Goal: Task Accomplishment & Management: Manage account settings

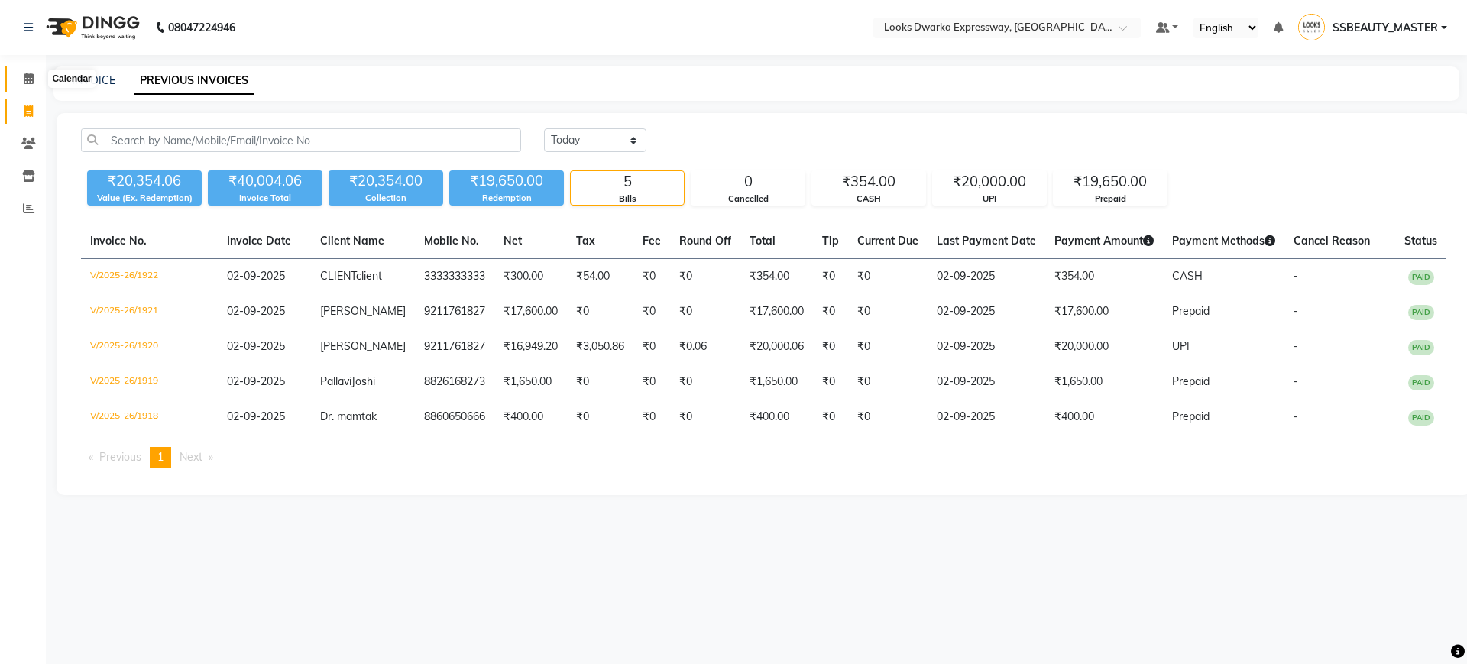
click at [25, 76] on icon at bounding box center [29, 78] width 10 height 11
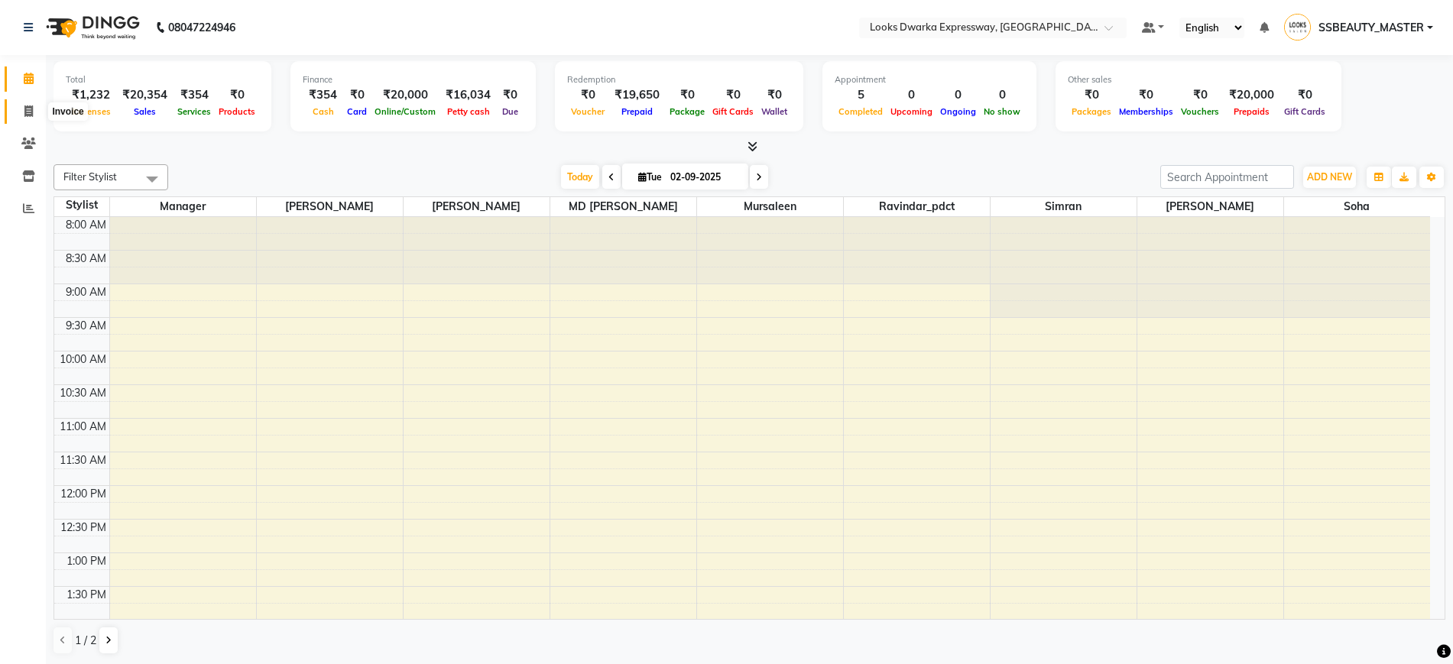
click at [38, 108] on span at bounding box center [28, 112] width 27 height 18
select select "service"
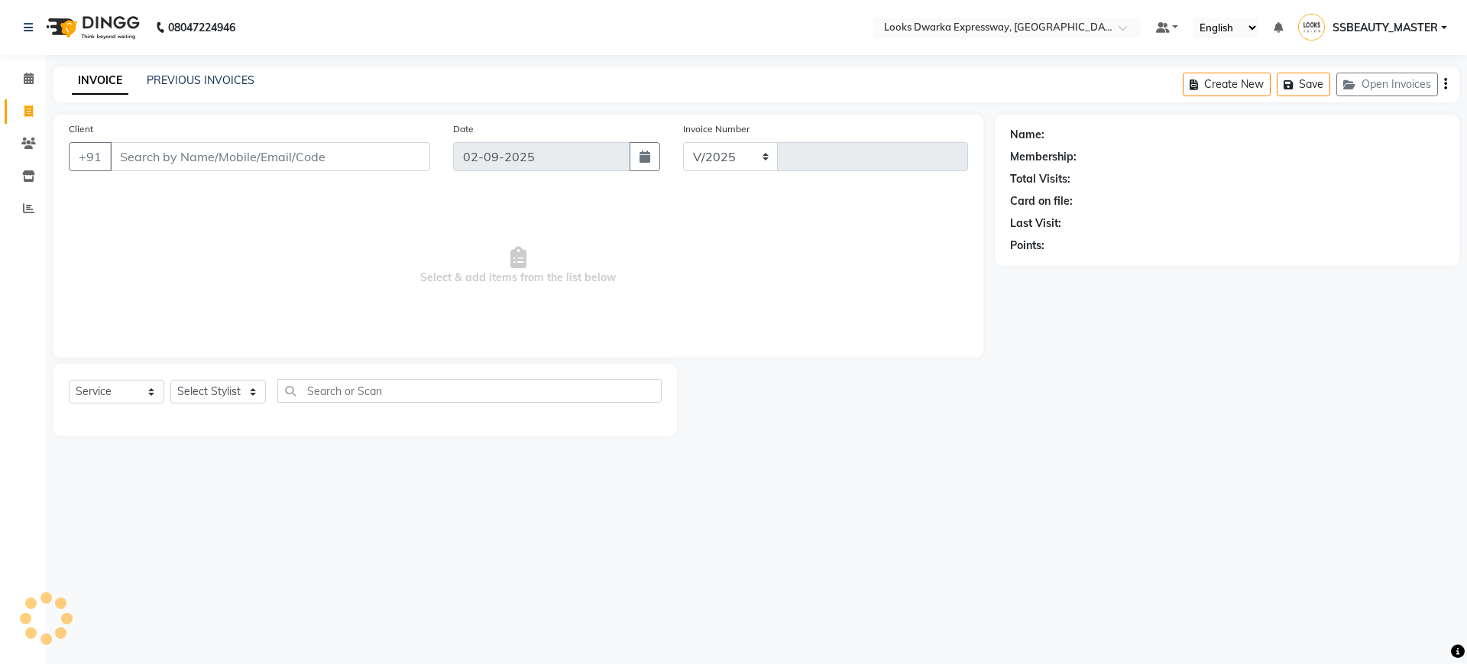
select select "6011"
type input "1923"
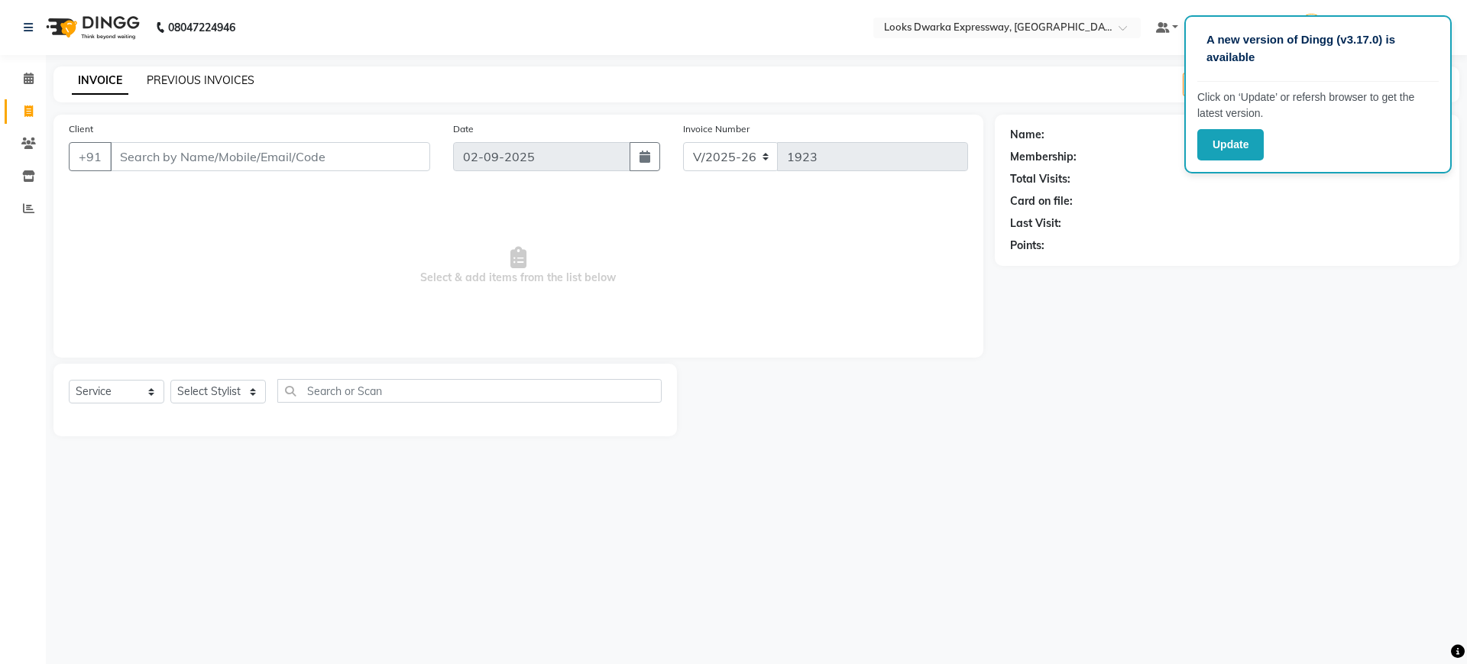
click at [171, 78] on link "PREVIOUS INVOICES" at bounding box center [201, 80] width 108 height 14
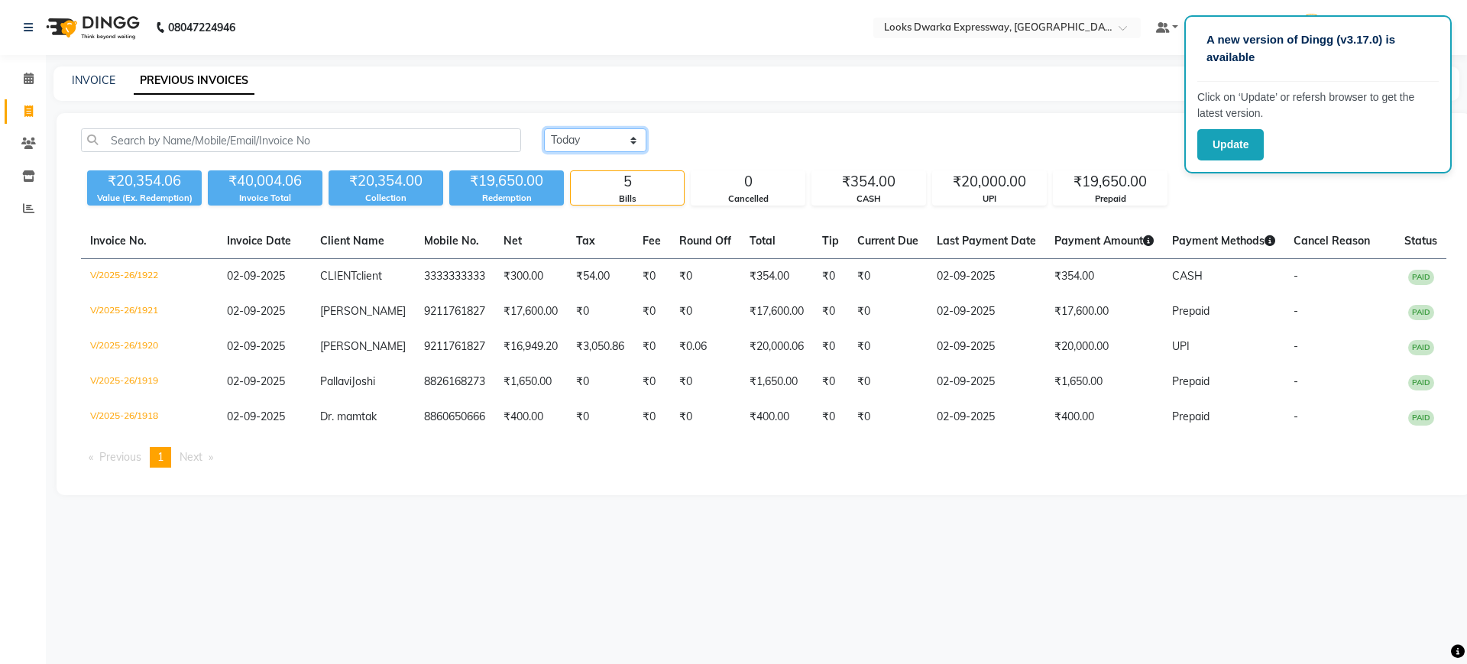
click at [572, 131] on select "[DATE] [DATE] Custom Range" at bounding box center [595, 140] width 102 height 24
select select "range"
click at [544, 128] on select "[DATE] [DATE] Custom Range" at bounding box center [595, 140] width 102 height 24
click at [730, 131] on input "02-09-2025" at bounding box center [719, 140] width 107 height 21
select select "9"
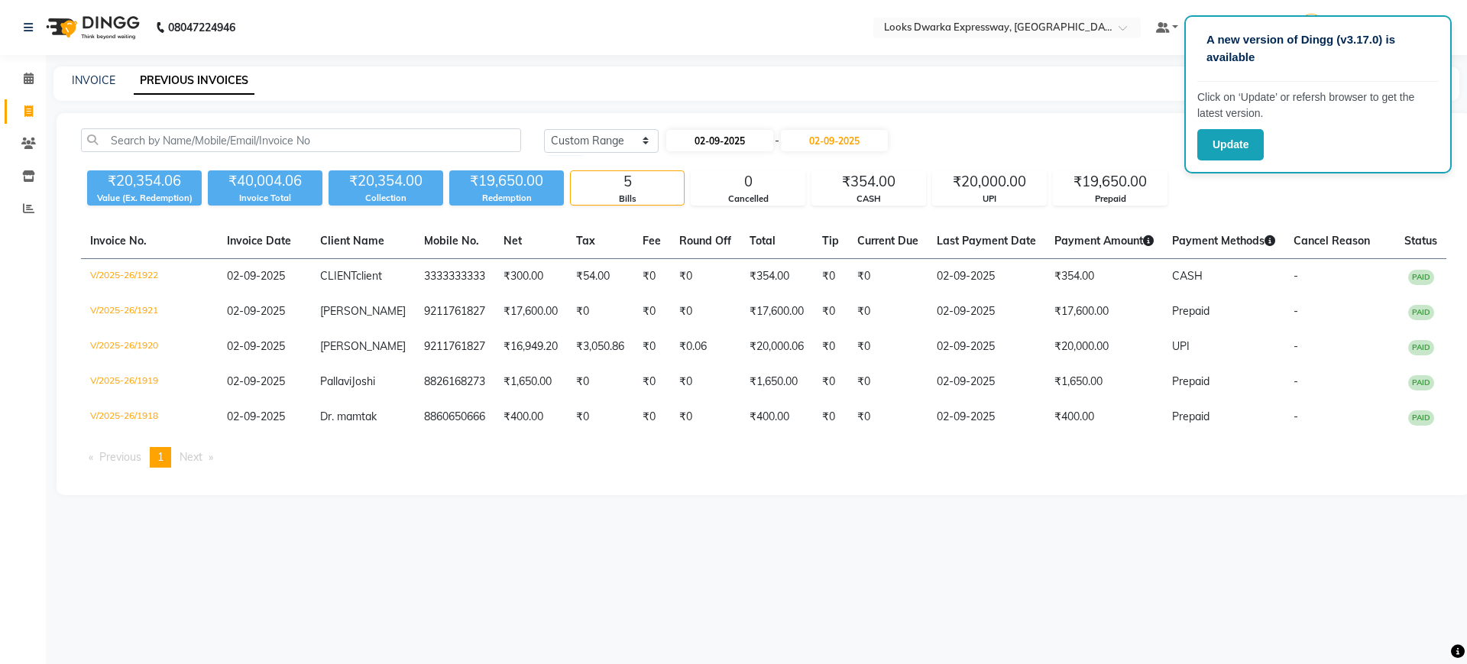
select select "2025"
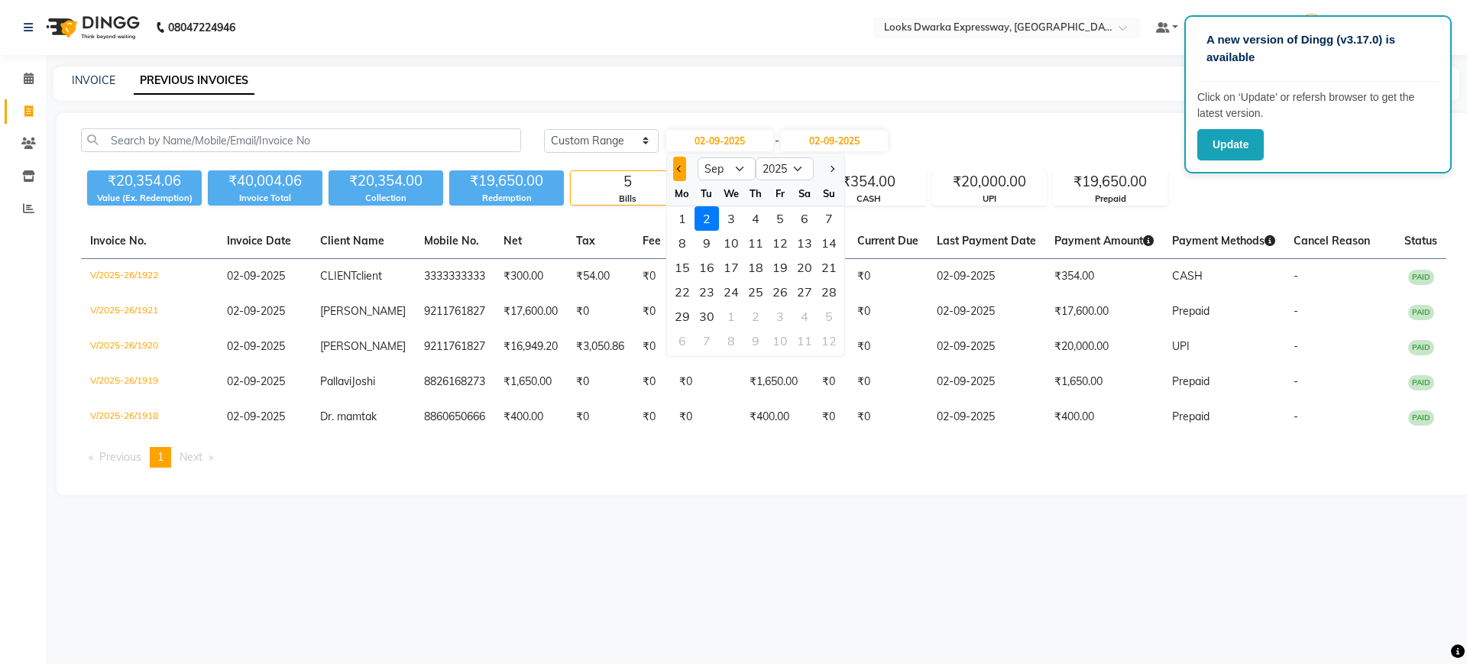
click at [674, 166] on button "Previous month" at bounding box center [679, 169] width 13 height 24
select select "8"
click at [832, 320] on div "31" at bounding box center [829, 316] width 24 height 24
type input "[DATE]"
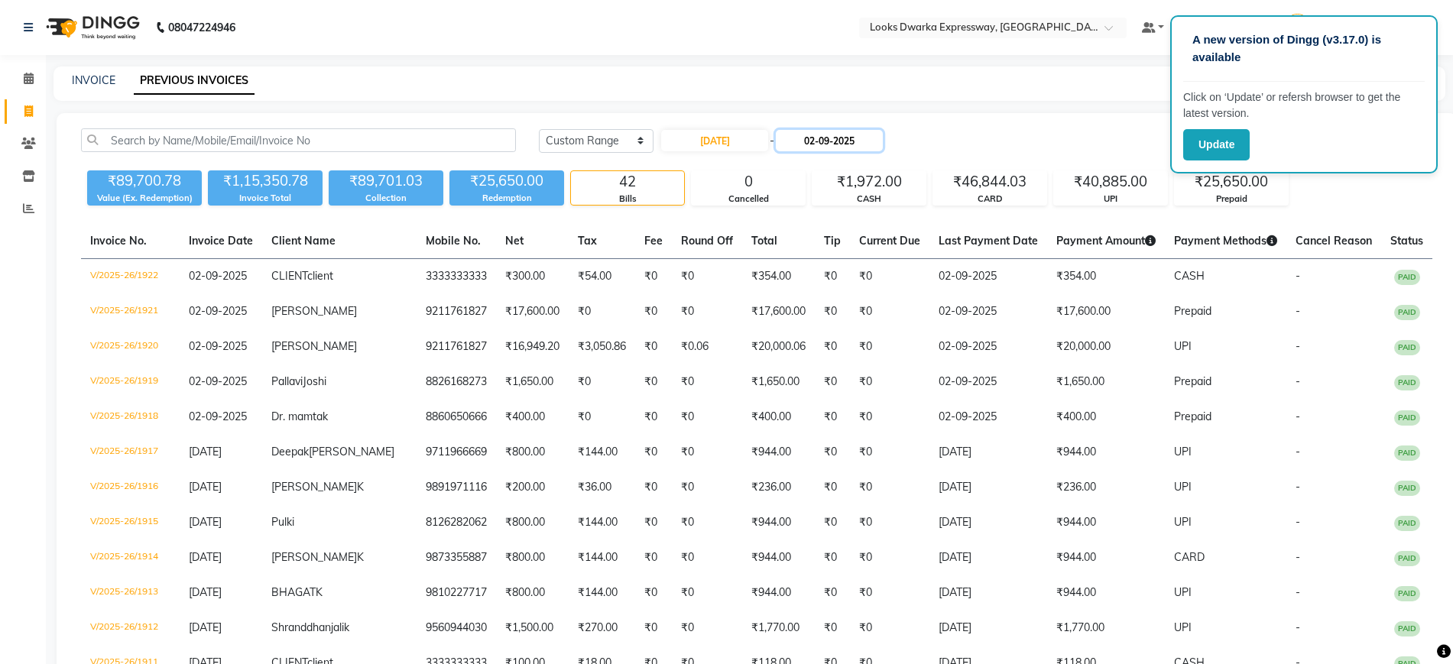
click at [835, 136] on input "02-09-2025" at bounding box center [829, 140] width 107 height 21
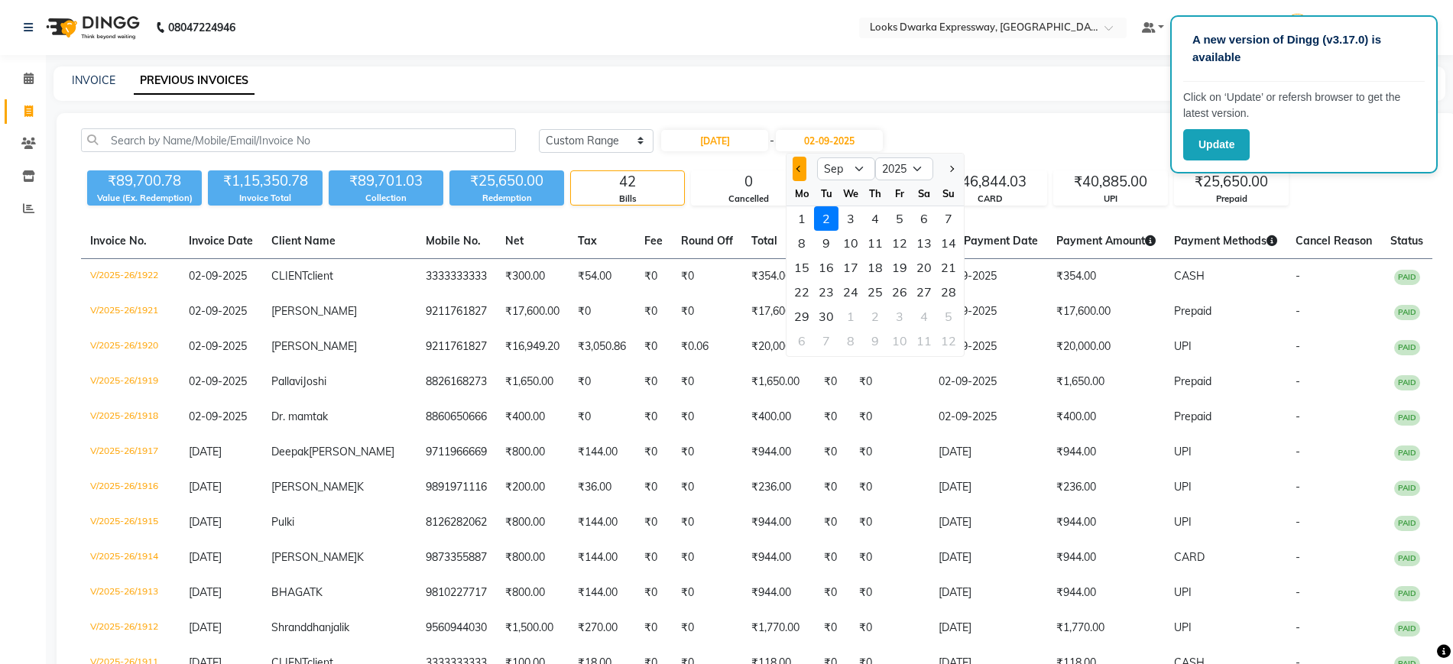
click at [802, 166] on button "Previous month" at bounding box center [798, 169] width 13 height 24
select select "8"
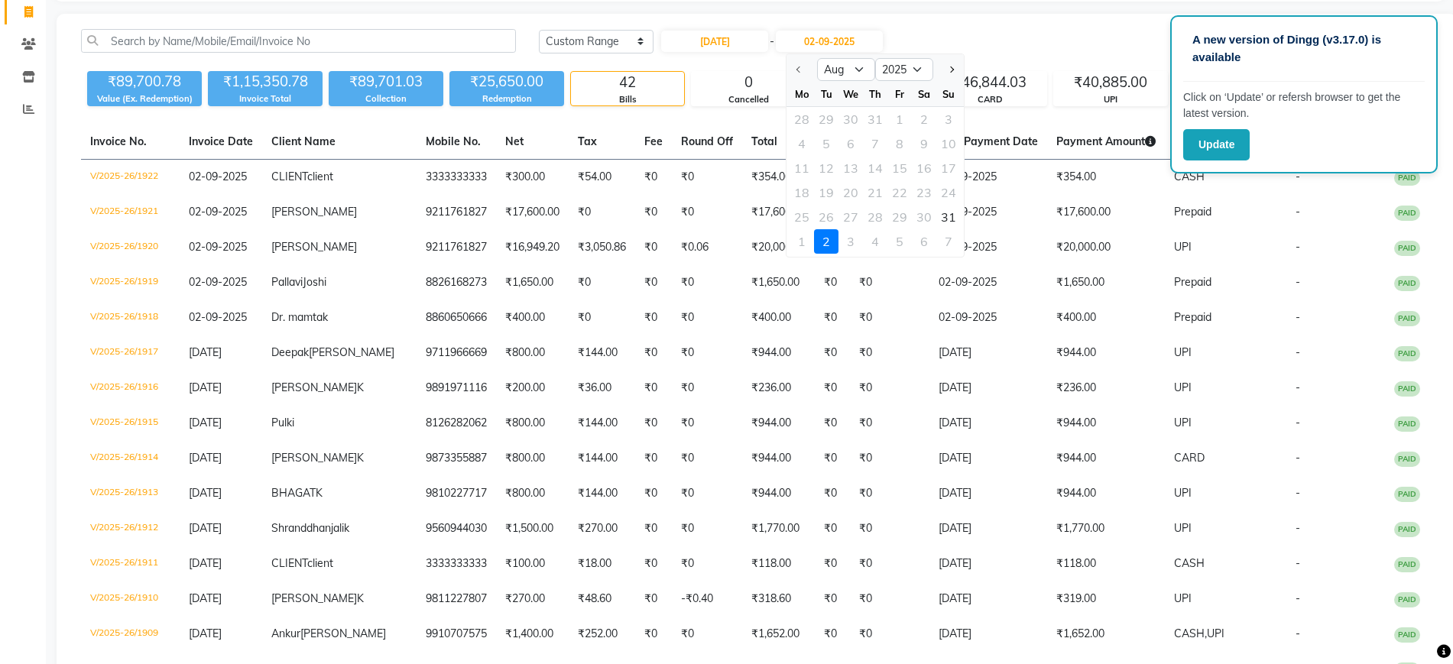
scroll to position [125, 0]
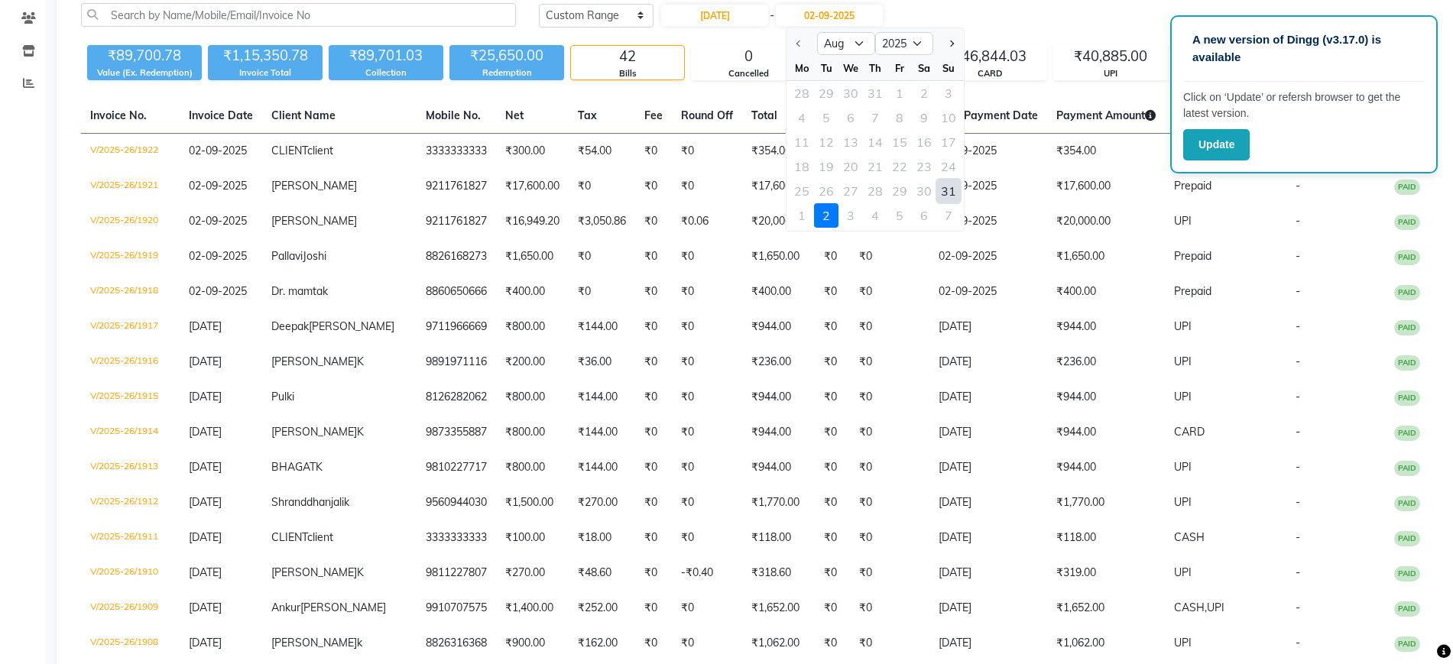
click at [954, 186] on div "31" at bounding box center [948, 191] width 24 height 24
type input "[DATE]"
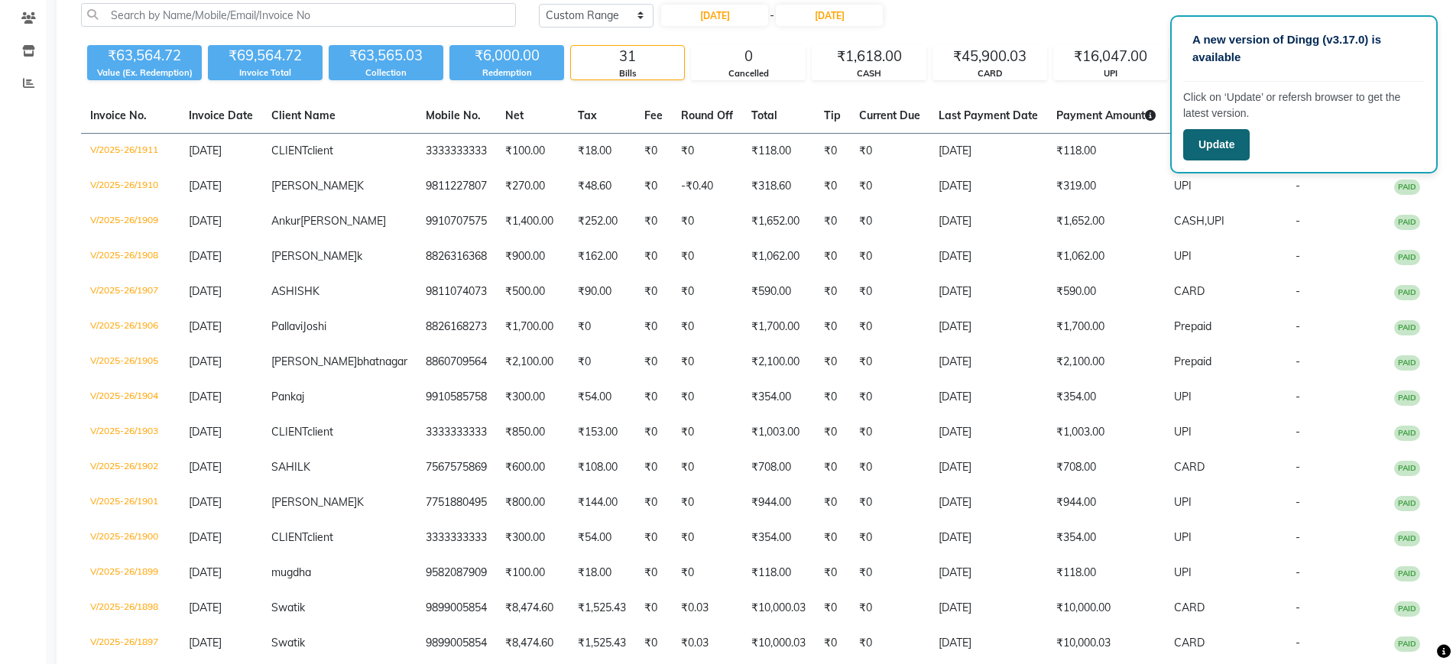
click at [1225, 144] on button "Update" at bounding box center [1216, 144] width 66 height 31
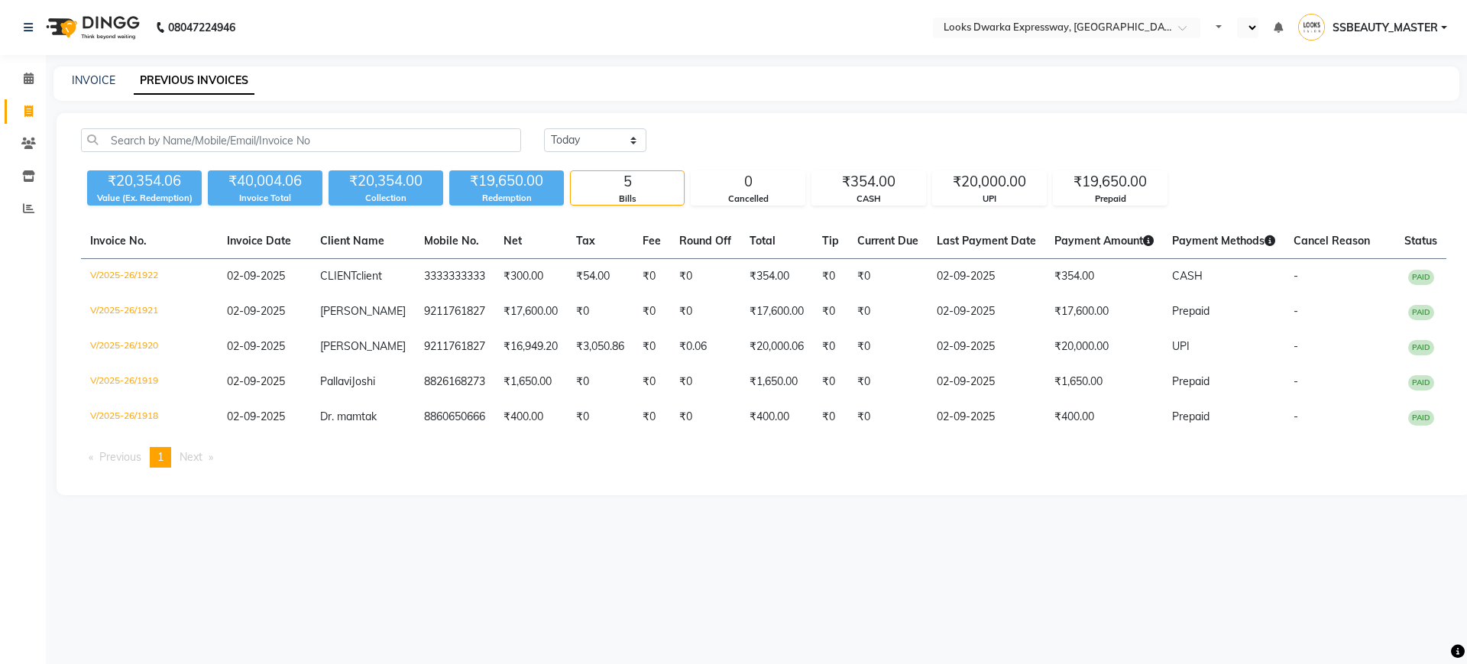
select select "en"
click at [596, 137] on select "Today Yesterday Custom Range" at bounding box center [595, 140] width 102 height 24
select select "range"
click at [544, 128] on select "[DATE] [DATE] Custom Range" at bounding box center [595, 140] width 102 height 24
click at [720, 136] on input "02-09-2025" at bounding box center [719, 140] width 107 height 21
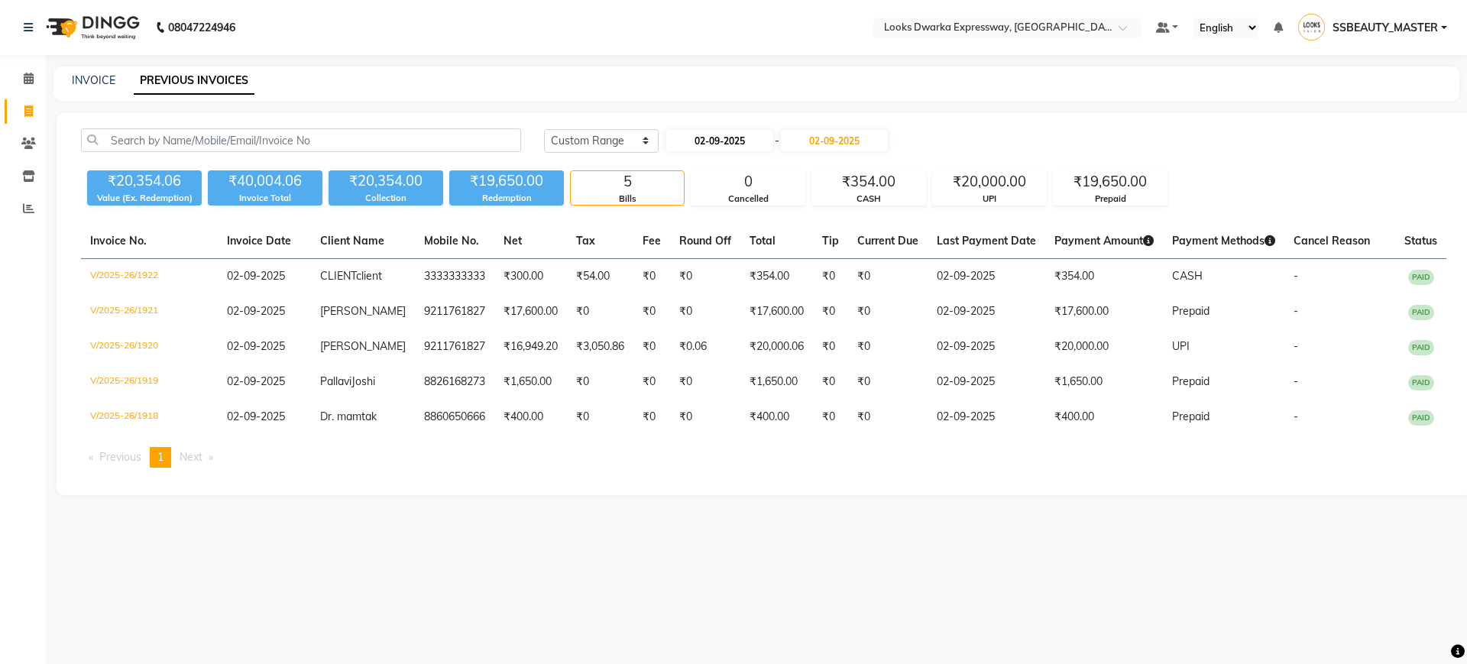
select select "9"
select select "2025"
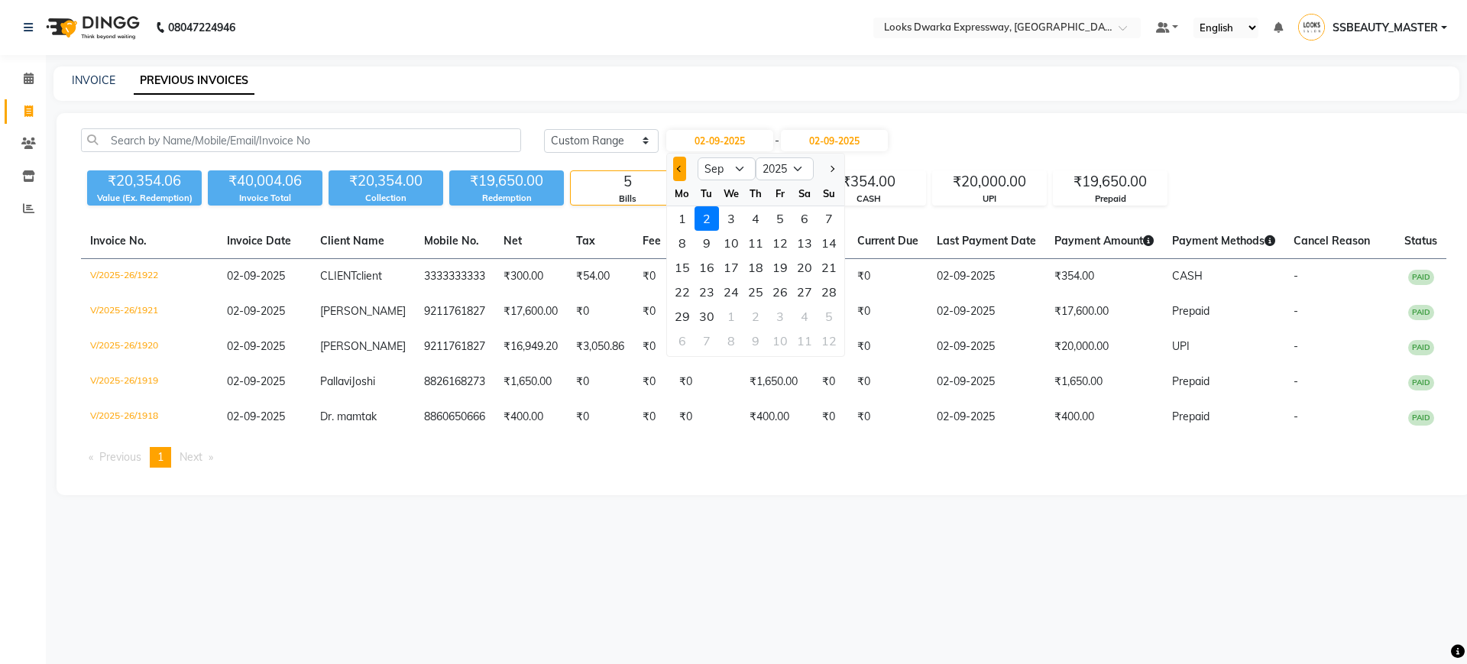
click at [679, 168] on span "Previous month" at bounding box center [679, 169] width 6 height 6
select select "8"
click at [830, 313] on div "31" at bounding box center [829, 316] width 24 height 24
type input "[DATE]"
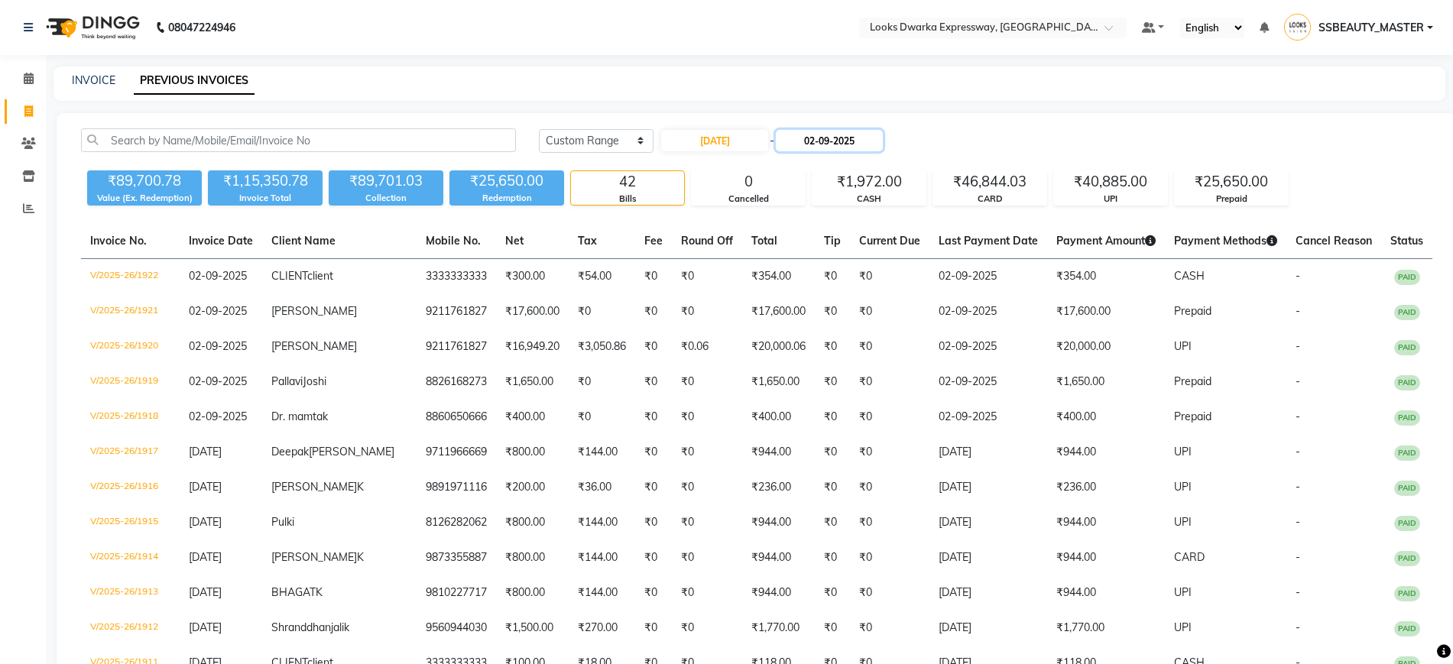
click at [827, 150] on input "02-09-2025" at bounding box center [829, 140] width 107 height 21
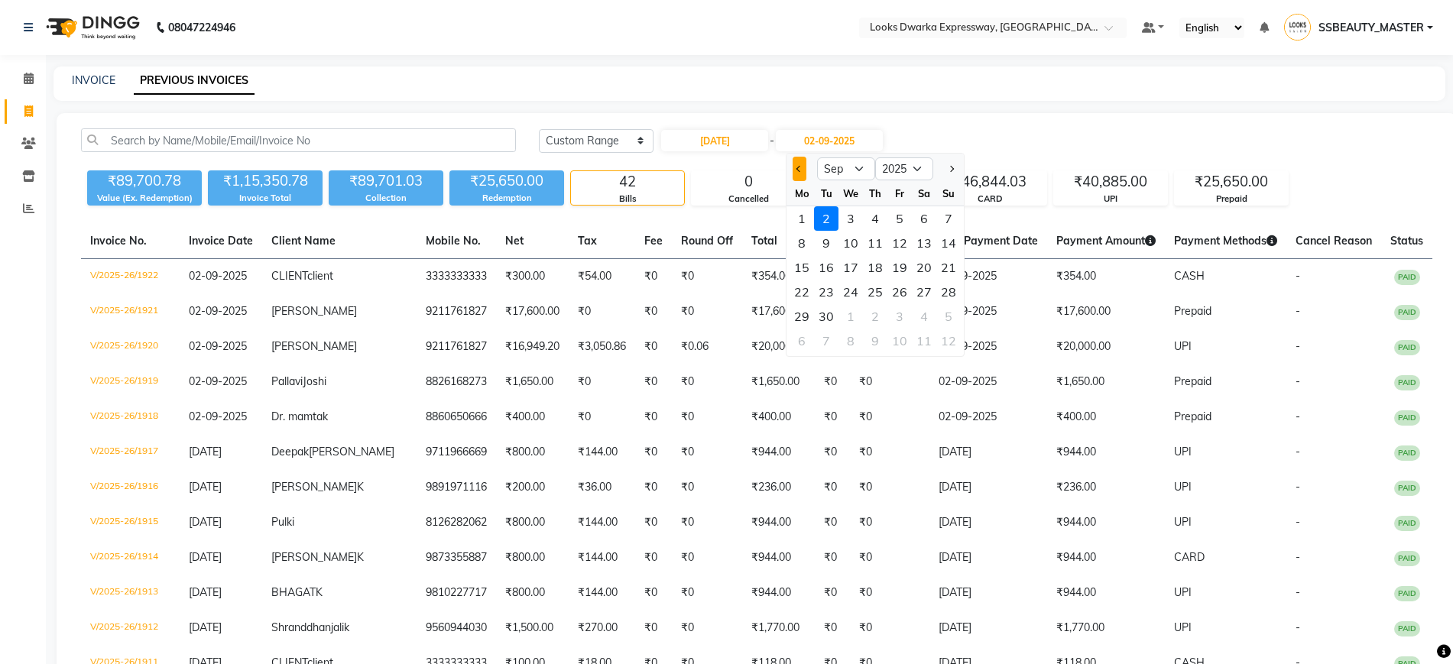
click at [795, 161] on button "Previous month" at bounding box center [798, 169] width 13 height 24
select select "8"
click at [951, 318] on div "31" at bounding box center [948, 316] width 24 height 24
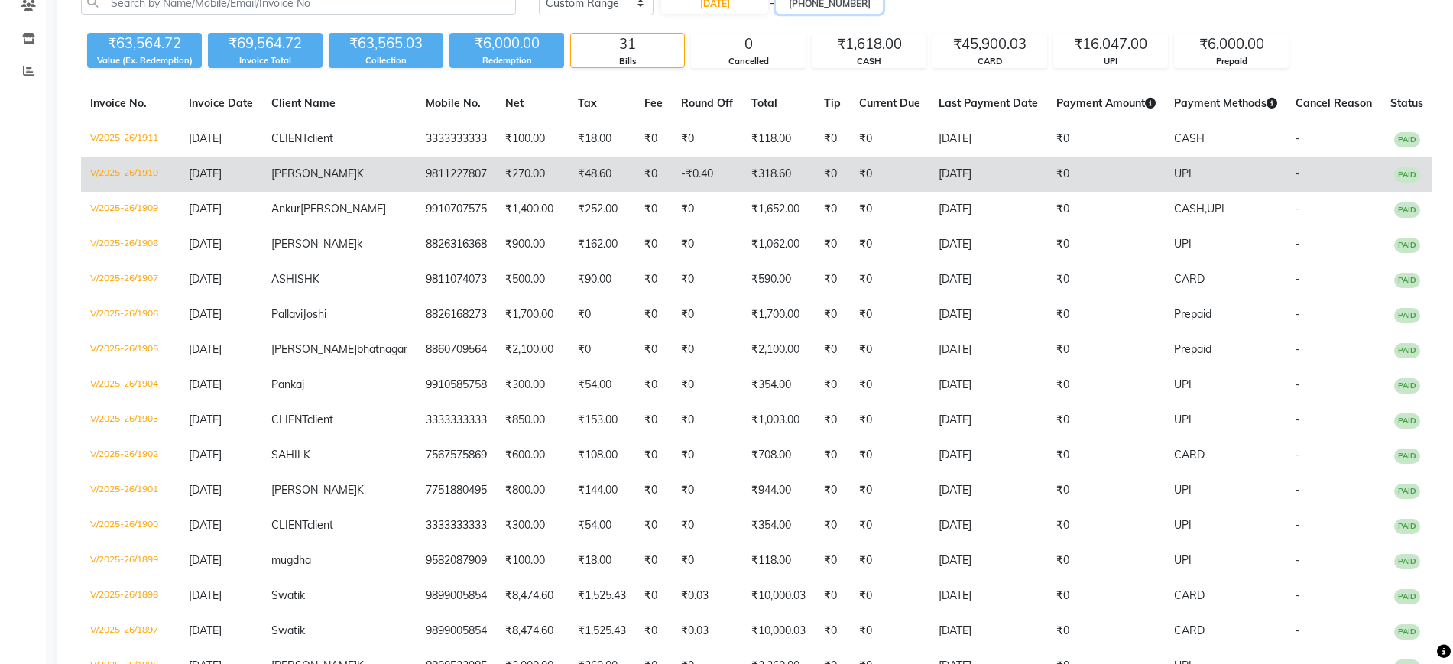
scroll to position [135, 0]
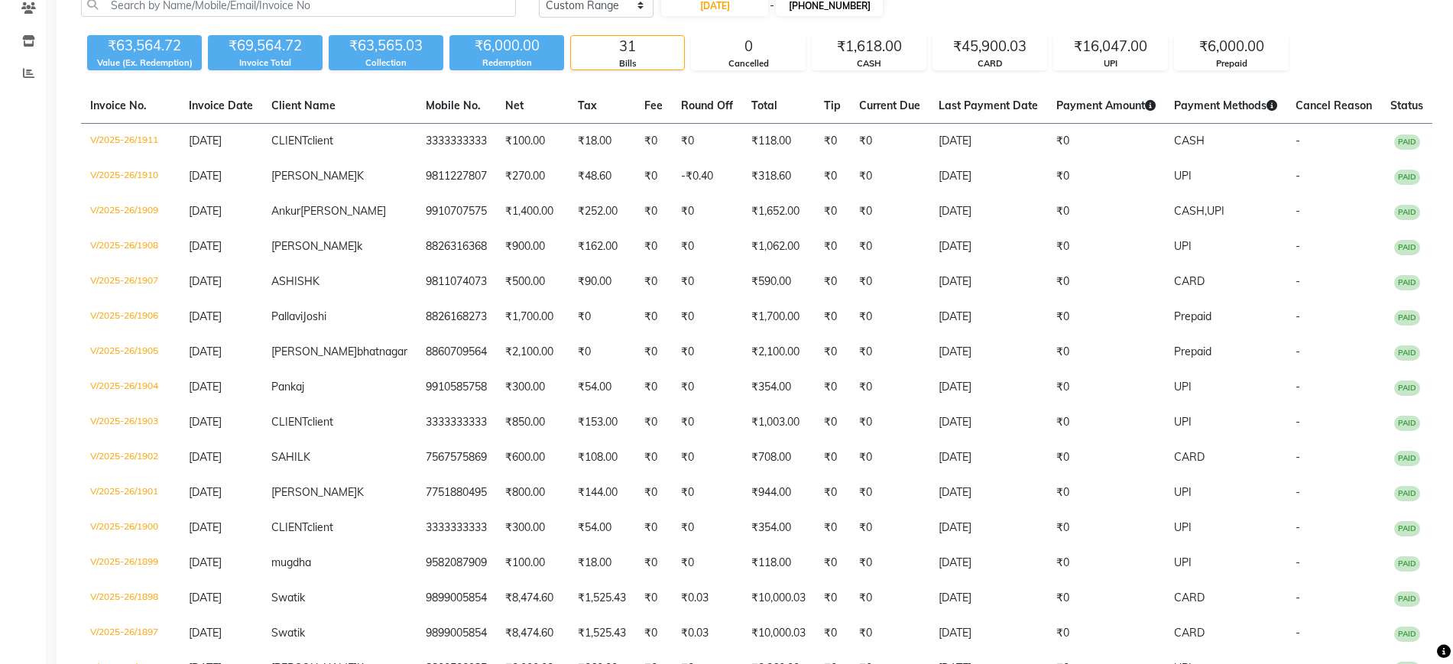
type input "31-08-0202"
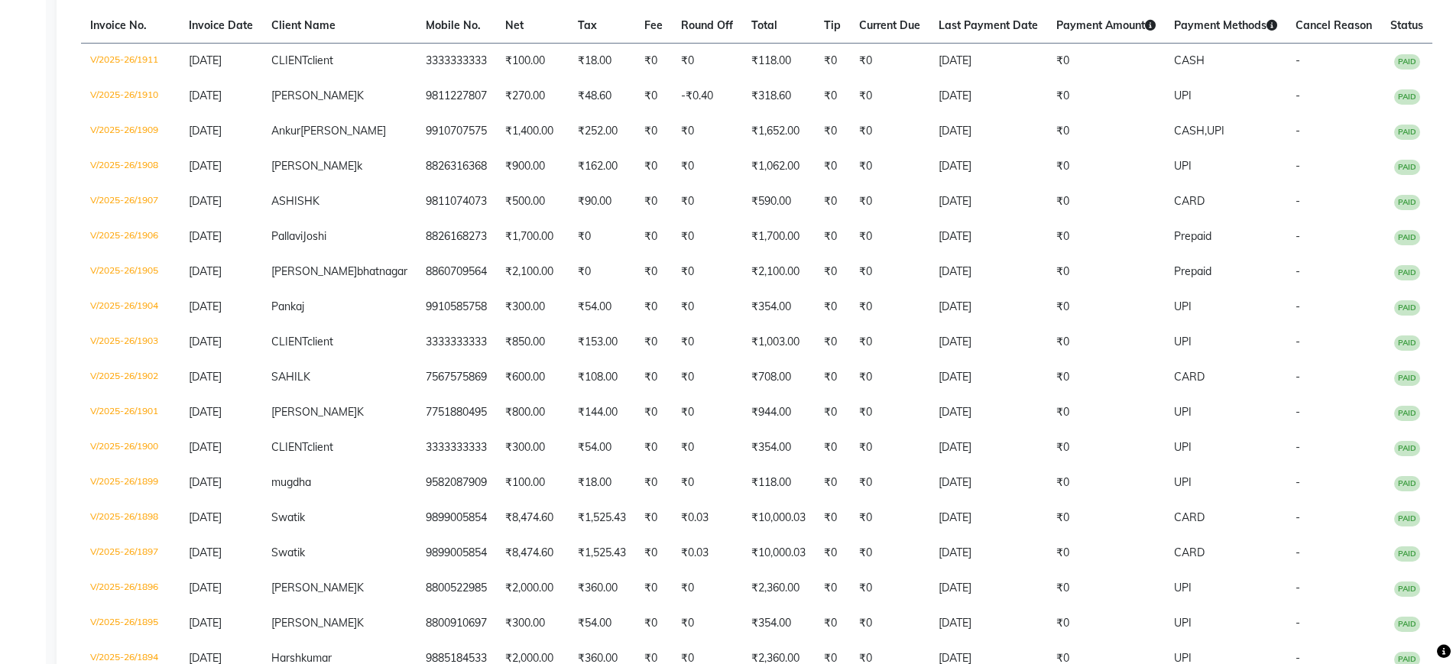
scroll to position [0, 0]
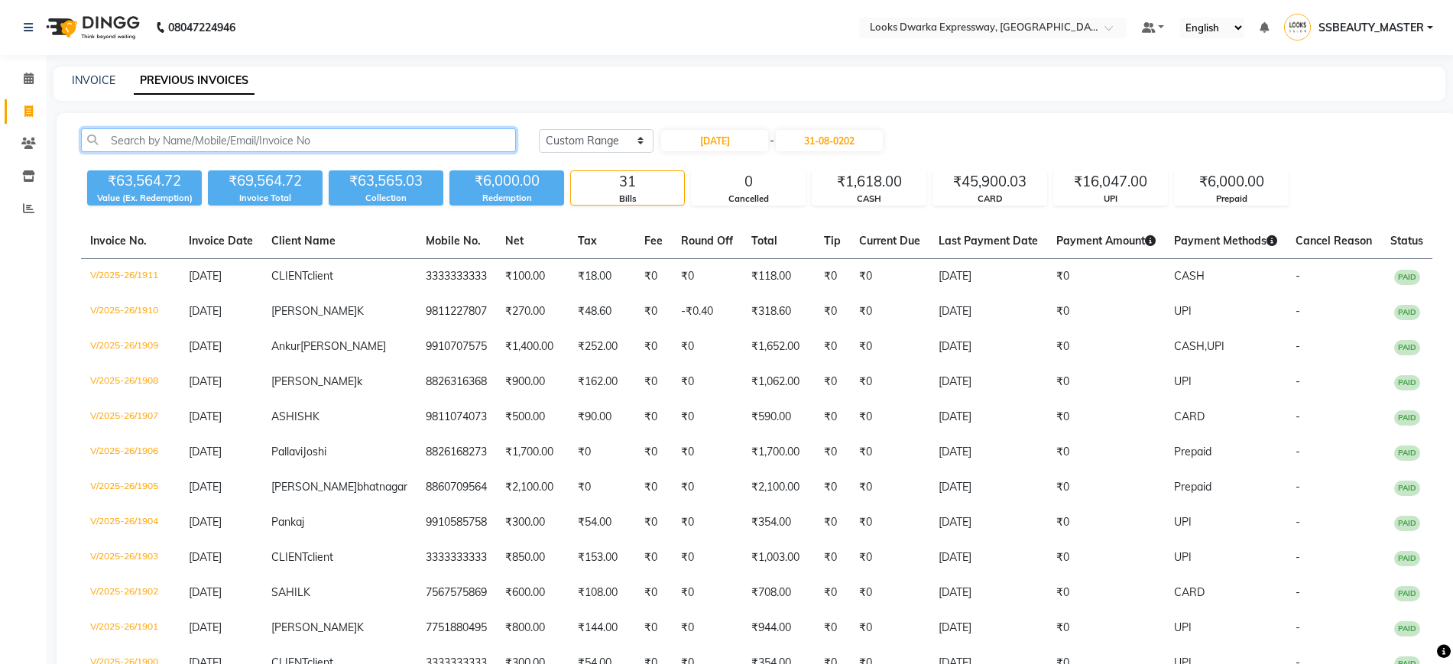
click at [445, 144] on input "text" at bounding box center [298, 140] width 435 height 24
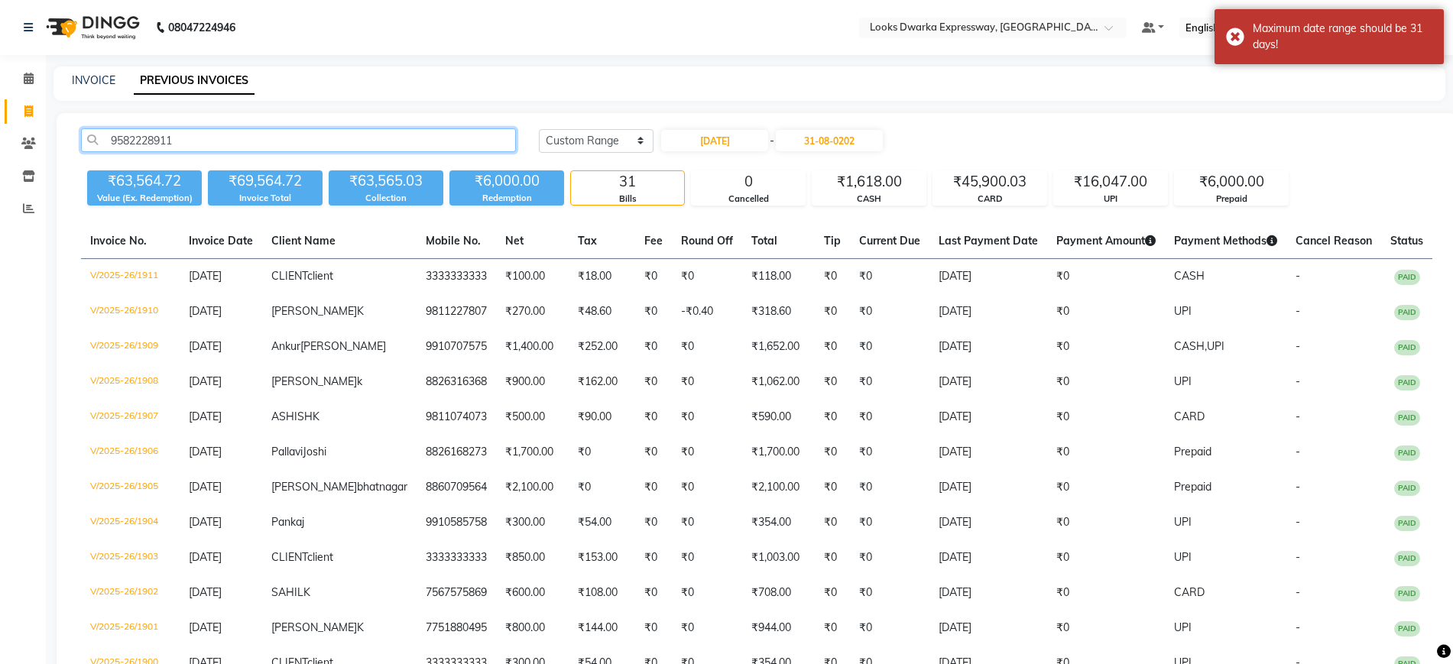
click at [224, 132] on input "9582228911" at bounding box center [298, 140] width 435 height 24
click at [335, 145] on input "9582228911" at bounding box center [298, 140] width 435 height 24
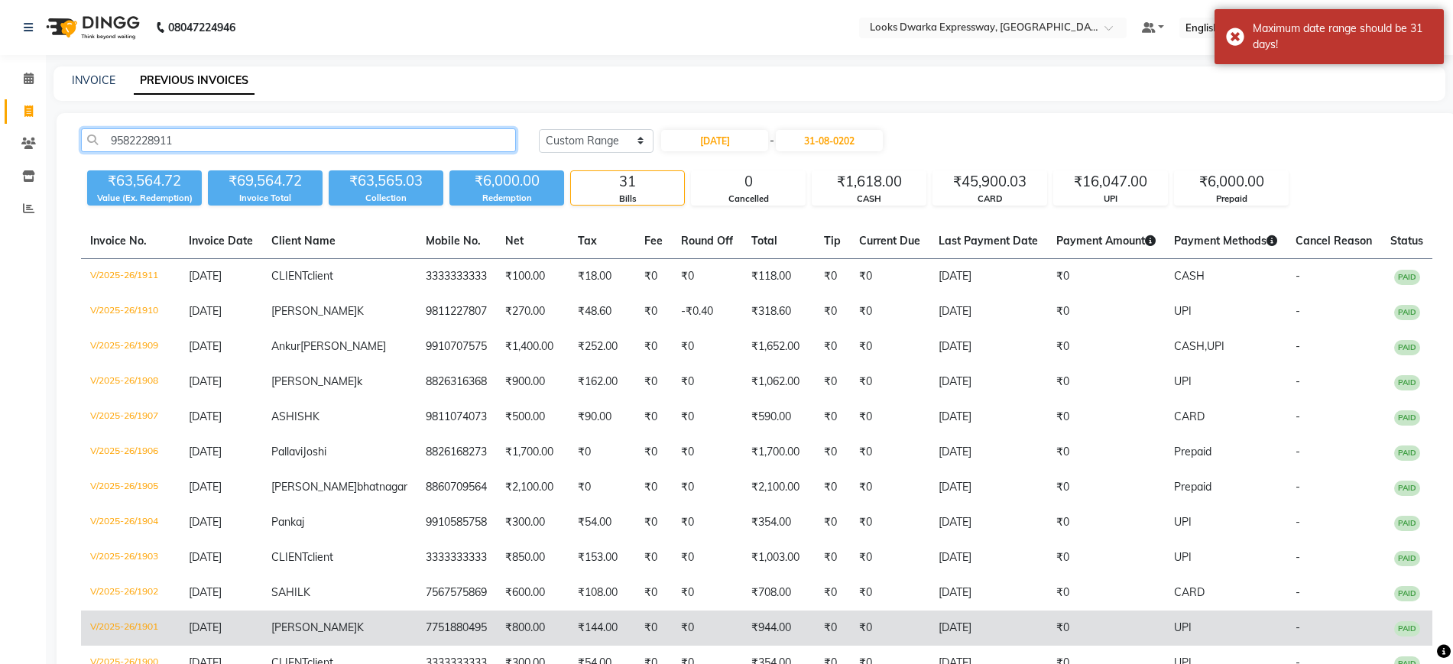
type input "9582228911"
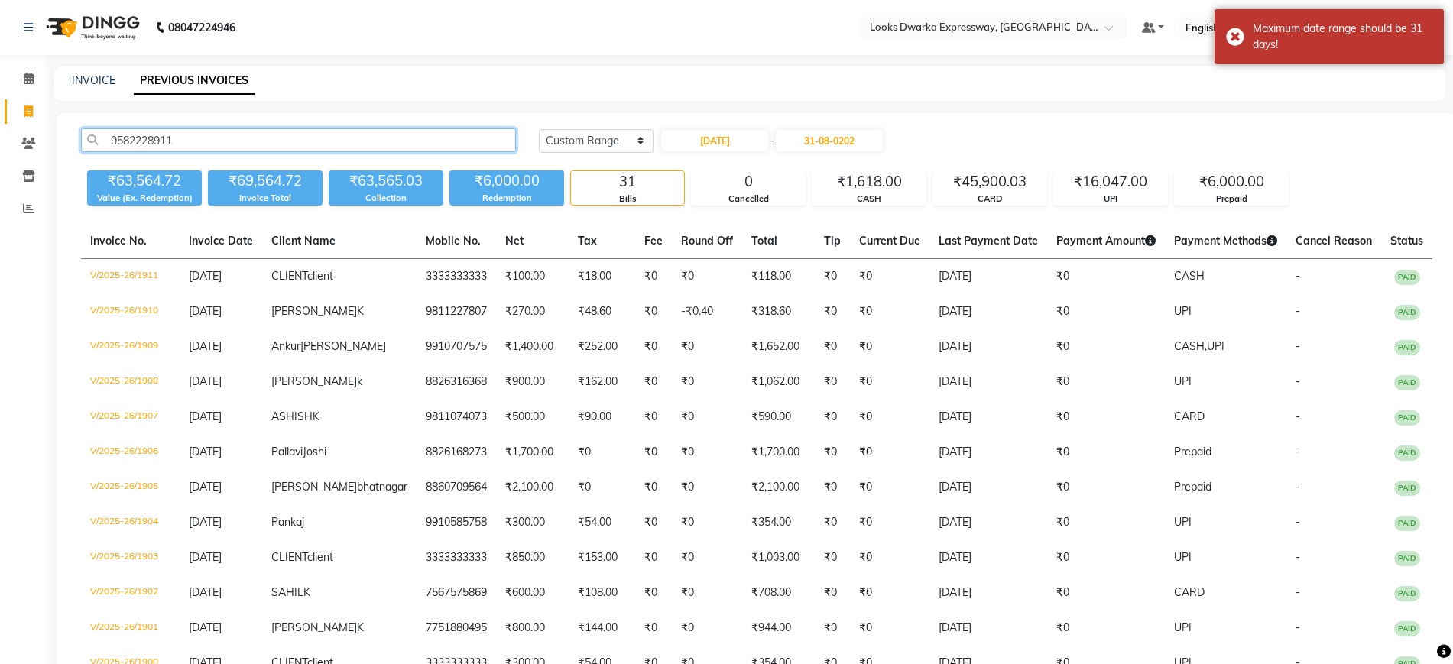
click at [228, 148] on input "9582228911" at bounding box center [298, 140] width 435 height 24
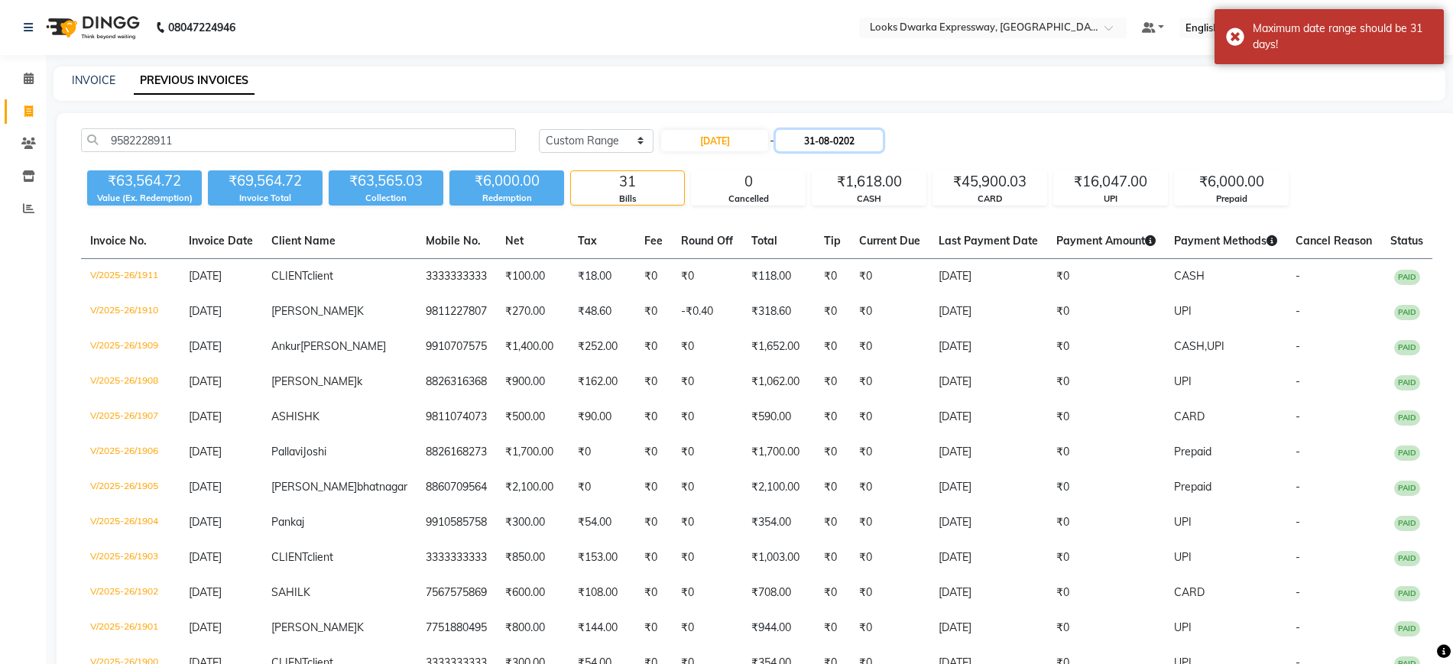
click at [836, 151] on input "31-08-0202" at bounding box center [829, 140] width 107 height 21
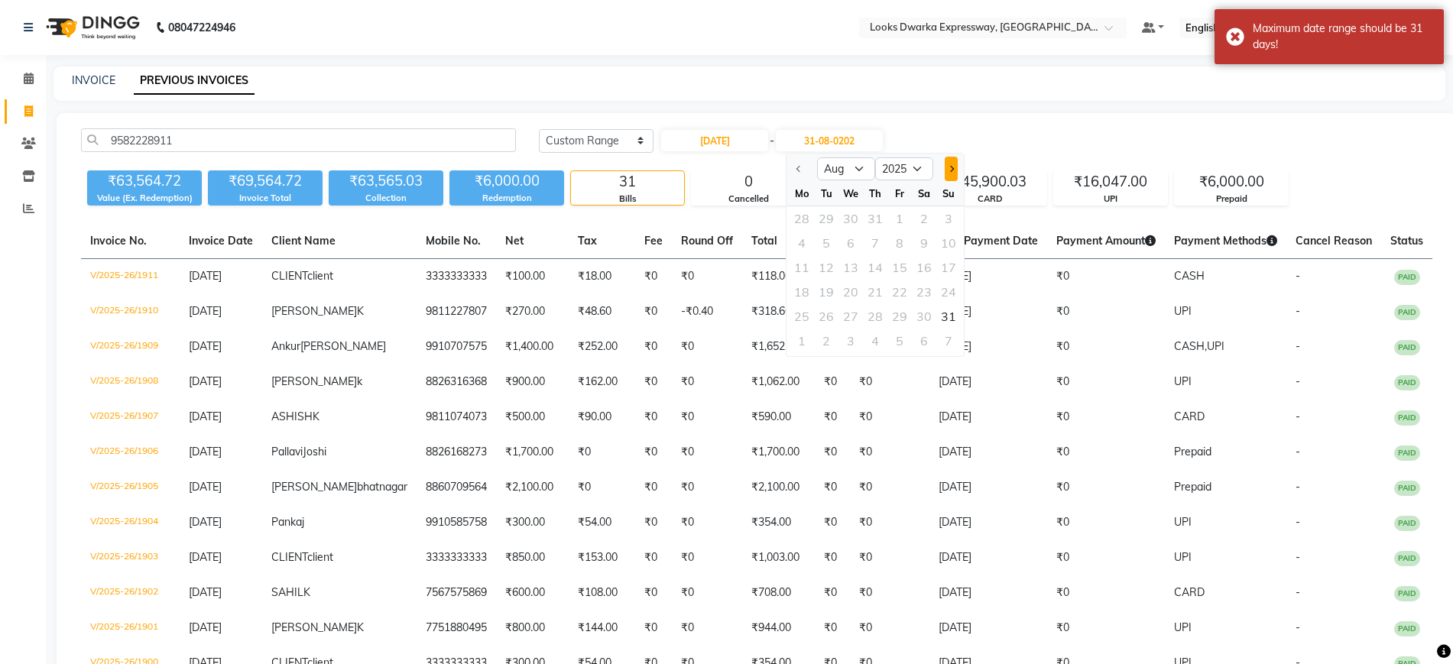
click at [949, 167] on span "Next month" at bounding box center [951, 169] width 6 height 6
select select "9"
click at [802, 223] on div "1" at bounding box center [801, 218] width 24 height 24
type input "[DATE]"
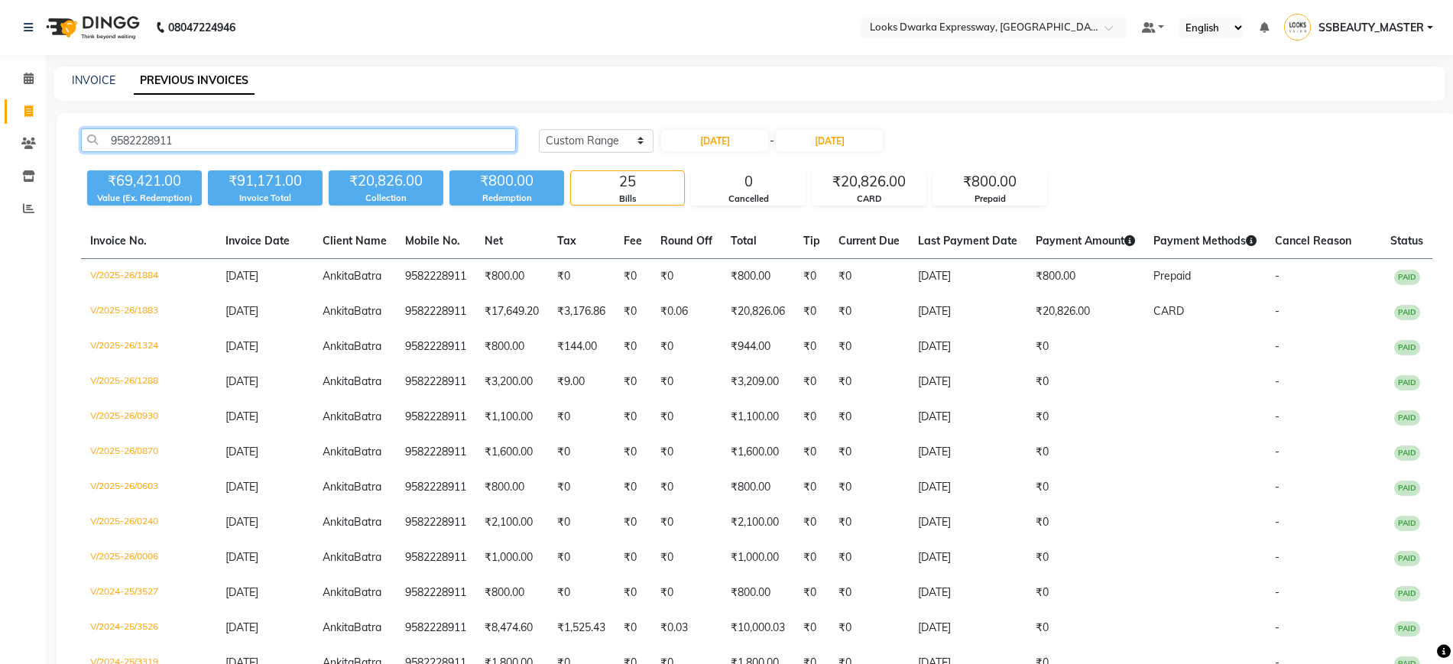
click at [398, 135] on input "9582228911" at bounding box center [298, 140] width 435 height 24
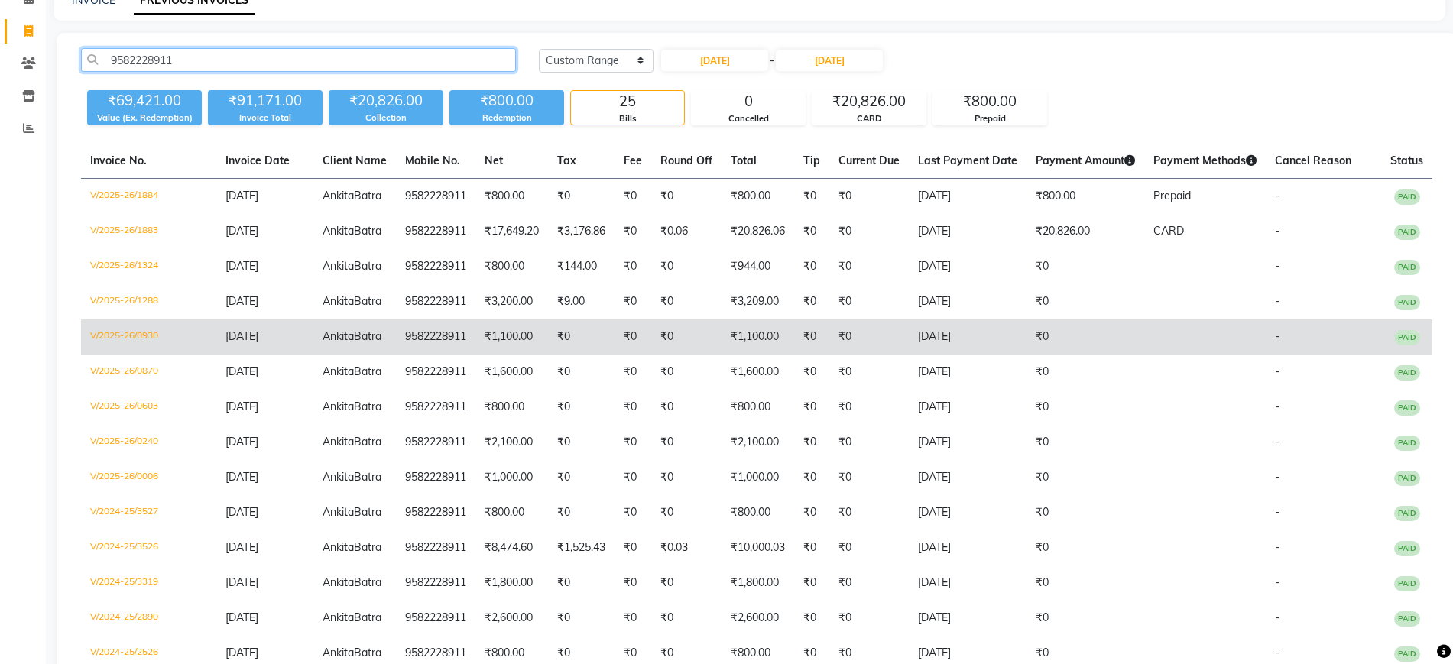
scroll to position [79, 0]
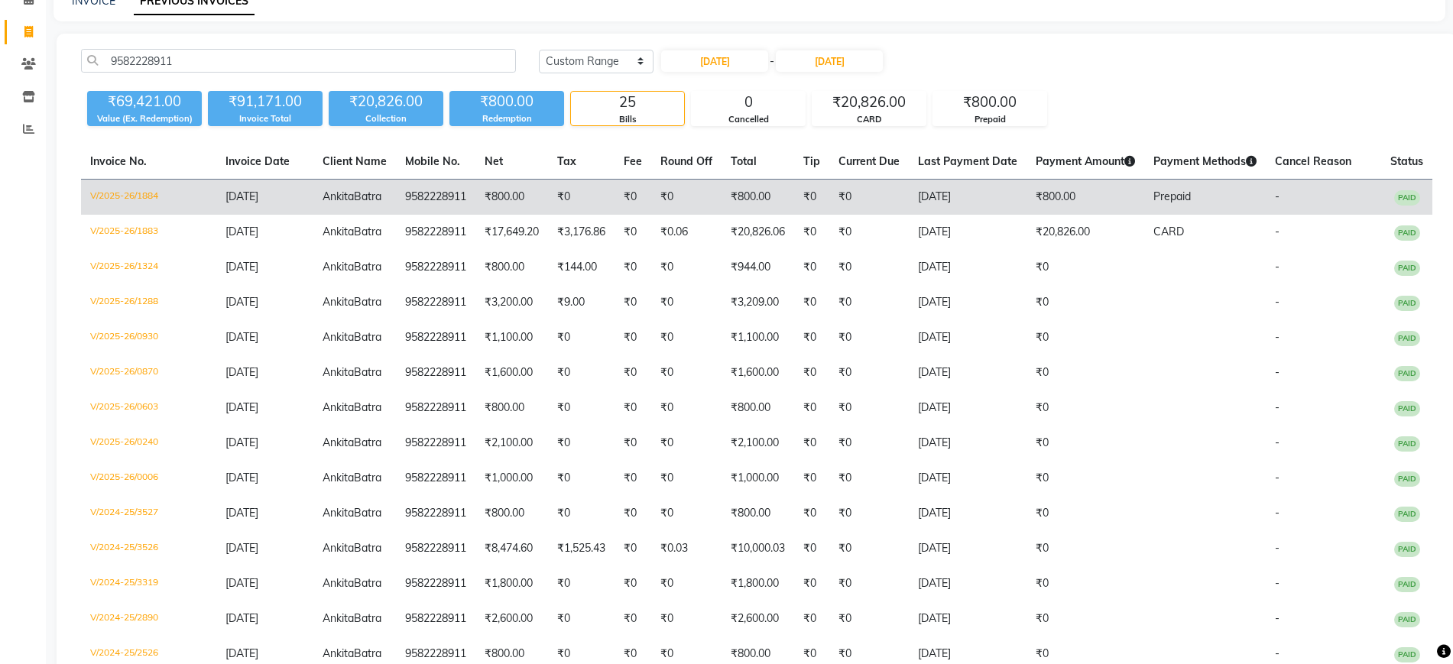
click at [570, 210] on td "₹0" at bounding box center [581, 198] width 66 height 36
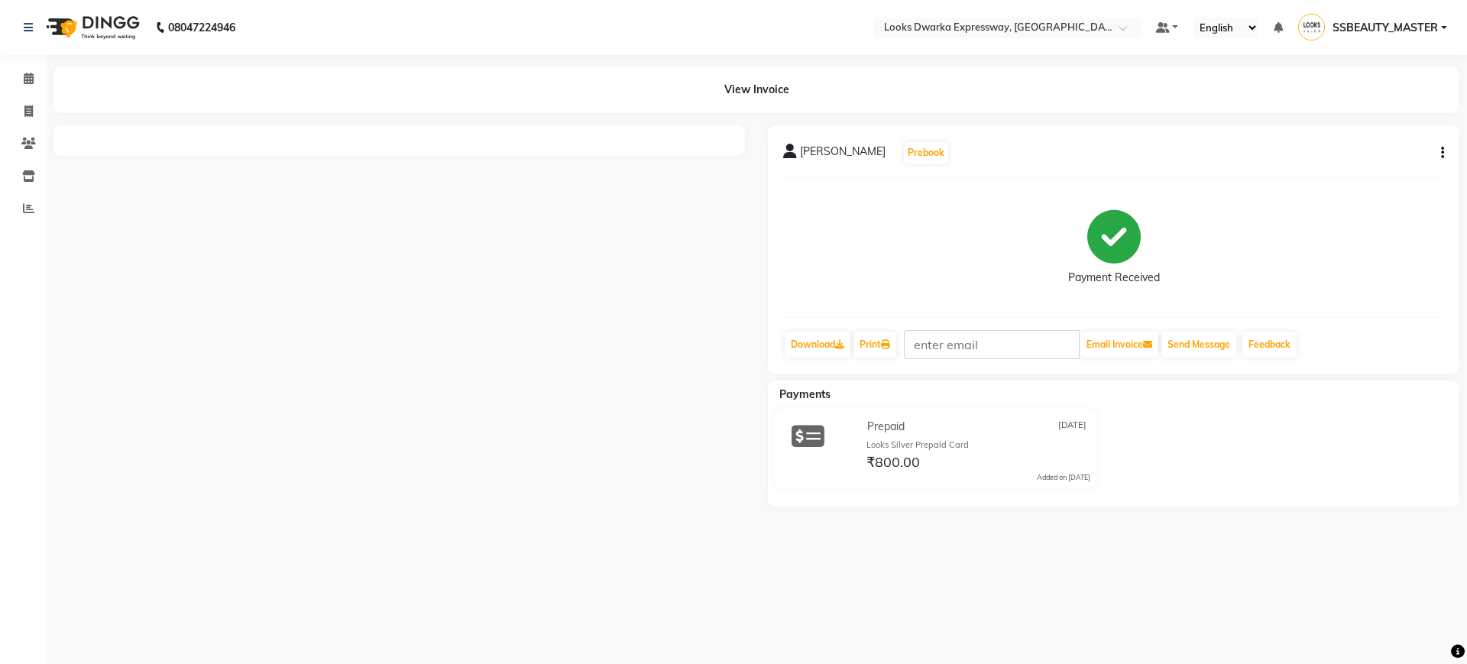
click at [1443, 153] on icon "button" at bounding box center [1442, 153] width 3 height 1
click at [1348, 182] on div "Edit Invoice" at bounding box center [1366, 181] width 105 height 19
select select "service"
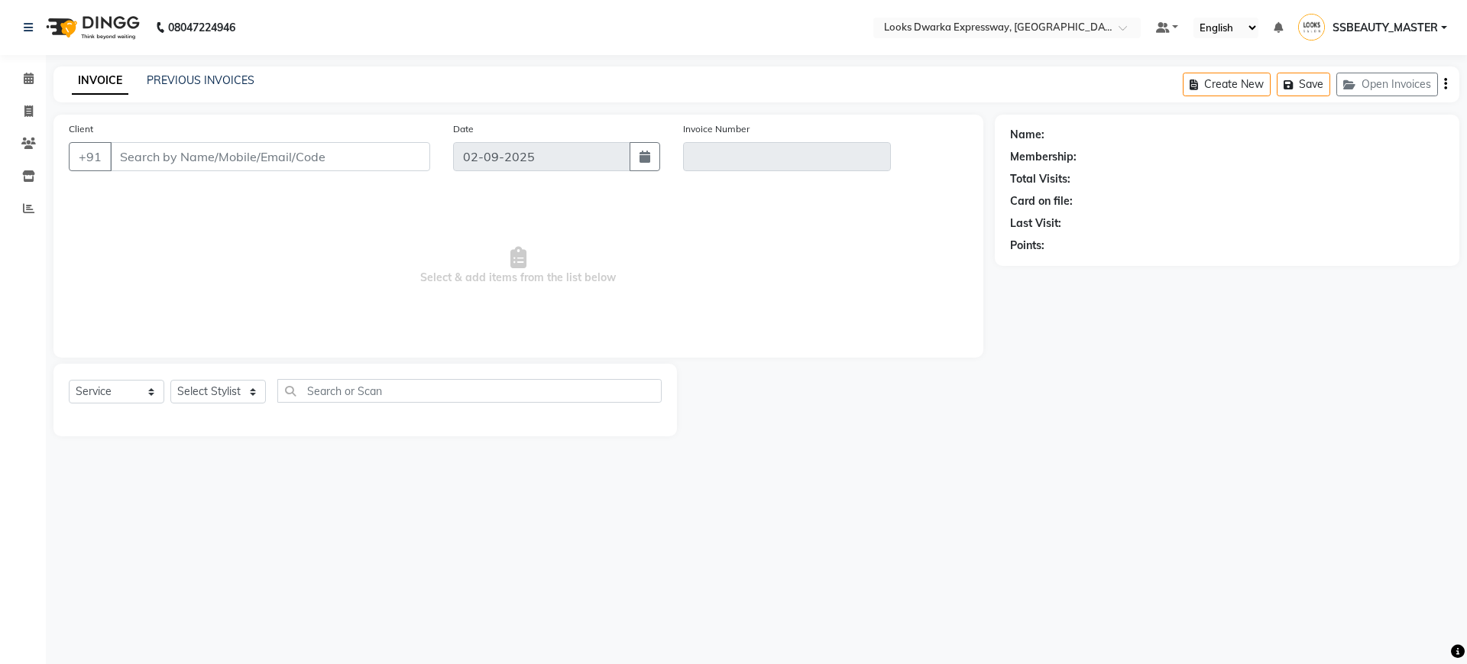
type input "9582228911"
type input "V/2025-26/1884"
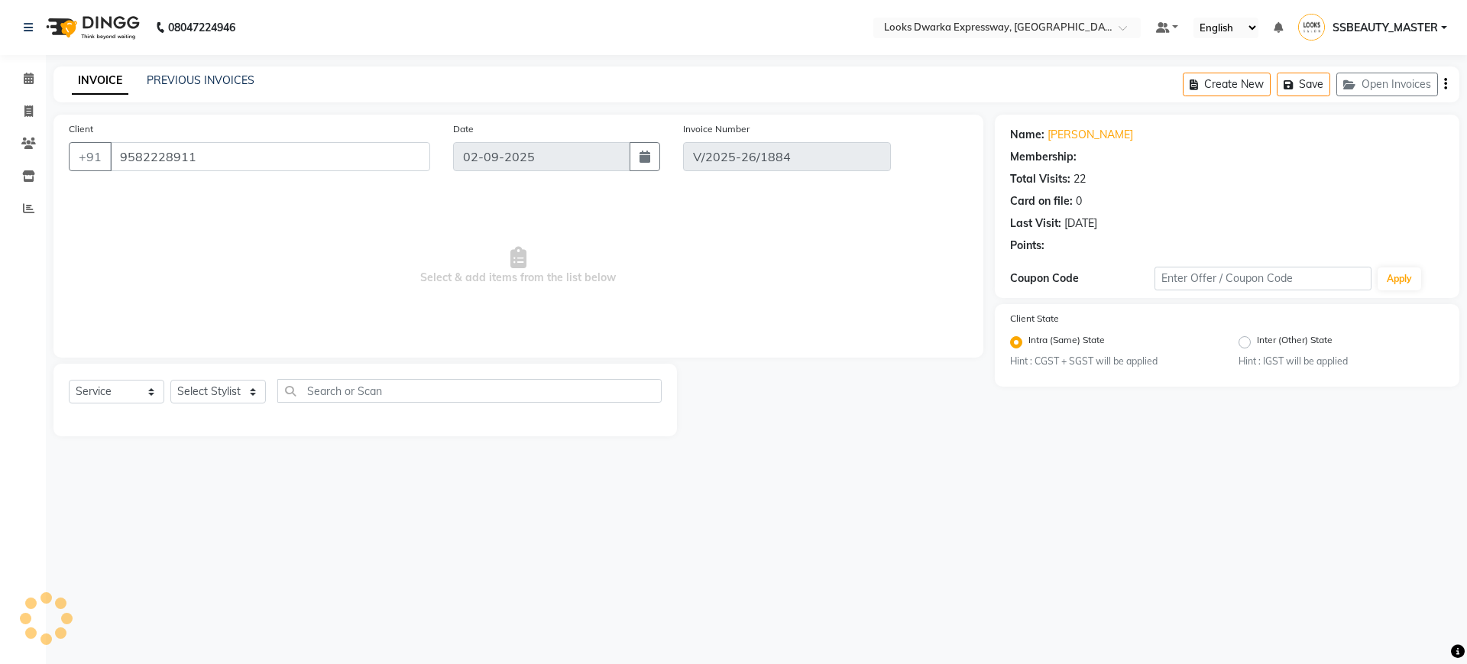
select select "1: Object"
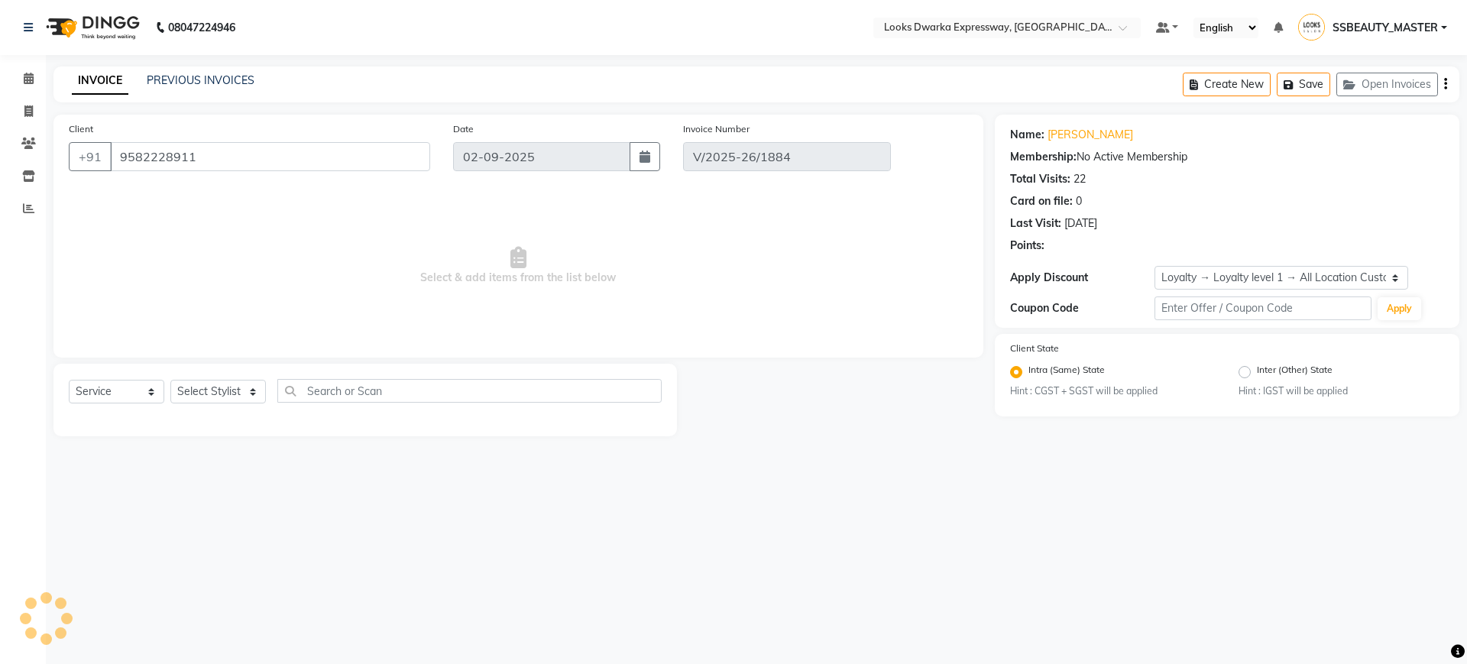
type input "[DATE]"
select select "select"
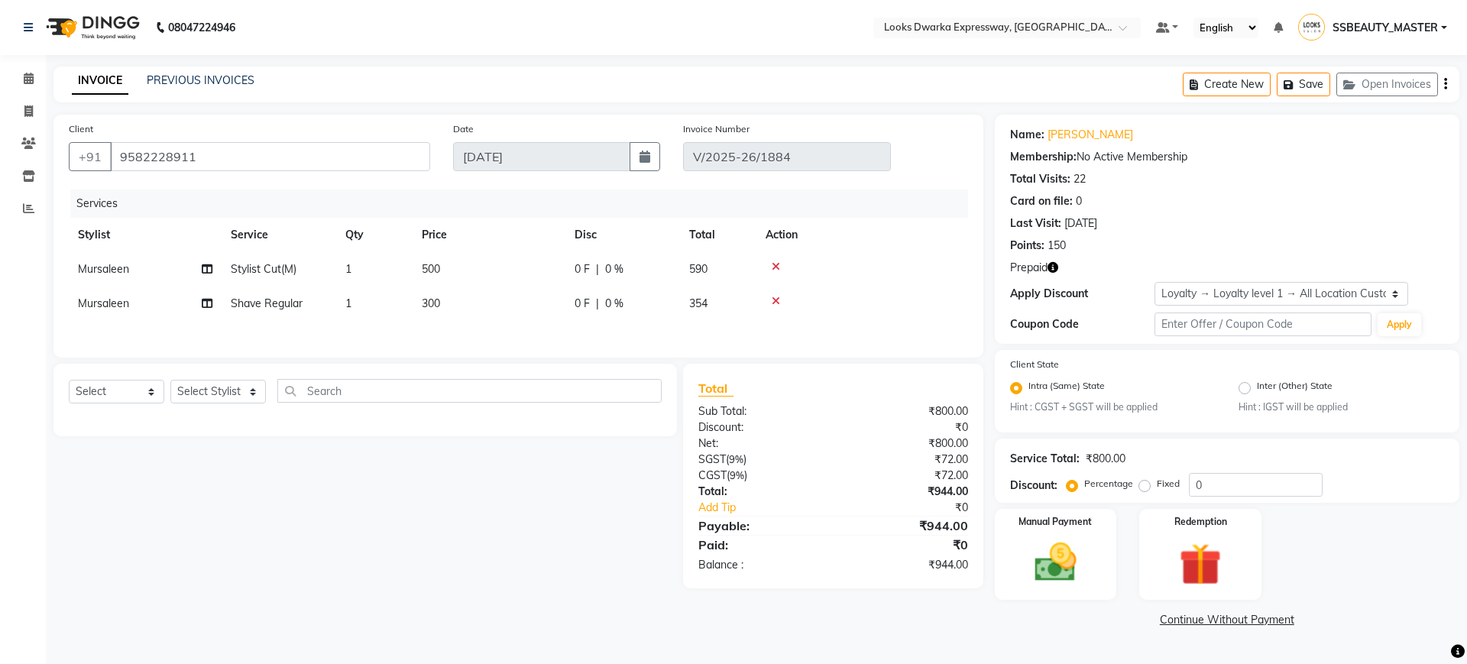
click at [775, 302] on icon at bounding box center [776, 301] width 8 height 11
click at [1073, 557] on img at bounding box center [1055, 563] width 71 height 50
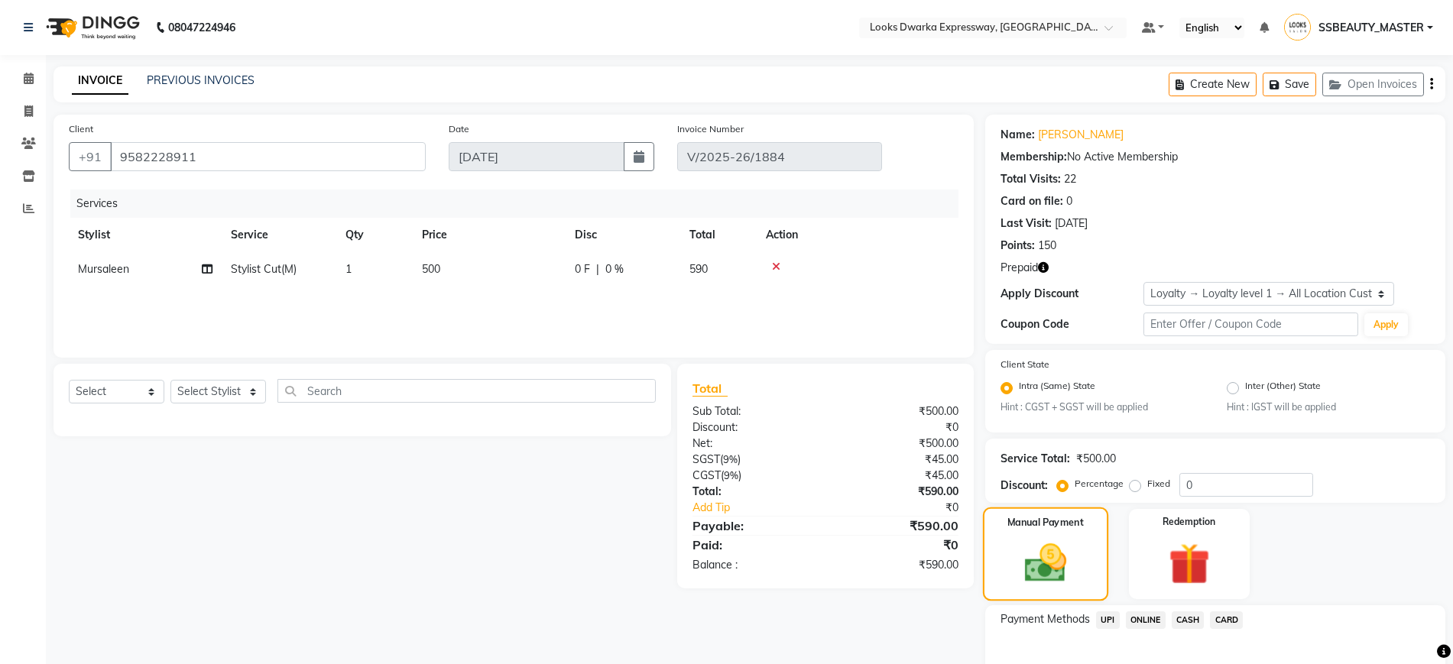
scroll to position [87, 0]
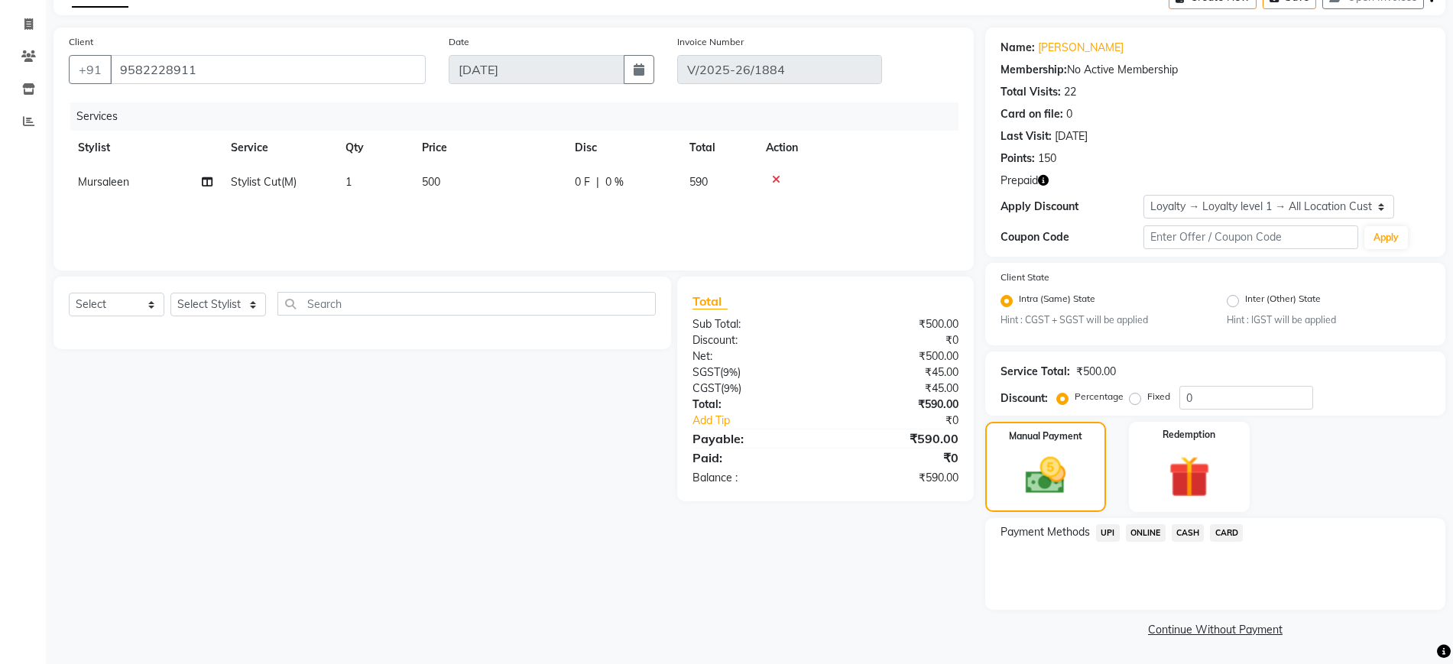
click at [1234, 536] on span "CARD" at bounding box center [1226, 533] width 33 height 18
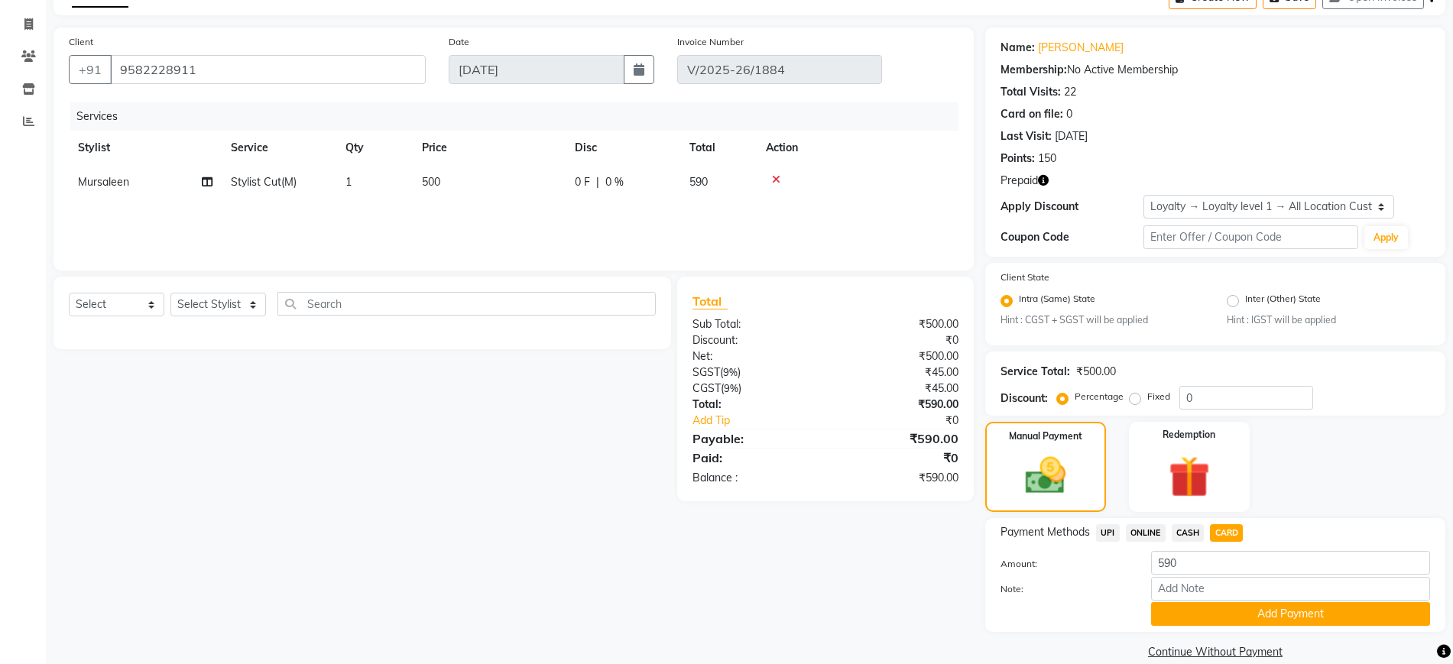
scroll to position [109, 0]
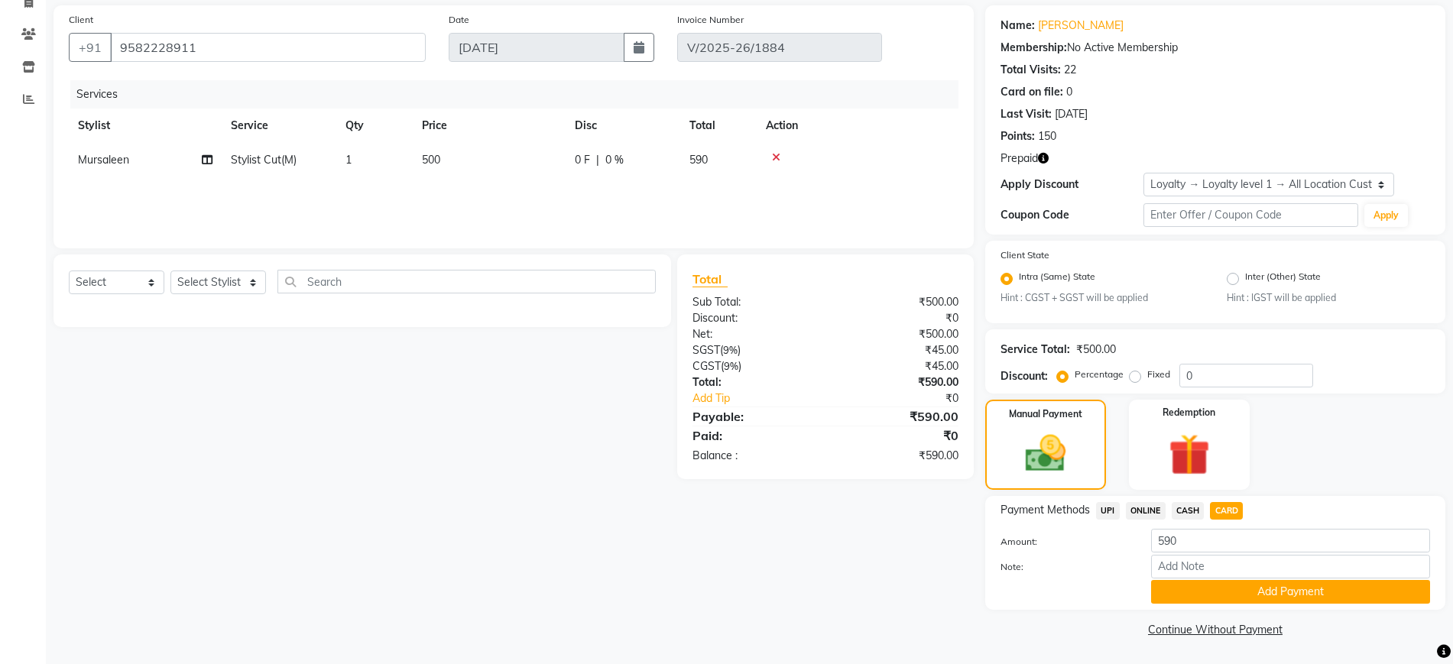
click at [1205, 629] on link "Continue Without Payment" at bounding box center [1215, 630] width 454 height 16
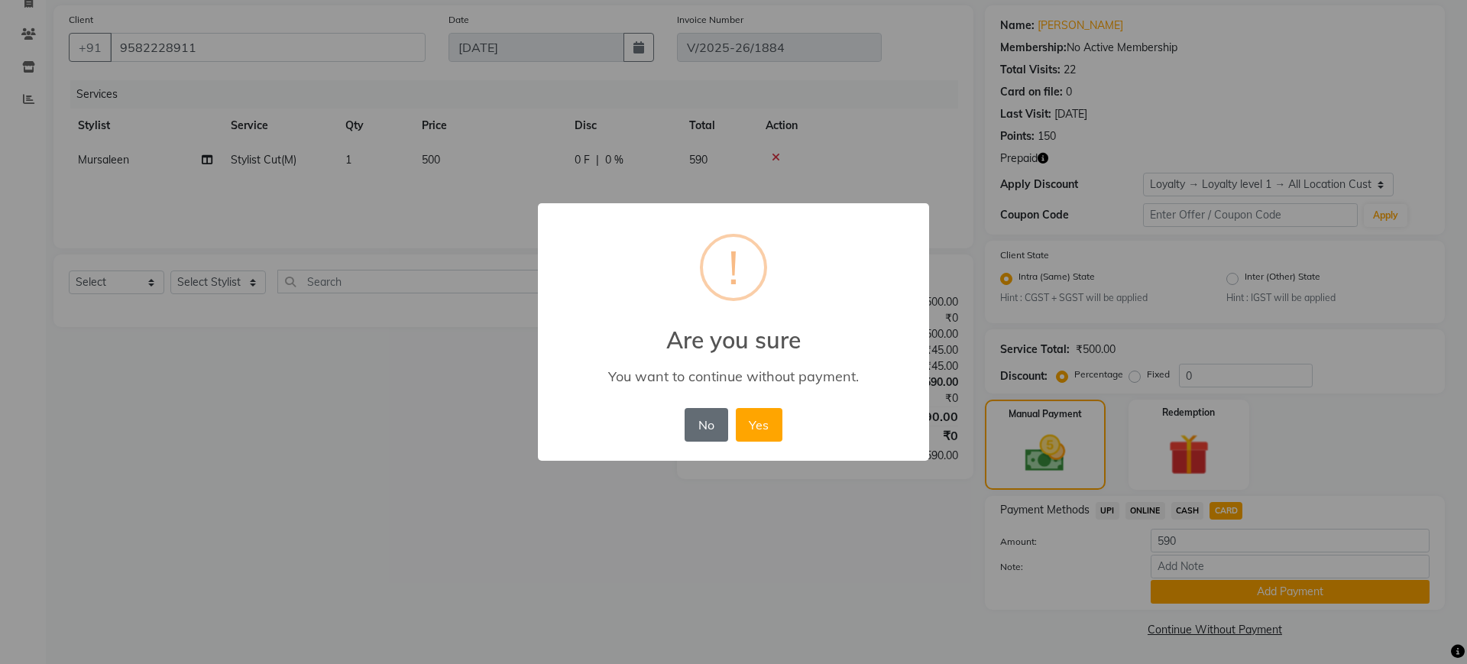
click at [714, 420] on button "No" at bounding box center [706, 425] width 43 height 34
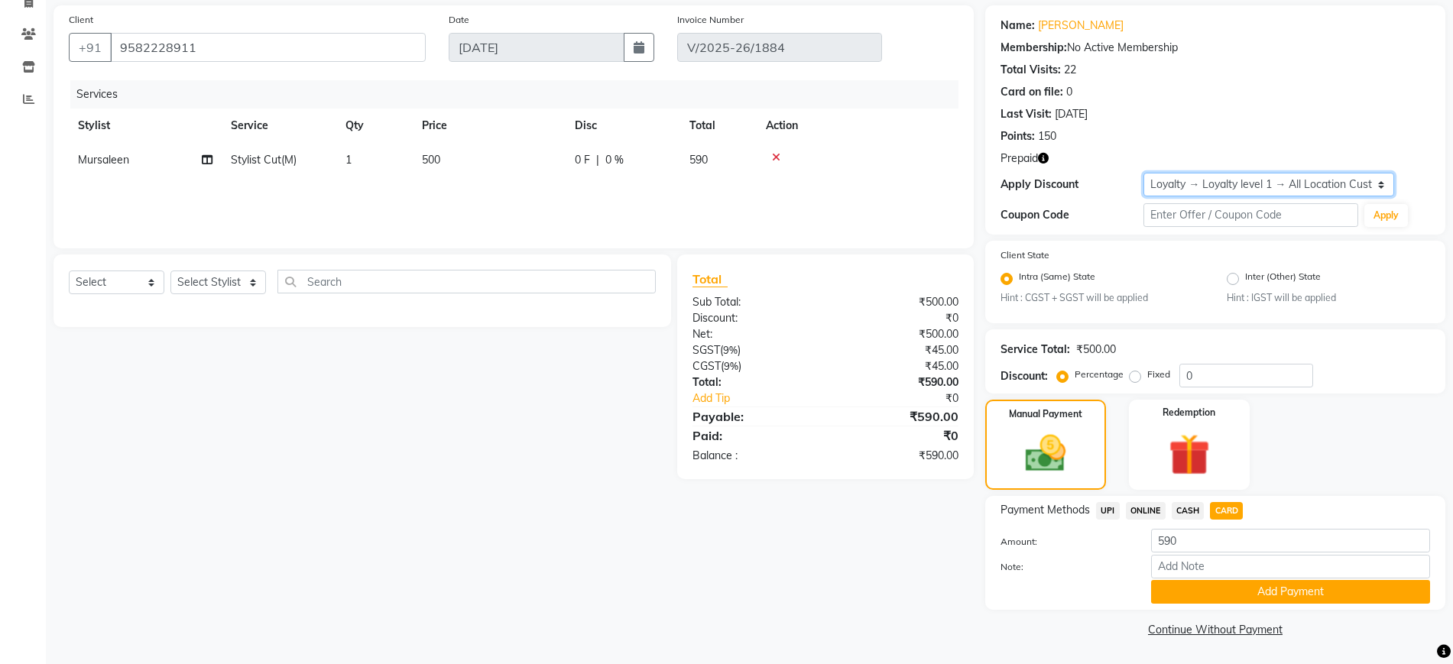
click at [1197, 177] on select "Select Loyalty → Loyalty level 1 → All Location Customers" at bounding box center [1268, 185] width 251 height 24
click at [1143, 173] on select "Select Loyalty → Loyalty level 1 → All Location Customers" at bounding box center [1268, 185] width 251 height 24
click at [1139, 30] on div "Name: Ankita Batra" at bounding box center [1214, 26] width 429 height 16
click at [1158, 429] on img at bounding box center [1189, 455] width 70 height 53
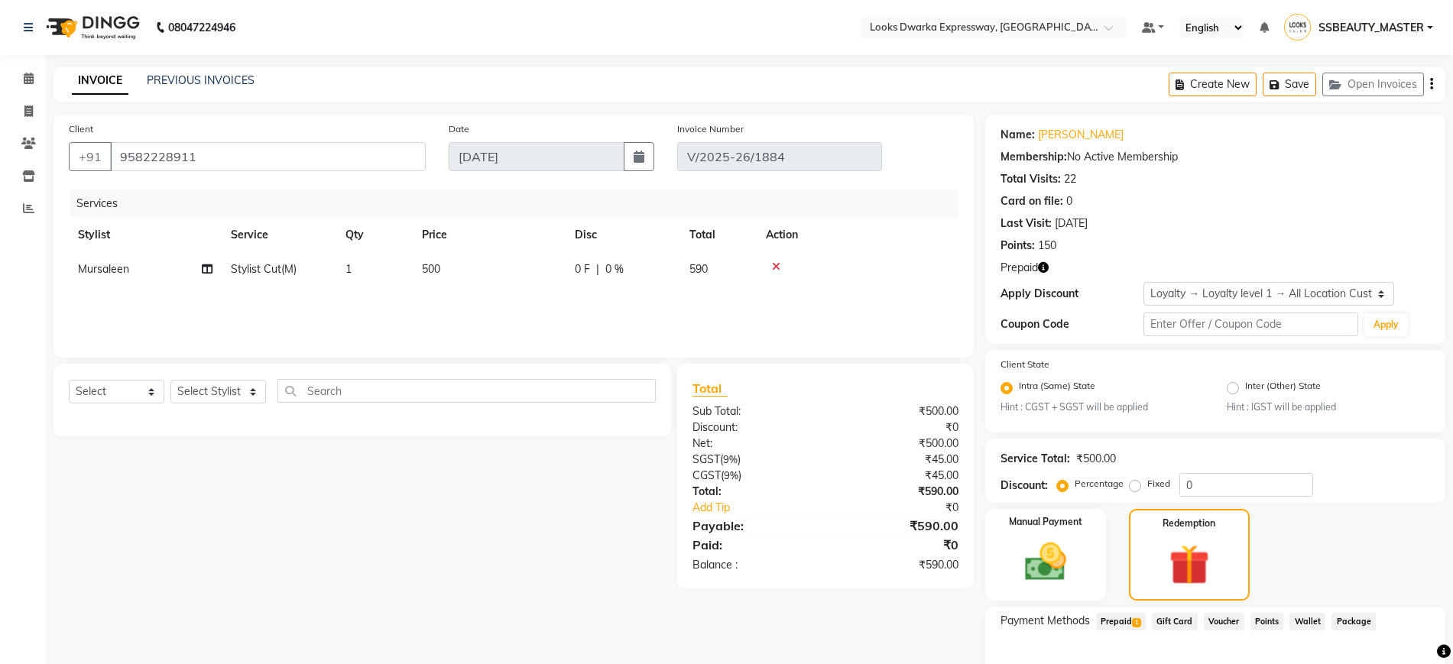
scroll to position [89, 0]
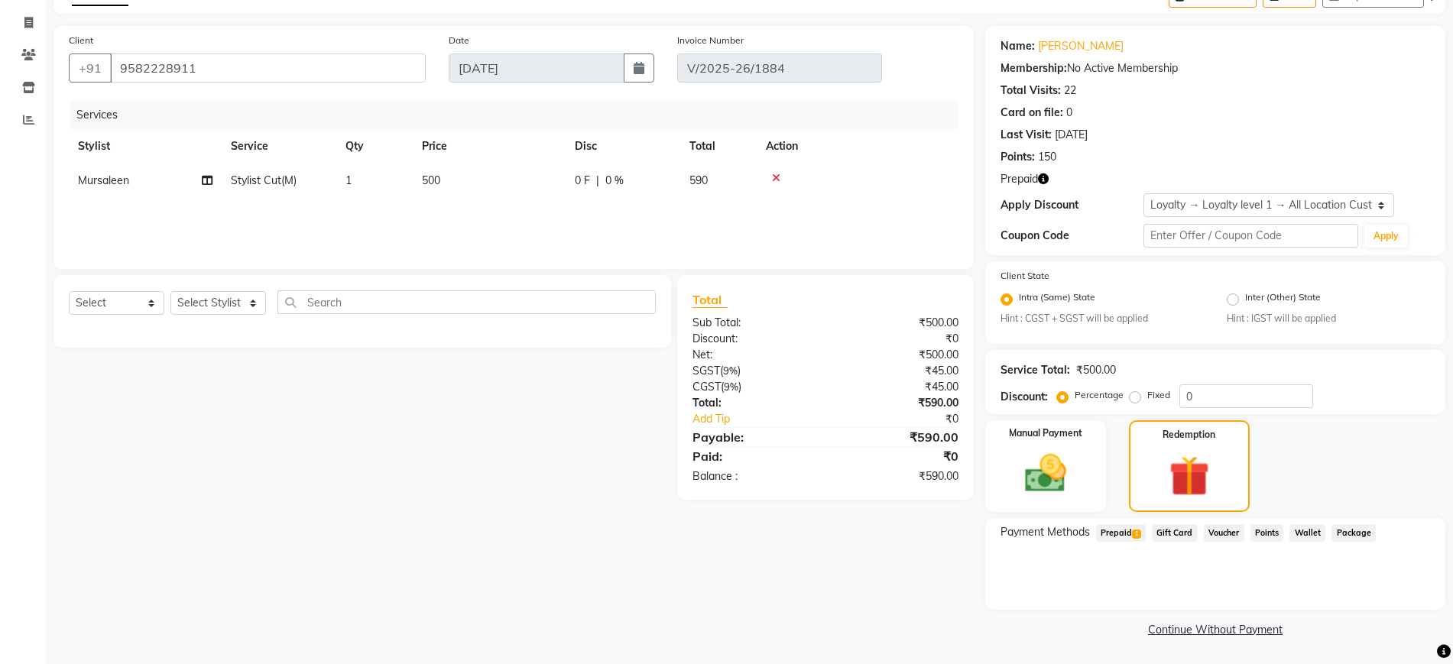
click at [1226, 622] on link "Continue Without Payment" at bounding box center [1215, 630] width 454 height 16
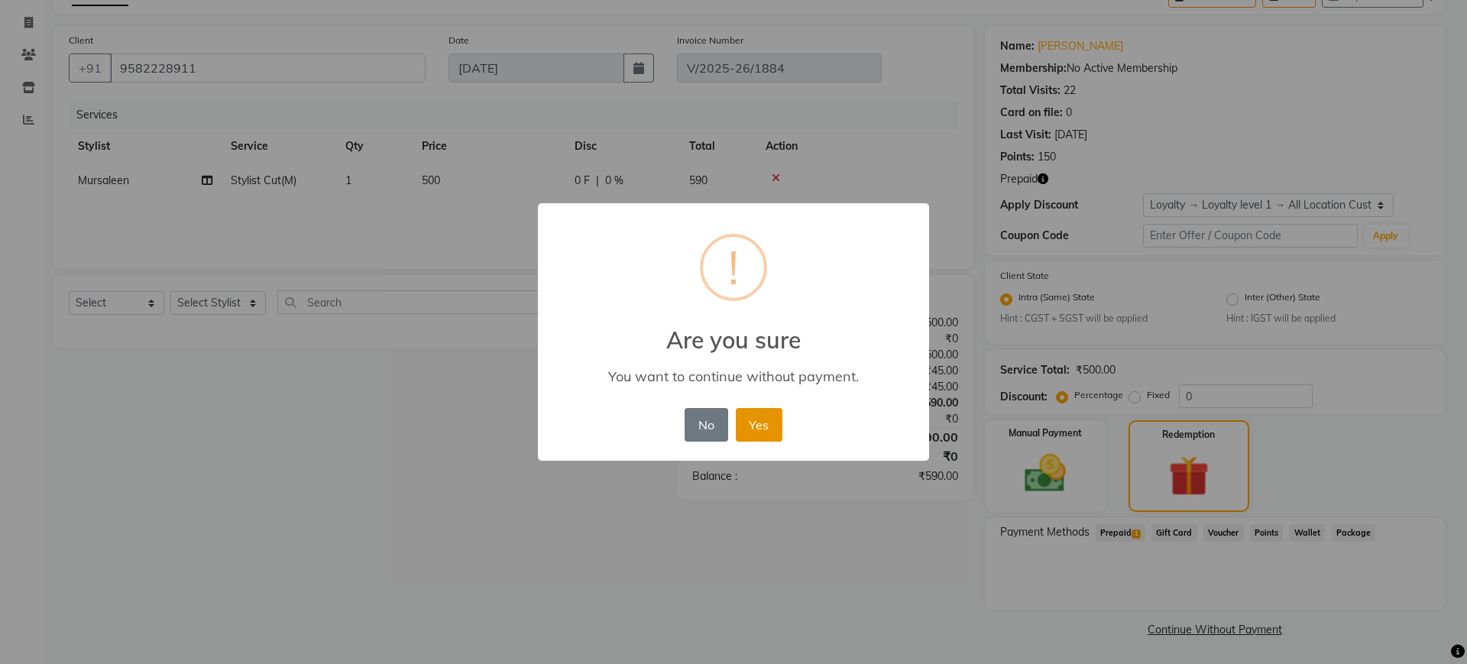
click at [760, 421] on button "Yes" at bounding box center [759, 425] width 47 height 34
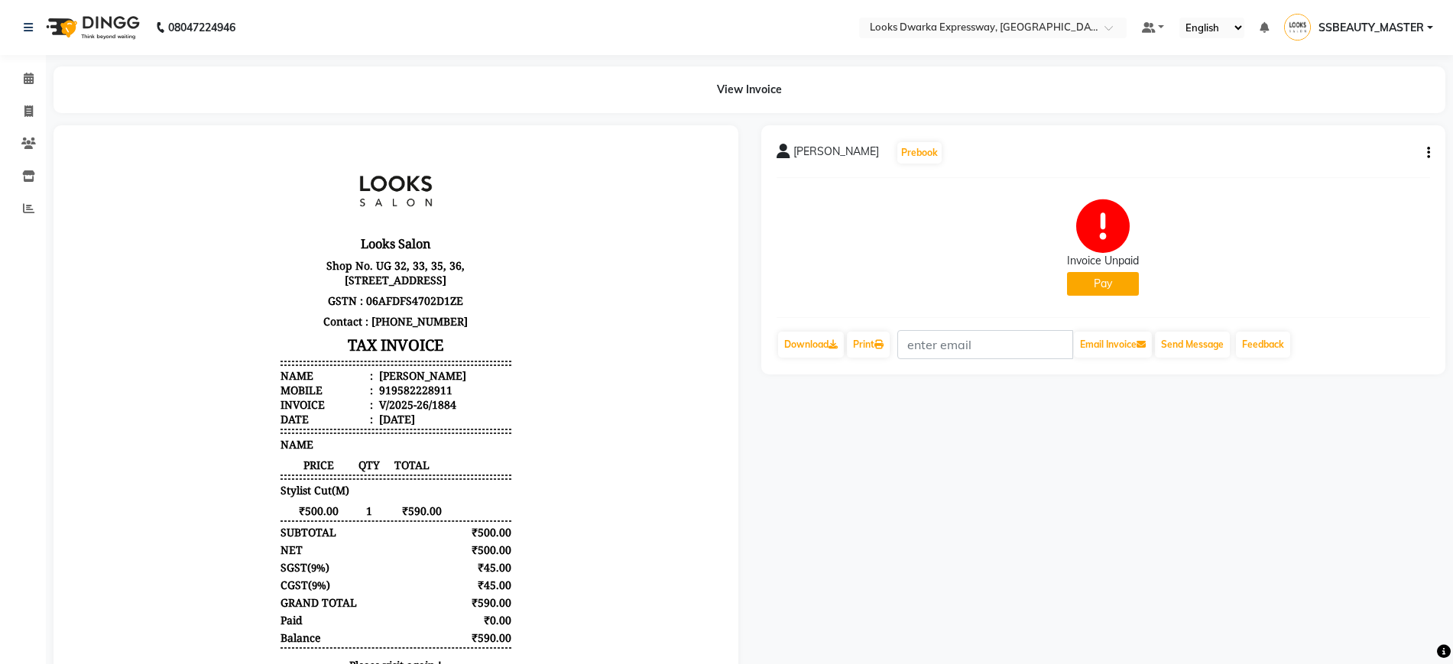
click at [1117, 281] on button "Pay" at bounding box center [1103, 284] width 72 height 24
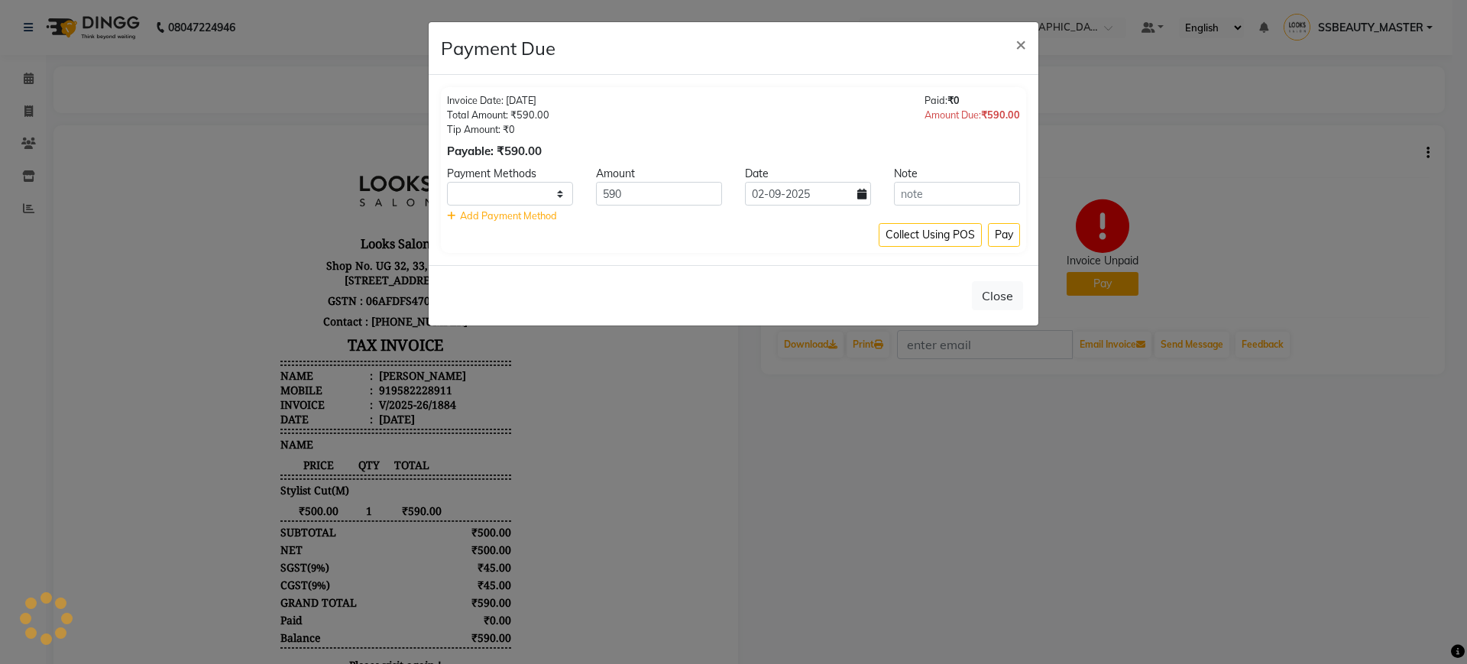
select select "1"
click at [523, 193] on select "UPI ONLINE CASH CARD" at bounding box center [510, 194] width 126 height 24
click at [706, 274] on div "Close" at bounding box center [734, 295] width 610 height 60
click at [985, 298] on button "Close" at bounding box center [997, 295] width 51 height 29
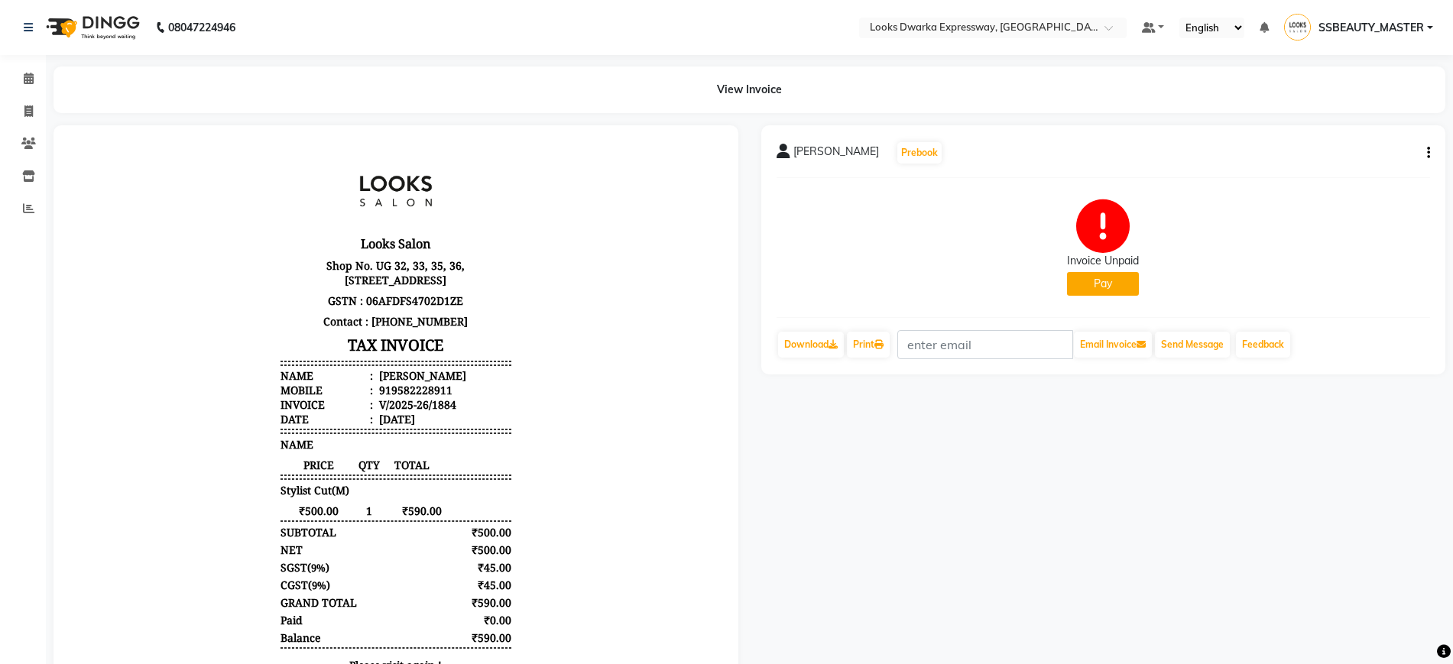
click at [1429, 154] on icon "button" at bounding box center [1428, 153] width 3 height 1
click at [1337, 180] on div "Edit Invoice" at bounding box center [1352, 181] width 105 height 19
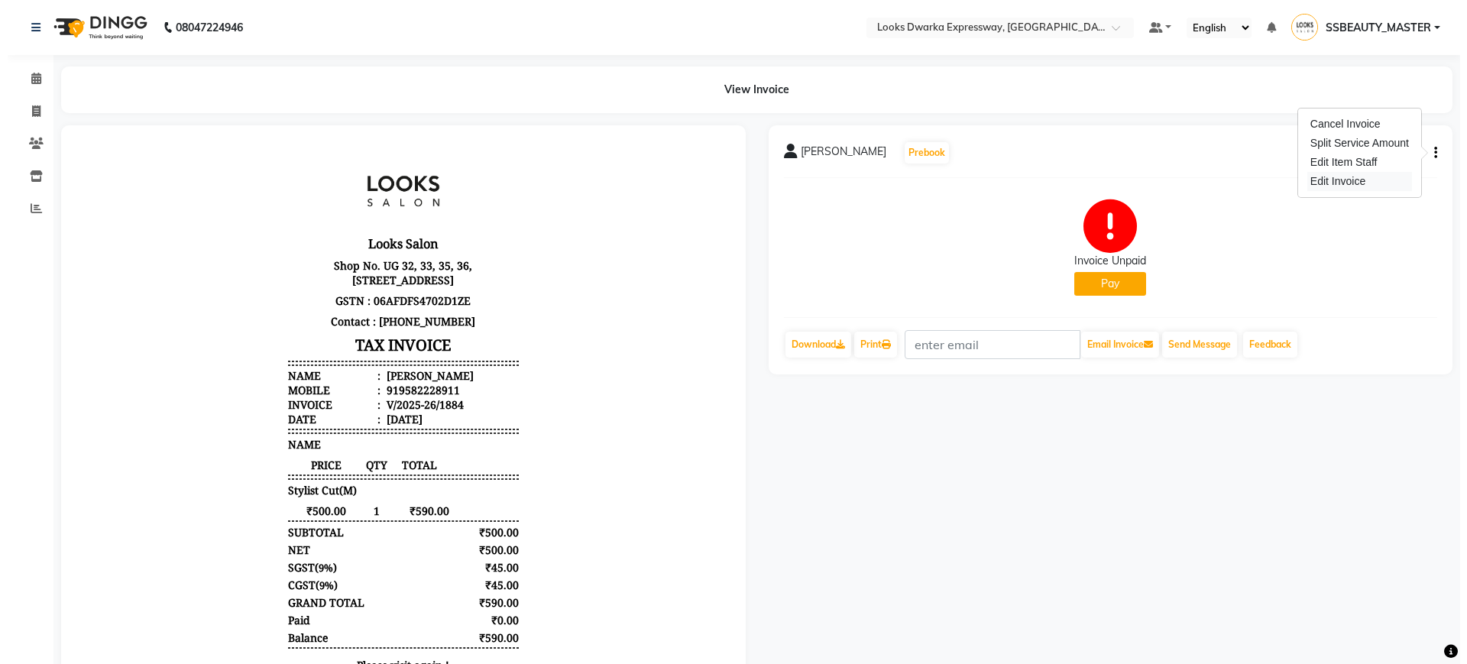
select select "service"
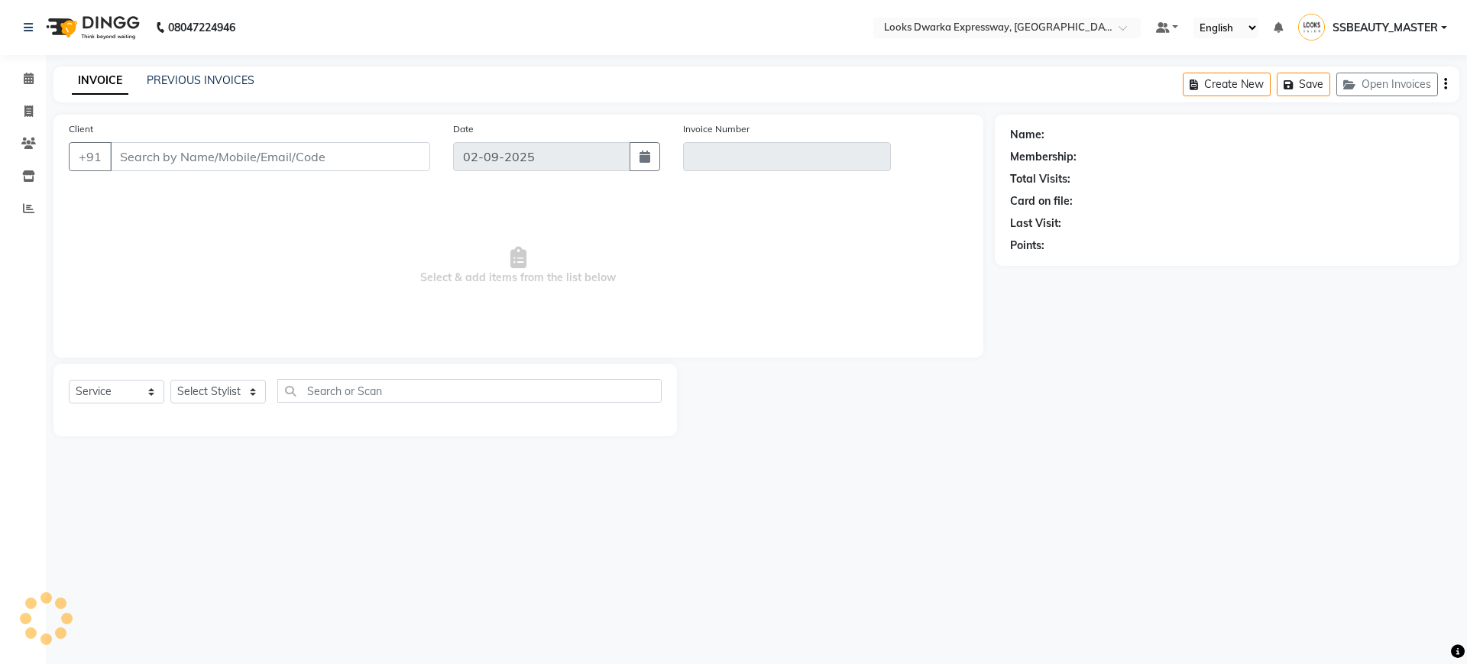
type input "9582228911"
type input "V/2025-26/1884"
select select "1: Object"
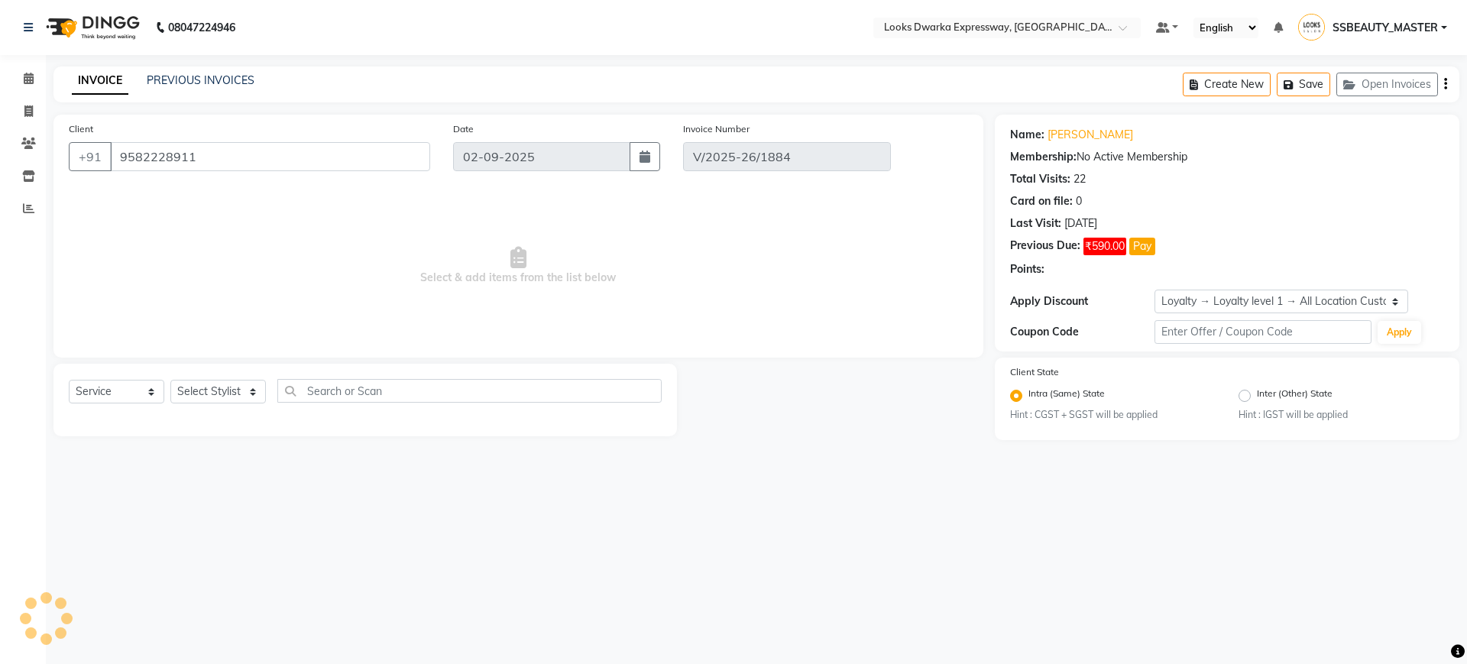
type input "[DATE]"
select select "select"
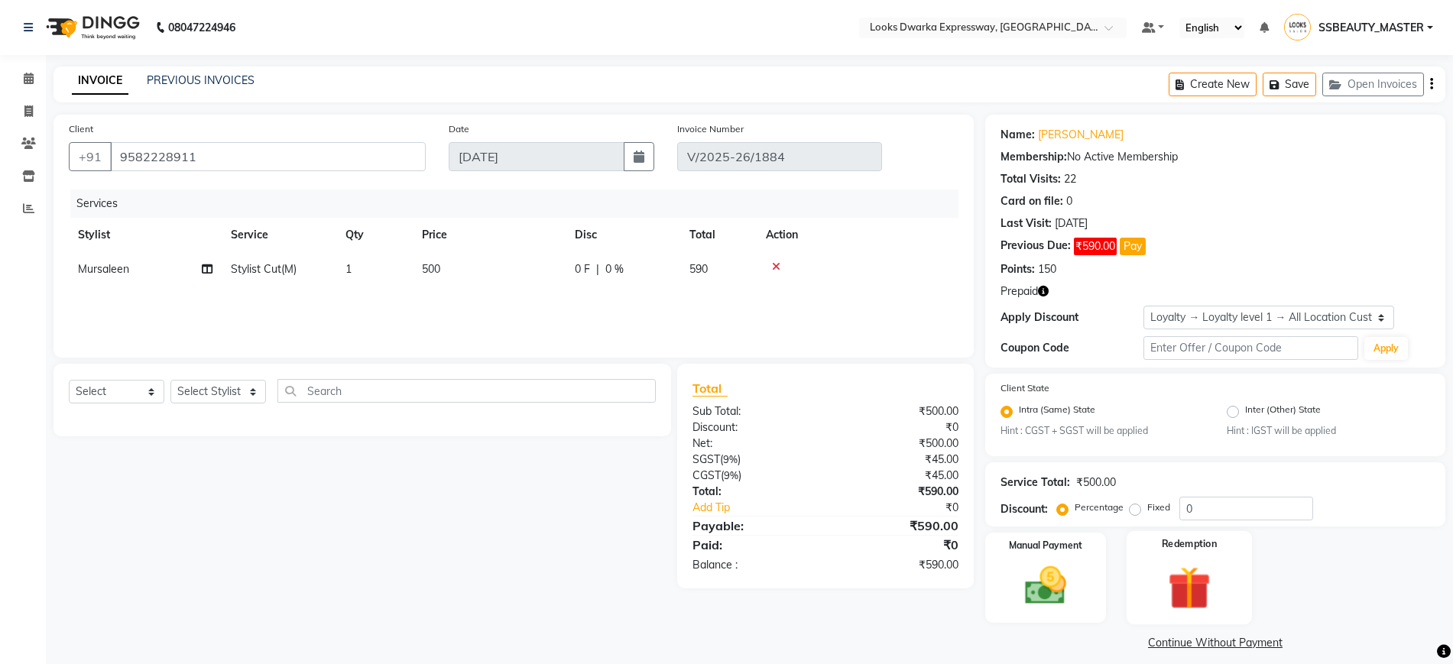
scroll to position [13, 0]
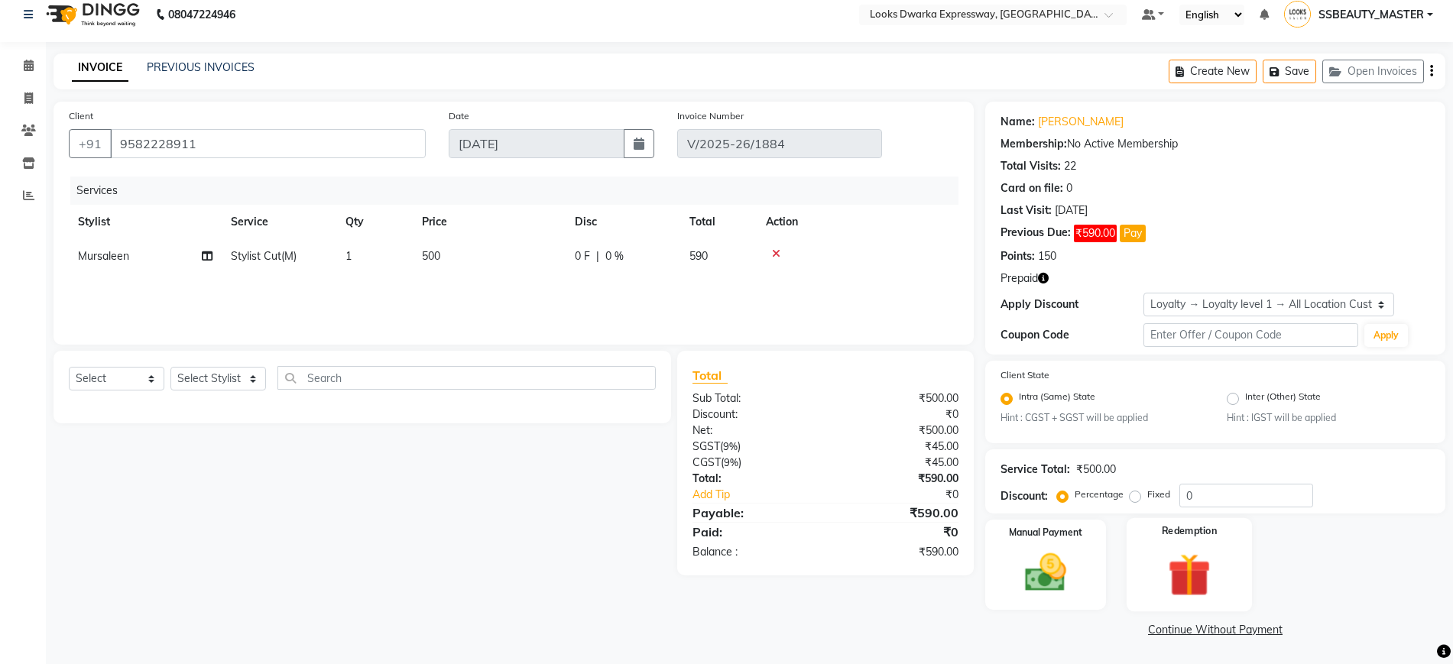
click at [1180, 575] on img at bounding box center [1189, 575] width 70 height 53
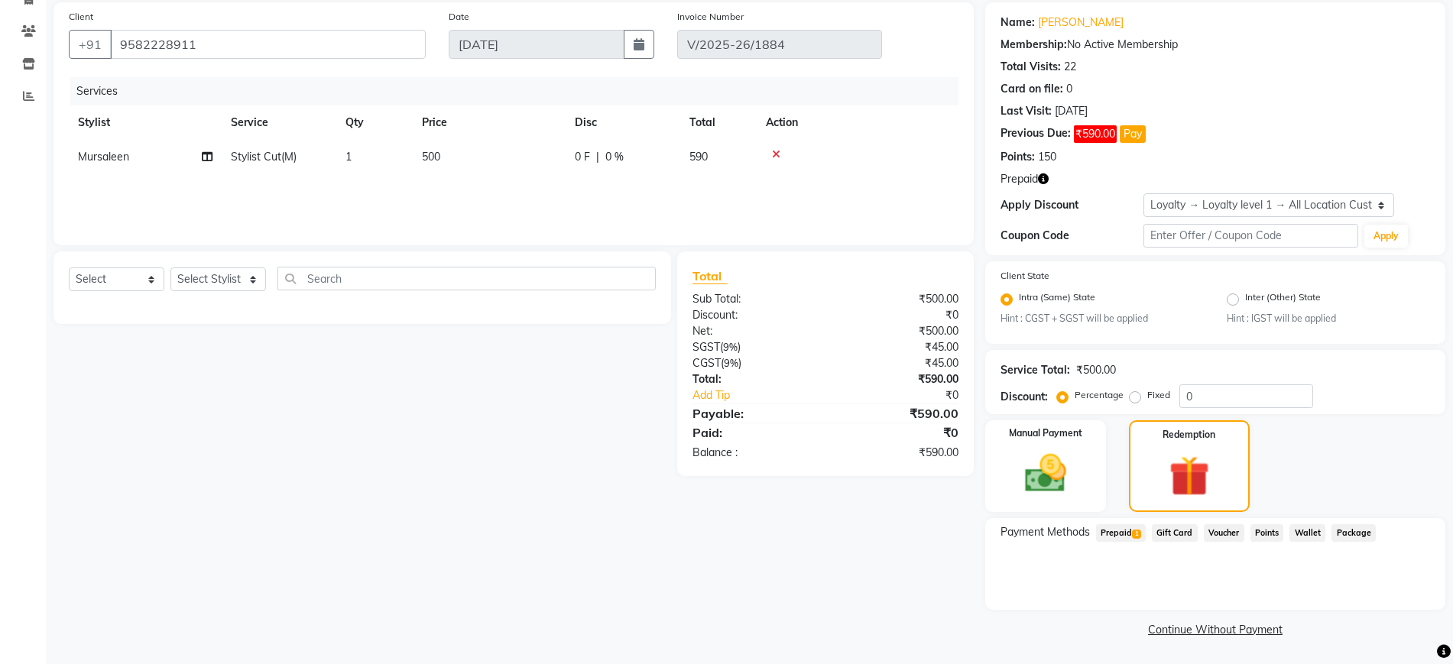
click at [1115, 529] on span "Prepaid 1" at bounding box center [1121, 533] width 50 height 18
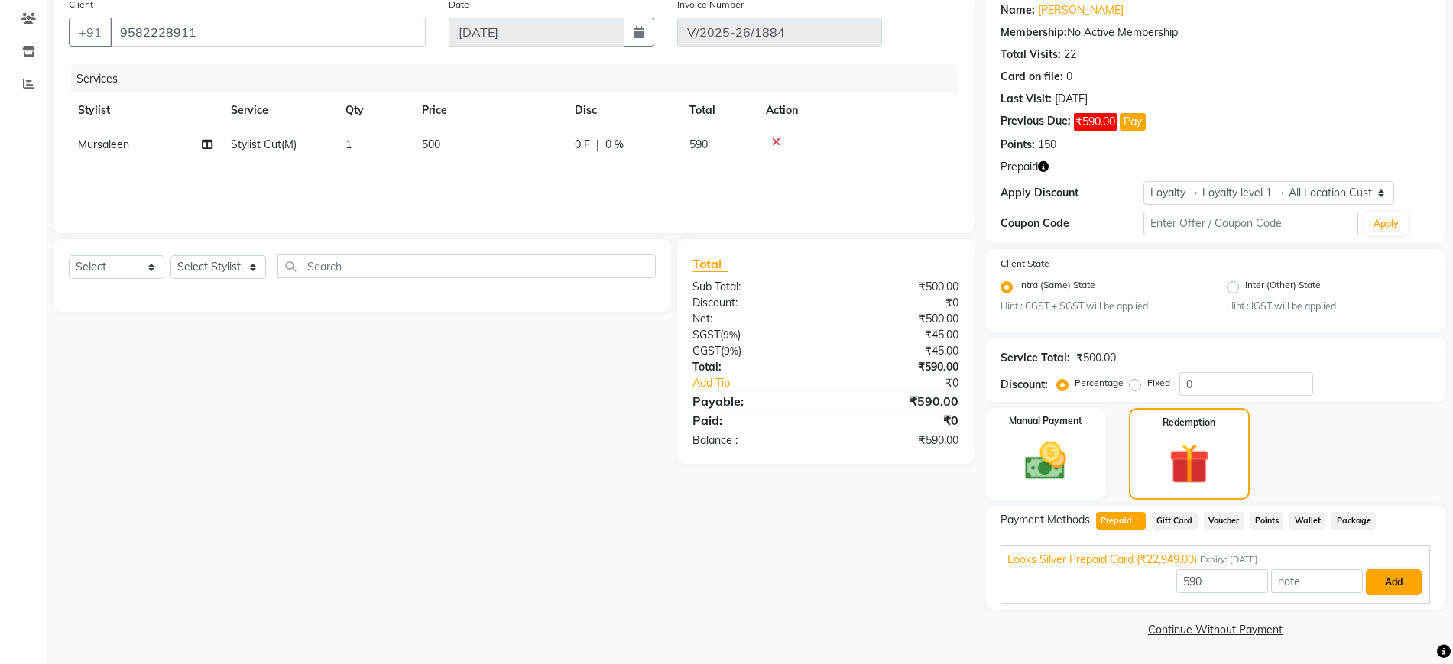
scroll to position [0, 0]
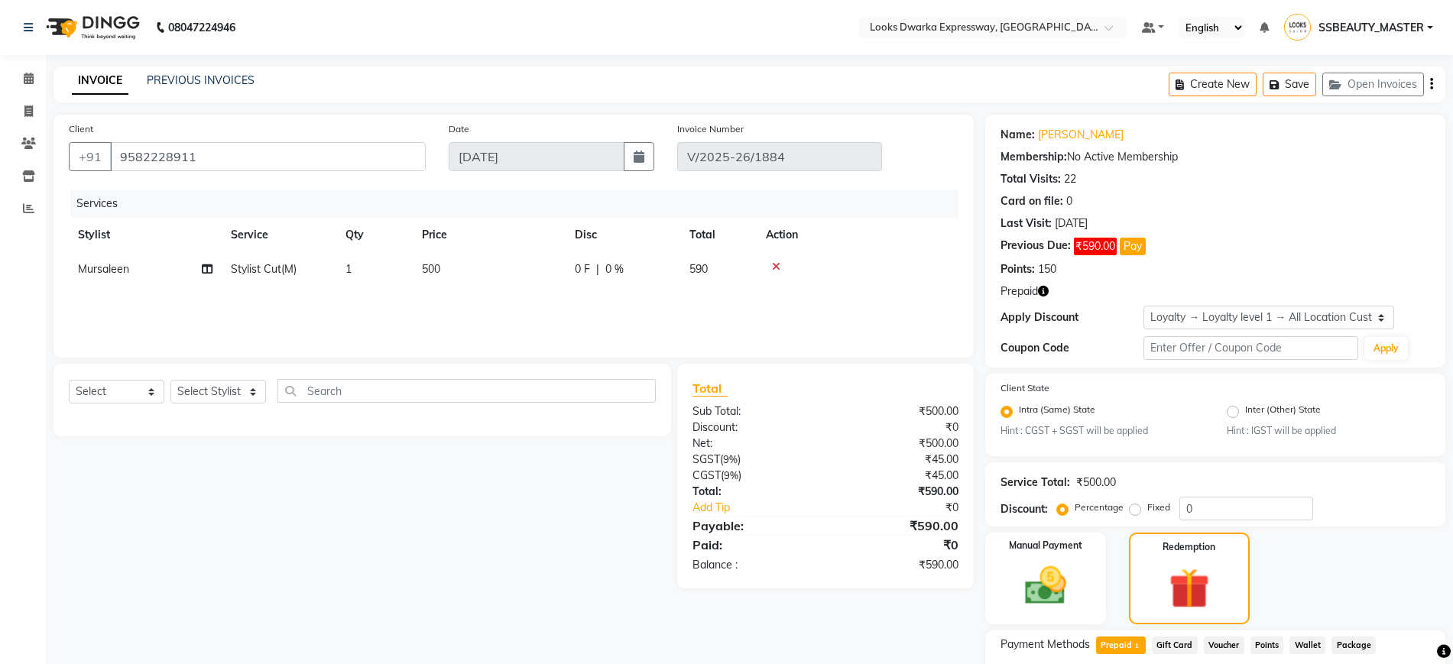
click at [1430, 84] on icon "button" at bounding box center [1431, 84] width 3 height 1
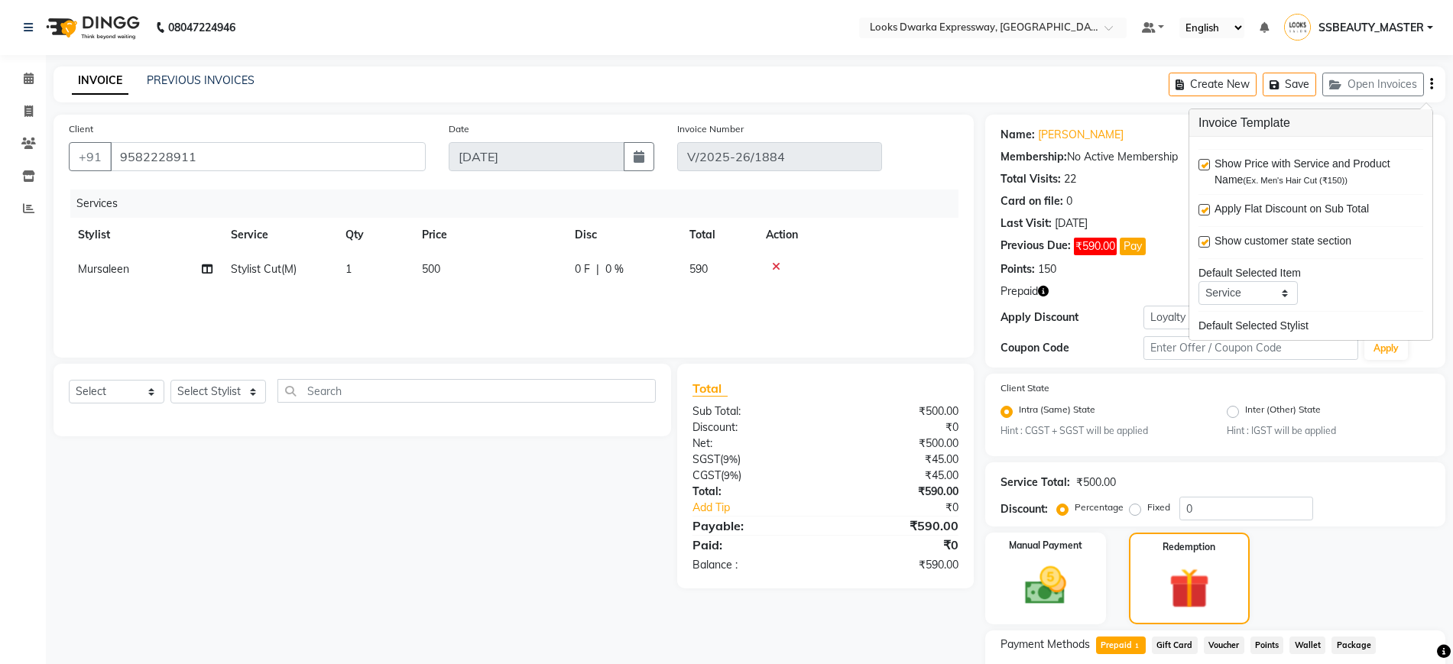
click at [1430, 84] on icon "button" at bounding box center [1431, 84] width 3 height 1
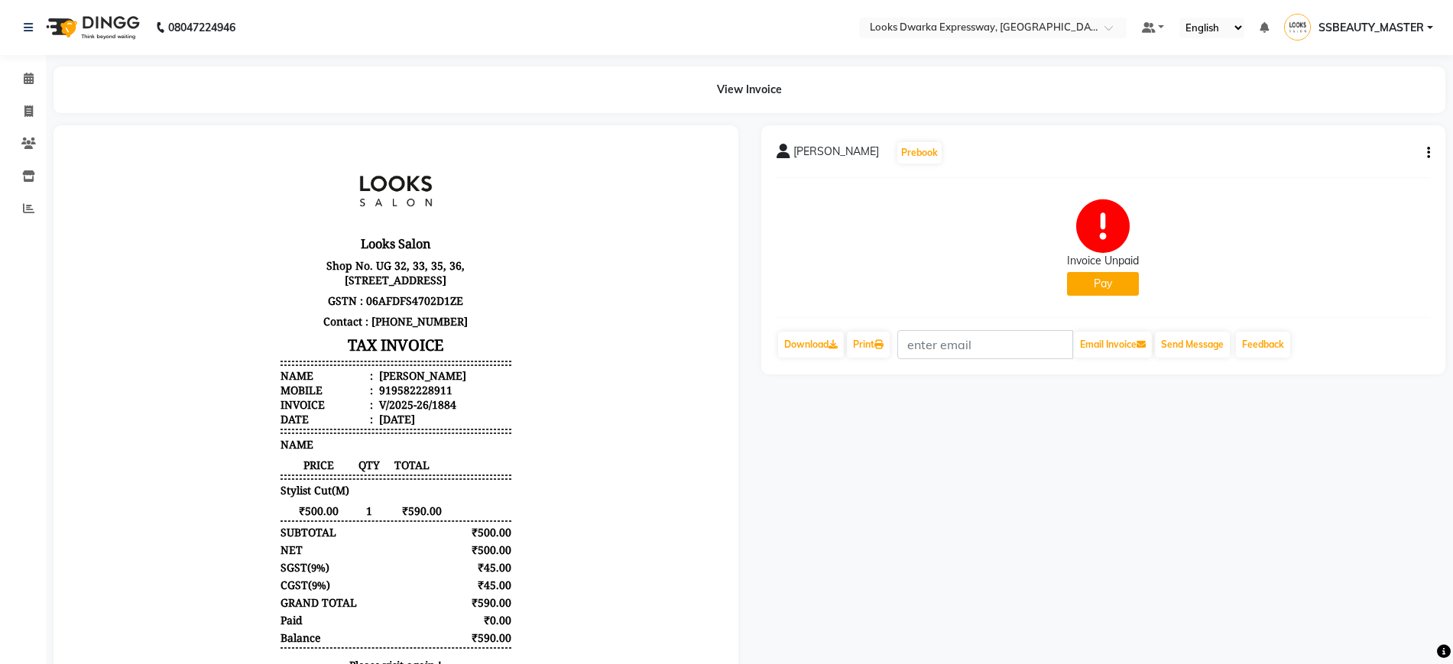
select select "service"
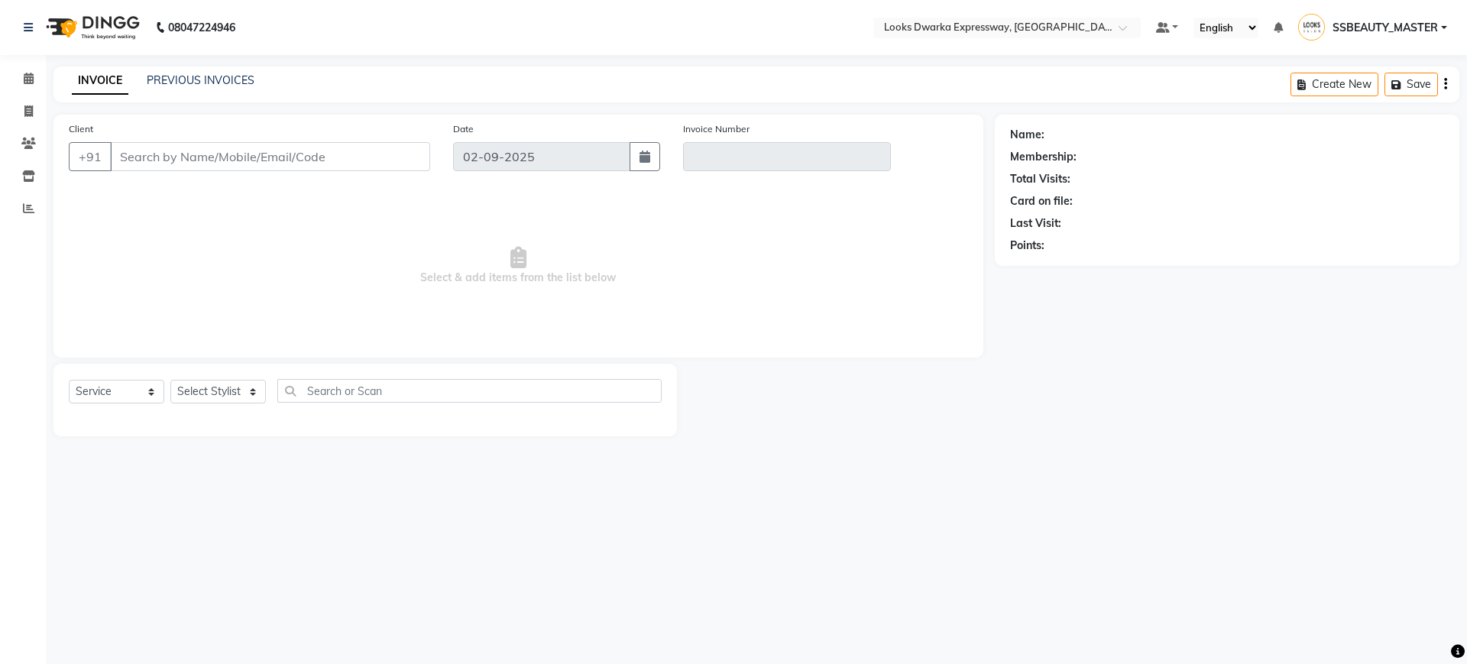
type input "9582228911"
type input "V/2025-26/1884"
click at [261, 153] on input "9582228911" at bounding box center [270, 156] width 320 height 29
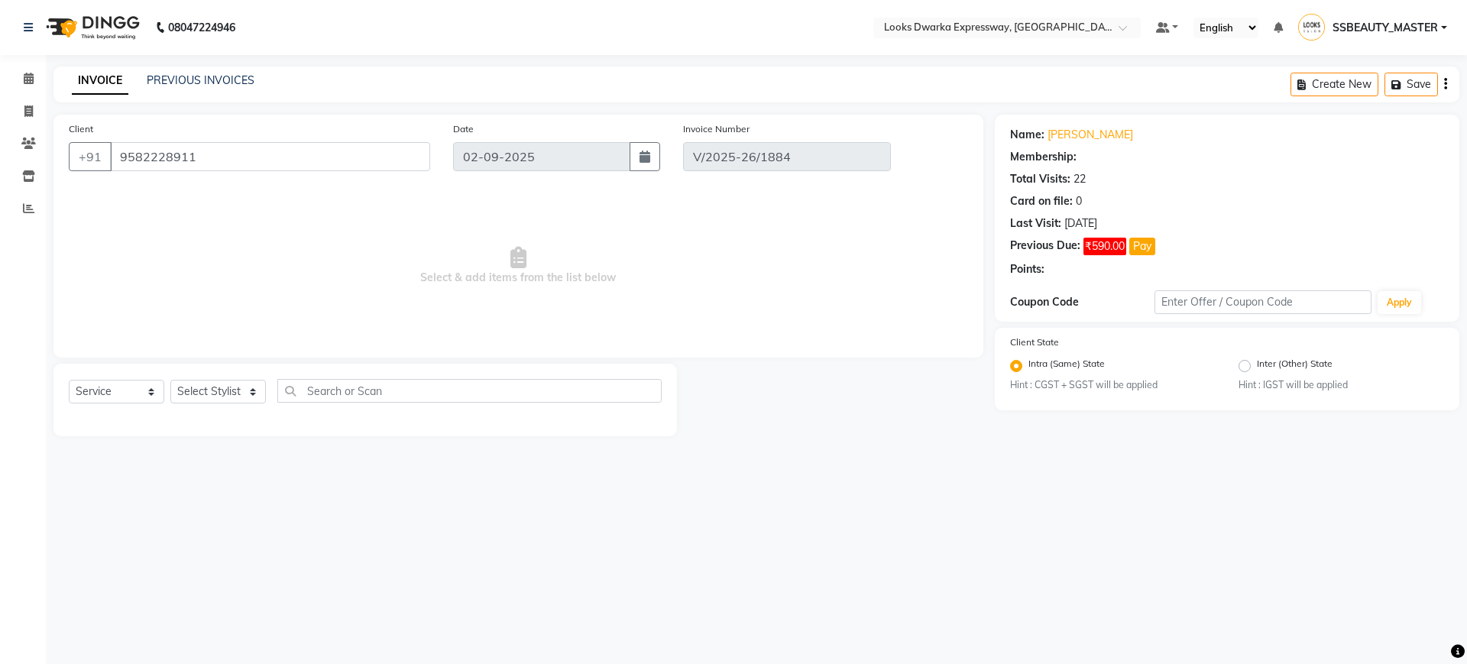
select select "1: Object"
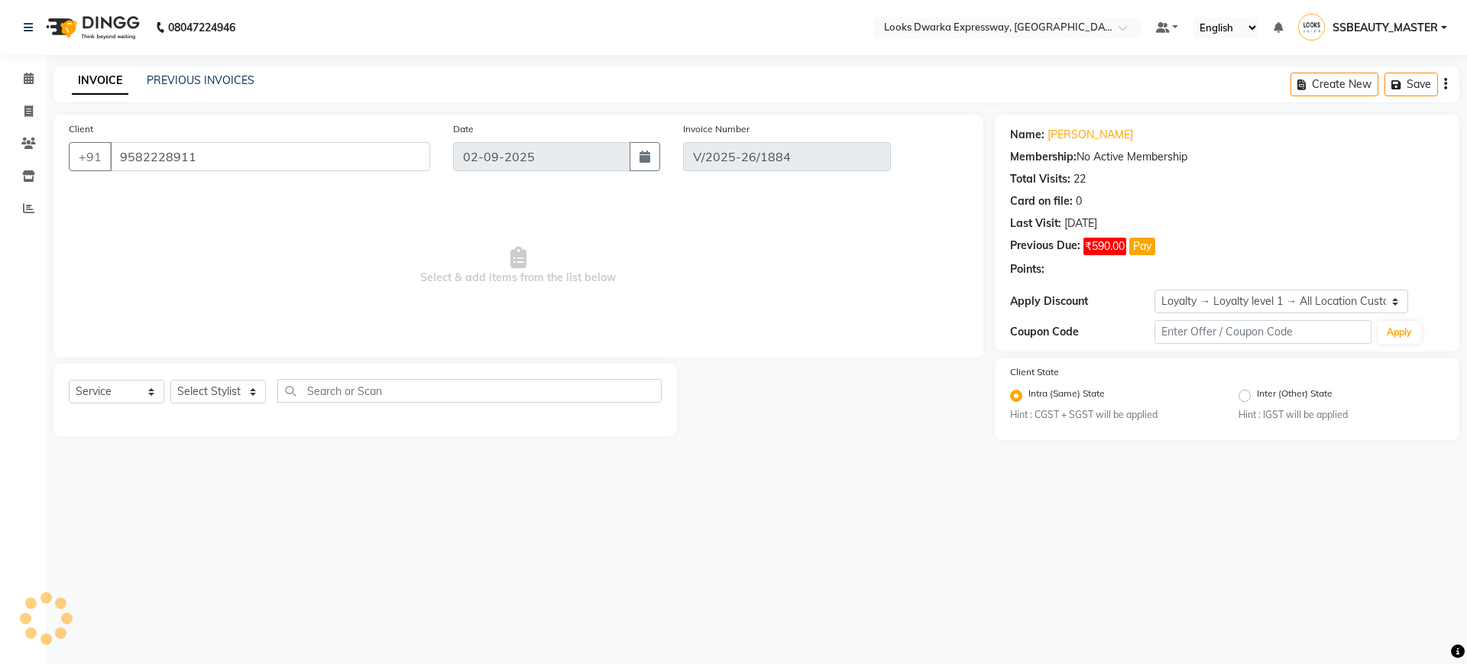
type input "[DATE]"
select select "select"
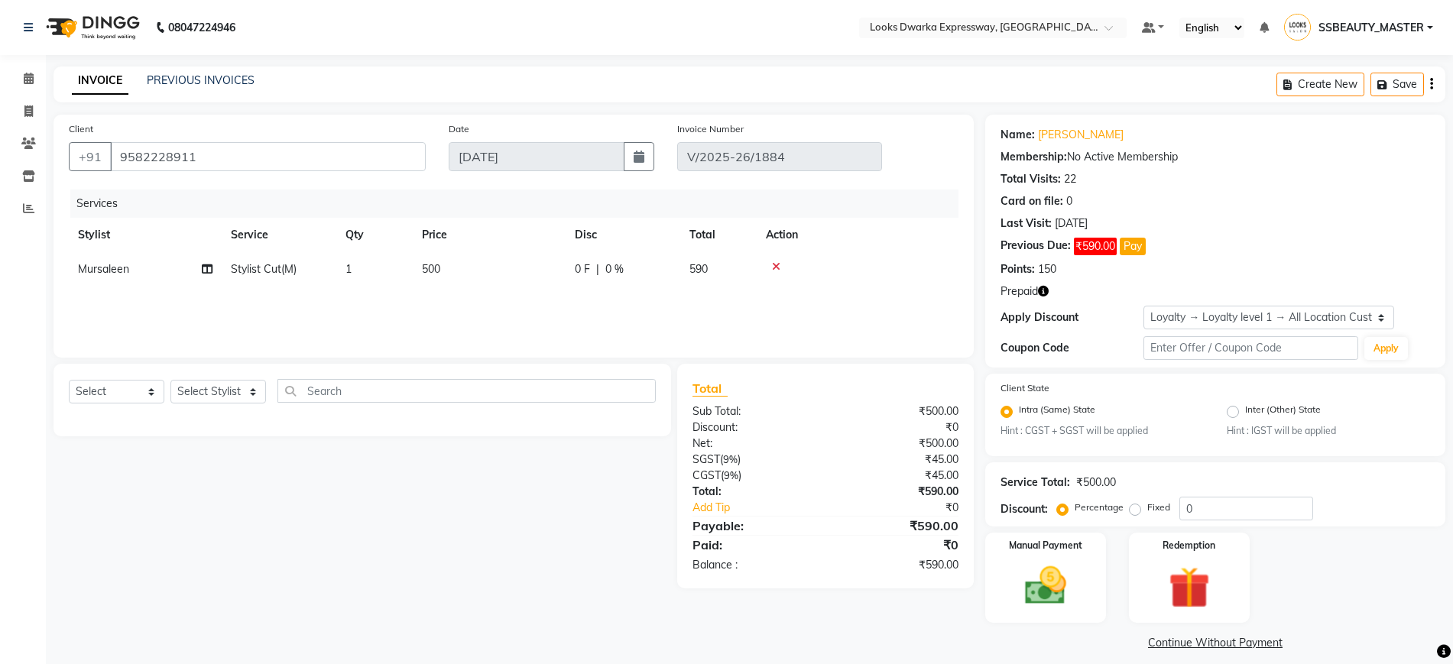
click at [1426, 81] on div "Create New Save" at bounding box center [1360, 84] width 169 height 36
click at [1430, 84] on icon "button" at bounding box center [1431, 84] width 3 height 1
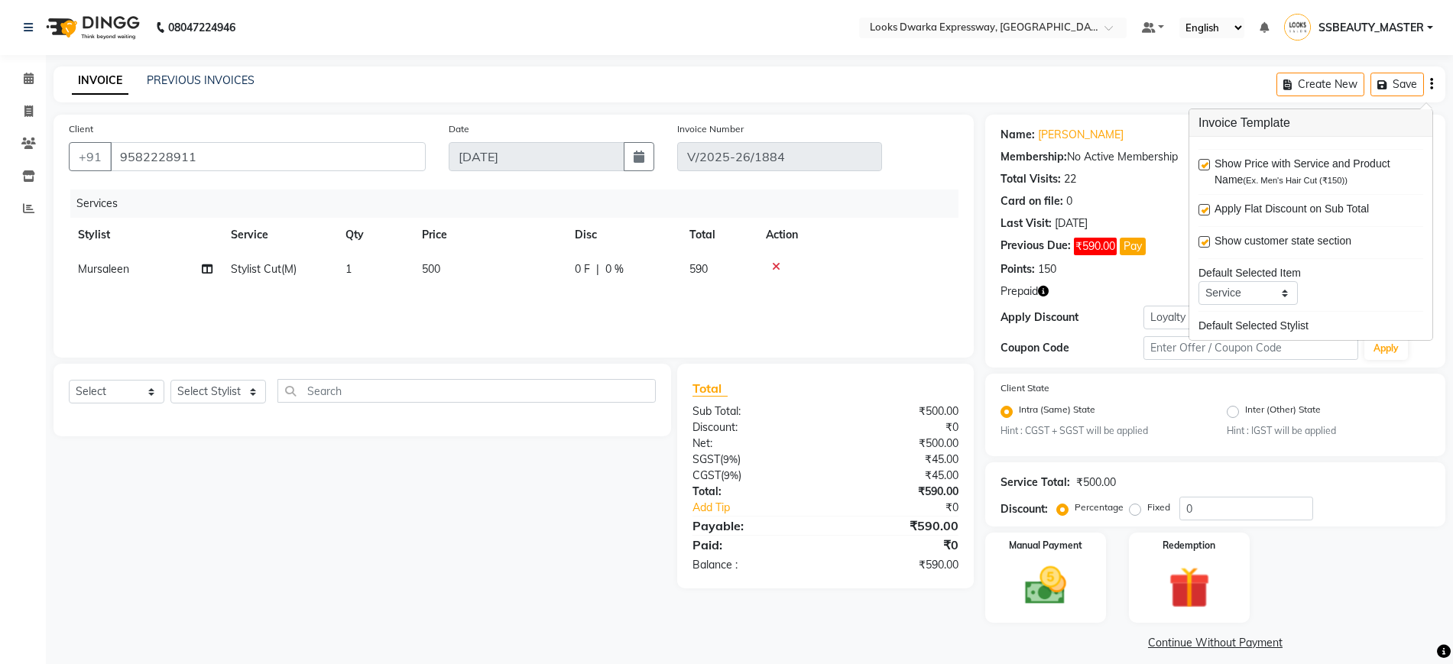
click at [1160, 89] on div "INVOICE PREVIOUS INVOICES Create New Save" at bounding box center [748, 84] width 1391 height 36
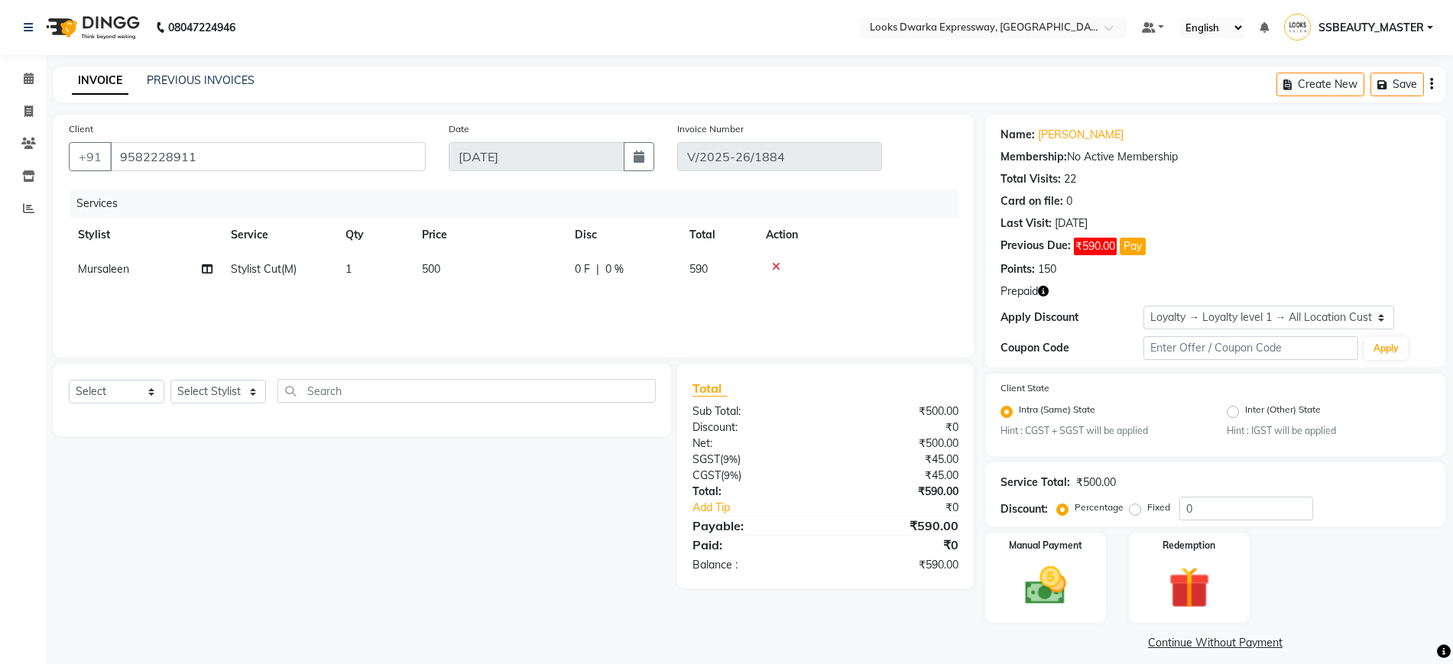
click at [773, 270] on icon at bounding box center [776, 266] width 8 height 11
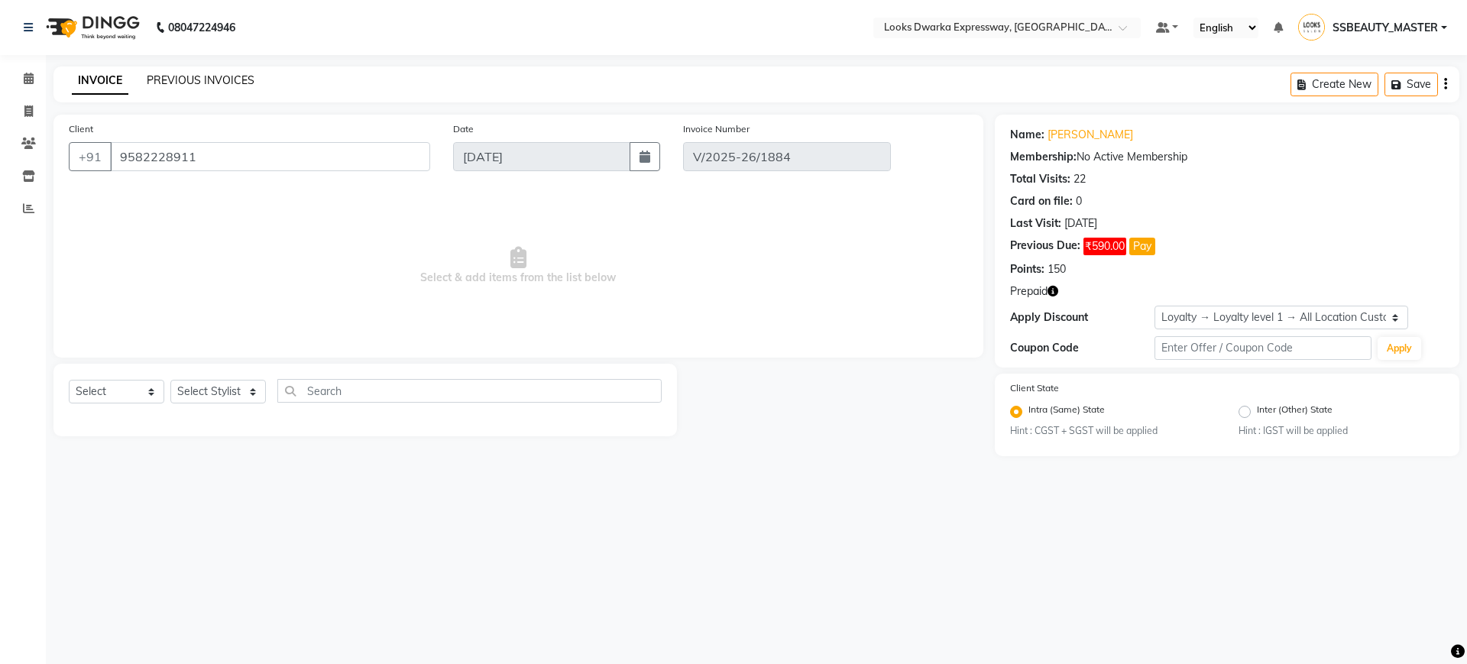
click at [222, 79] on link "PREVIOUS INVOICES" at bounding box center [201, 80] width 108 height 14
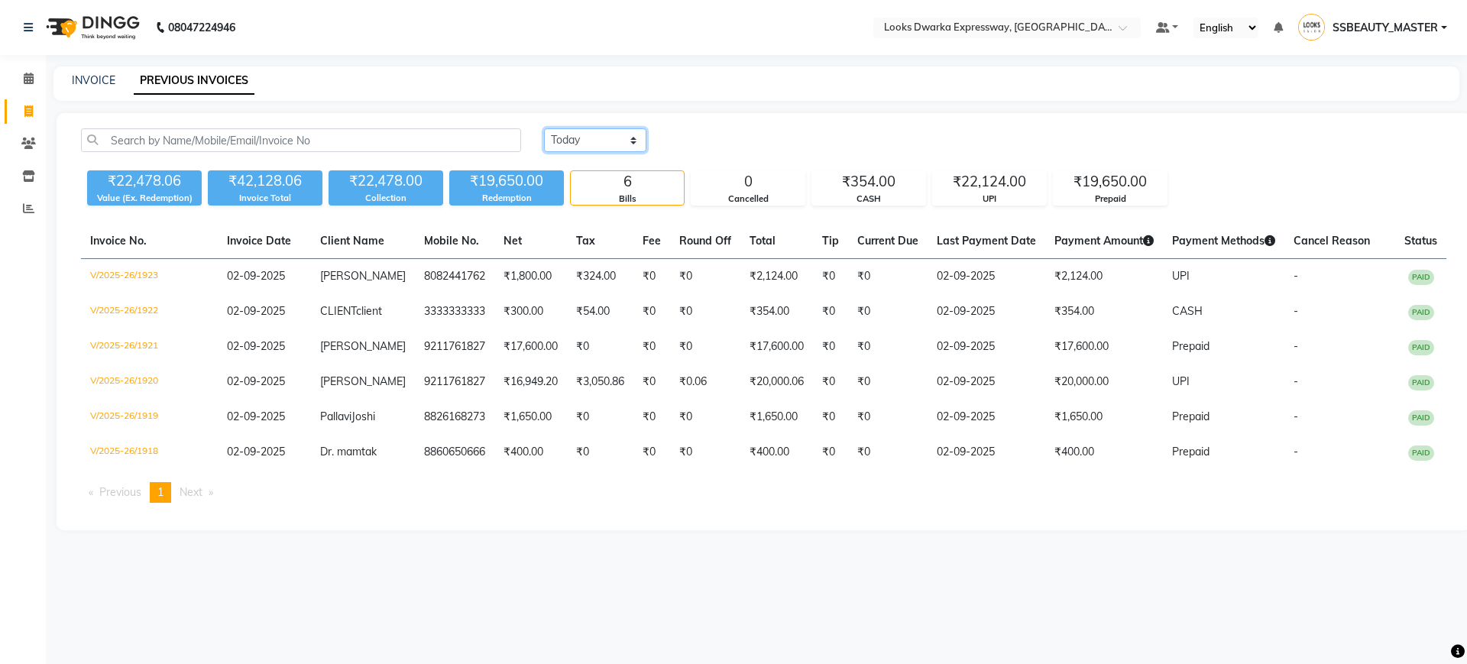
click at [576, 130] on select "Today Yesterday Custom Range" at bounding box center [595, 140] width 102 height 24
select select "range"
click at [544, 128] on select "Today Yesterday Custom Range" at bounding box center [595, 140] width 102 height 24
click at [725, 140] on input "02-09-2025" at bounding box center [719, 140] width 107 height 21
select select "9"
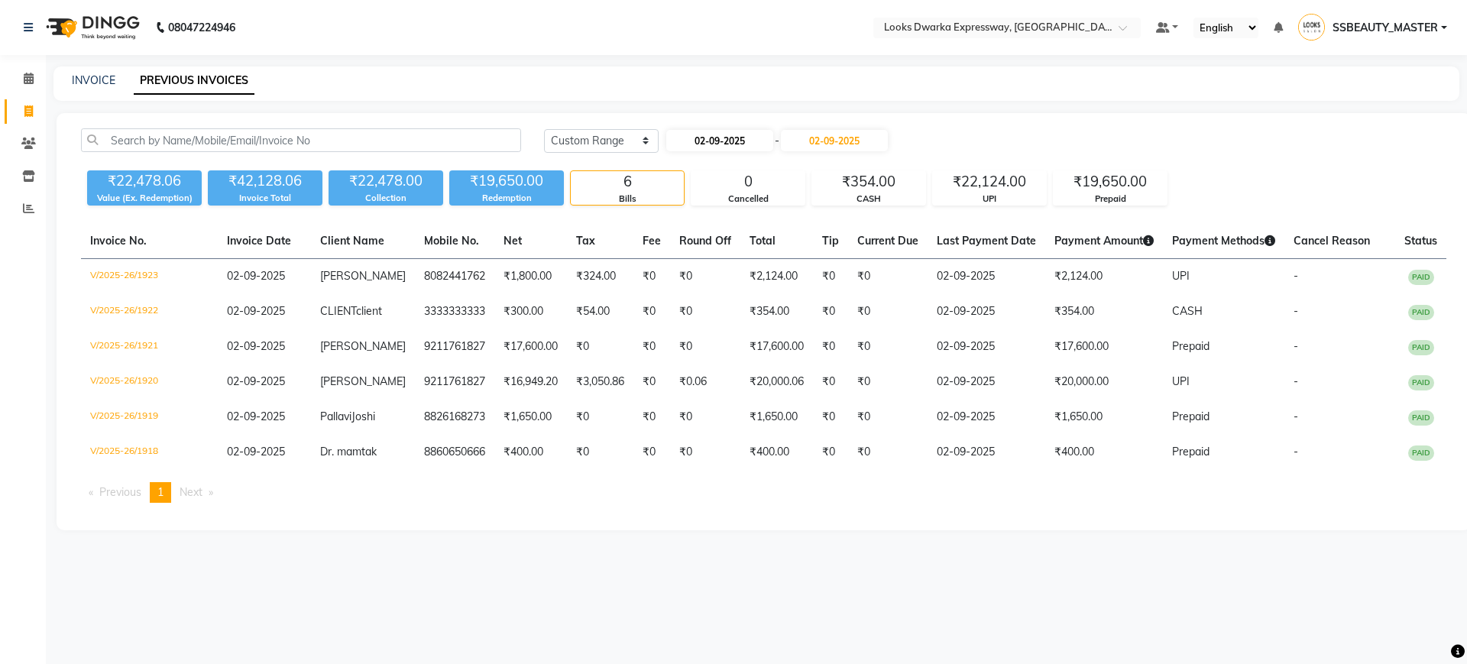
select select "2025"
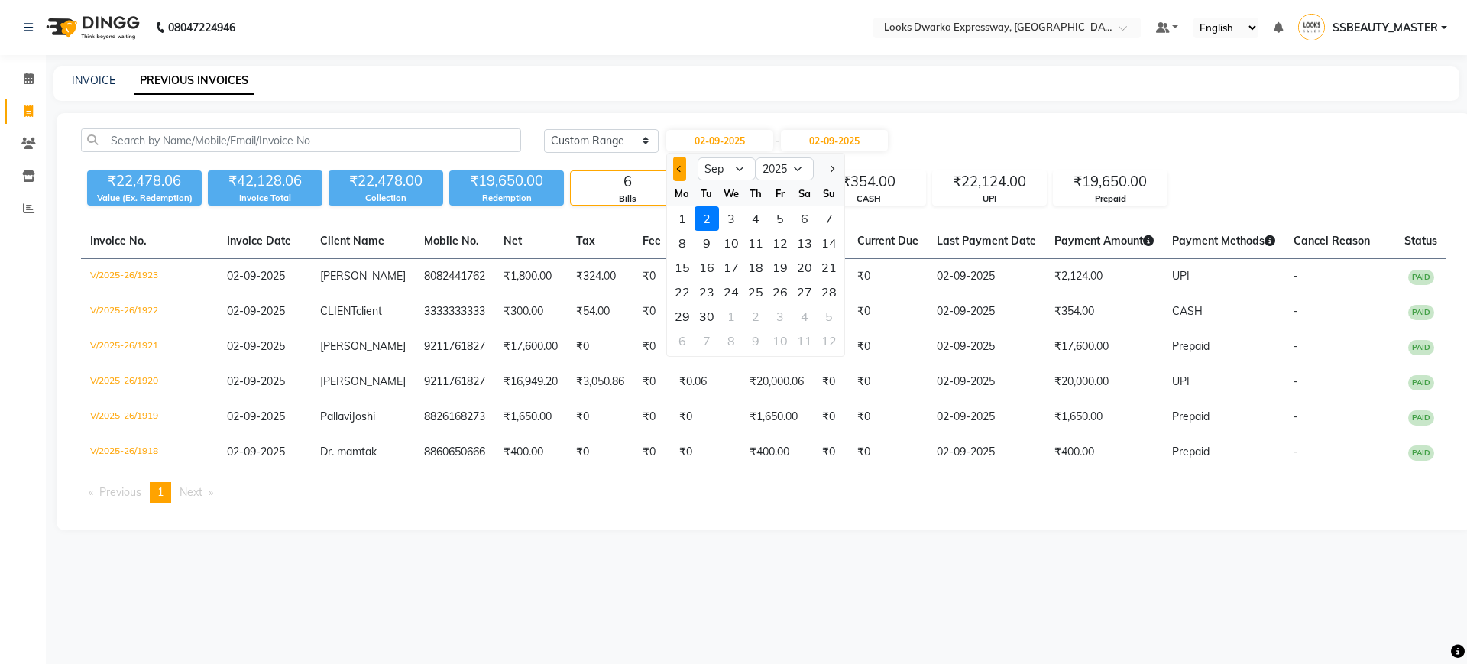
click at [675, 167] on button "Previous month" at bounding box center [679, 169] width 13 height 24
select select "8"
click at [758, 218] on div "31" at bounding box center [756, 218] width 24 height 24
type input "31-07-2025"
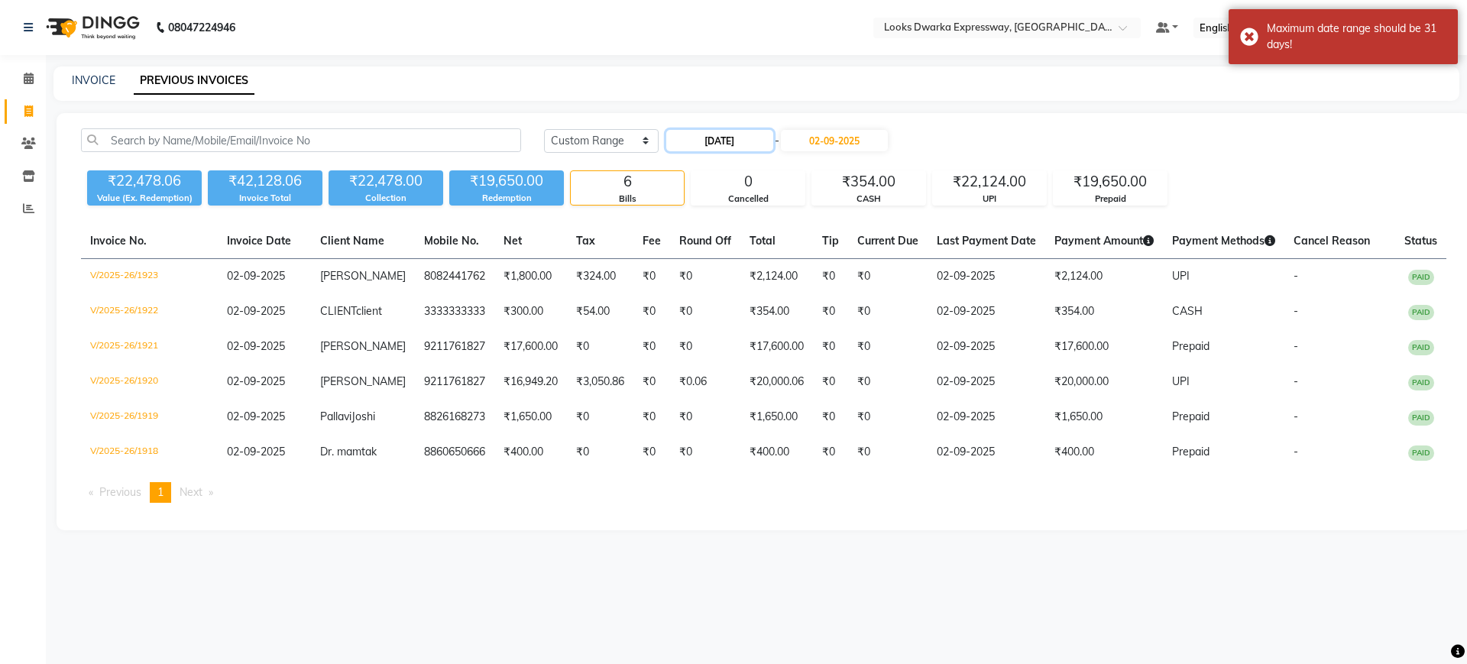
click at [740, 142] on input "31-07-2025" at bounding box center [719, 140] width 107 height 21
select select "7"
select select "2025"
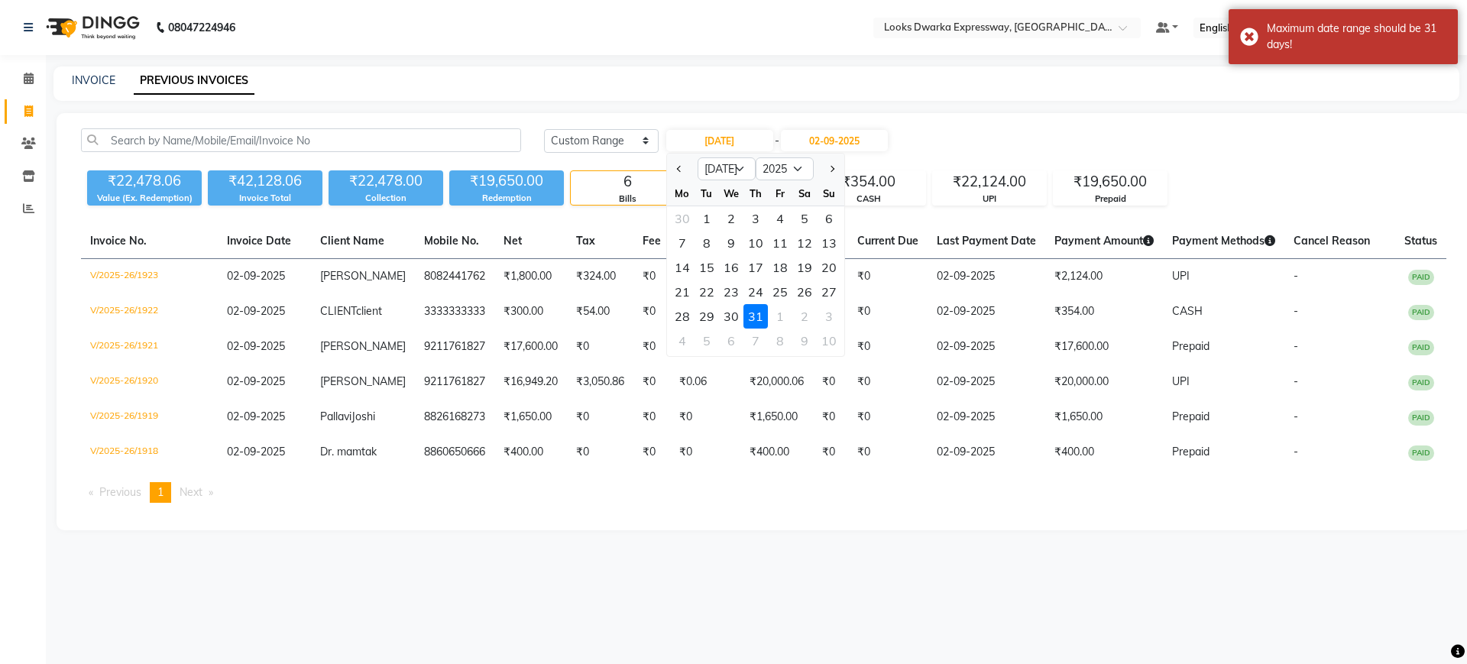
click at [760, 316] on div "31" at bounding box center [756, 316] width 24 height 24
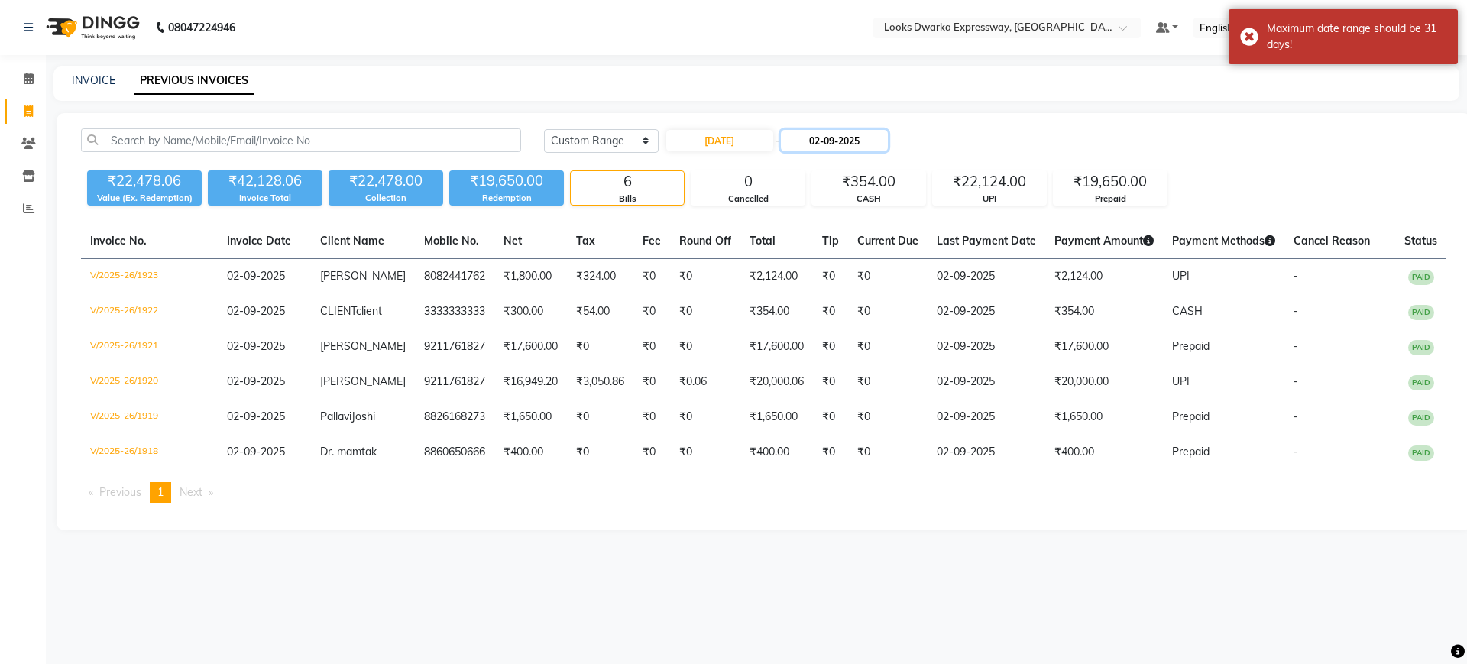
click at [844, 137] on input "02-09-2025" at bounding box center [834, 140] width 107 height 21
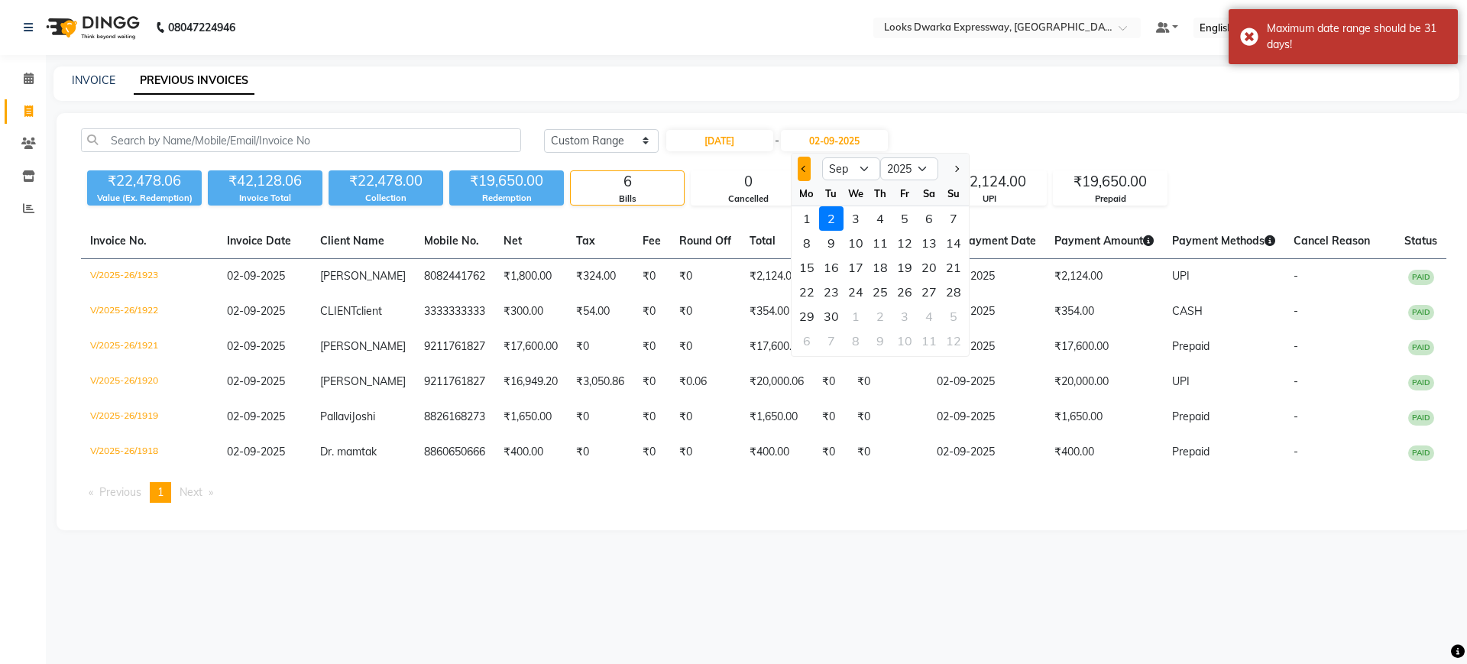
click at [805, 177] on button "Previous month" at bounding box center [804, 169] width 13 height 24
select select "8"
click at [951, 318] on div "31" at bounding box center [953, 316] width 24 height 24
type input "[DATE]"
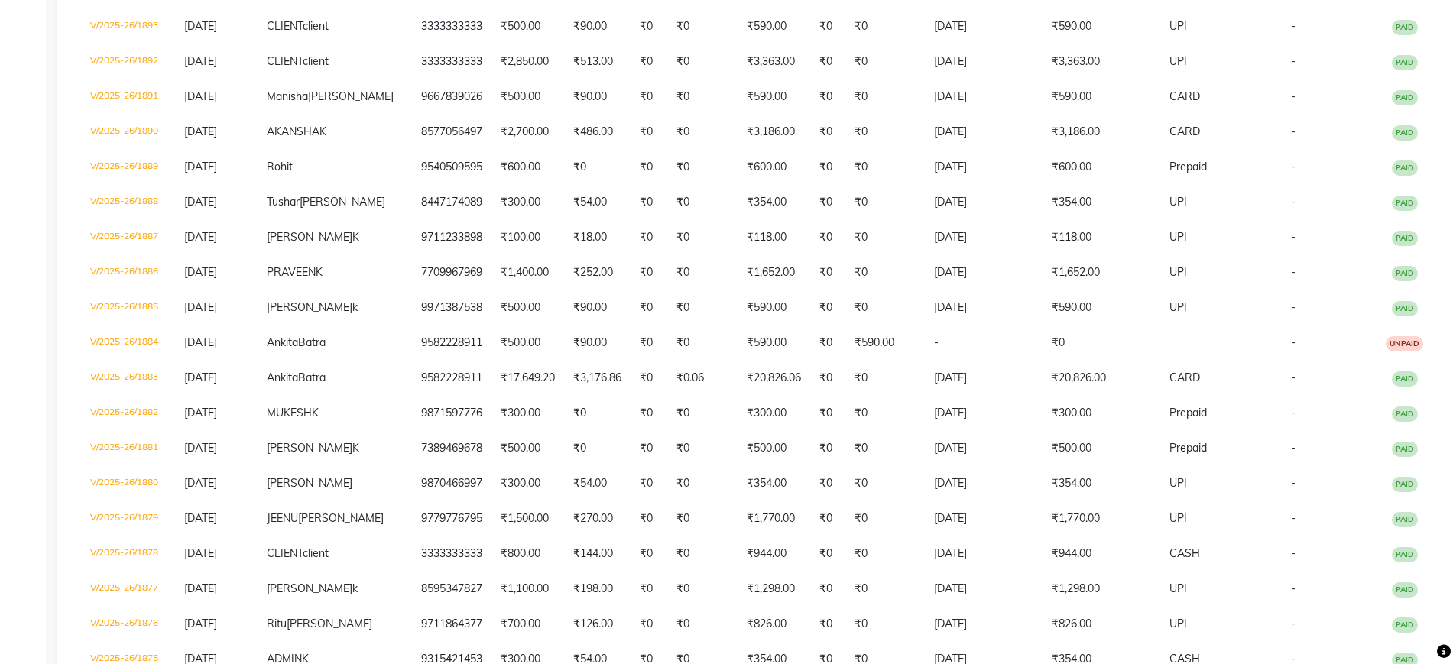
scroll to position [971, 0]
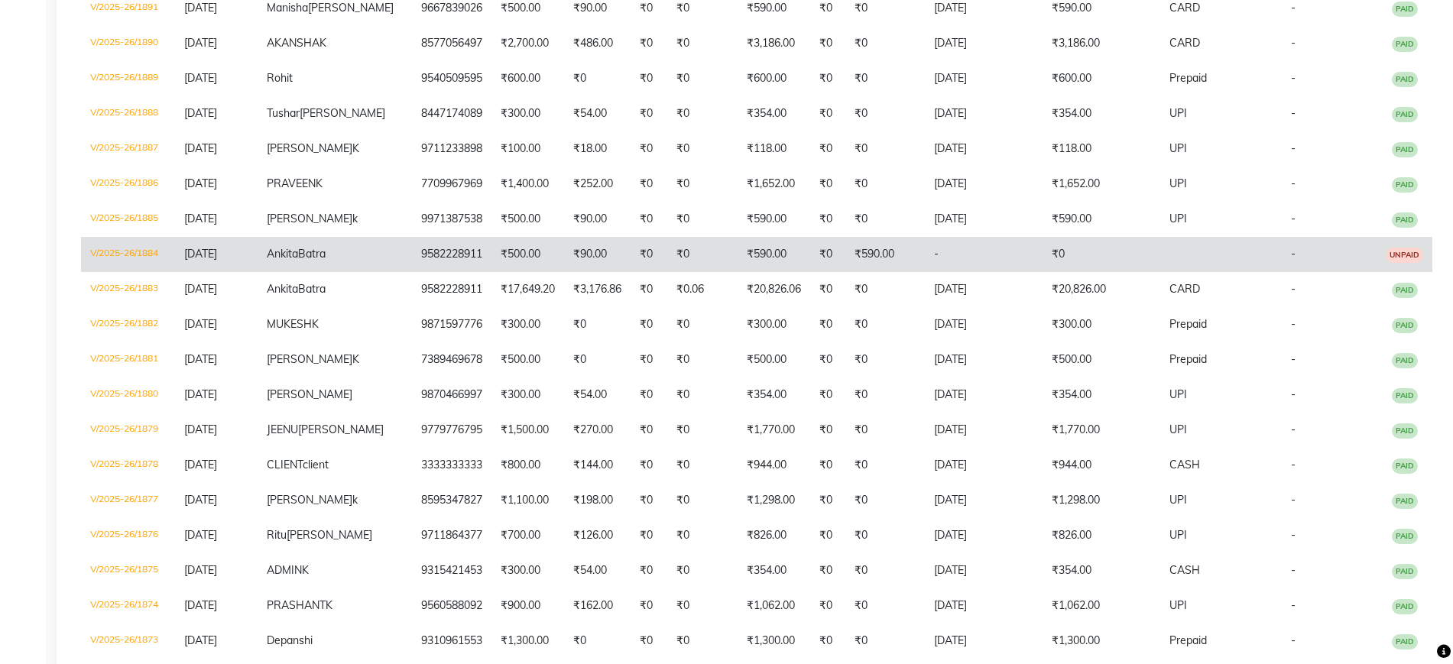
click at [1347, 261] on td "-" at bounding box center [1328, 254] width 95 height 35
click at [1025, 265] on td "-" at bounding box center [984, 254] width 118 height 35
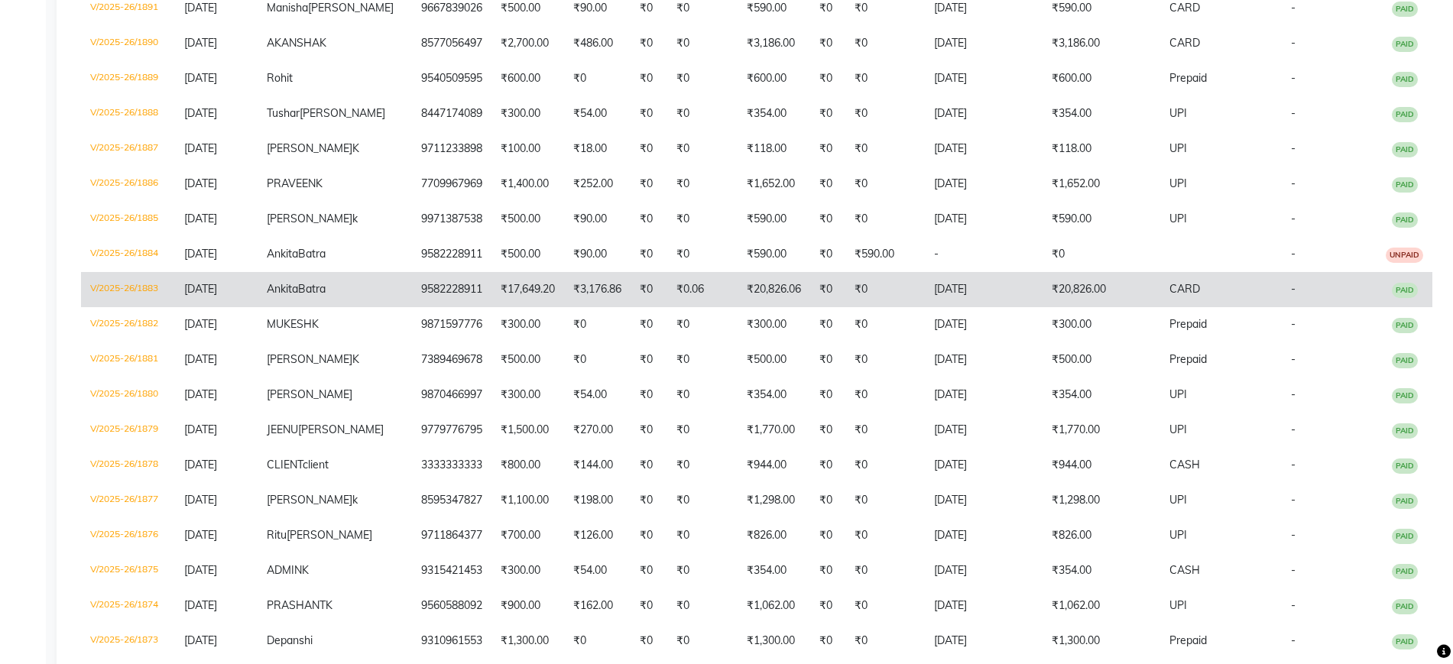
click at [465, 307] on td "9582228911" at bounding box center [451, 289] width 79 height 35
click at [564, 307] on td "₹3,176.86" at bounding box center [597, 289] width 66 height 35
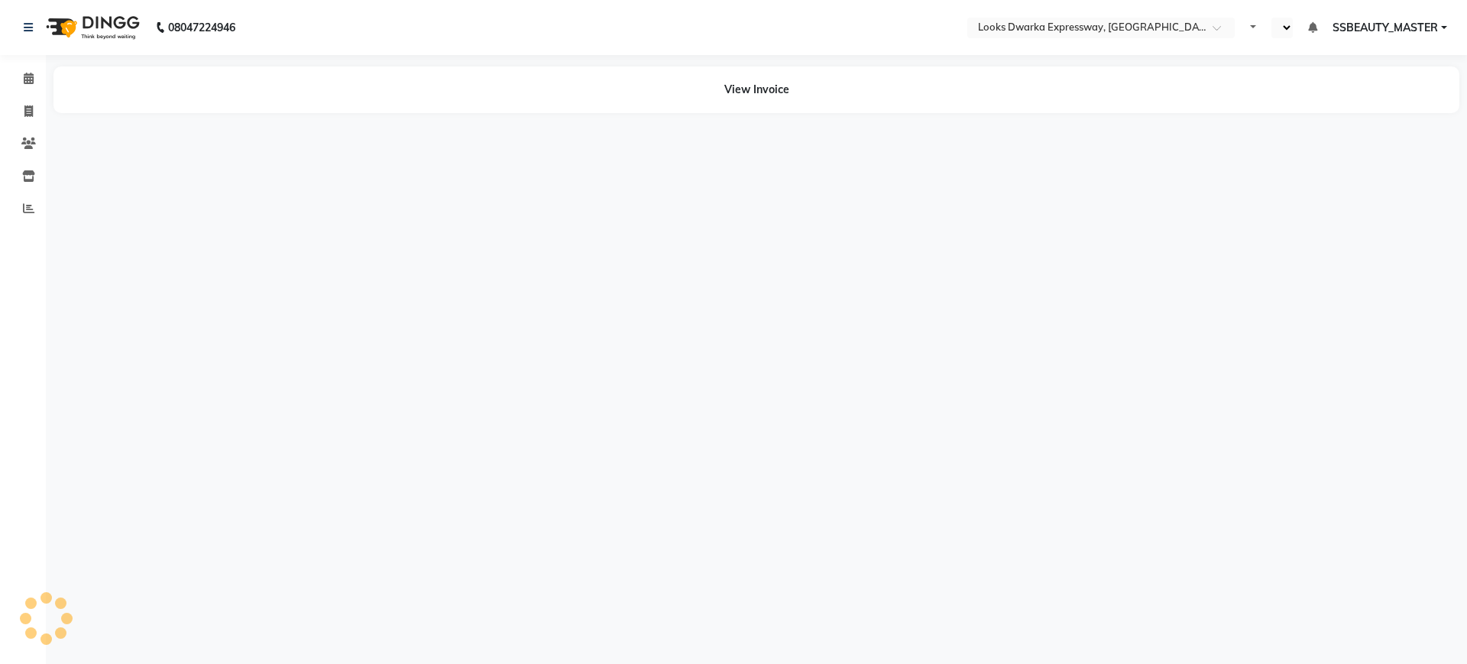
select select "en"
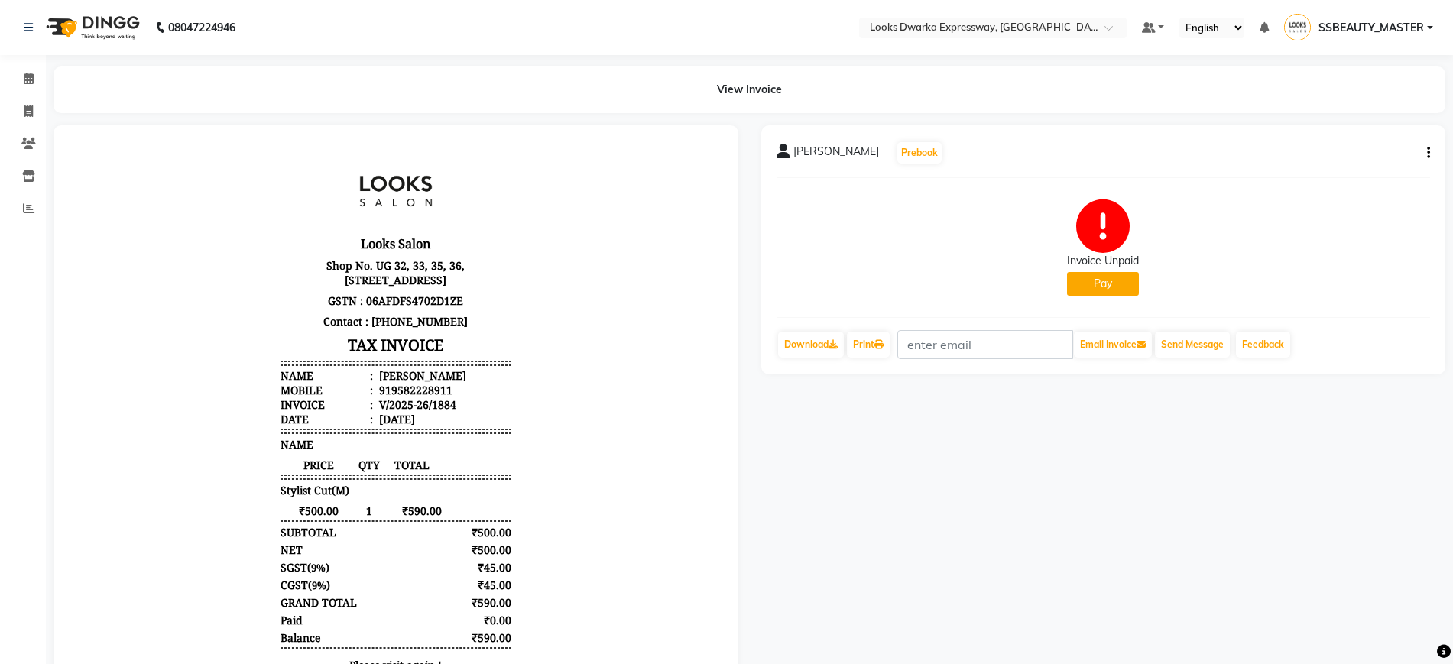
drag, startPoint x: 1433, startPoint y: 159, endPoint x: 1421, endPoint y: 151, distance: 14.2
click at [1421, 151] on div "Ankita Batra Prebook Invoice Unpaid Pay Download Print Email Invoice Send Messa…" at bounding box center [1103, 249] width 685 height 249
click at [1421, 151] on button "button" at bounding box center [1425, 153] width 9 height 16
click at [1336, 124] on div "Cancel Invoice" at bounding box center [1352, 124] width 105 height 19
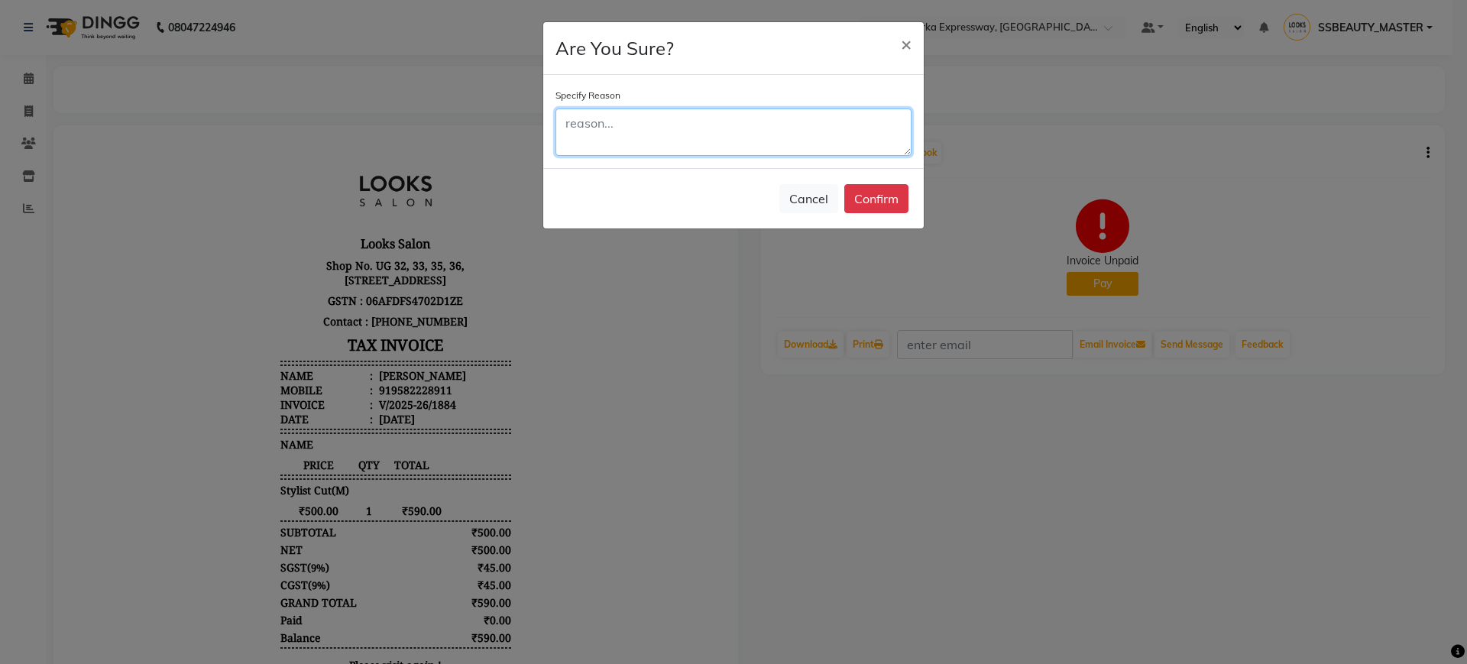
click at [811, 141] on textarea at bounding box center [734, 132] width 356 height 47
click at [608, 126] on textarea "m" at bounding box center [734, 132] width 356 height 47
type textarea "mistake"
click at [791, 204] on button "Cancel" at bounding box center [808, 198] width 59 height 29
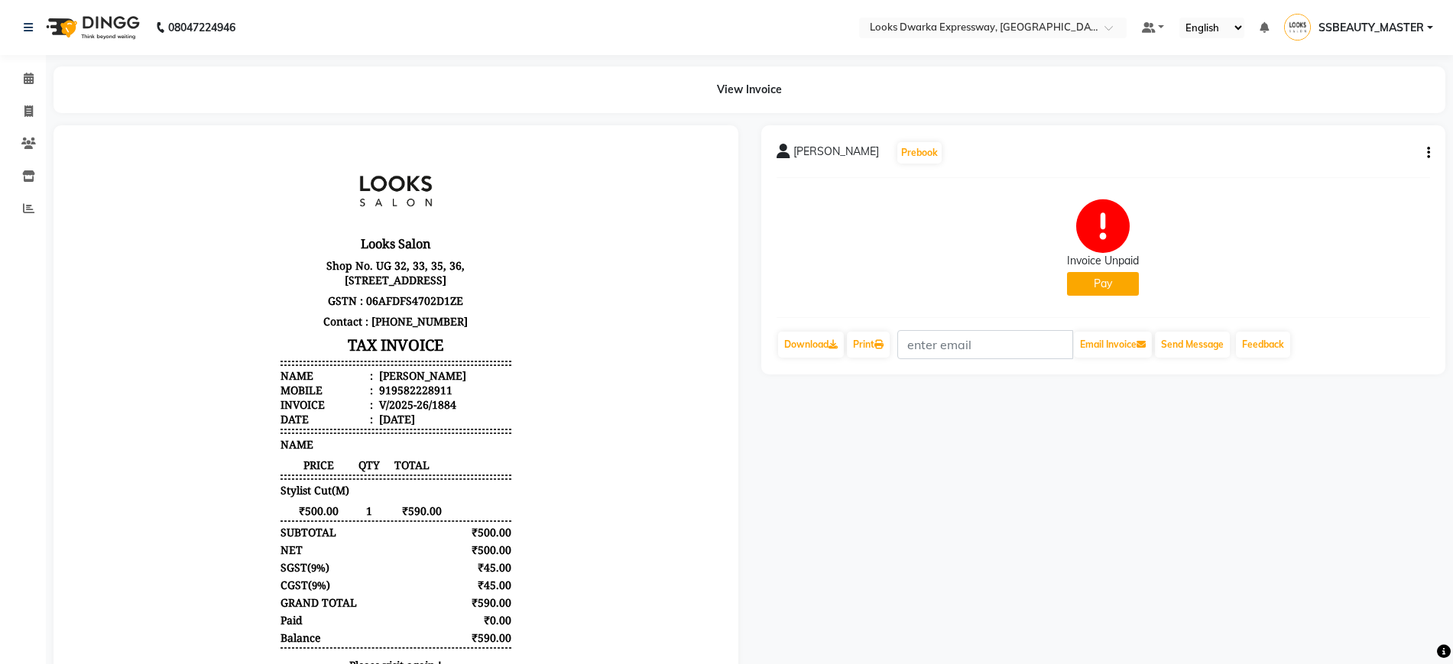
click at [1425, 153] on button "button" at bounding box center [1425, 153] width 9 height 16
click at [1354, 164] on div "Edit Item Staff" at bounding box center [1352, 162] width 105 height 19
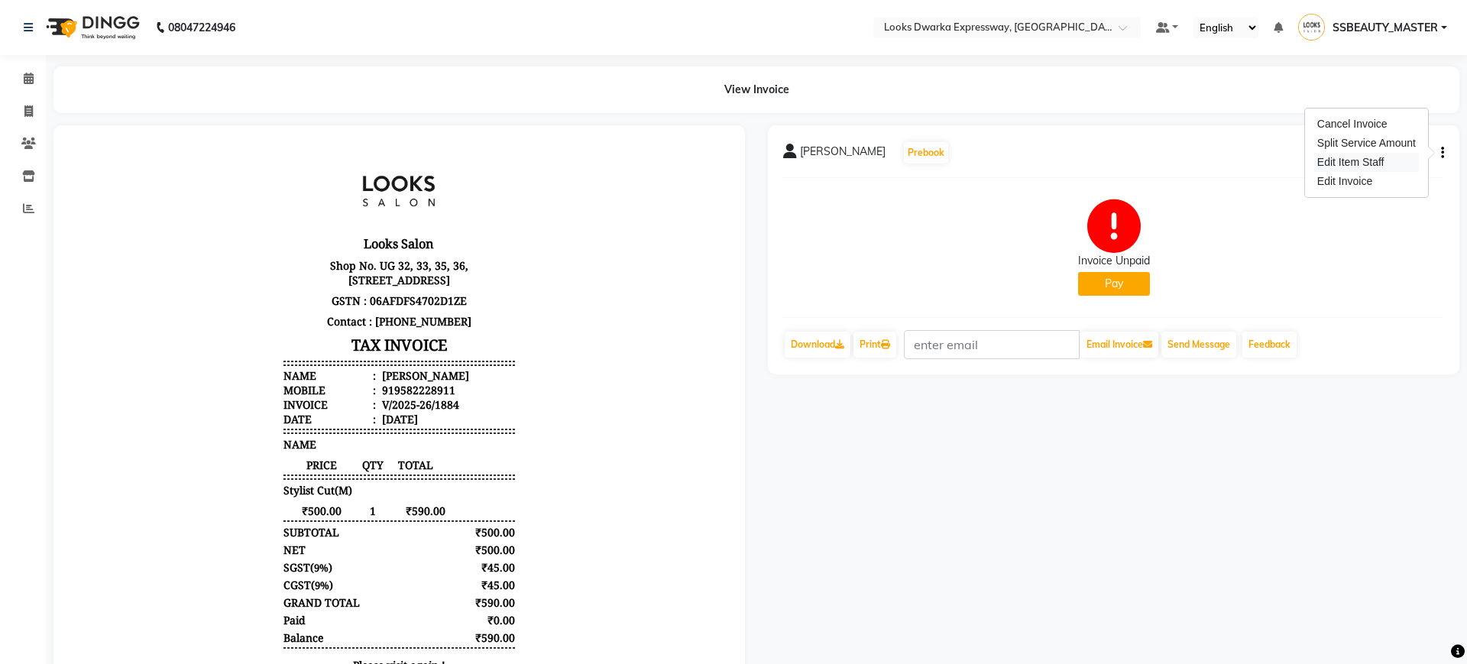
select select "43893"
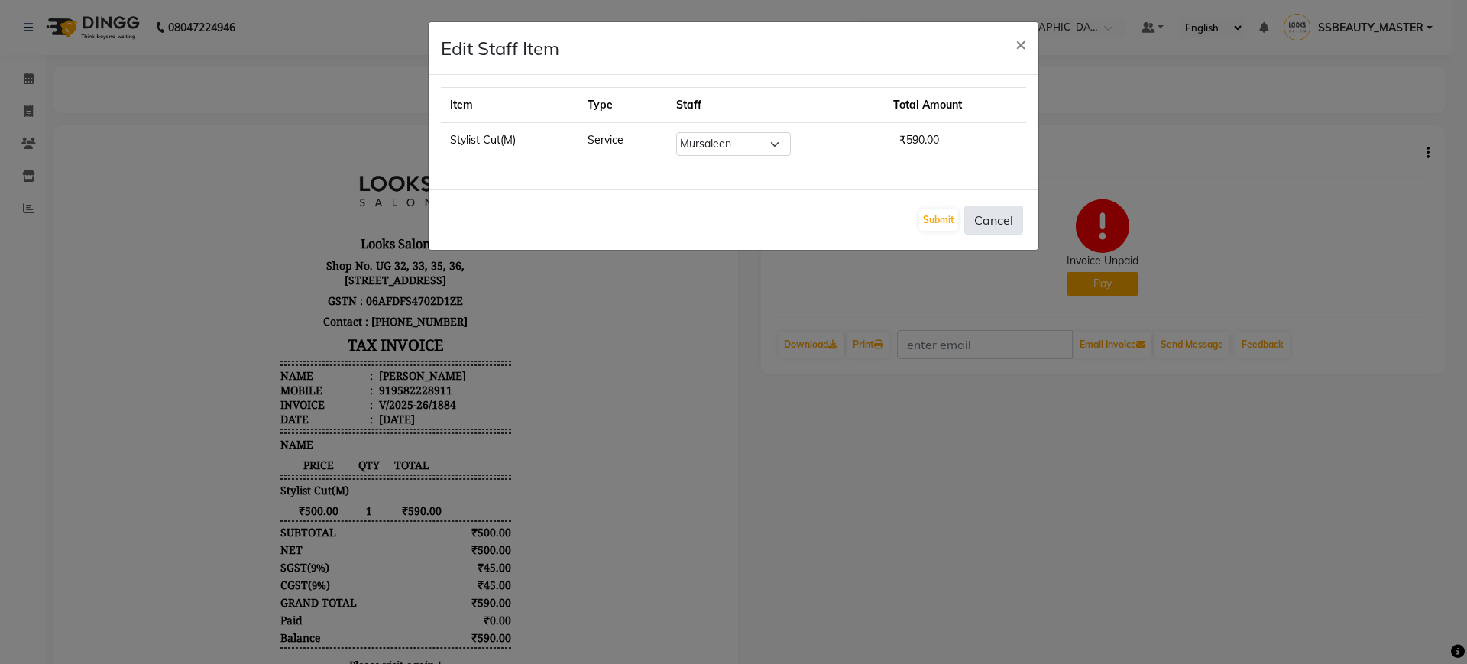
click at [1008, 222] on button "Cancel" at bounding box center [993, 220] width 59 height 29
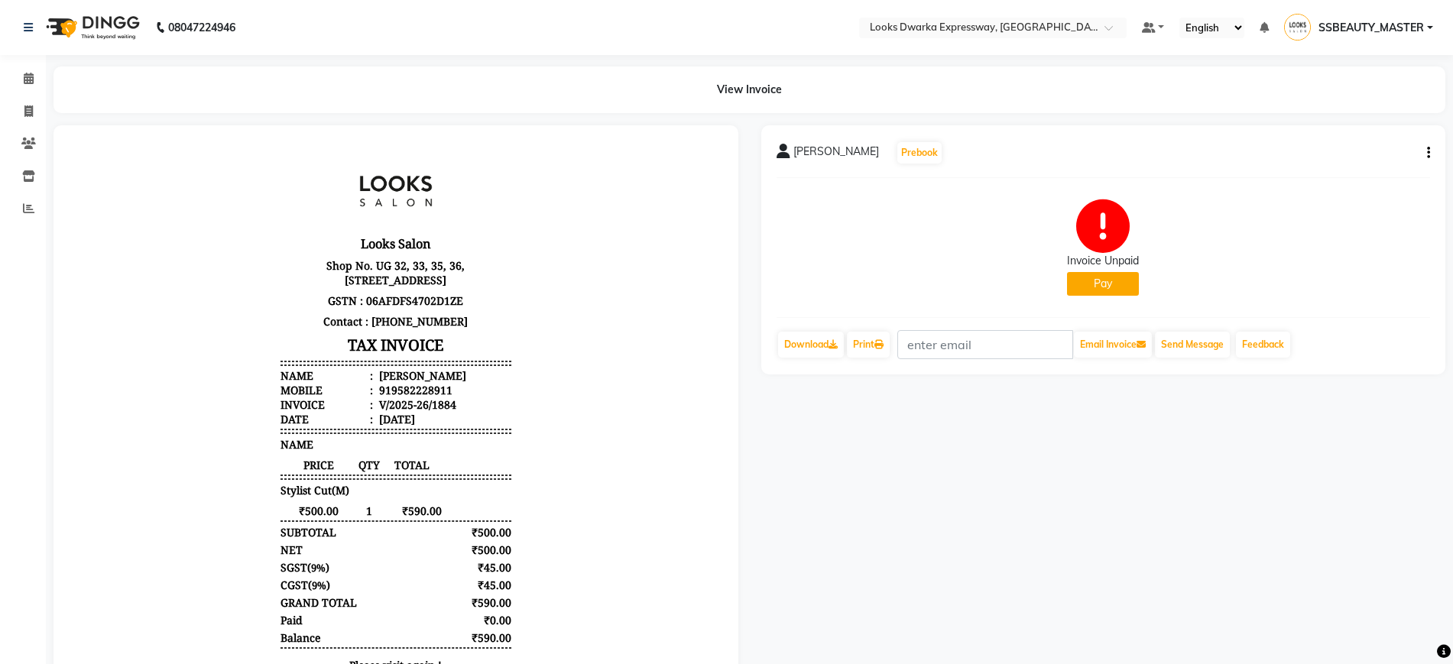
click at [1429, 154] on icon "button" at bounding box center [1428, 153] width 3 height 1
click at [1331, 184] on div "Edit Invoice" at bounding box center [1352, 181] width 105 height 19
select select "service"
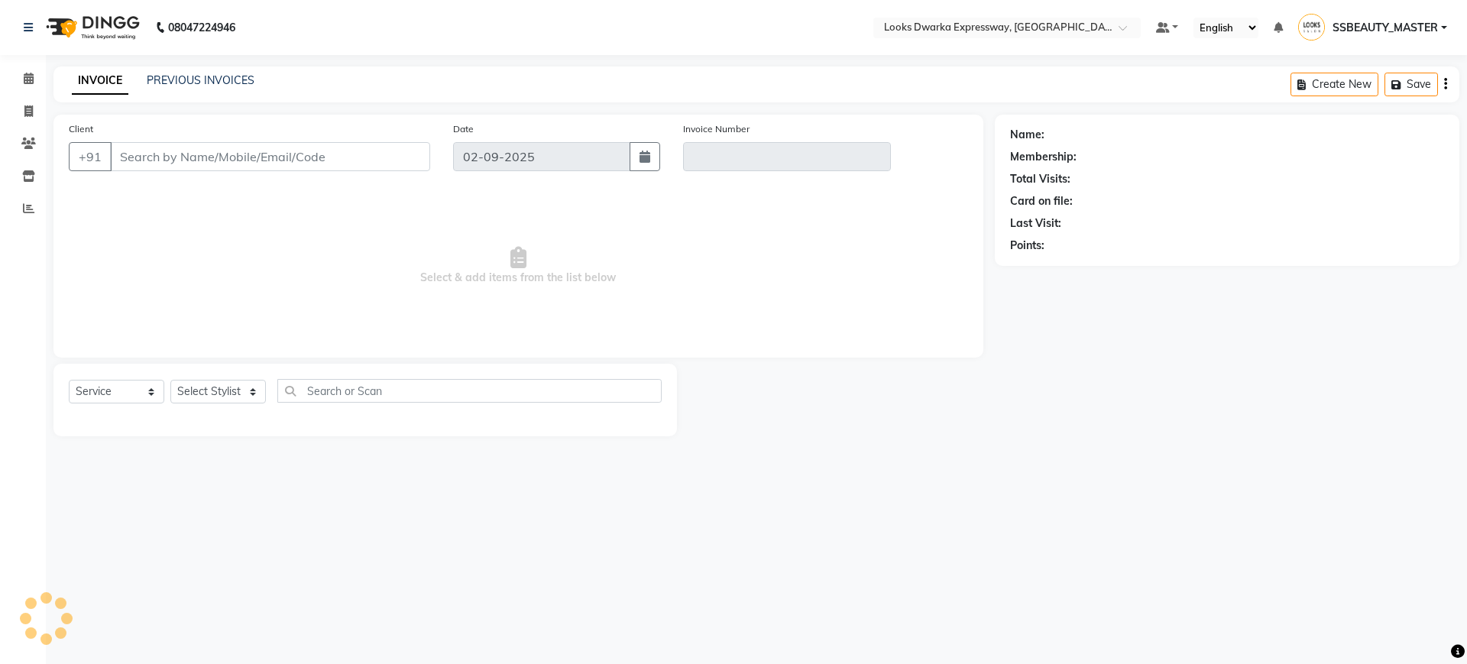
type input "9582228911"
type input "V/2025-26/1884"
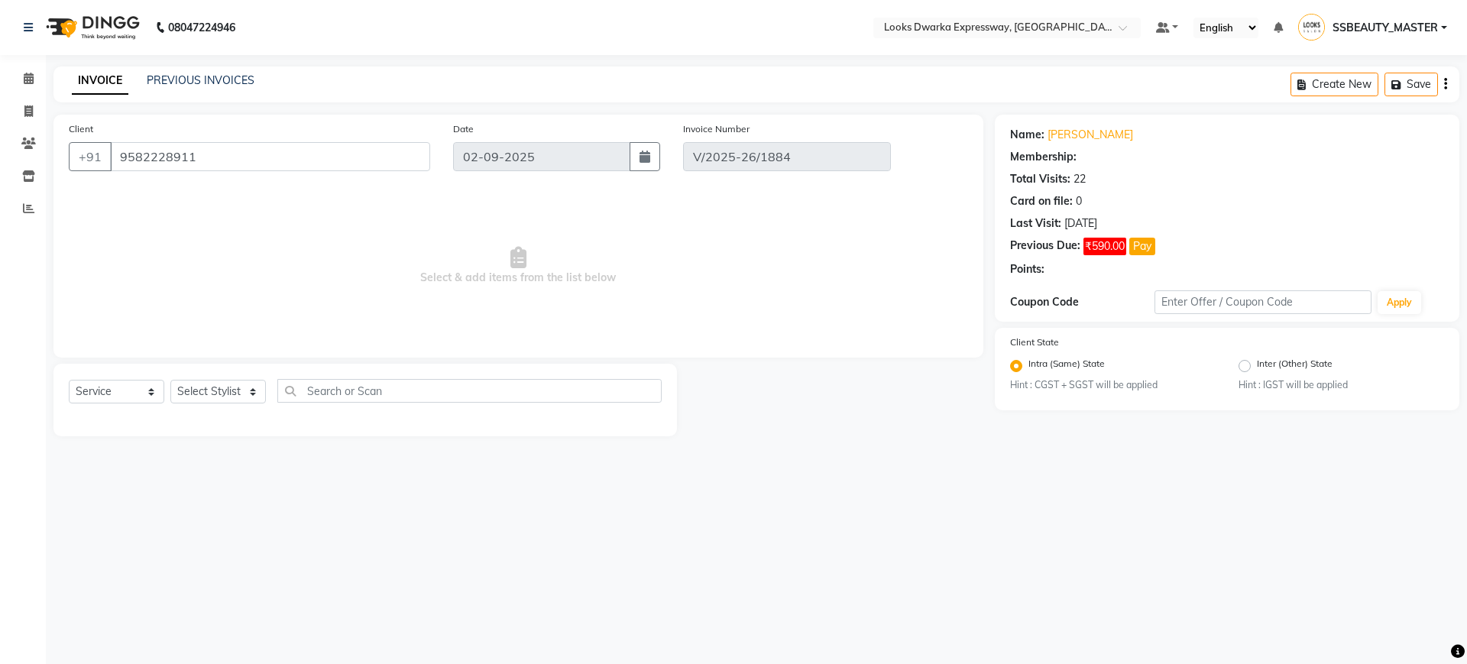
type input "[DATE]"
select select "select"
select select "1: Object"
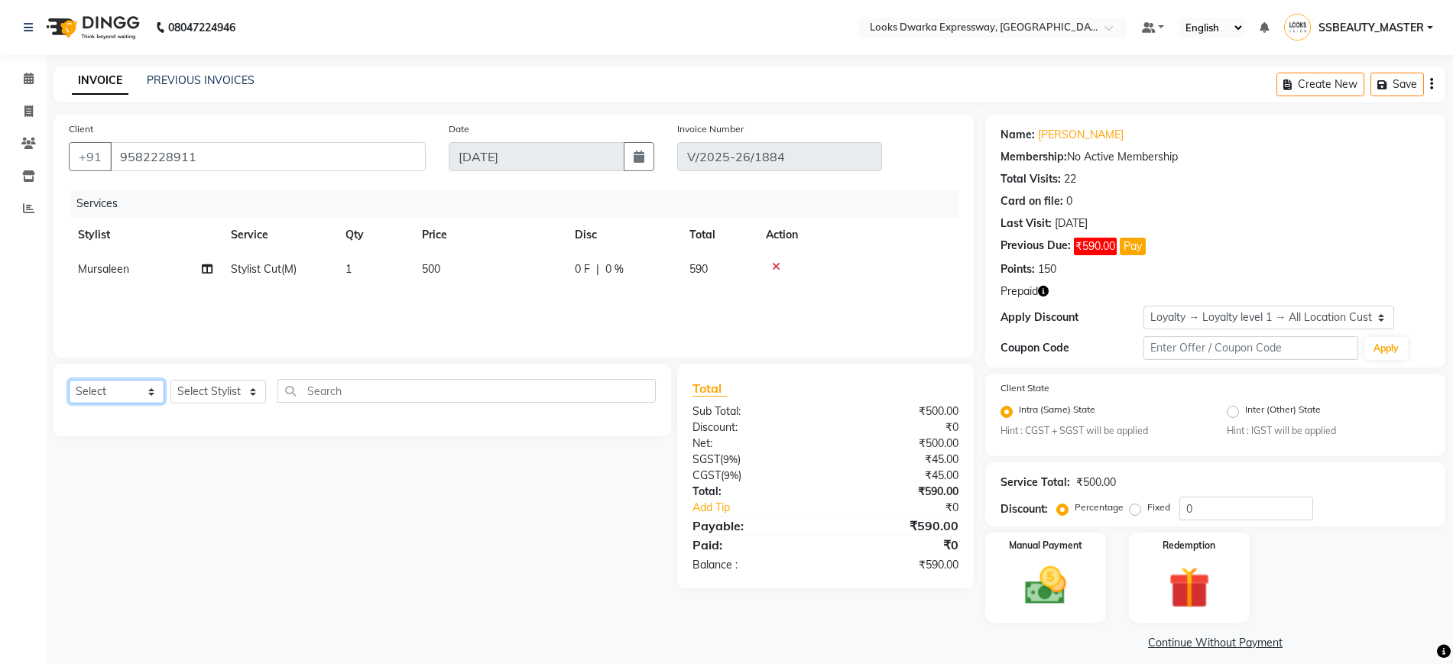
click at [133, 389] on select "Select Service Product Membership Package Voucher Prepaid Gift Card" at bounding box center [117, 392] width 96 height 24
select select "service"
click at [69, 380] on select "Select Service Product Membership Package Voucher Prepaid Gift Card" at bounding box center [117, 392] width 96 height 24
click at [221, 394] on select "Select Stylist Manager MD Irshad Mursaleen Ravi Ravindar_pdct RIJVAN AHMAD SALI…" at bounding box center [218, 392] width 96 height 24
select select "43893"
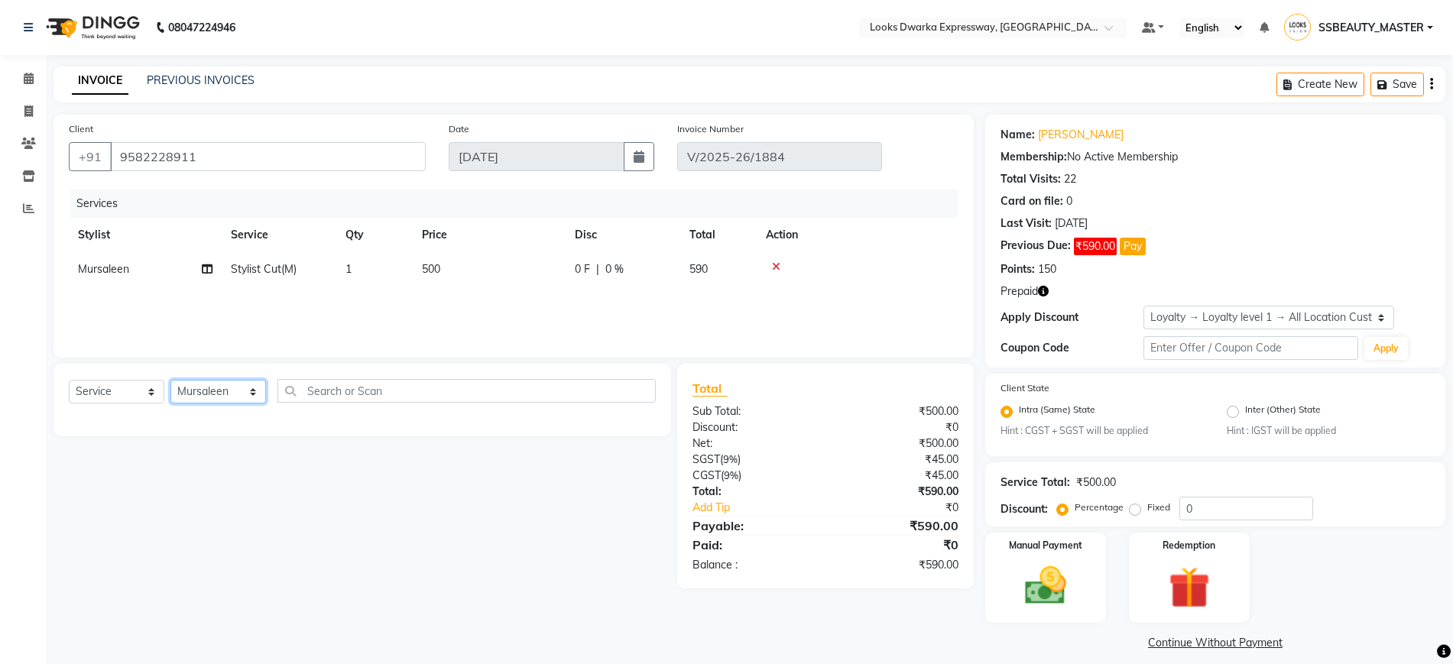
click at [170, 380] on select "Select Stylist Manager MD Irshad Mursaleen Ravi Ravindar_pdct RIJVAN AHMAD SALI…" at bounding box center [218, 392] width 96 height 24
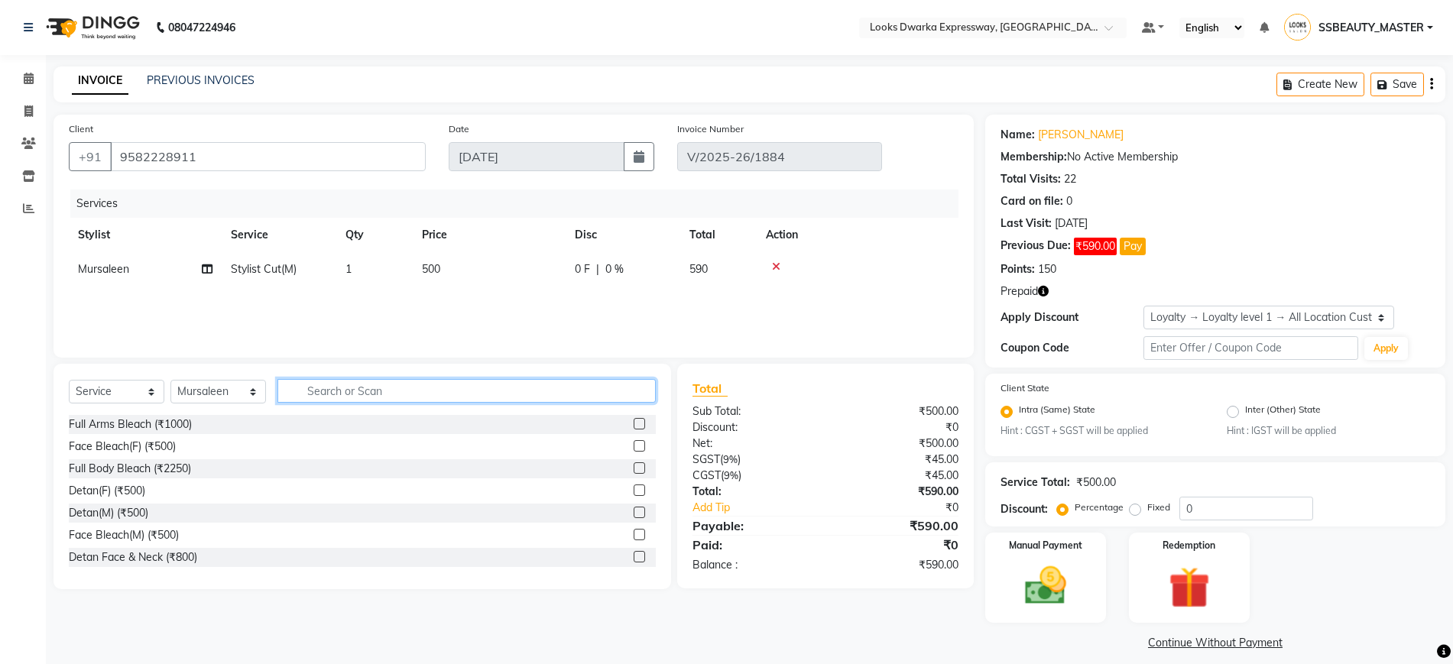
click at [340, 381] on input "text" at bounding box center [466, 391] width 378 height 24
type input "be"
click at [633, 466] on label at bounding box center [638, 467] width 11 height 11
click at [633, 466] on input "checkbox" at bounding box center [638, 469] width 10 height 10
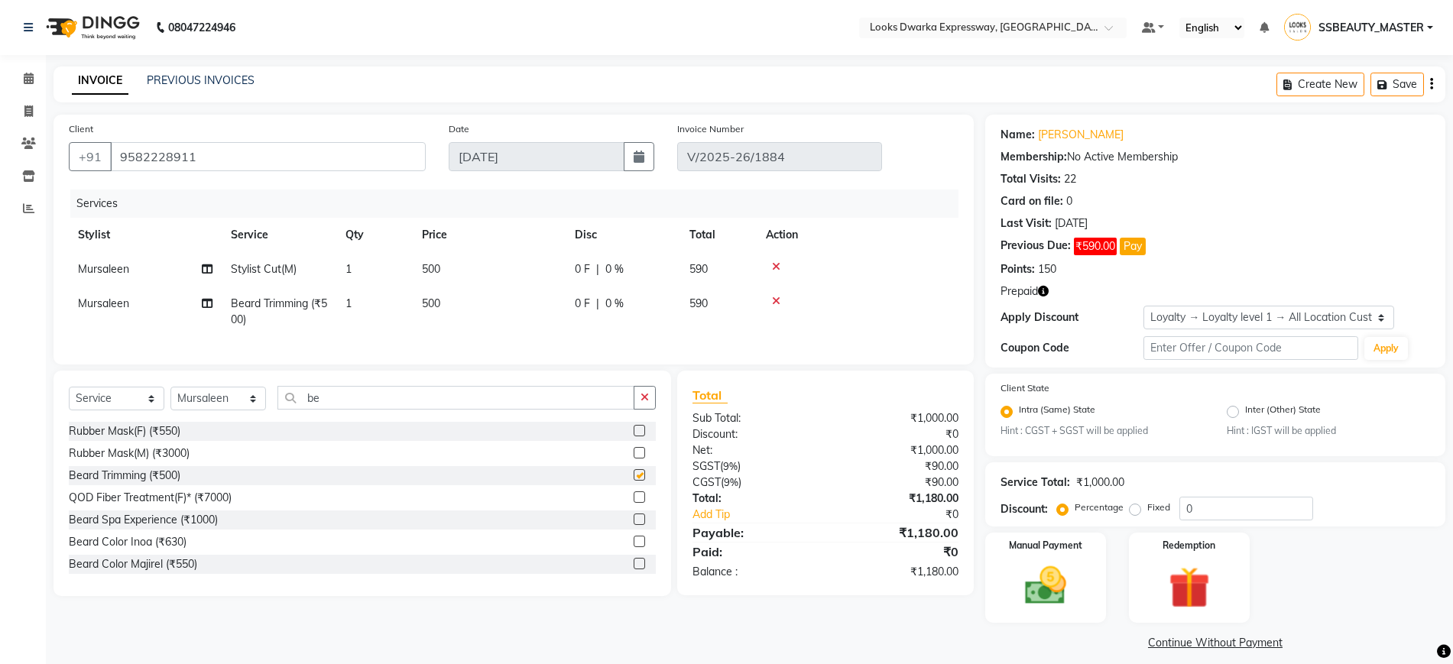
checkbox input "false"
click at [430, 307] on span "500" at bounding box center [431, 303] width 18 height 14
select select "43893"
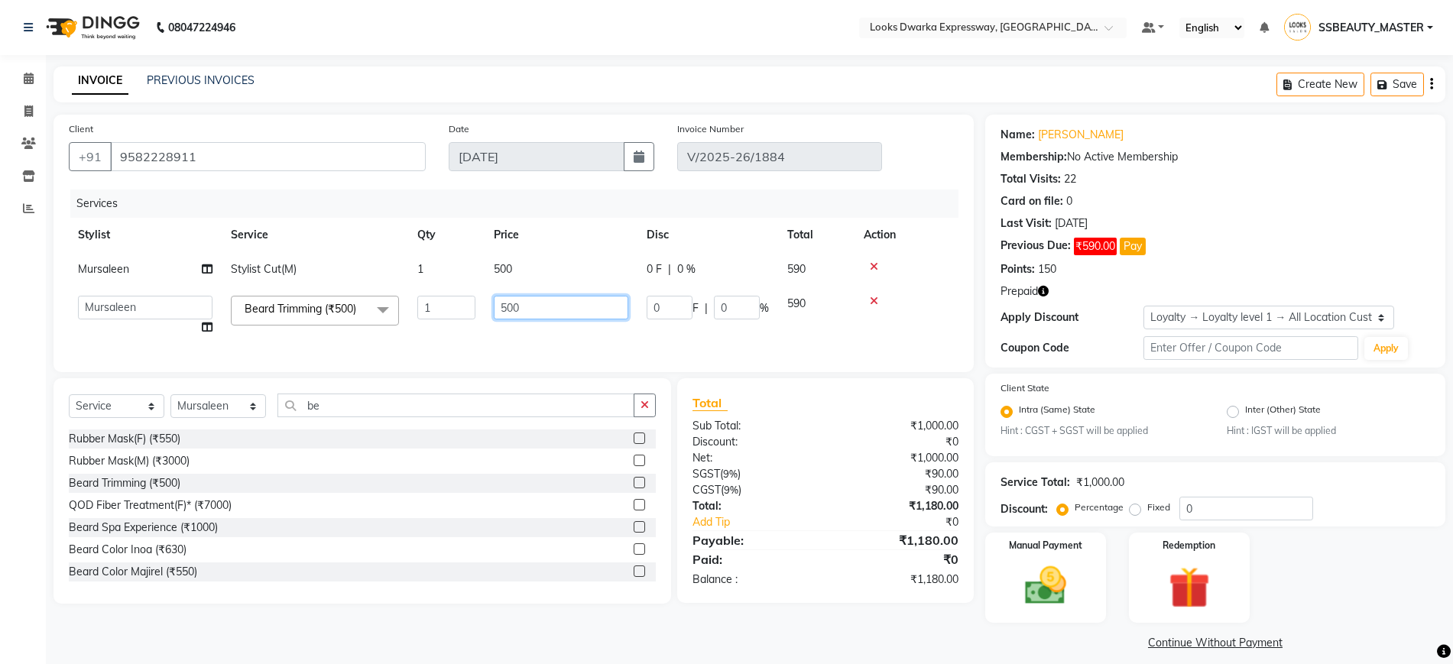
drag, startPoint x: 539, startPoint y: 309, endPoint x: 454, endPoint y: 300, distance: 85.3
click at [454, 300] on tr "Manager MD Irshad Mursaleen Ravi Ravindar_pdct RIJVAN AHMAD SALIM Simran Soha S…" at bounding box center [513, 316] width 889 height 58
type input "300"
click at [940, 324] on td at bounding box center [906, 316] width 104 height 58
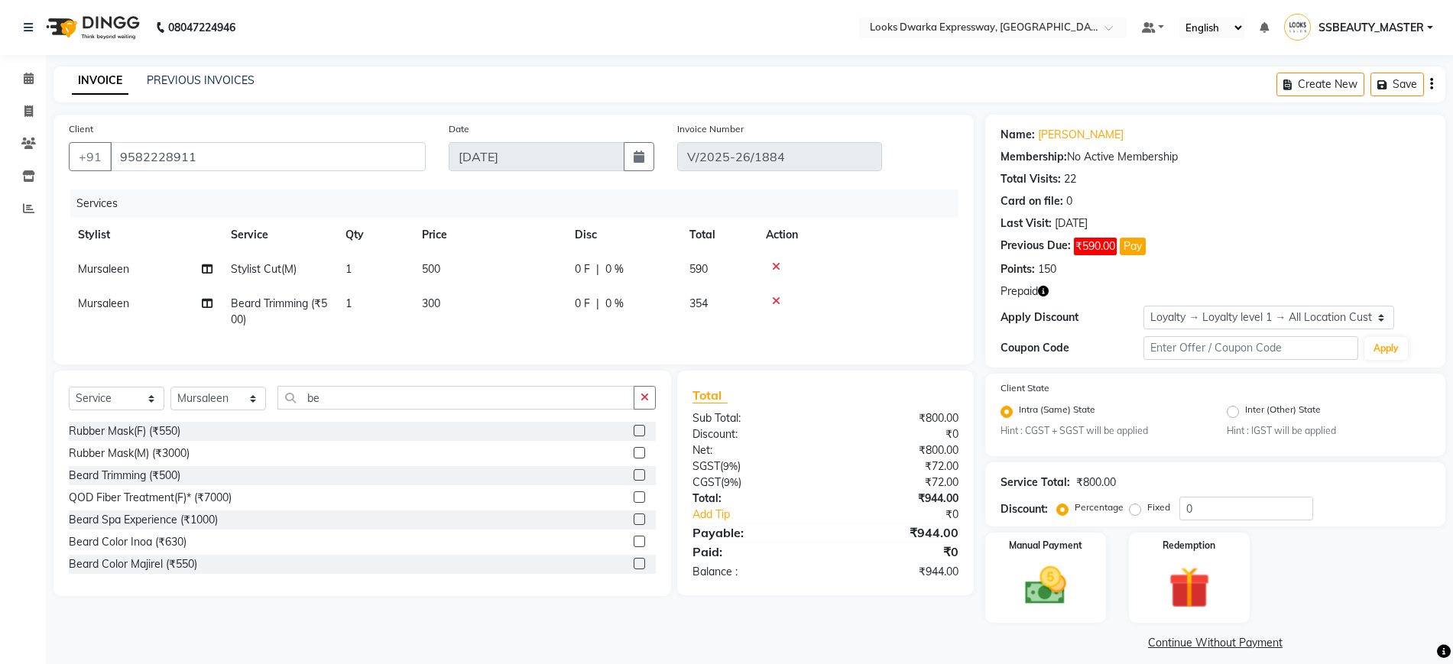
click at [709, 265] on td "590" at bounding box center [718, 269] width 76 height 34
select select "43893"
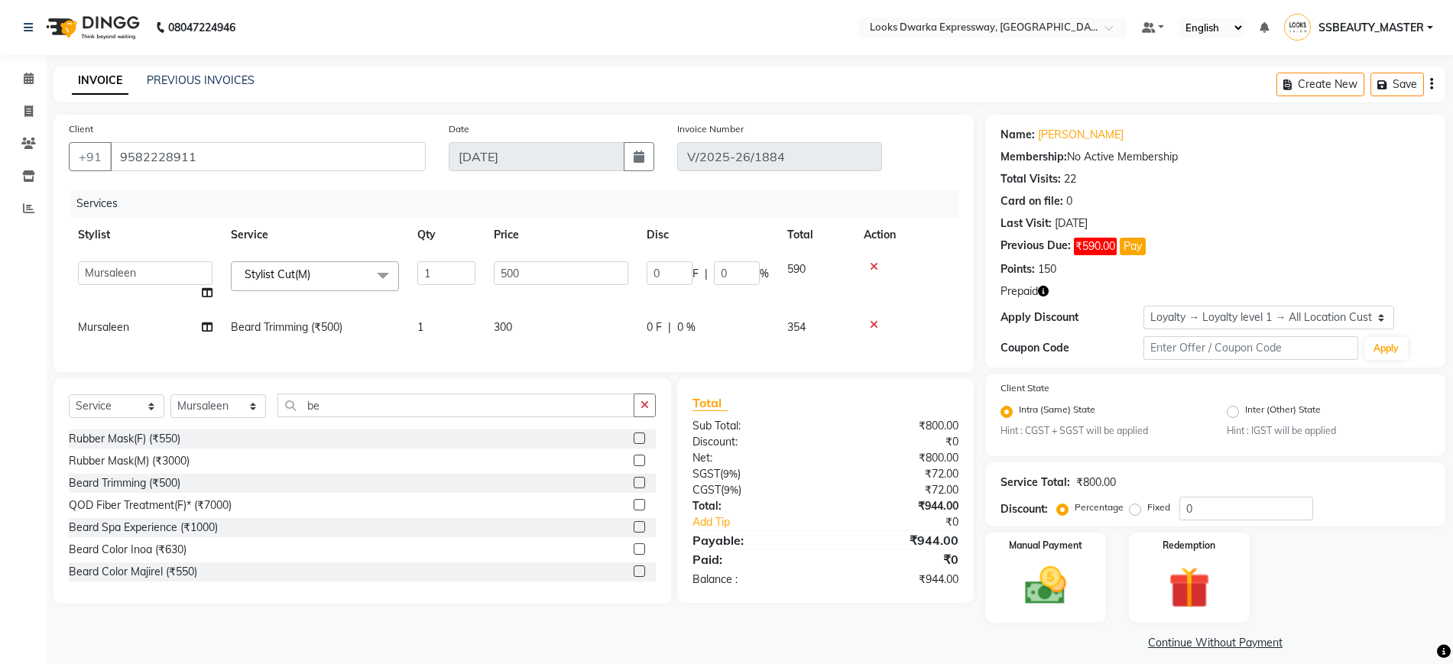
click at [798, 267] on span "590" at bounding box center [796, 269] width 18 height 14
click at [808, 267] on td "590" at bounding box center [816, 281] width 76 height 58
click at [779, 269] on td "590" at bounding box center [816, 281] width 76 height 58
click at [804, 271] on span "590" at bounding box center [796, 269] width 18 height 14
click at [913, 200] on div "Services" at bounding box center [519, 204] width 899 height 28
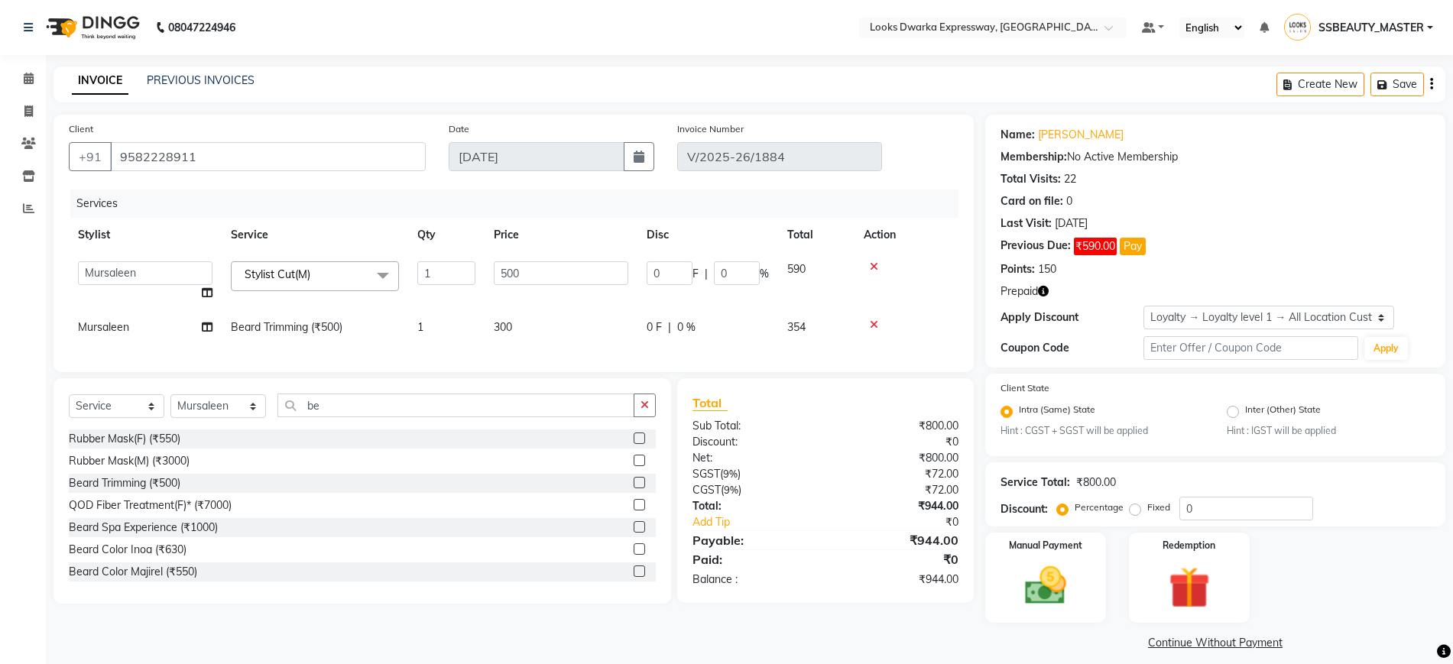
click at [1430, 84] on icon "button" at bounding box center [1431, 84] width 3 height 1
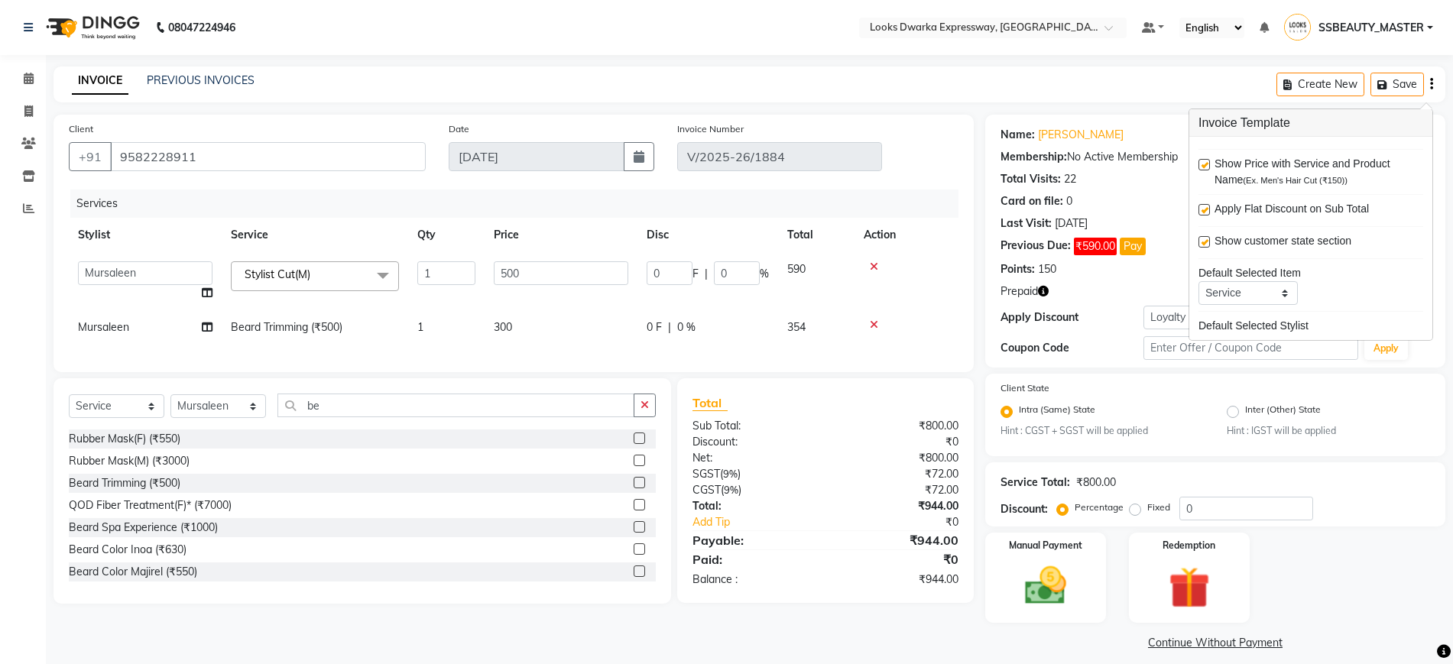
click at [1430, 84] on icon "button" at bounding box center [1431, 84] width 3 height 1
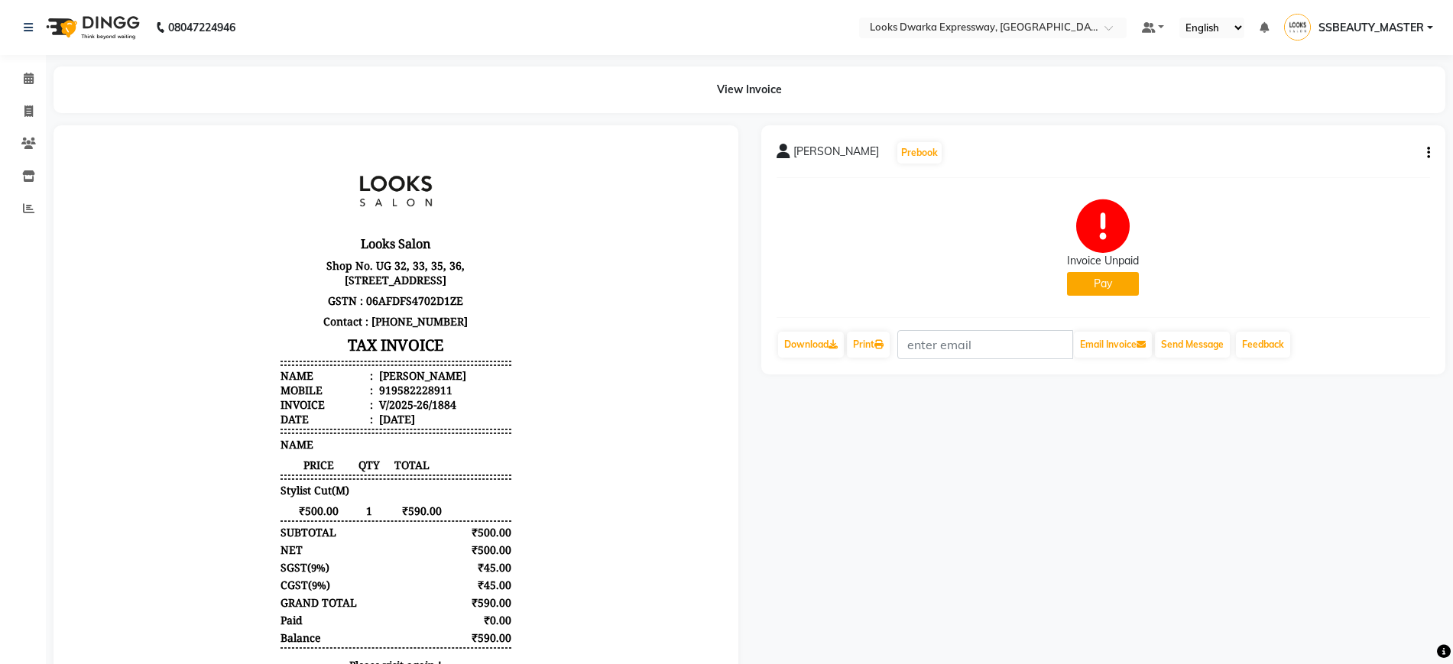
click at [1427, 153] on icon "button" at bounding box center [1428, 153] width 3 height 1
click at [1329, 121] on div "Cancel Invoice" at bounding box center [1352, 124] width 105 height 19
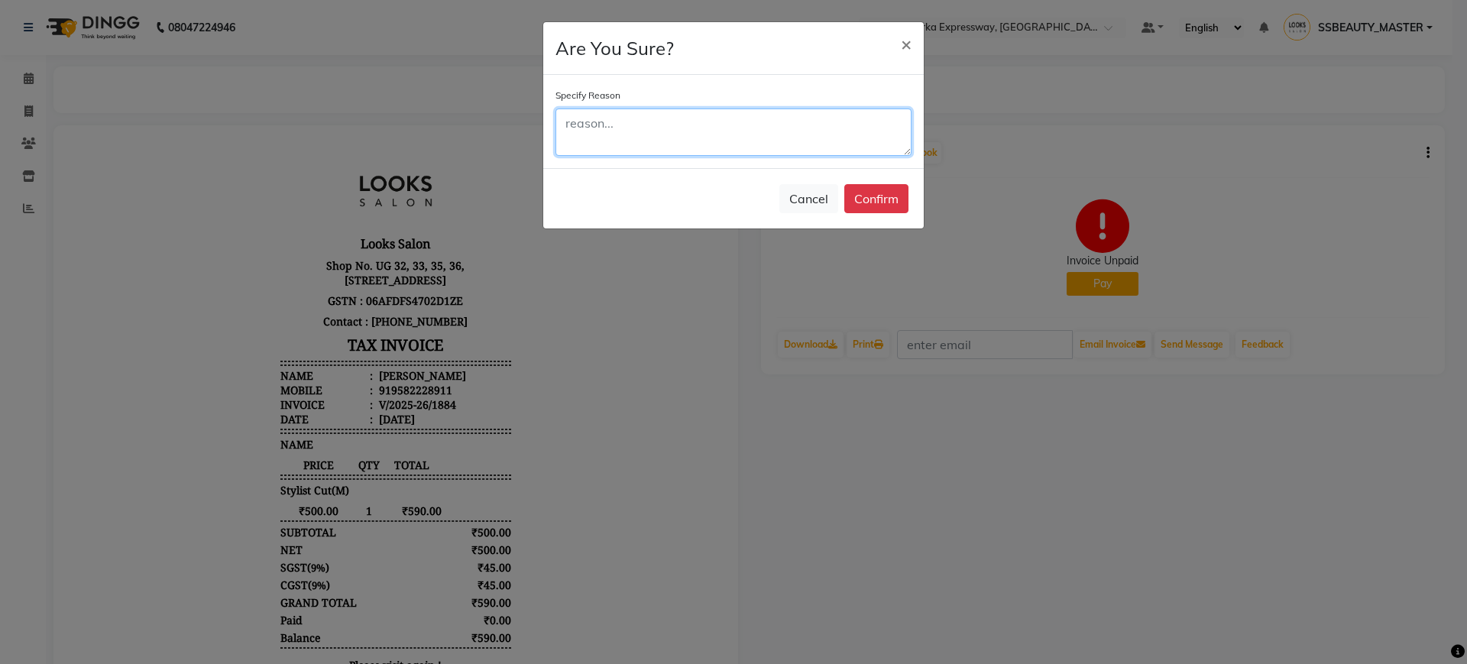
click at [776, 141] on textarea at bounding box center [734, 132] width 356 height 47
click at [635, 124] on textarea "mi" at bounding box center [734, 132] width 356 height 47
type textarea "mistake"
click at [874, 200] on button "Confirm" at bounding box center [876, 198] width 64 height 29
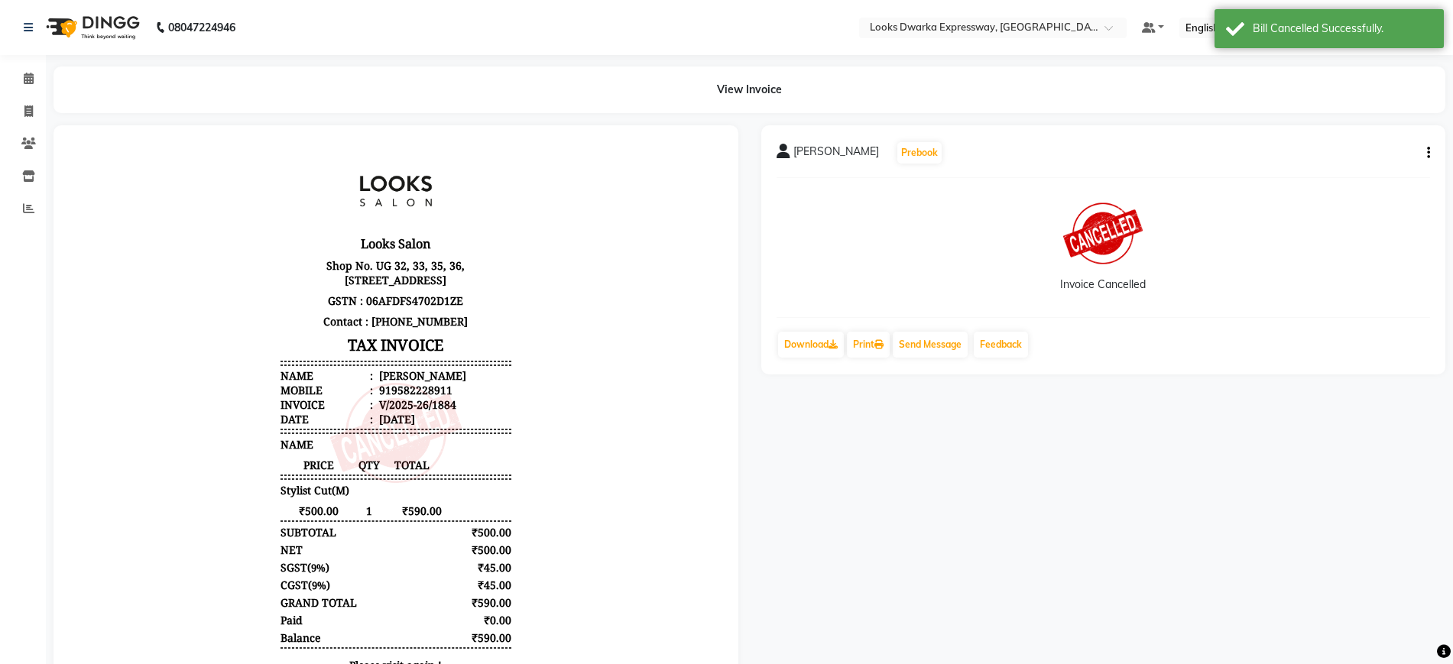
click at [805, 283] on div "Invoice Cancelled" at bounding box center [1103, 247] width 654 height 115
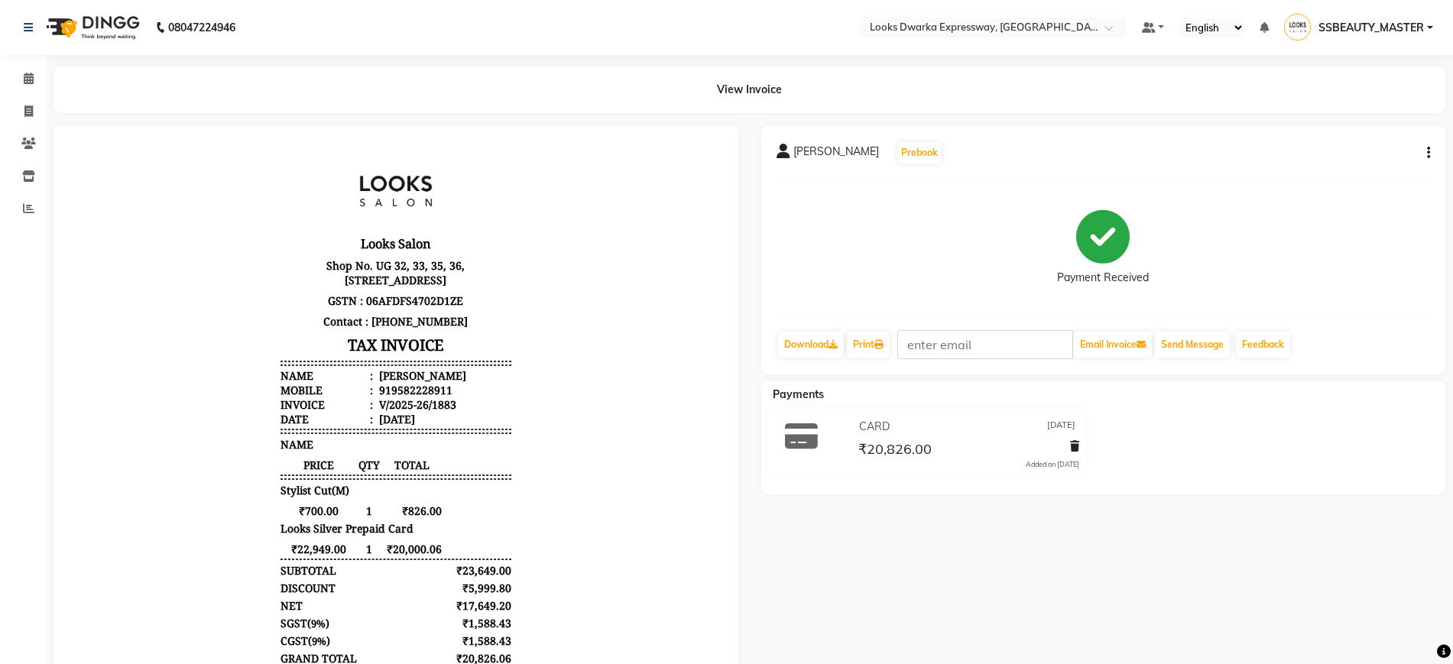
click at [1430, 147] on div "[PERSON_NAME] Prebook Payment Received Download Print Email Invoice Send Messag…" at bounding box center [1103, 249] width 685 height 249
click at [1429, 153] on icon "button" at bounding box center [1428, 153] width 3 height 1
click at [1346, 180] on div "Edit Invoice" at bounding box center [1352, 181] width 105 height 19
select select "service"
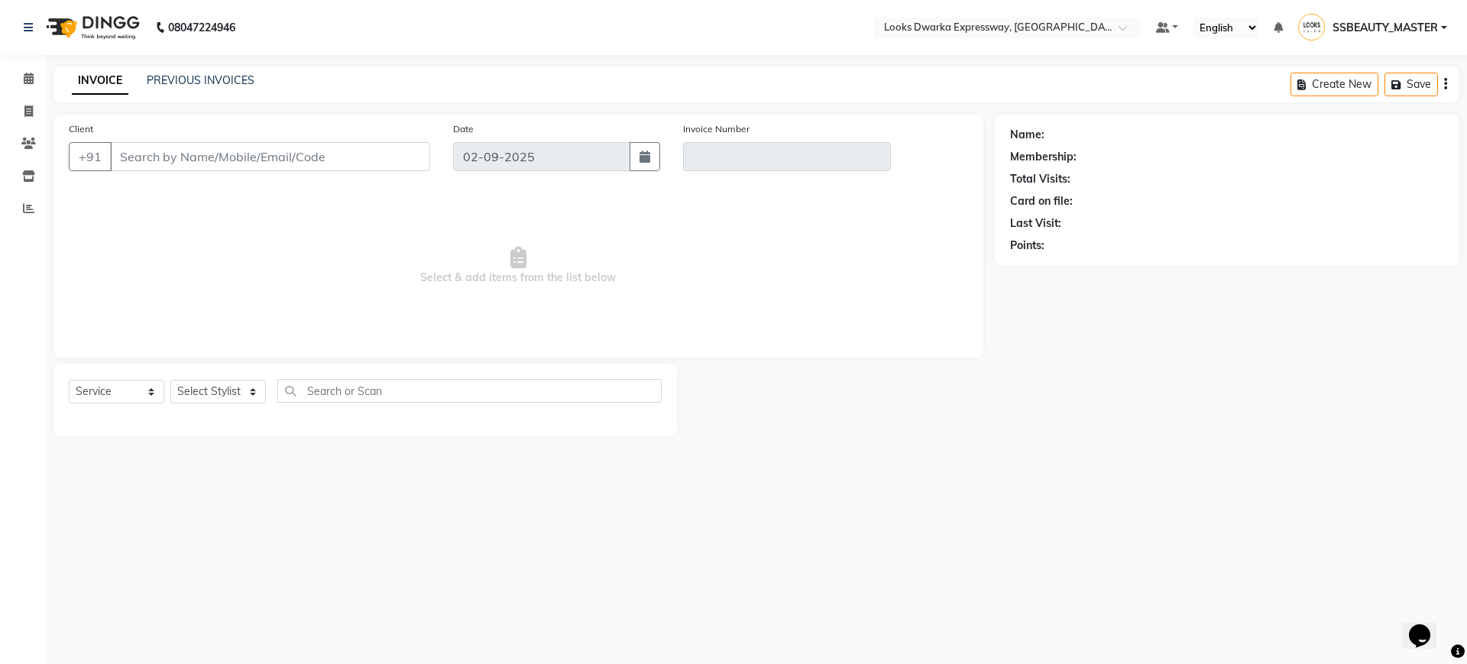
type input "9582228911"
type input "V/2025-26/1883"
select select "1: Object"
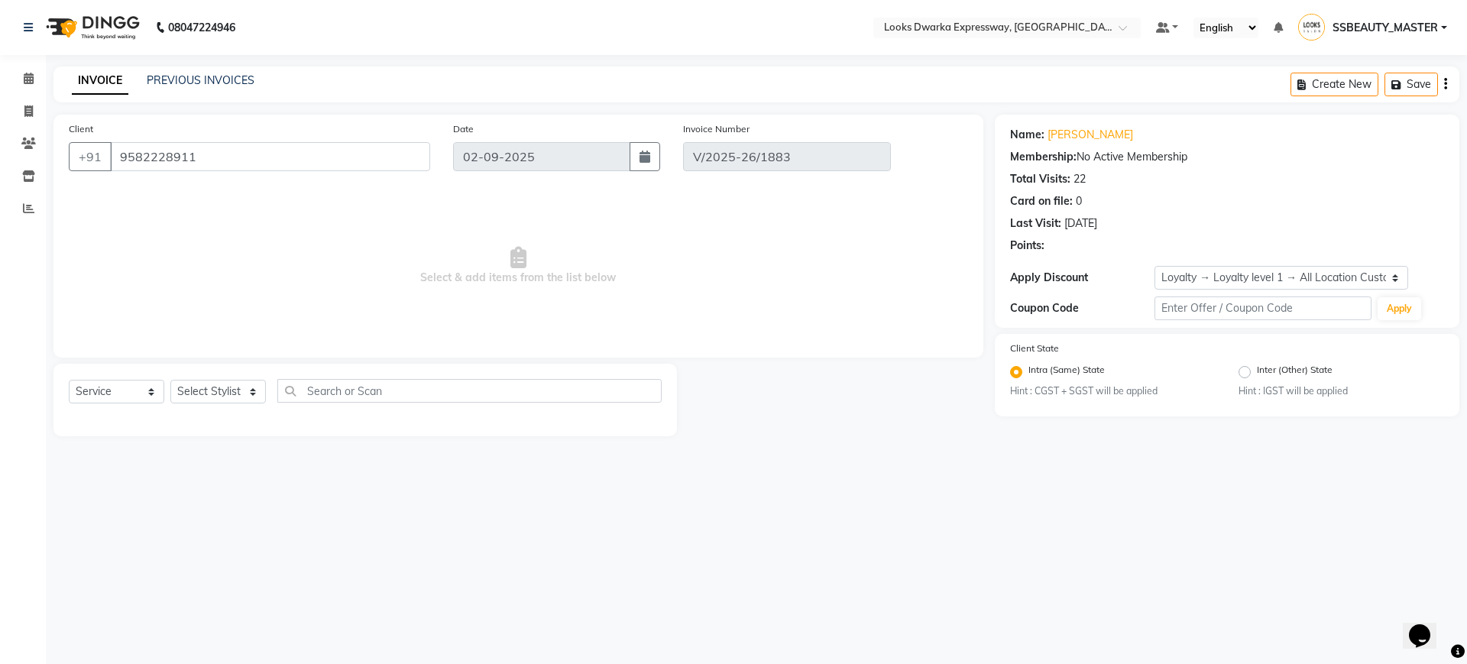
type input "[DATE]"
select select "select"
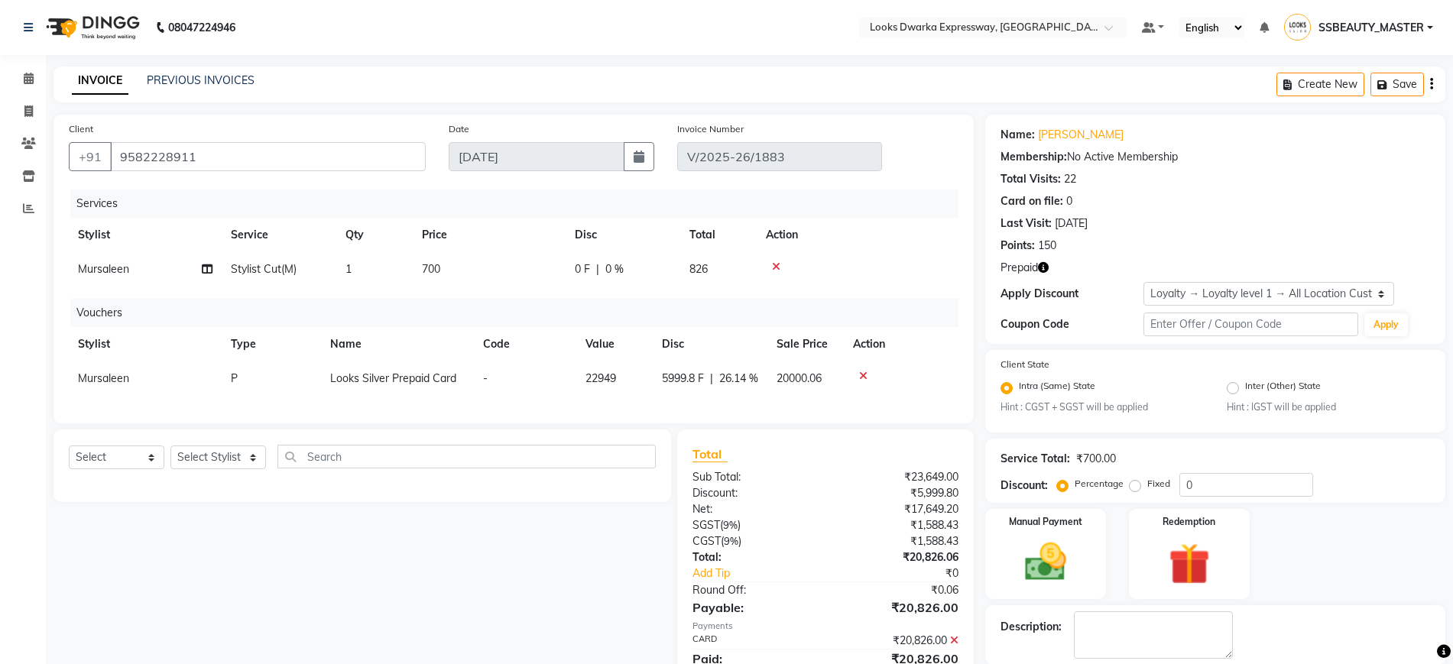
click at [775, 268] on icon at bounding box center [776, 266] width 8 height 11
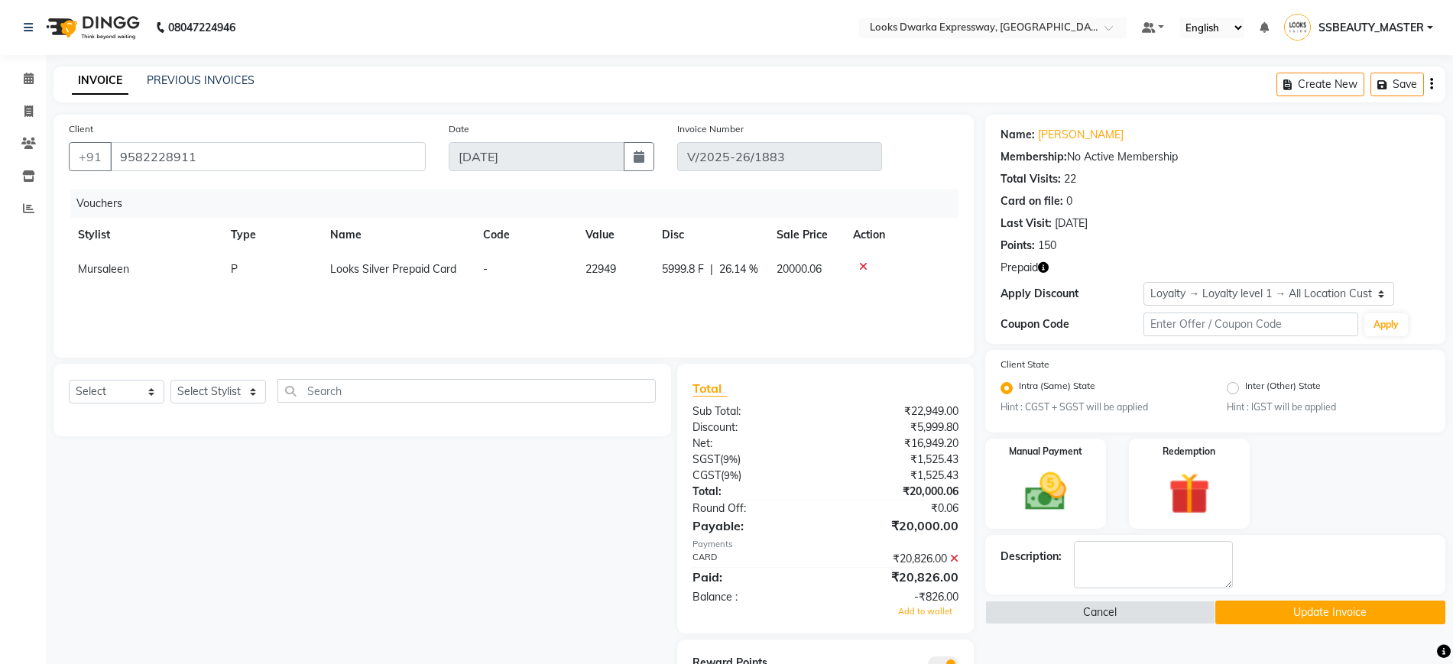
scroll to position [68, 0]
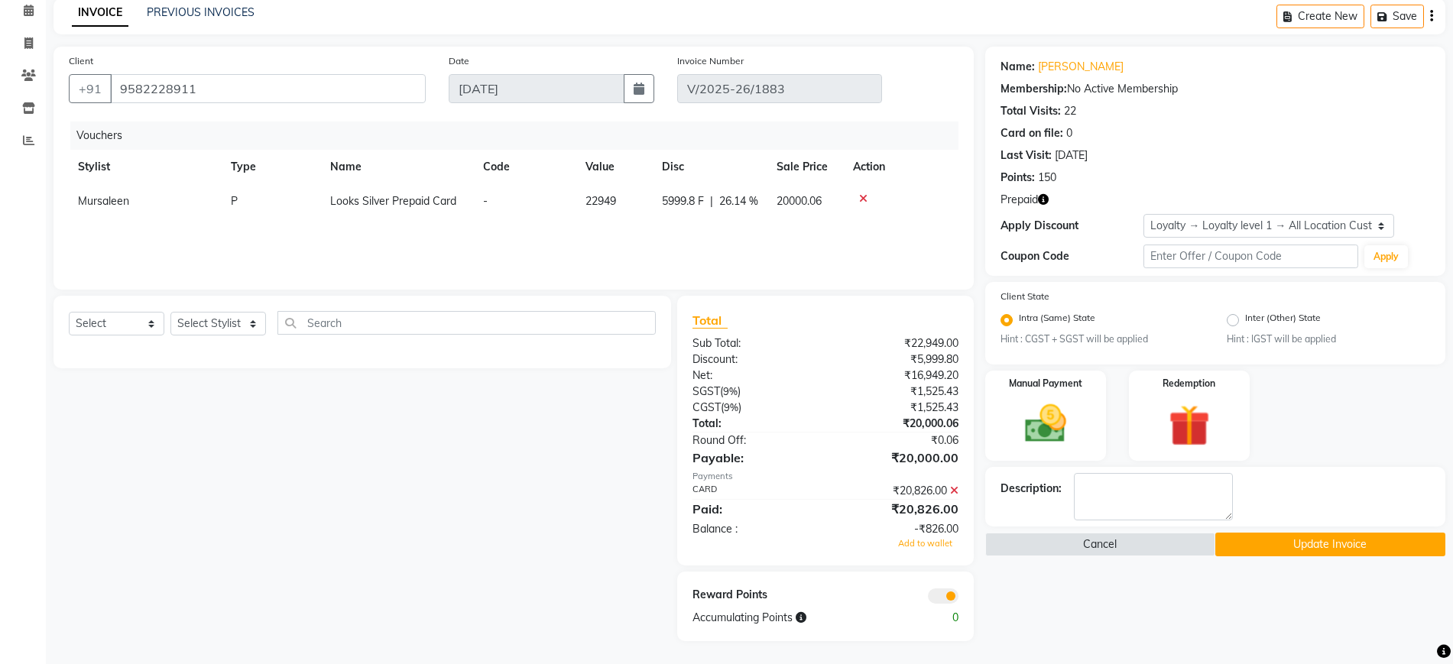
click at [1272, 549] on button "Update Invoice" at bounding box center [1330, 545] width 230 height 24
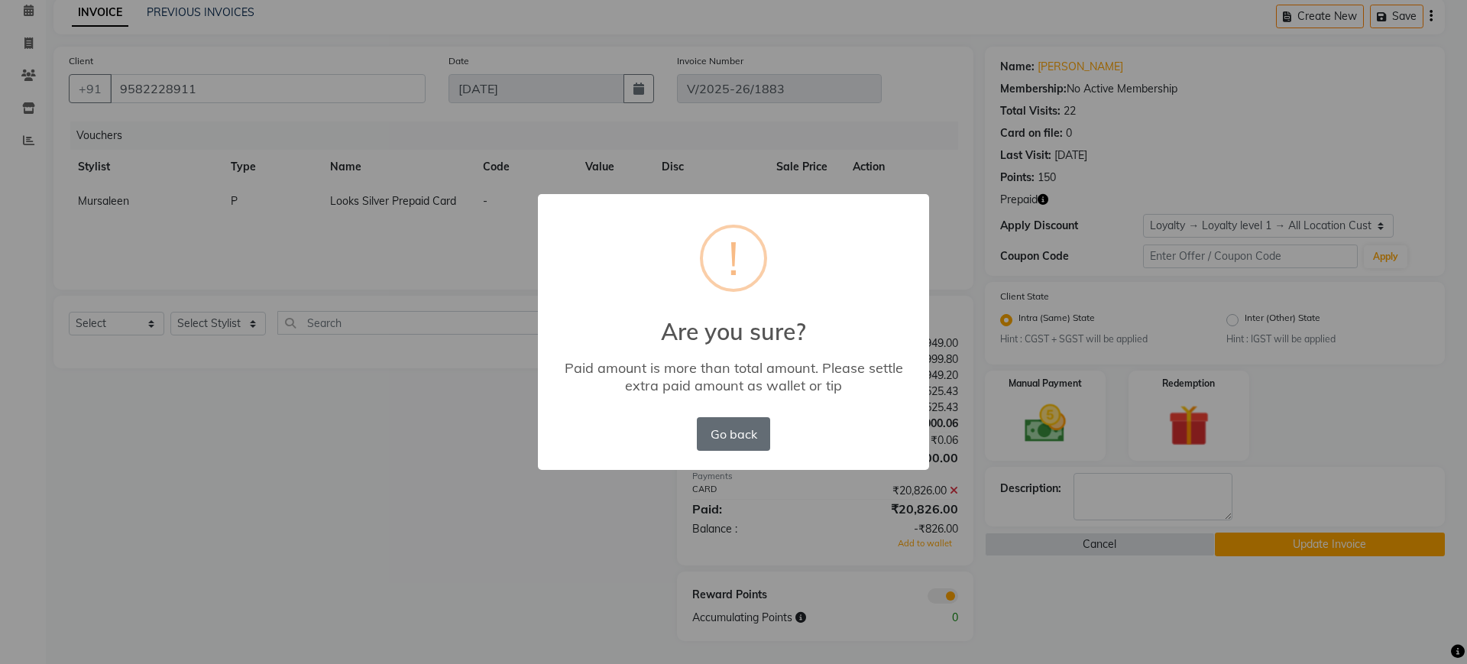
click at [716, 436] on button "Go back" at bounding box center [733, 434] width 73 height 34
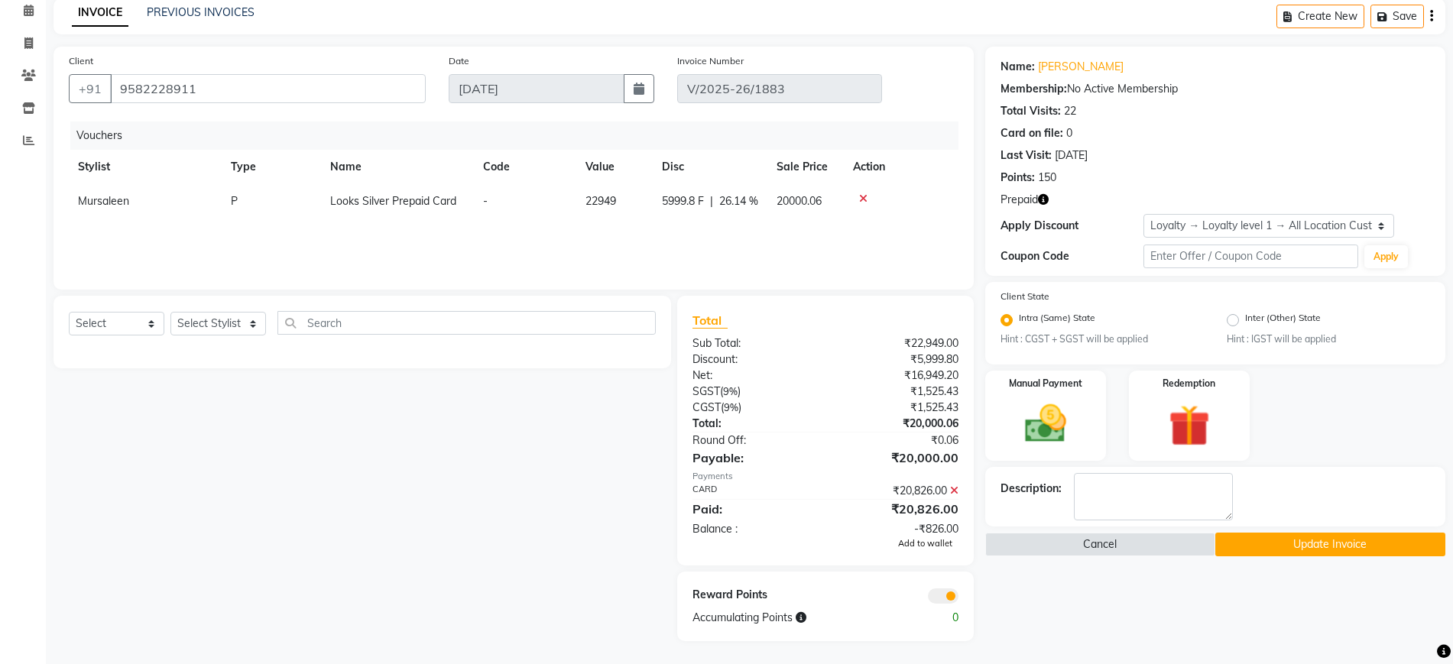
click at [925, 542] on span "Add to wallet" at bounding box center [925, 543] width 54 height 11
click at [1432, 17] on icon "button" at bounding box center [1431, 16] width 3 height 1
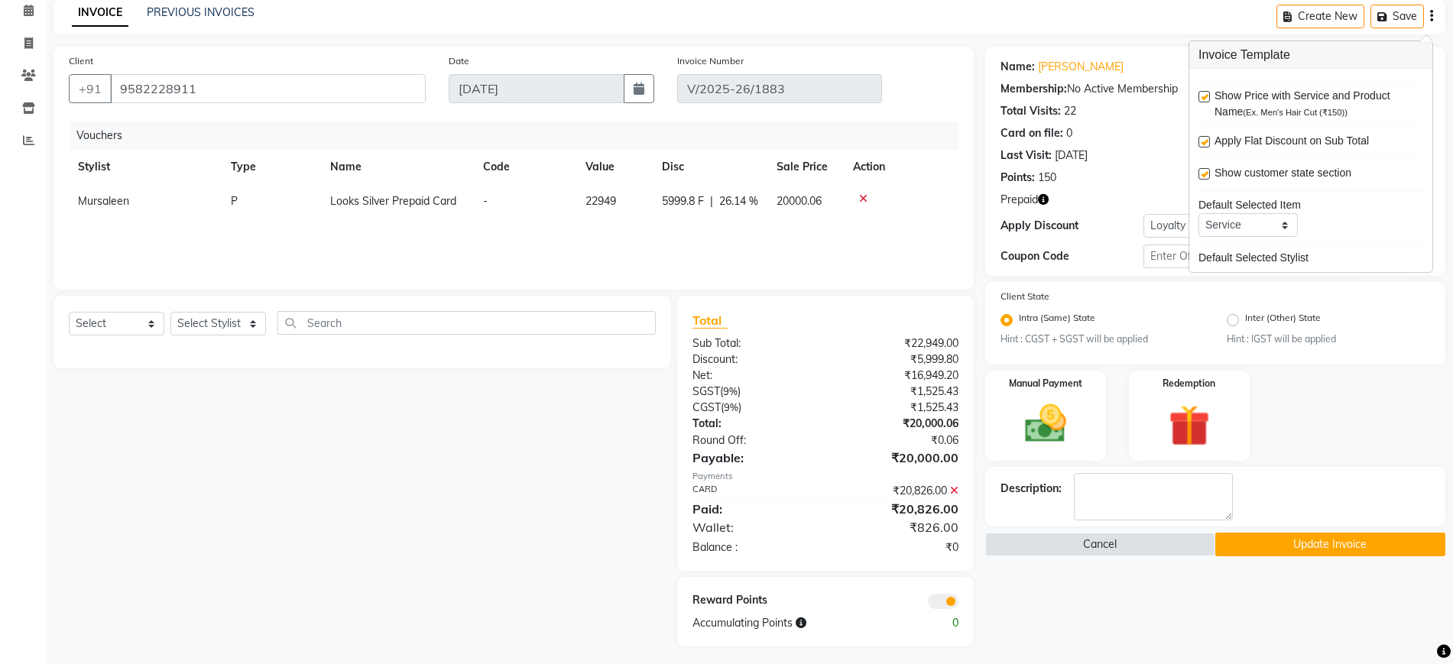
click at [1432, 17] on icon "button" at bounding box center [1431, 16] width 3 height 1
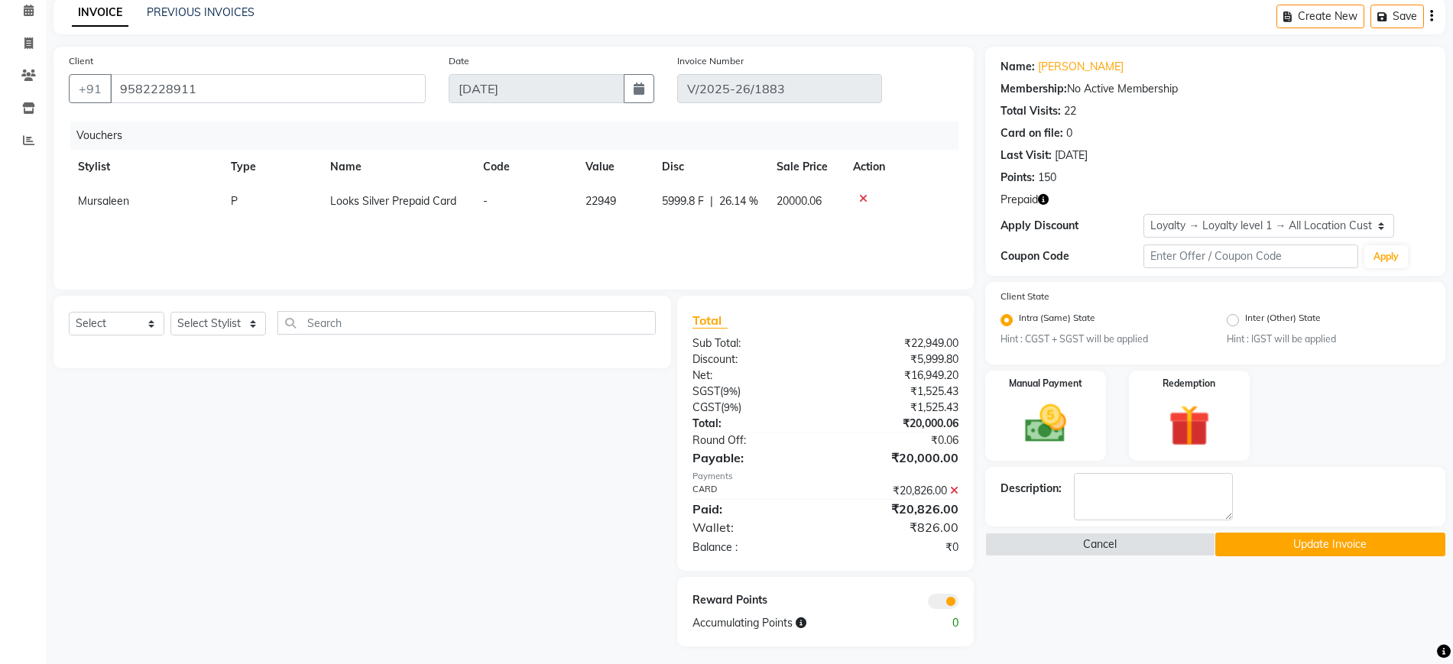
click at [819, 536] on div "Wallet:" at bounding box center [753, 527] width 144 height 18
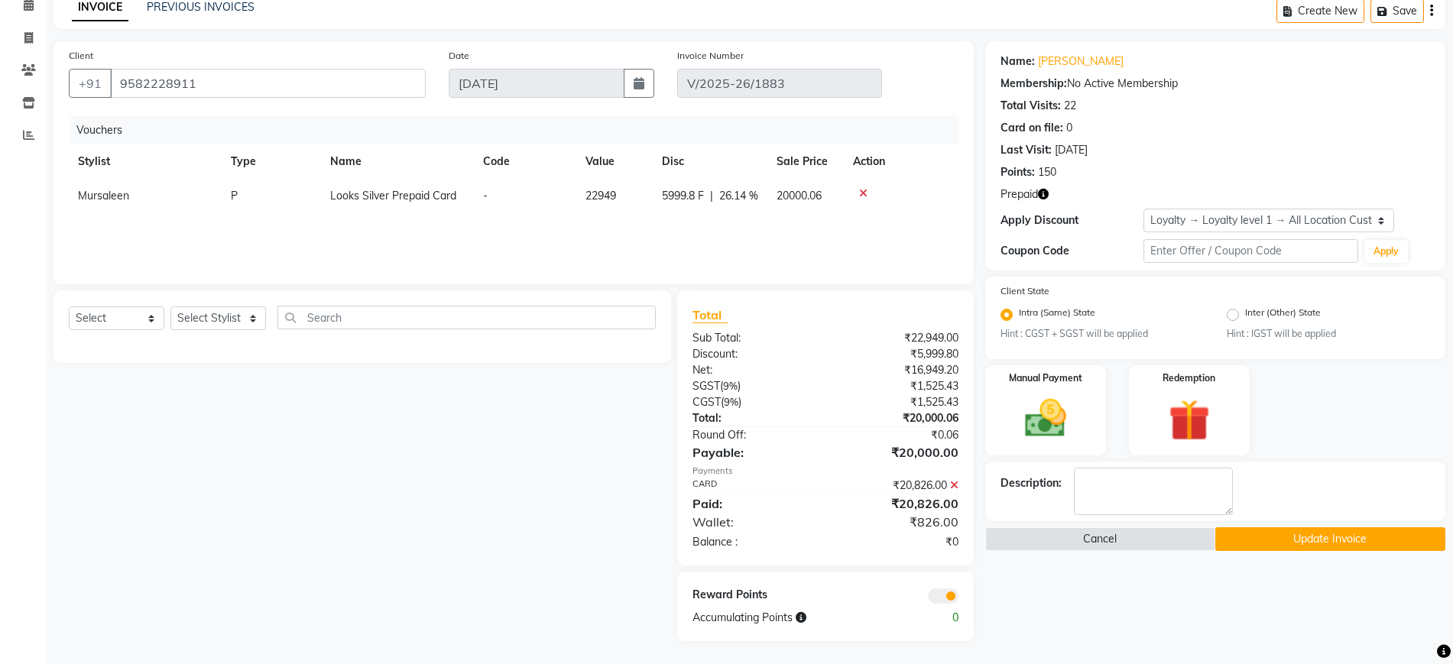
scroll to position [0, 0]
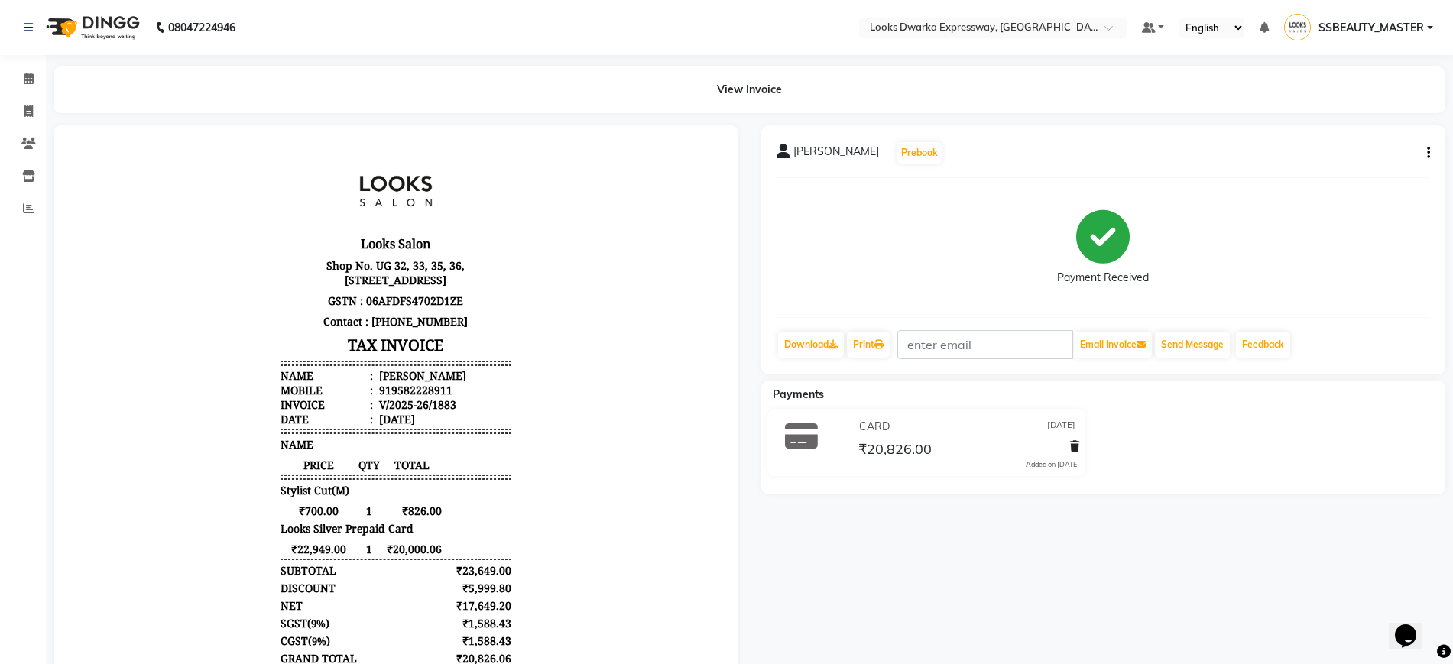
click at [1430, 152] on div "[PERSON_NAME] Prebook Payment Received Download Print Email Invoice Send Messag…" at bounding box center [1103, 249] width 685 height 249
click at [1424, 156] on button "button" at bounding box center [1425, 153] width 9 height 16
click at [1347, 128] on div "Cancel Invoice" at bounding box center [1352, 124] width 105 height 19
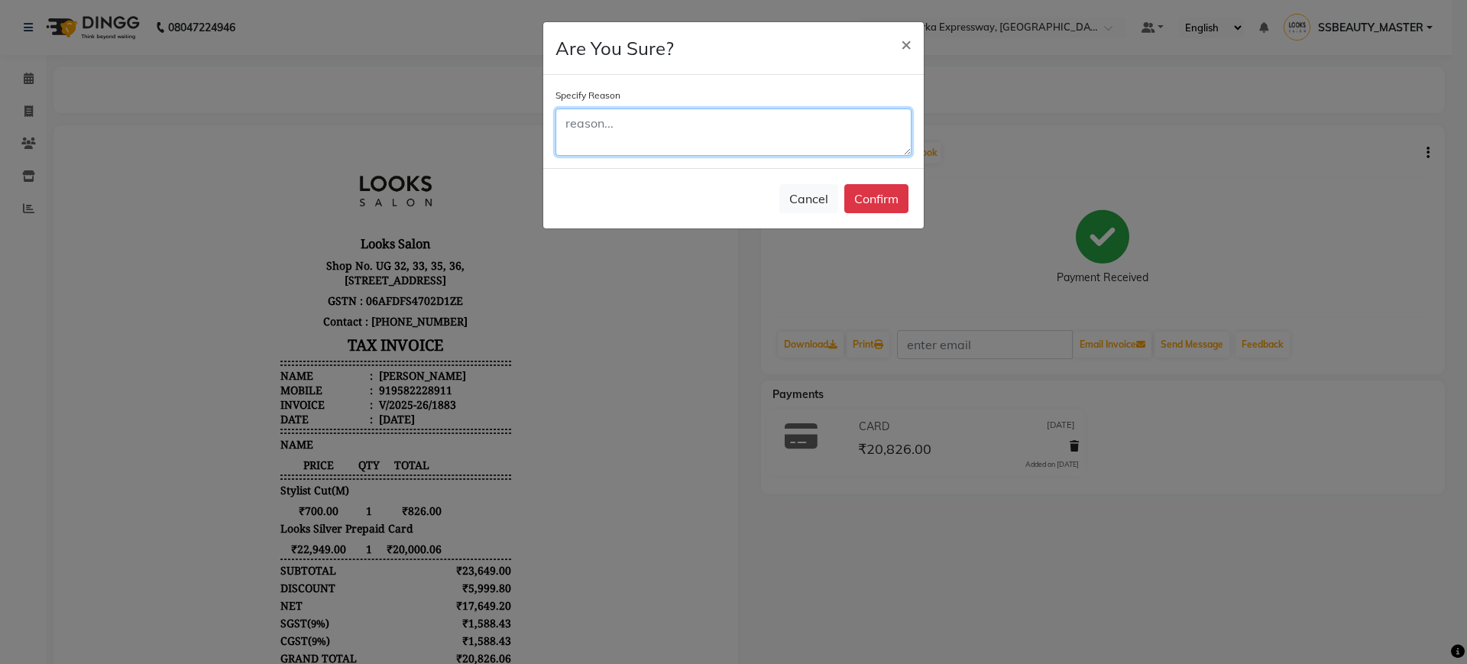
click at [727, 125] on textarea at bounding box center [734, 132] width 356 height 47
click at [630, 118] on textarea "mi" at bounding box center [734, 132] width 356 height 47
type textarea "mistake"
click at [886, 204] on button "Confirm" at bounding box center [876, 198] width 64 height 29
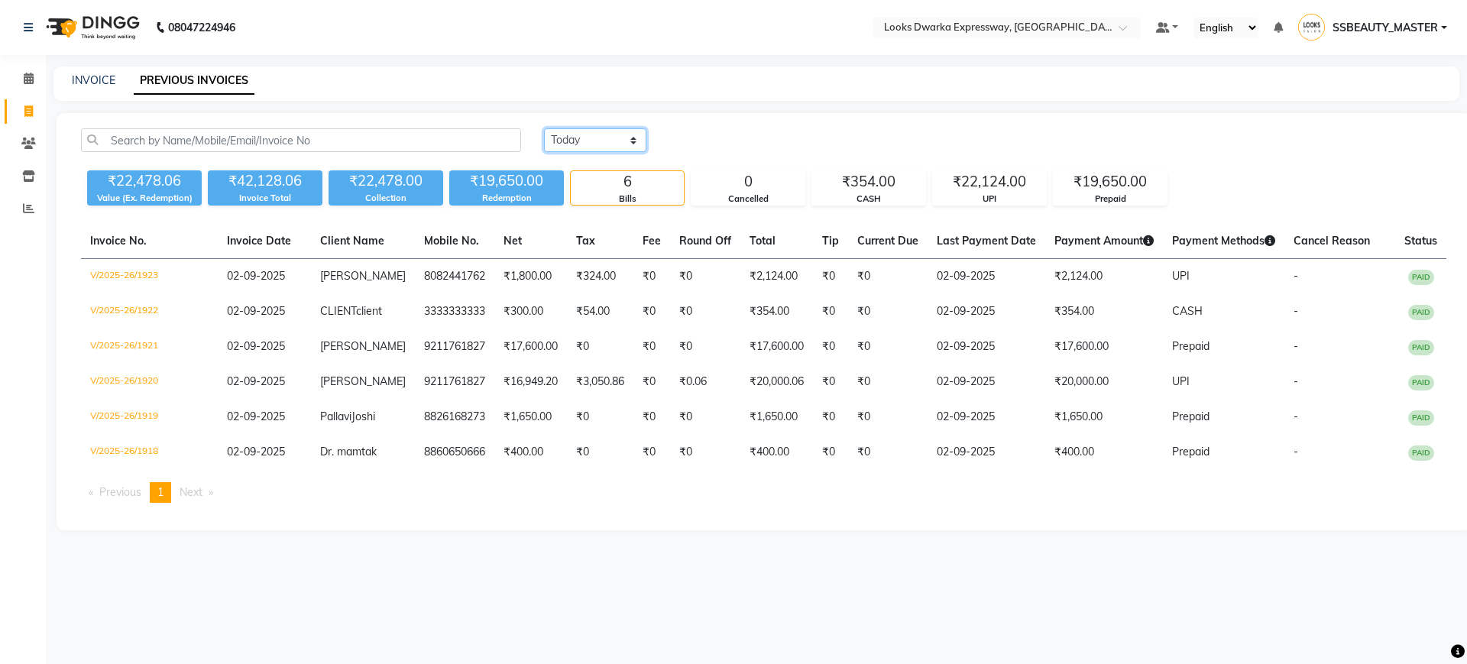
click at [606, 139] on select "[DATE] [DATE] Custom Range" at bounding box center [595, 140] width 102 height 24
select select "range"
click at [544, 128] on select "[DATE] [DATE] Custom Range" at bounding box center [595, 140] width 102 height 24
click at [724, 147] on input "02-09-2025" at bounding box center [719, 140] width 107 height 21
select select "9"
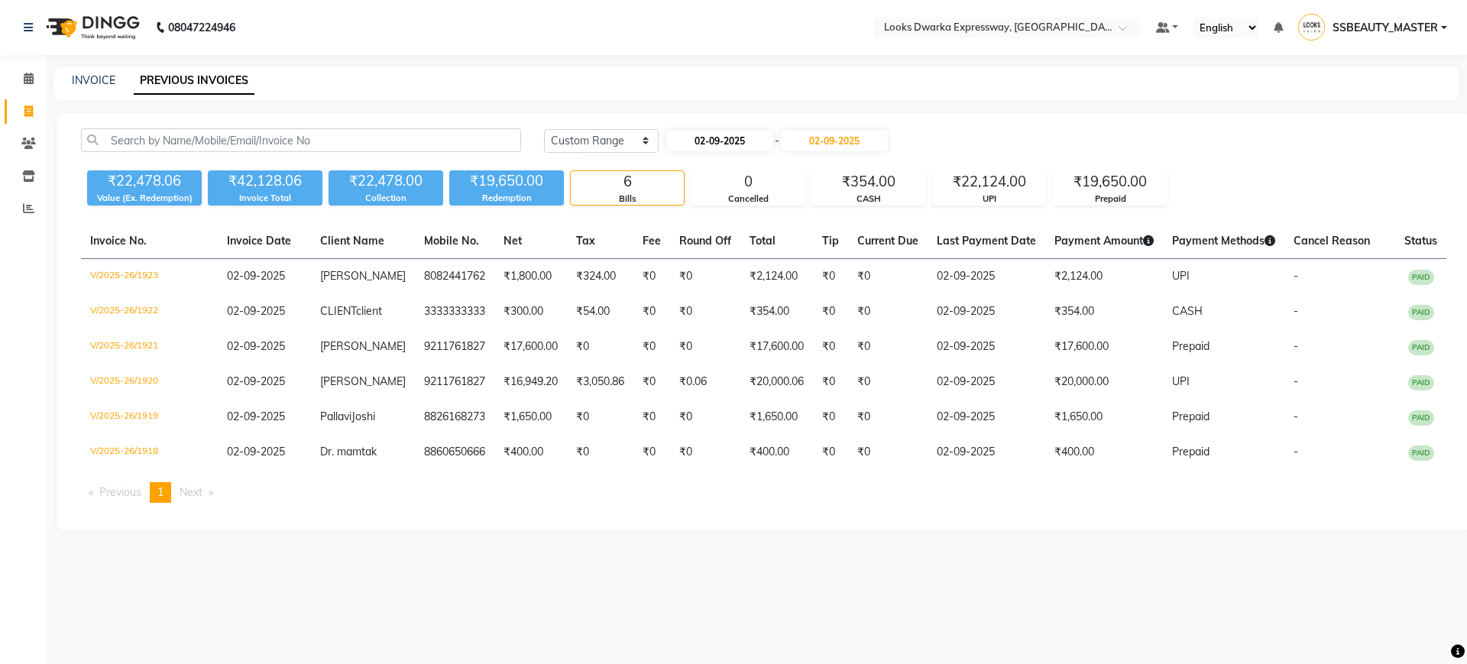
select select "2025"
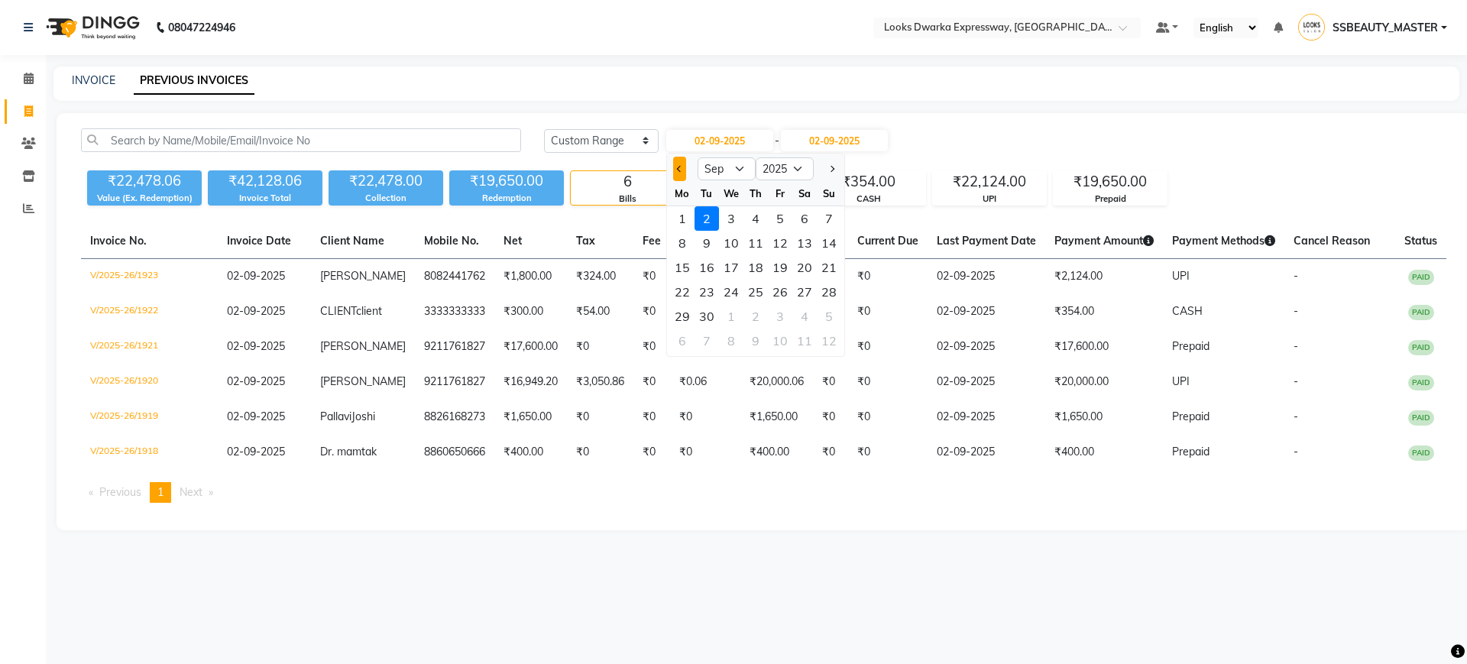
click at [675, 168] on button "Previous month" at bounding box center [679, 169] width 13 height 24
select select "8"
click at [826, 317] on div "31" at bounding box center [829, 316] width 24 height 24
type input "[DATE]"
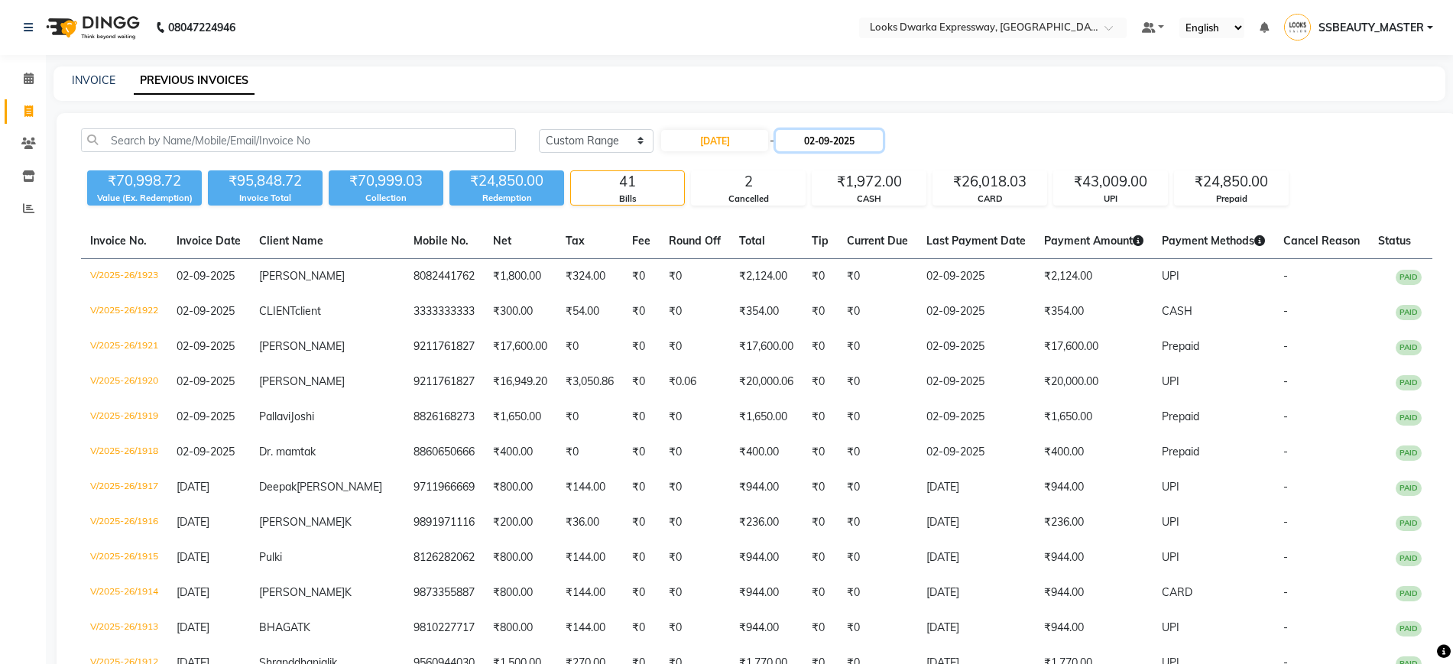
click at [854, 135] on input "02-09-2025" at bounding box center [829, 140] width 107 height 21
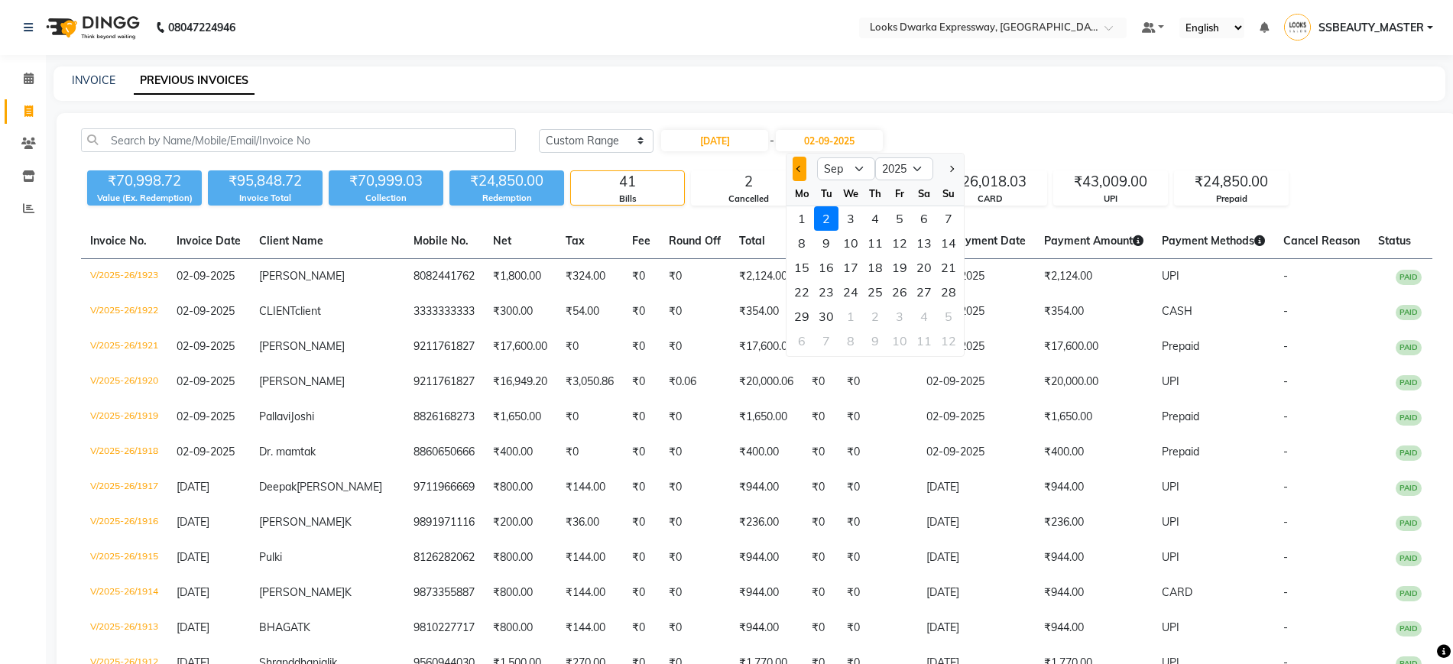
click at [800, 168] on span "Previous month" at bounding box center [799, 169] width 6 height 6
select select "8"
click at [960, 313] on div "31" at bounding box center [948, 316] width 24 height 24
type input "[DATE]"
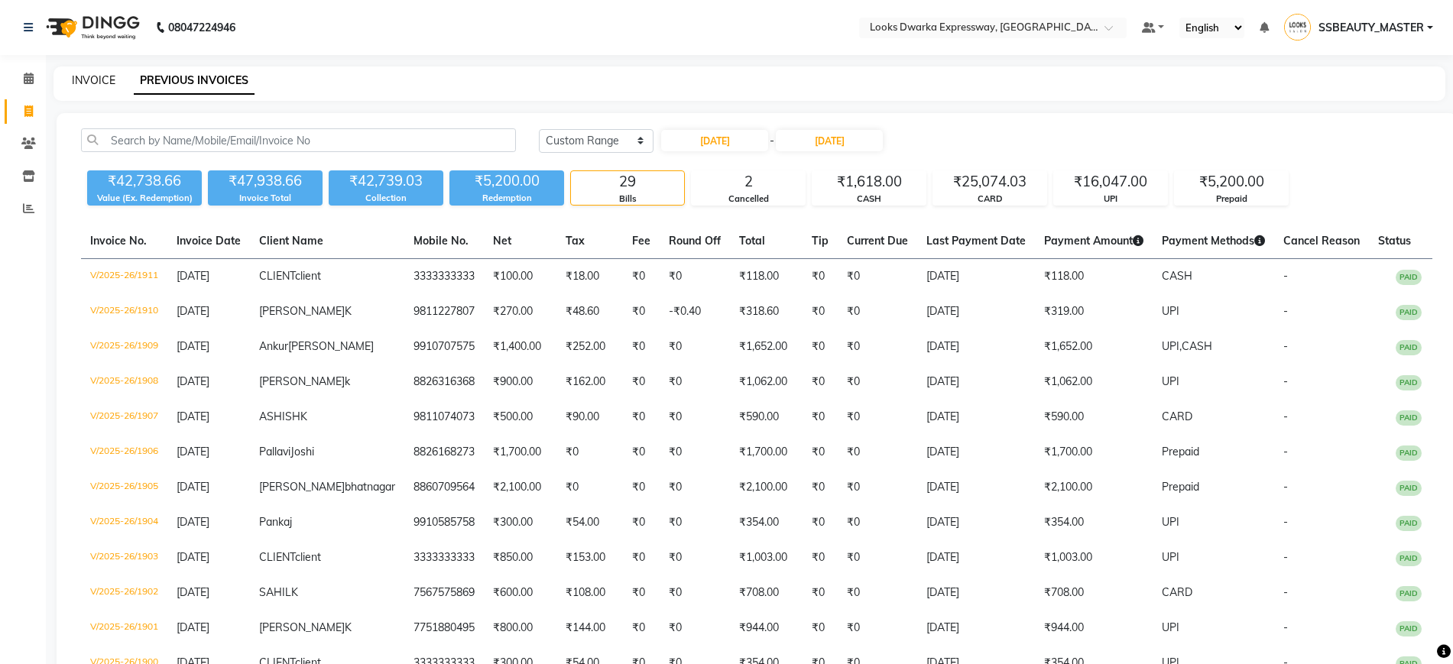
click at [99, 83] on link "INVOICE" at bounding box center [94, 80] width 44 height 14
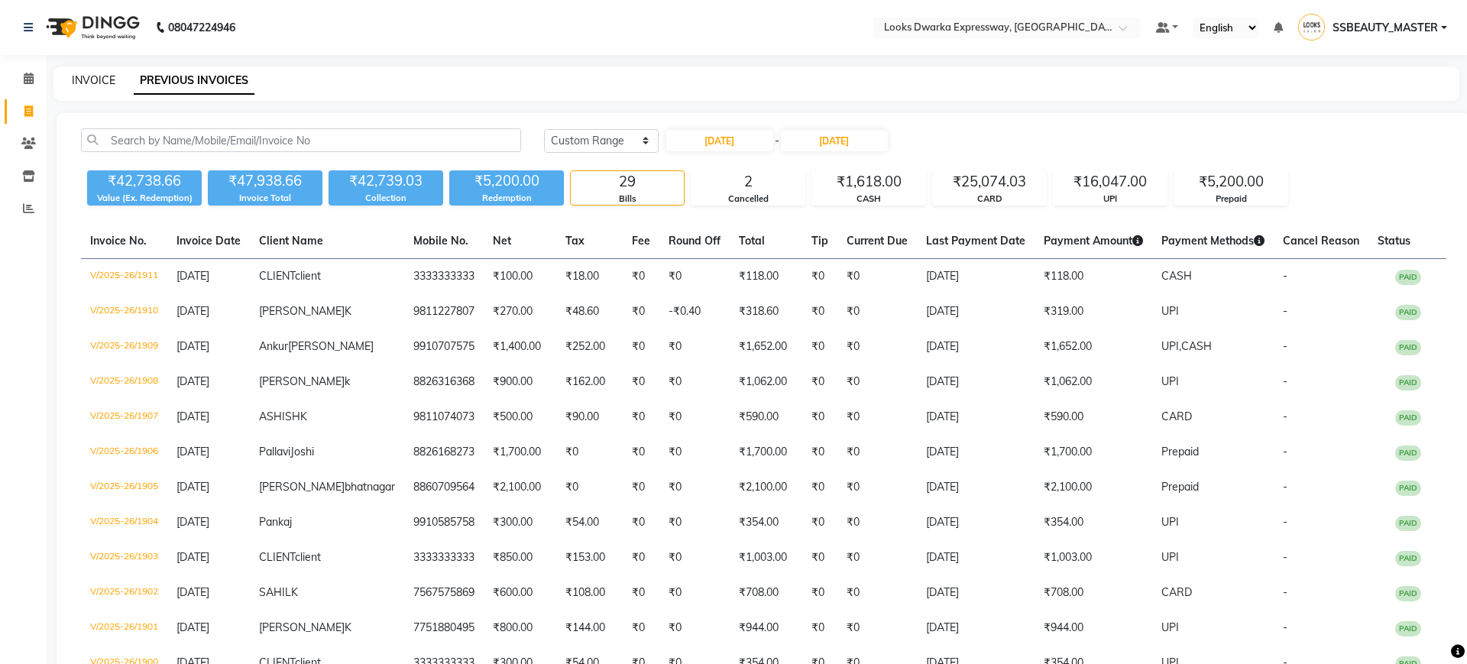
select select "6011"
select select "service"
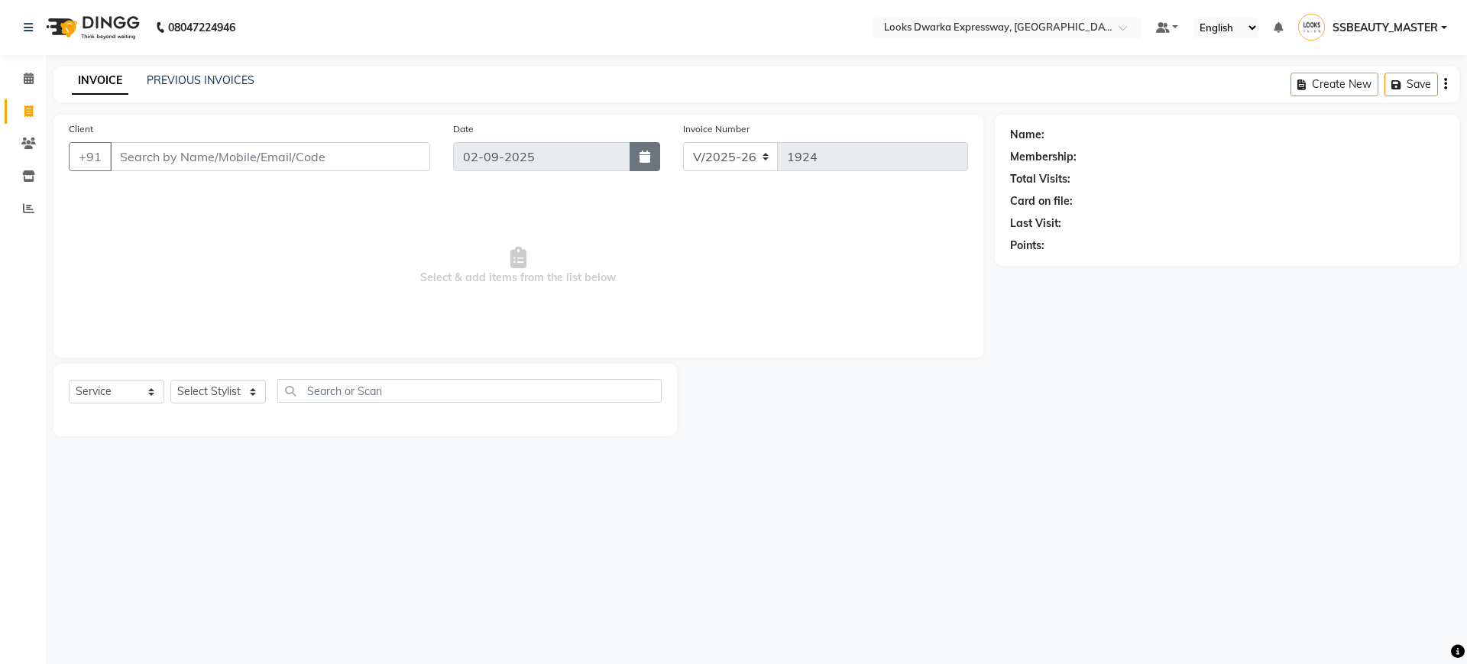
click at [640, 161] on icon "button" at bounding box center [645, 157] width 11 height 12
select select "9"
select select "2025"
click at [468, 190] on div at bounding box center [469, 189] width 31 height 24
click at [821, 303] on span "Select & add items from the list below" at bounding box center [518, 266] width 899 height 153
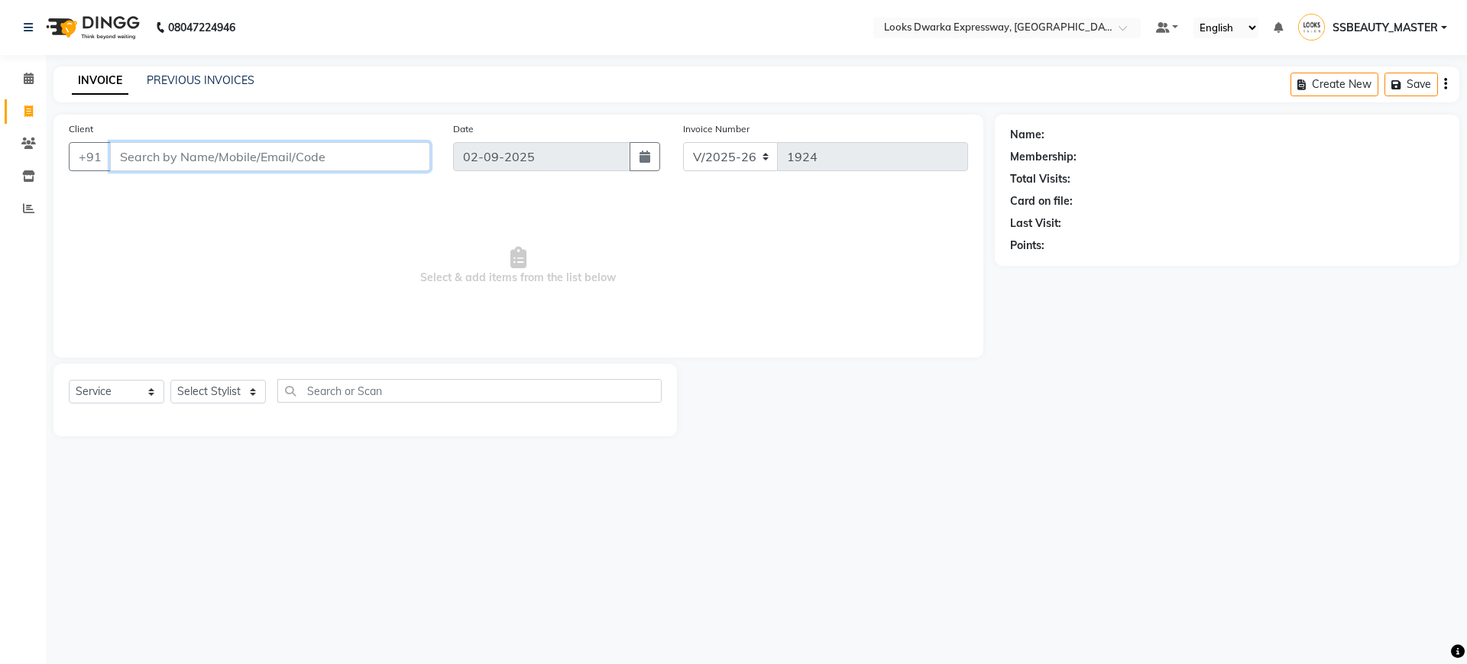
click at [317, 160] on input "Client" at bounding box center [270, 156] width 320 height 29
click at [27, 79] on icon at bounding box center [29, 78] width 10 height 11
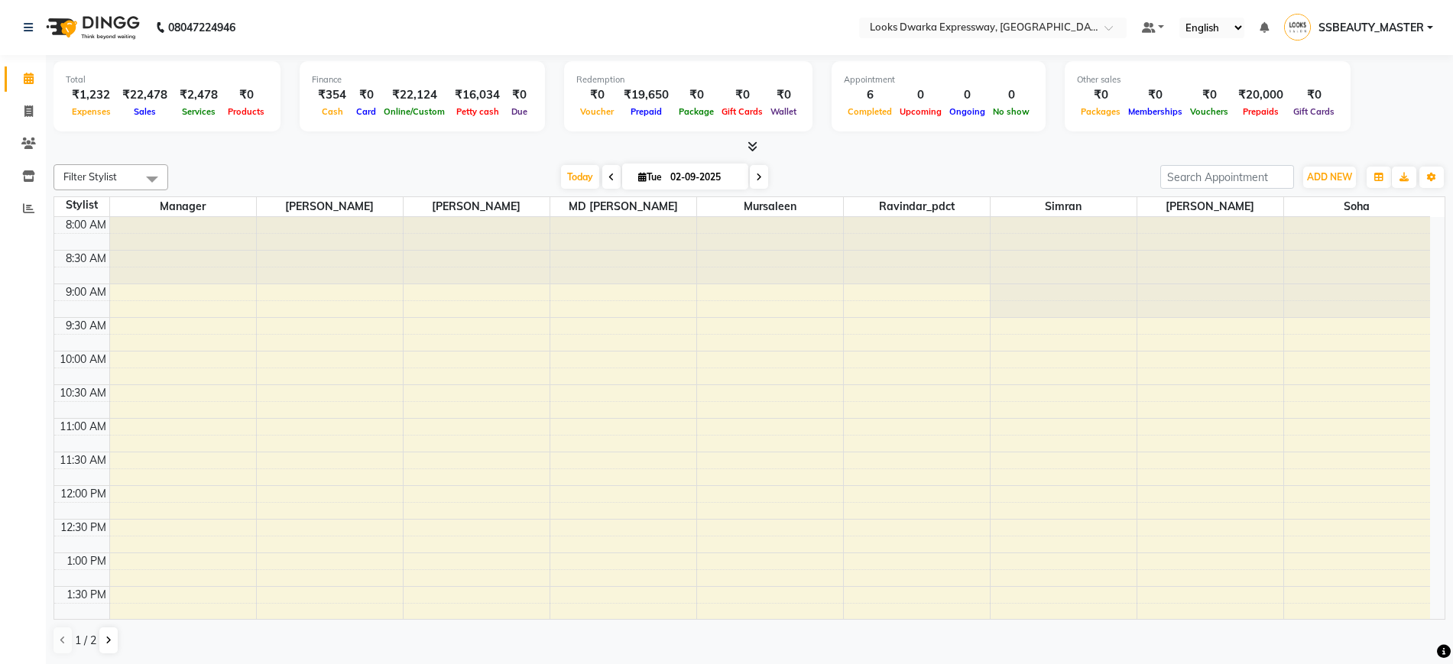
click at [27, 79] on icon at bounding box center [29, 78] width 10 height 11
click at [19, 115] on span at bounding box center [28, 112] width 27 height 18
select select "service"
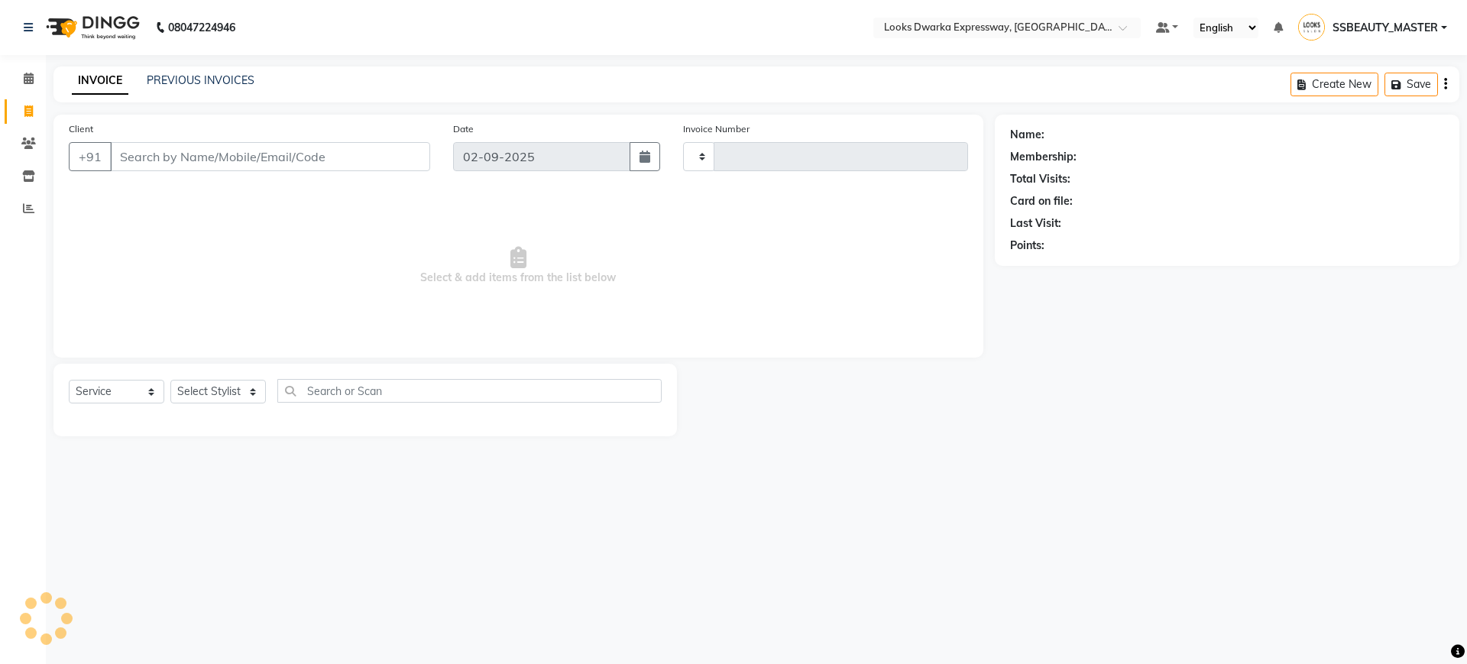
type input "1924"
select select "6011"
drag, startPoint x: 215, startPoint y: 155, endPoint x: 225, endPoint y: 85, distance: 70.9
click at [225, 85] on main "INVOICE PREVIOUS INVOICES Create New Save Client +91 Date [DATE] Invoice Number…" at bounding box center [756, 262] width 1421 height 393
click at [223, 76] on link "PREVIOUS INVOICES" at bounding box center [201, 80] width 108 height 14
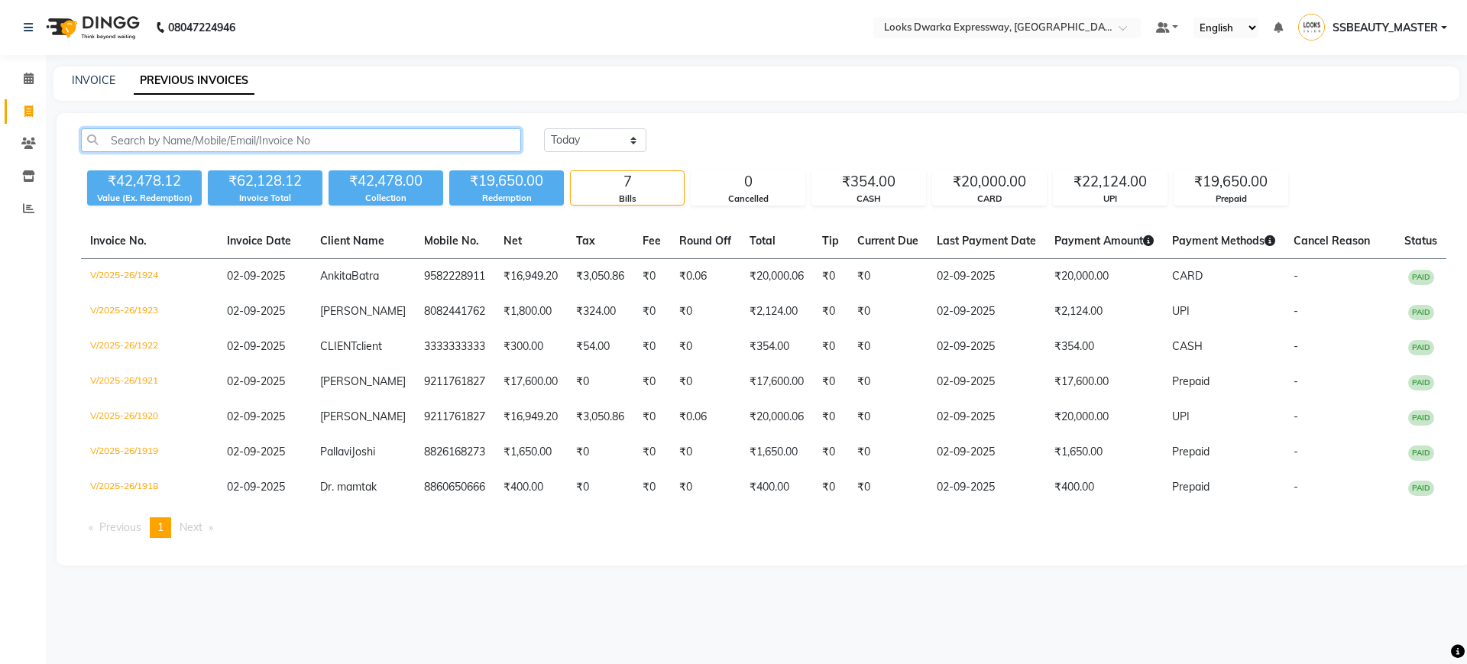
click at [244, 149] on input "text" at bounding box center [301, 140] width 440 height 24
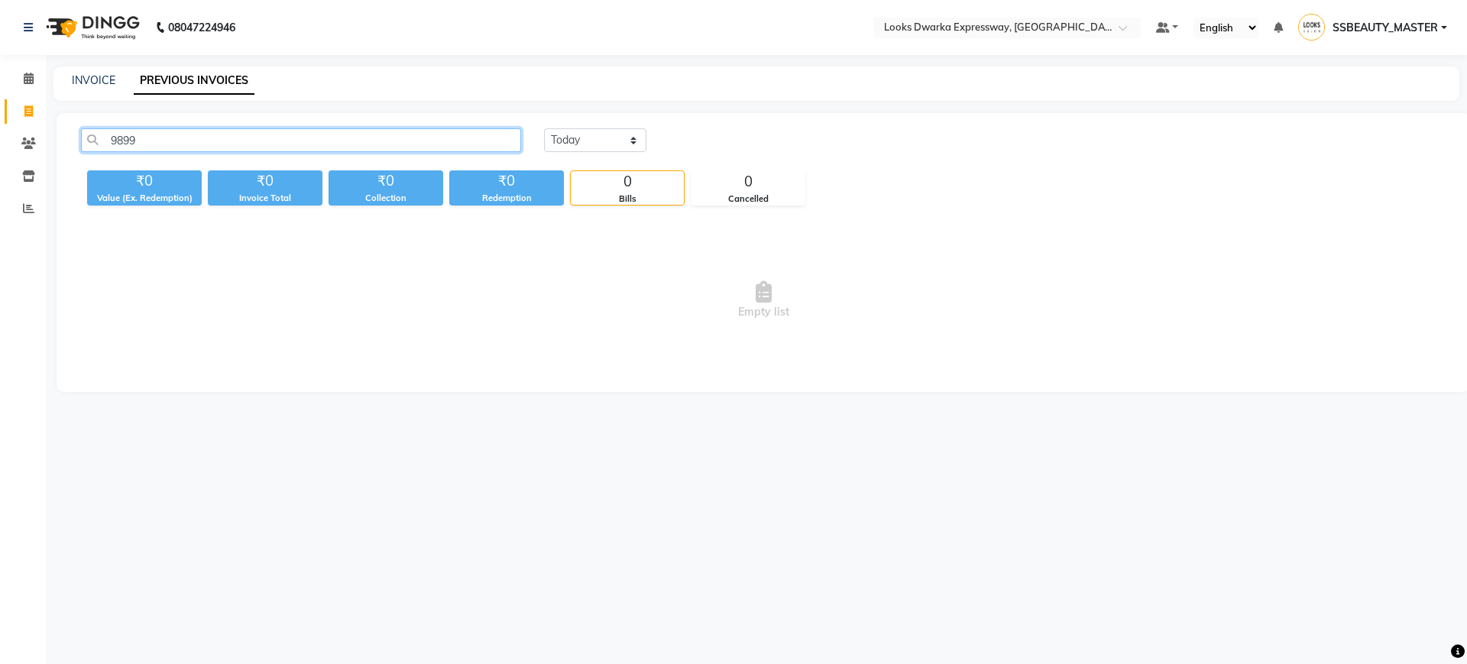
type input "9899"
click at [595, 138] on select "[DATE] [DATE] Custom Range" at bounding box center [595, 140] width 102 height 24
select select "range"
click at [544, 128] on select "[DATE] [DATE] Custom Range" at bounding box center [595, 140] width 102 height 24
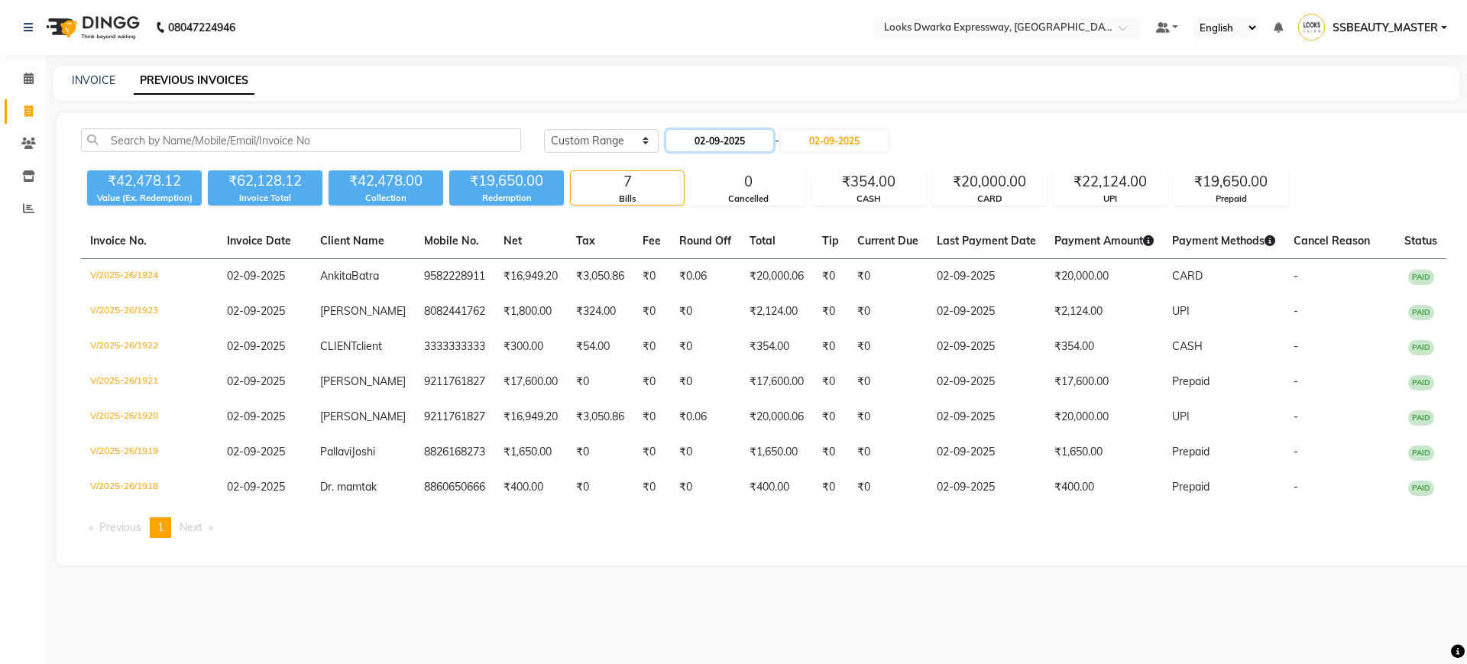
click at [721, 133] on input "02-09-2025" at bounding box center [719, 140] width 107 height 21
select select "9"
select select "2025"
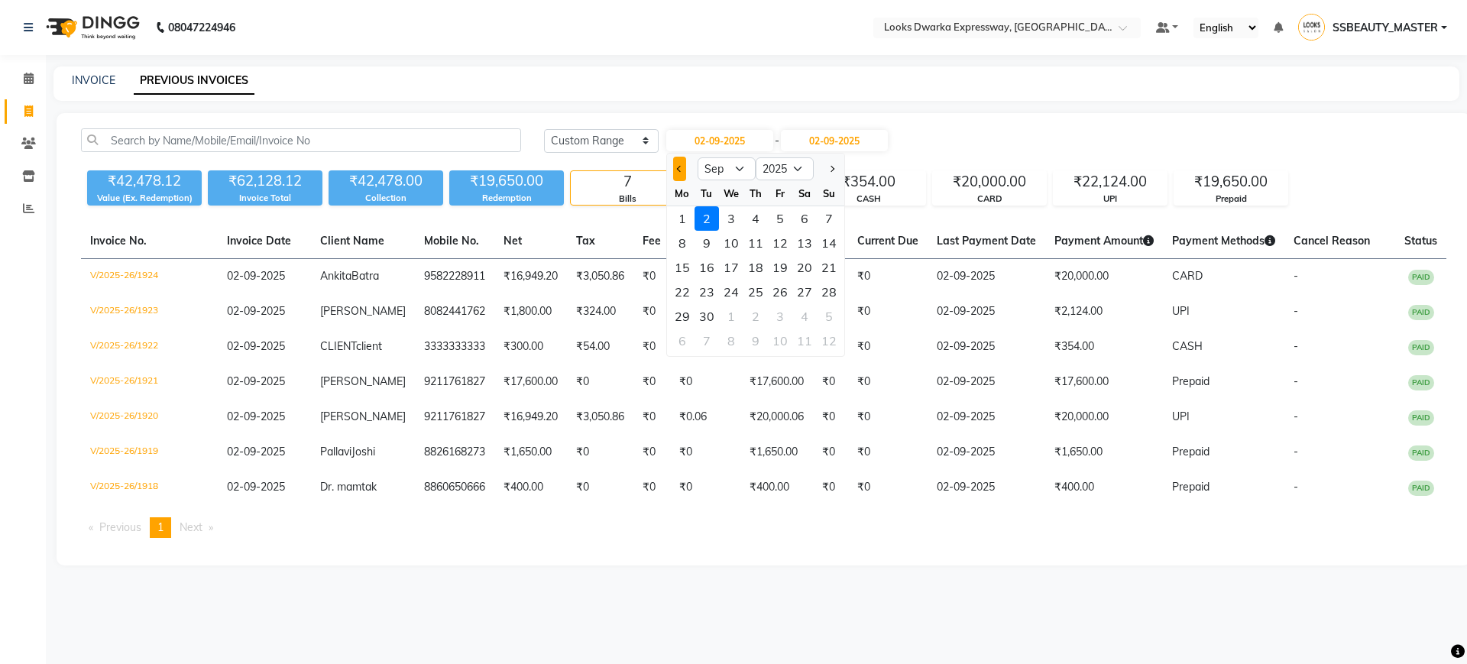
click at [680, 166] on span "Previous month" at bounding box center [679, 169] width 6 height 6
select select "8"
click at [830, 318] on div "31" at bounding box center [829, 316] width 24 height 24
type input "[DATE]"
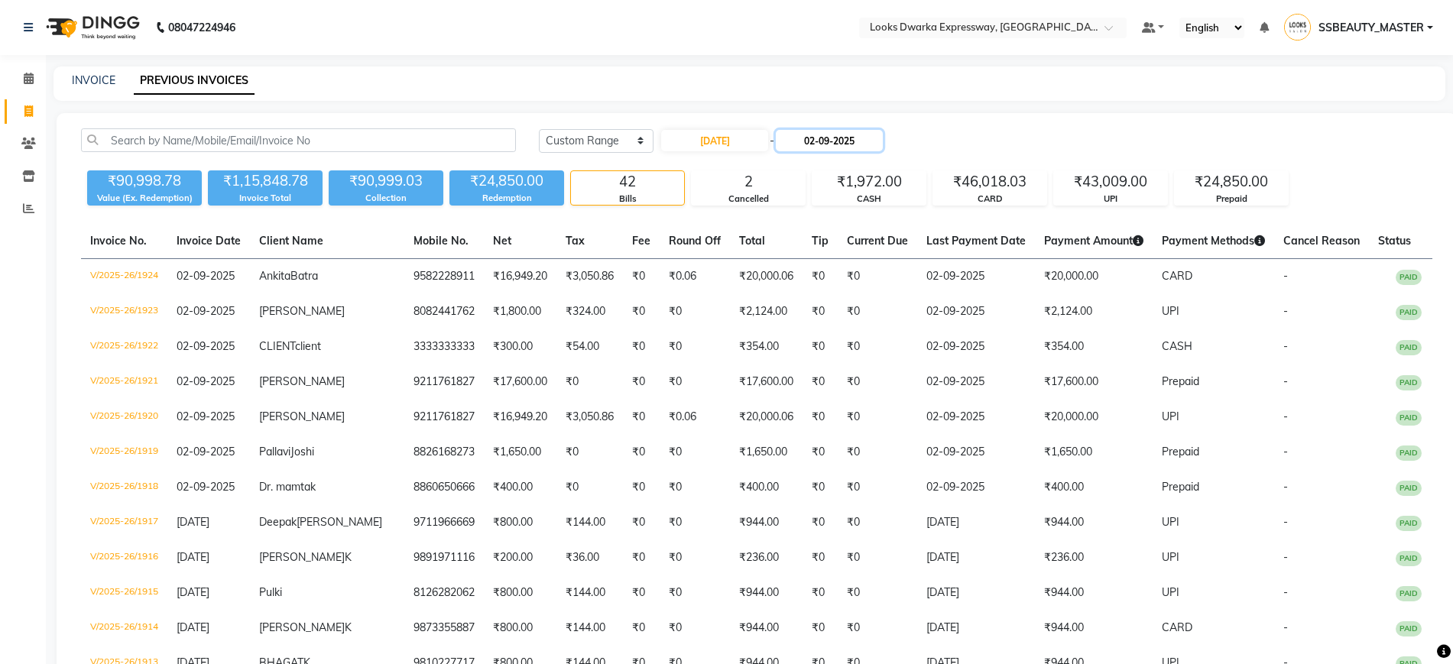
click at [859, 138] on input "02-09-2025" at bounding box center [829, 140] width 107 height 21
select select "9"
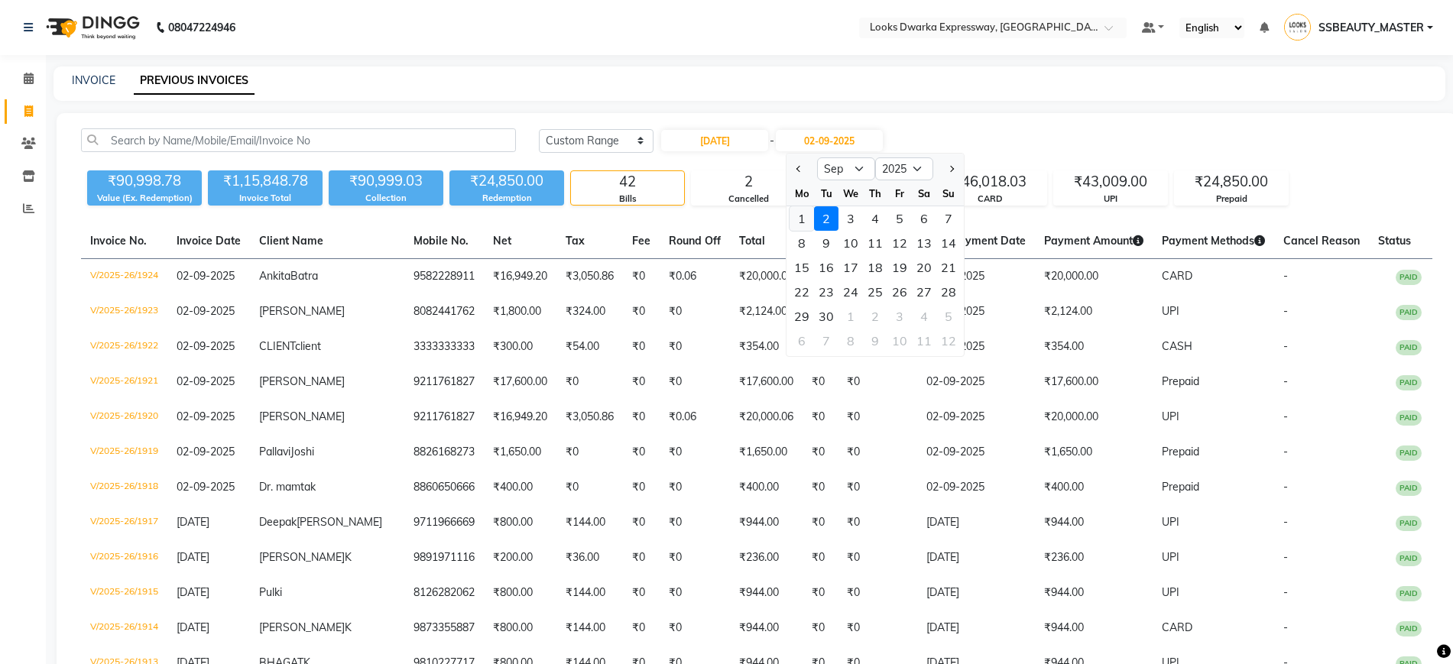
click at [793, 224] on div "1" at bounding box center [801, 218] width 24 height 24
type input "[DATE]"
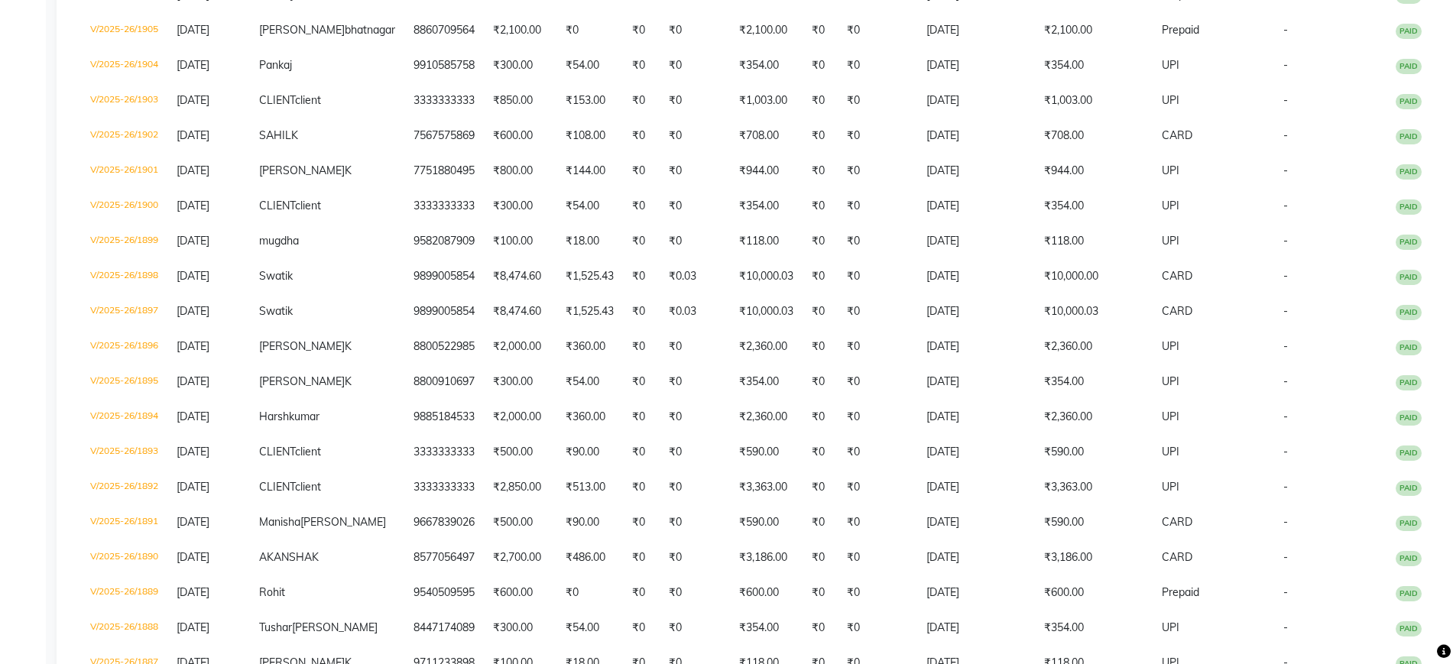
scroll to position [659, 0]
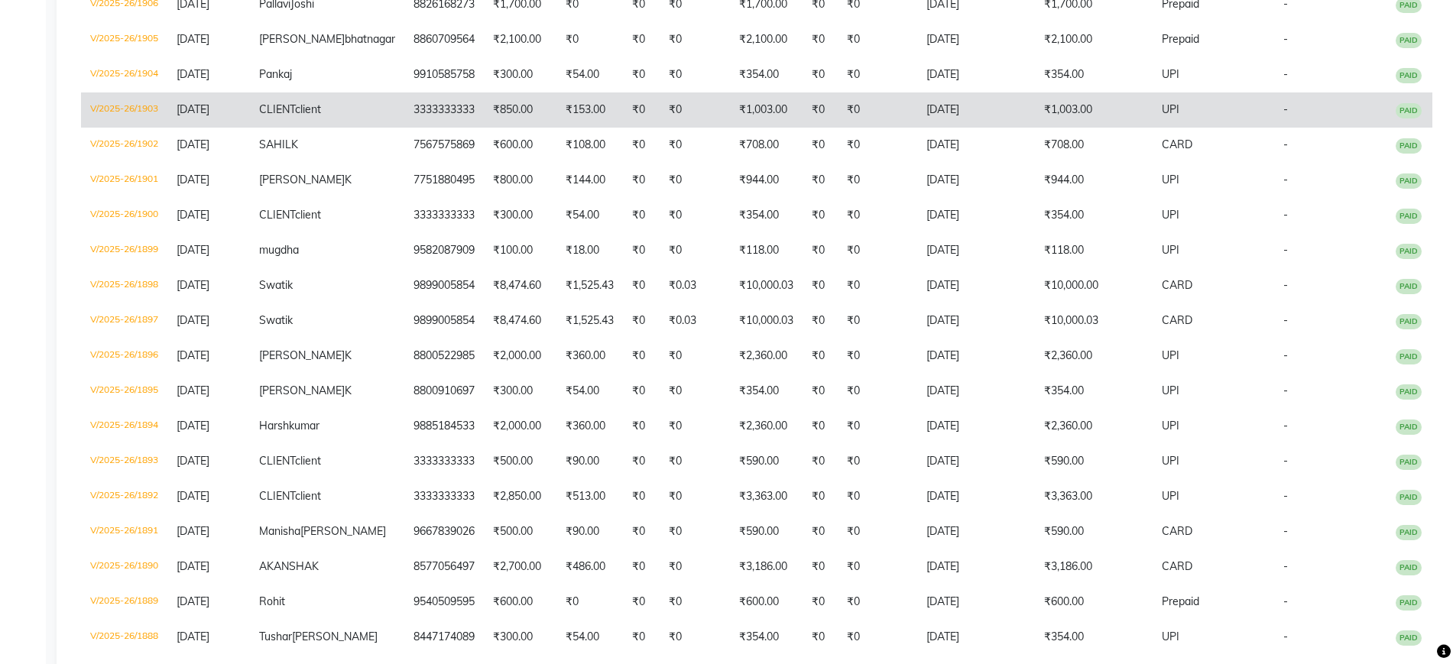
click at [639, 128] on td "₹0" at bounding box center [641, 109] width 37 height 35
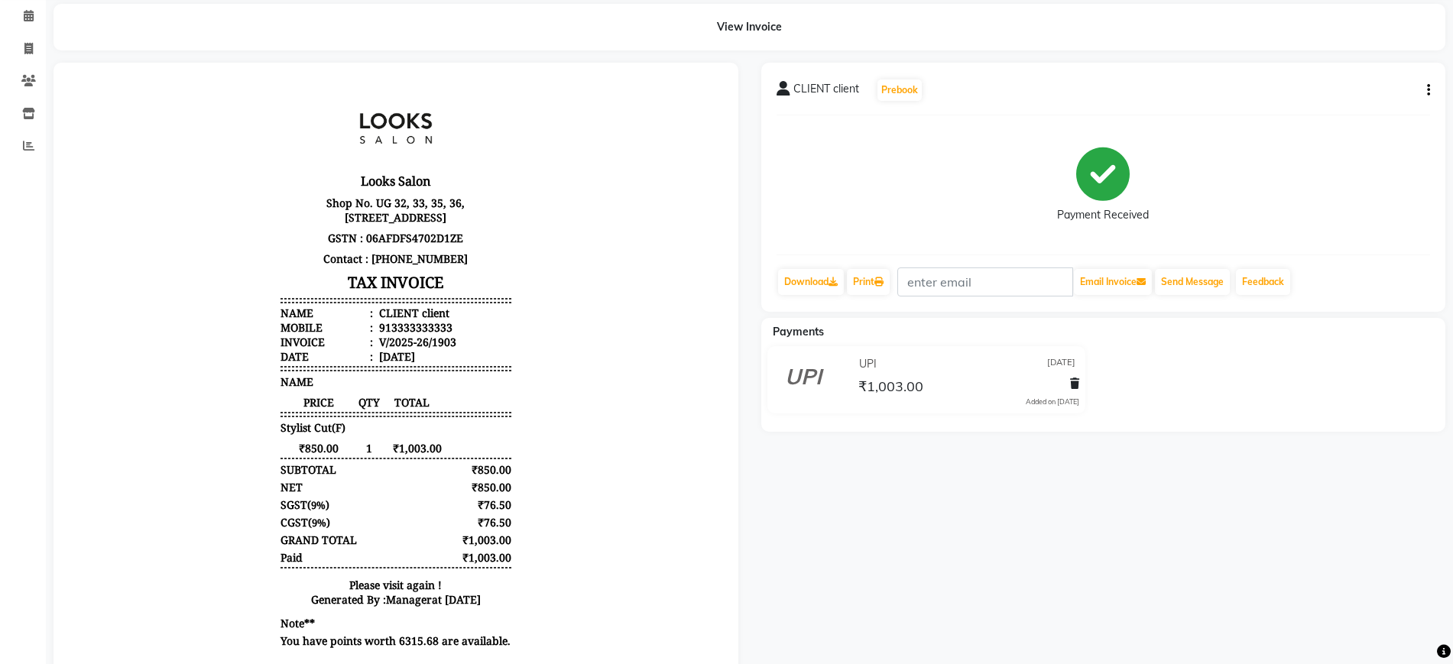
scroll to position [57, 0]
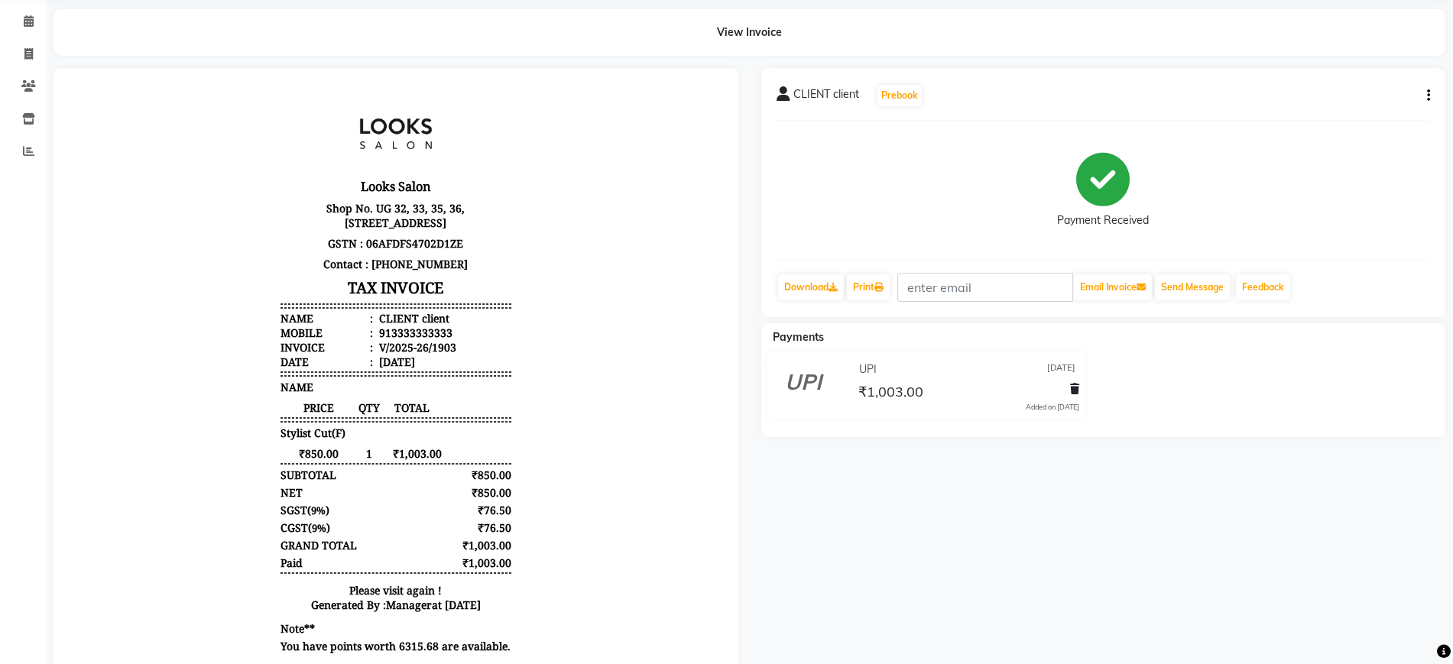
click at [1427, 96] on icon "button" at bounding box center [1428, 96] width 3 height 1
click at [1072, 387] on icon at bounding box center [1074, 389] width 9 height 11
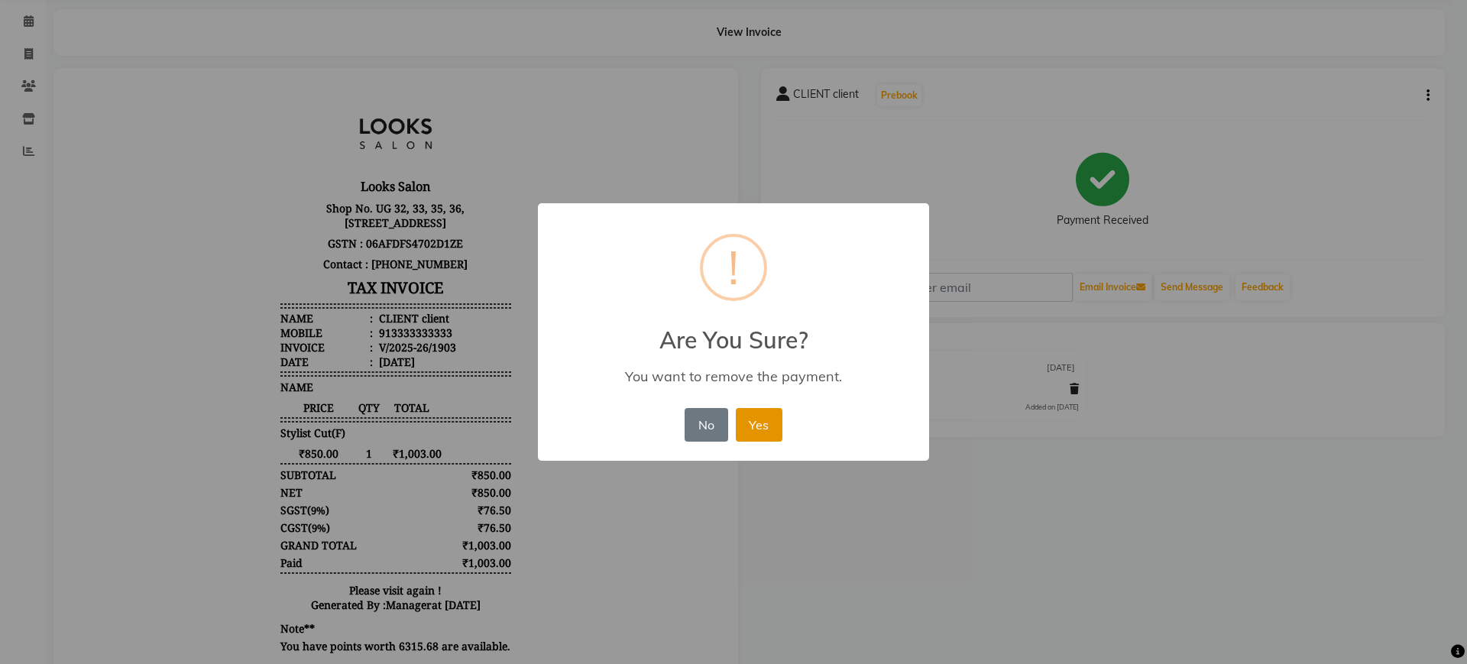
click at [757, 435] on button "Yes" at bounding box center [759, 425] width 47 height 34
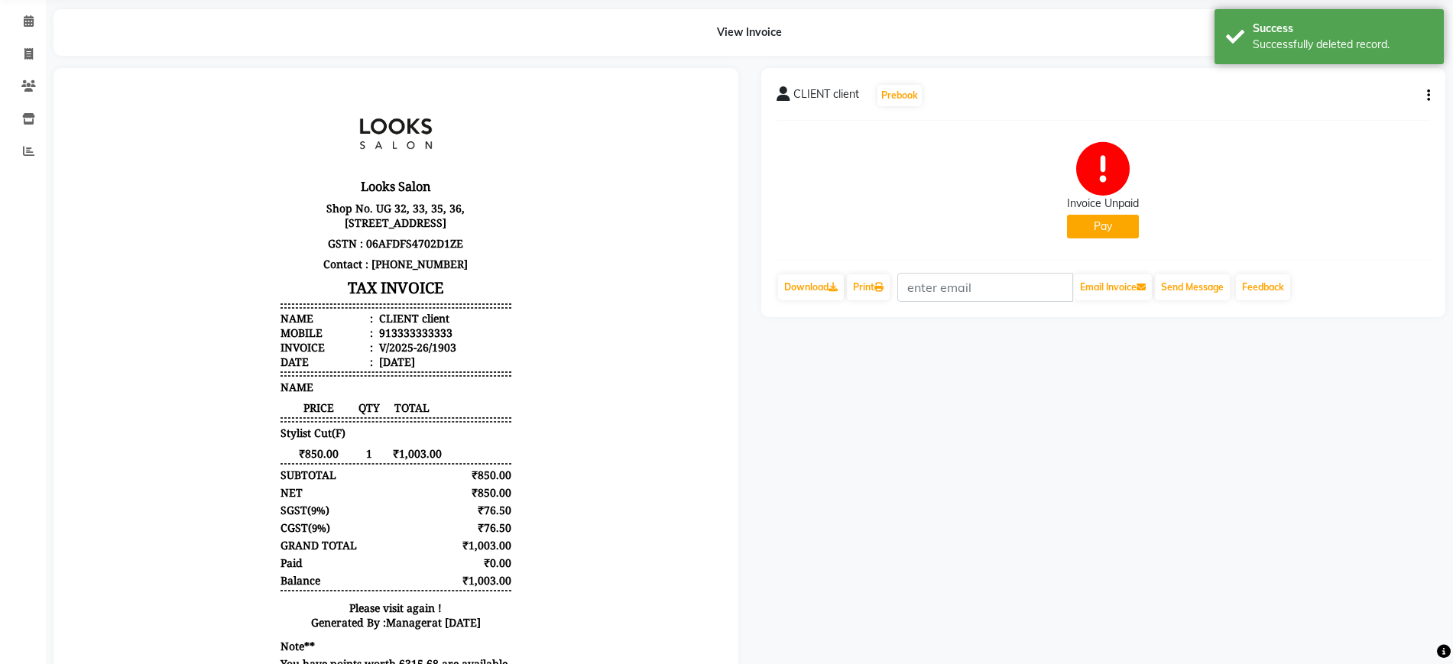
click at [1105, 219] on button "Pay" at bounding box center [1103, 227] width 72 height 24
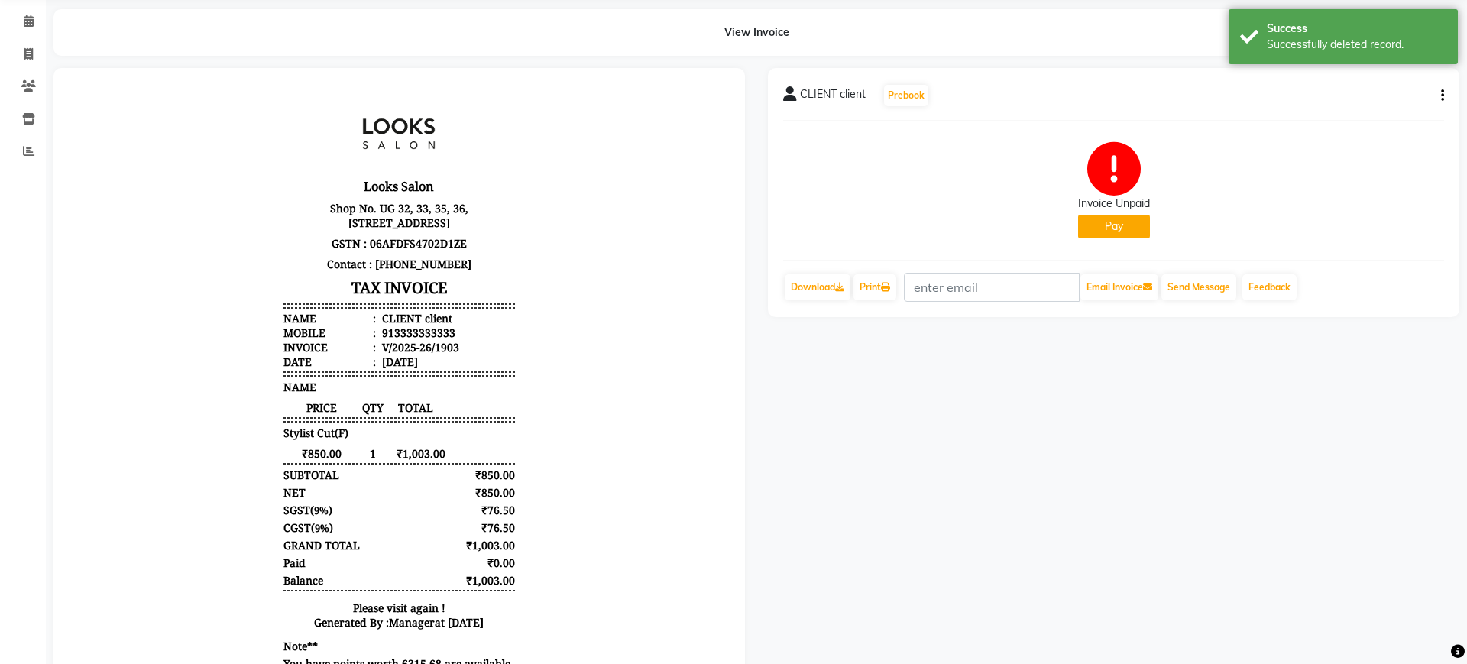
select select "1"
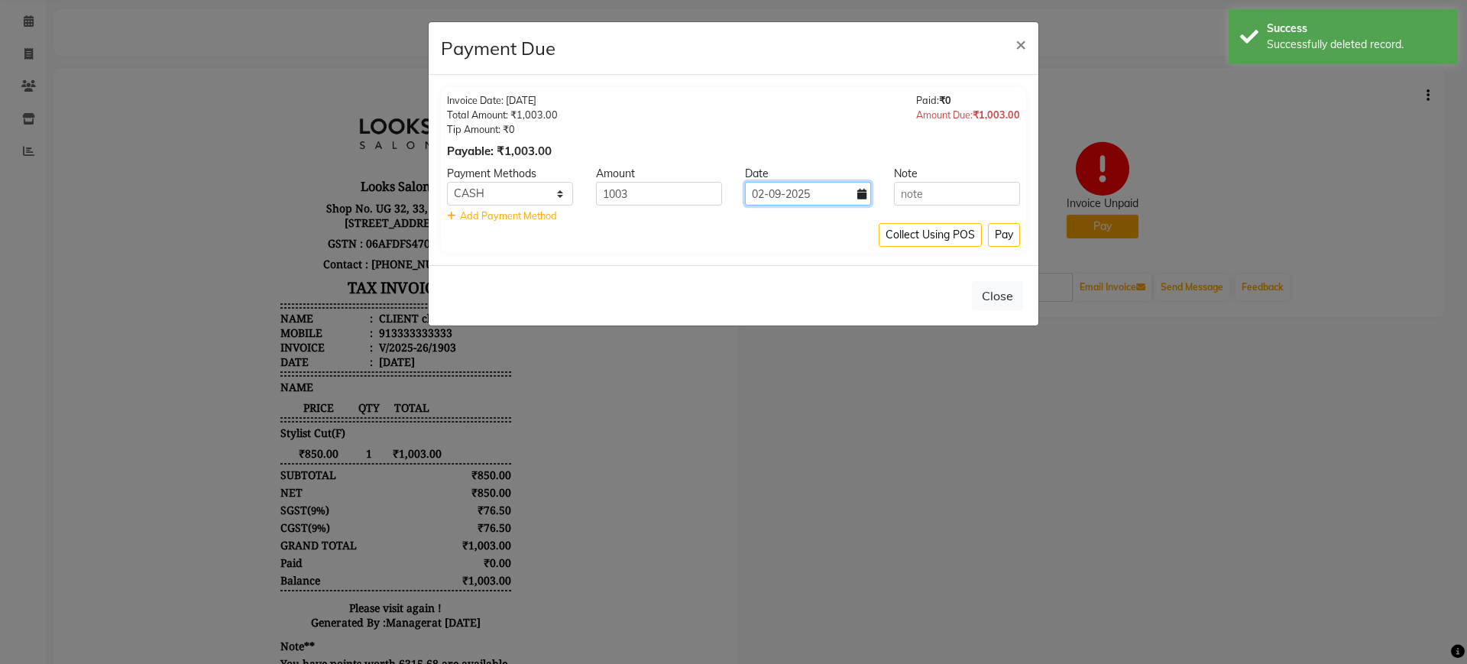
click at [853, 194] on input "02-09-2025" at bounding box center [808, 194] width 126 height 24
select select "9"
select select "2025"
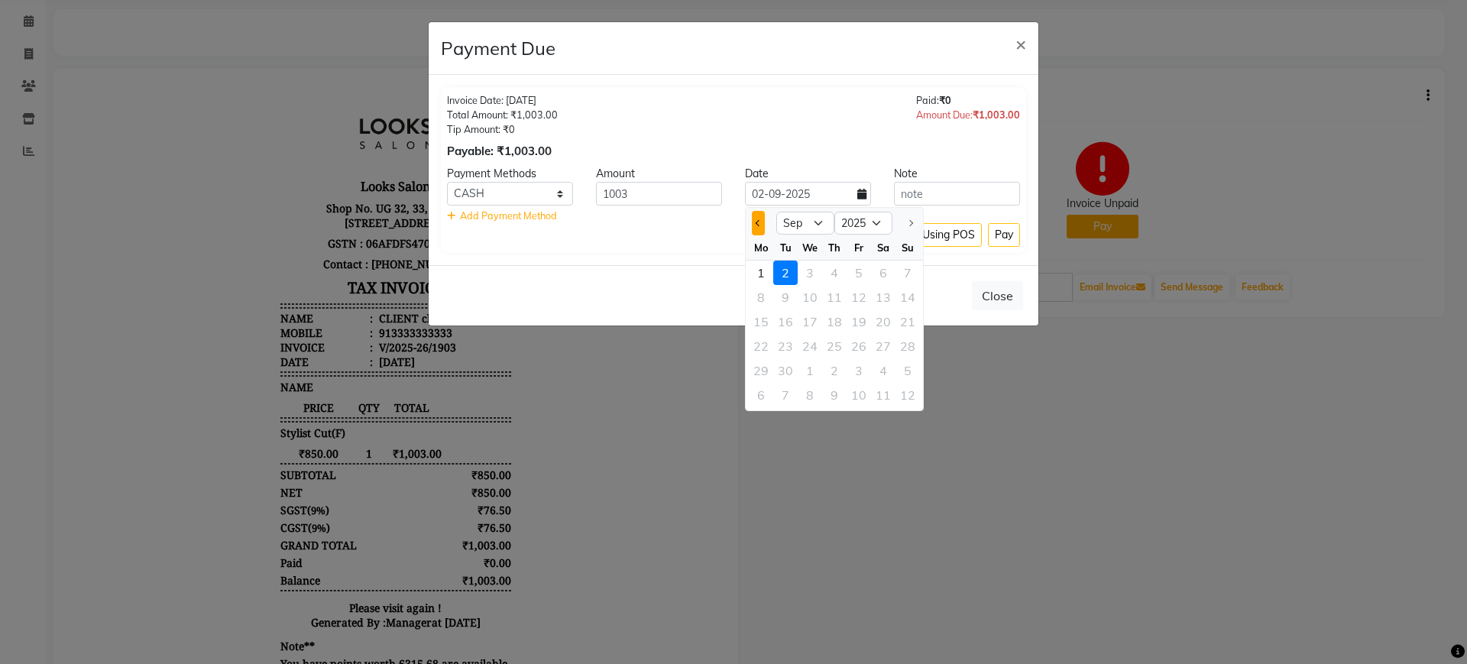
click at [762, 222] on span "Previous month" at bounding box center [759, 223] width 6 height 6
select select "8"
click at [899, 373] on div "31" at bounding box center [908, 370] width 24 height 24
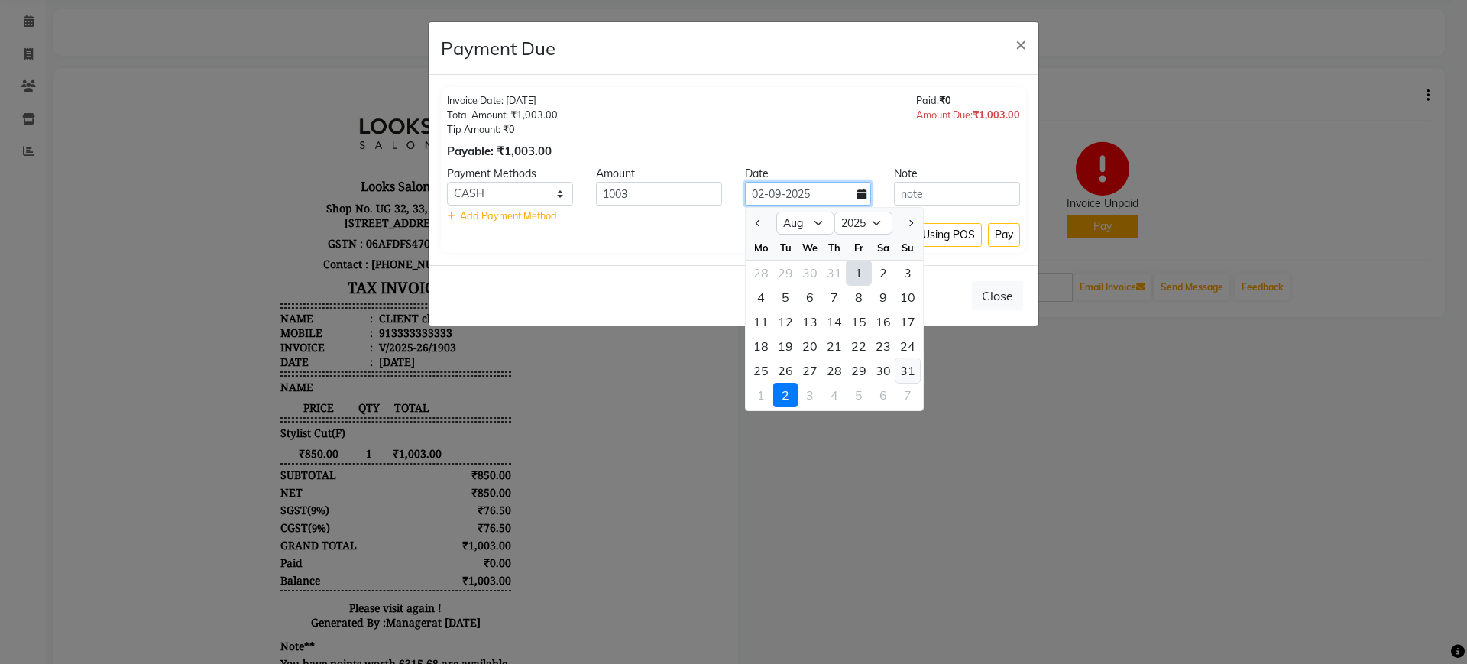
type input "[DATE]"
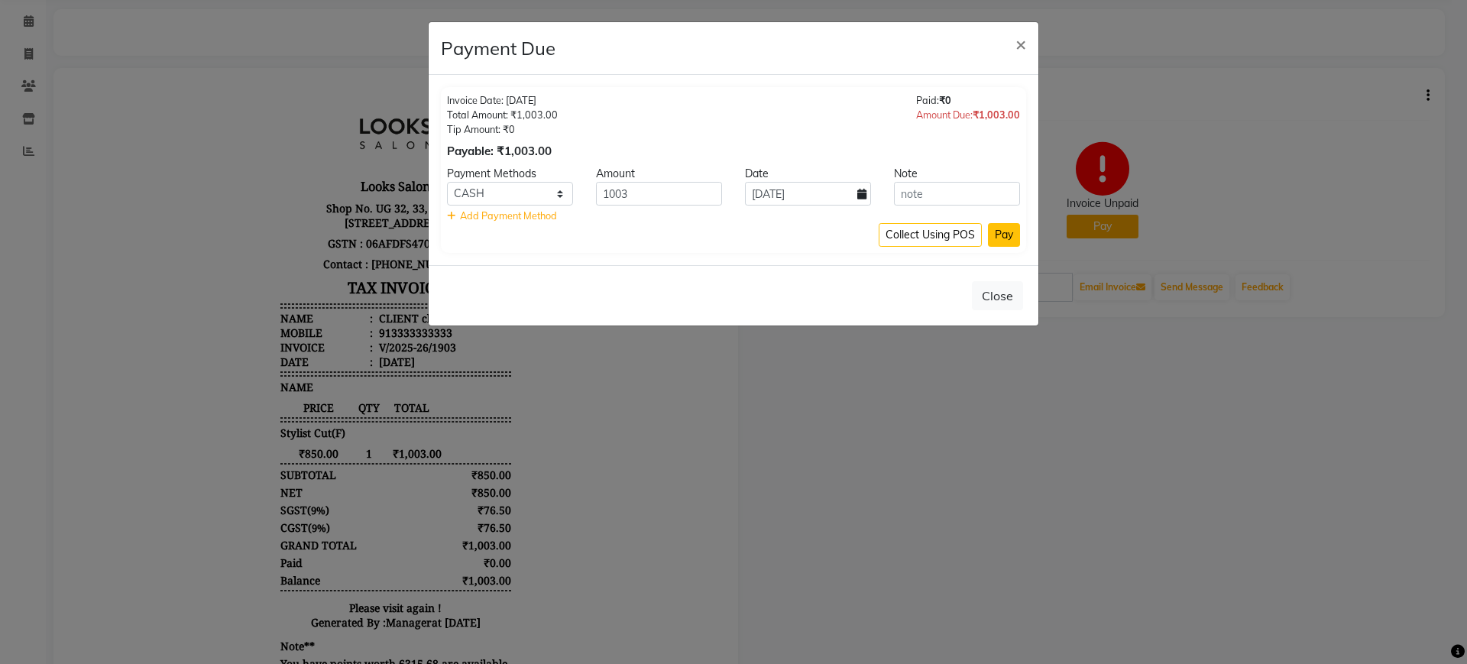
click at [1007, 232] on button "Pay" at bounding box center [1004, 235] width 32 height 24
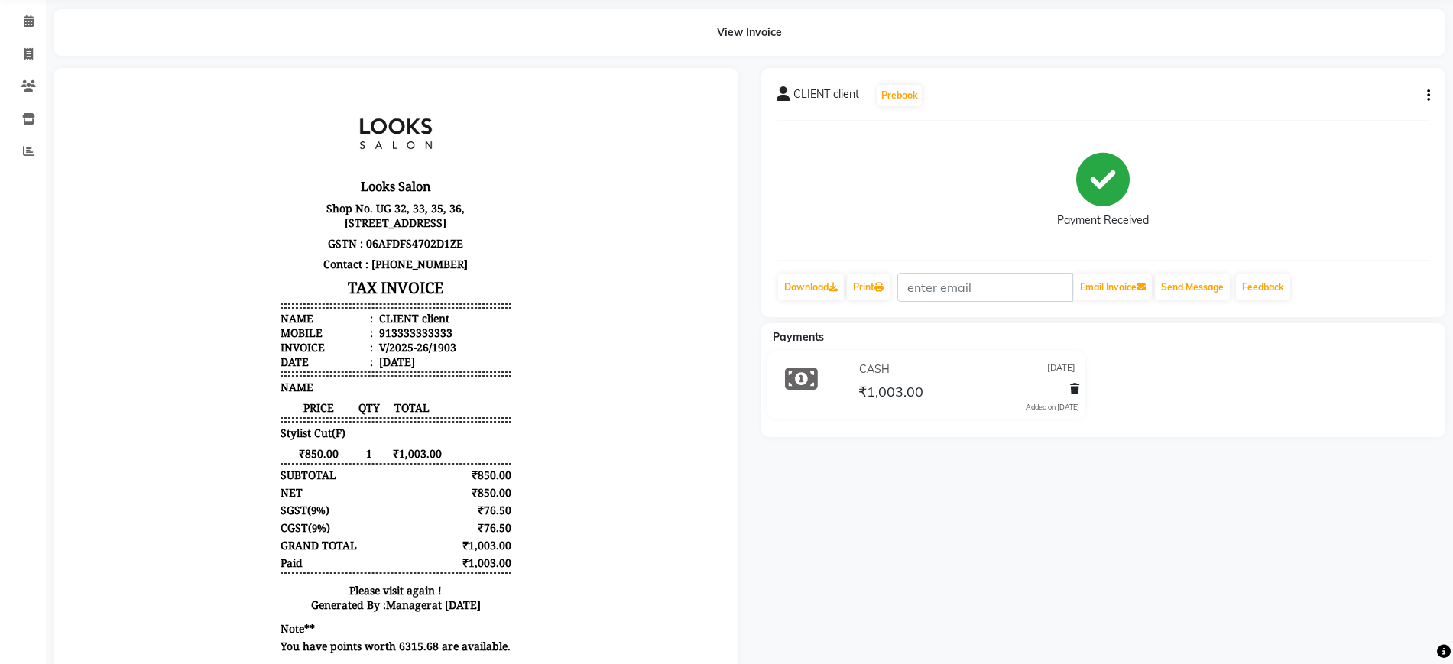
scroll to position [0, 0]
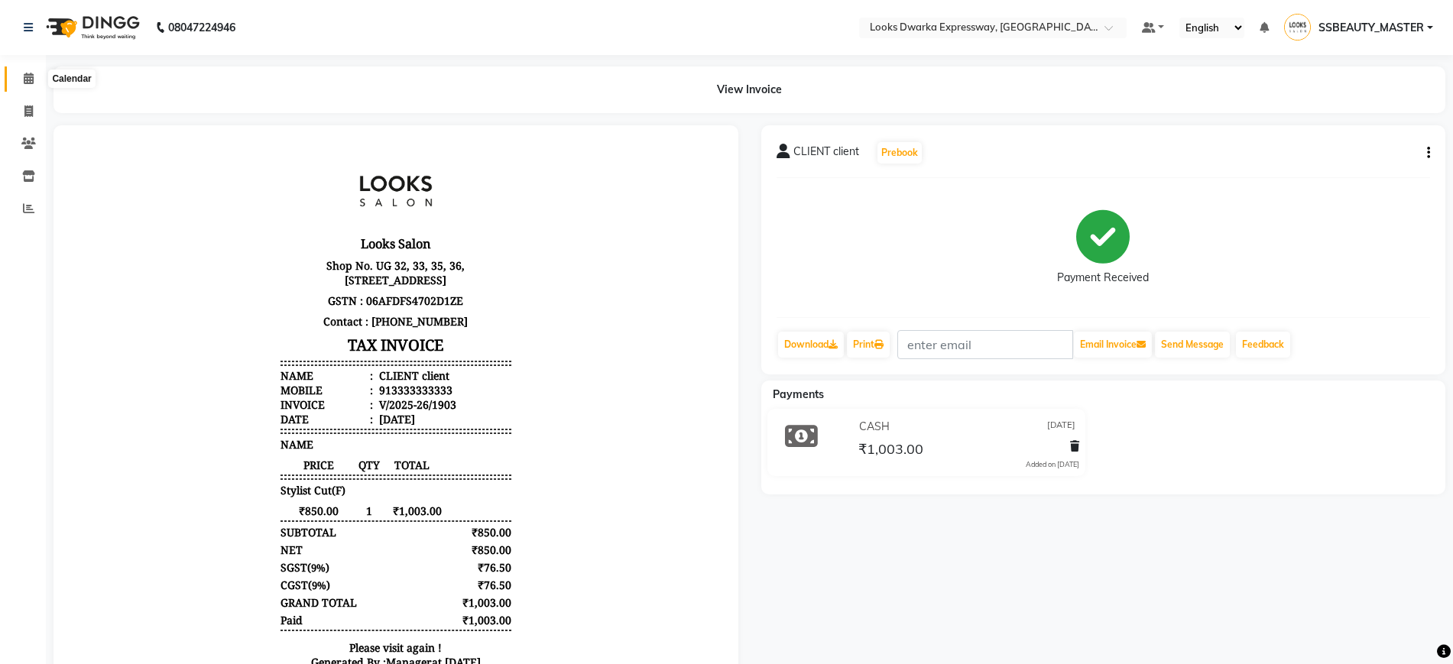
click at [30, 77] on icon at bounding box center [29, 78] width 10 height 11
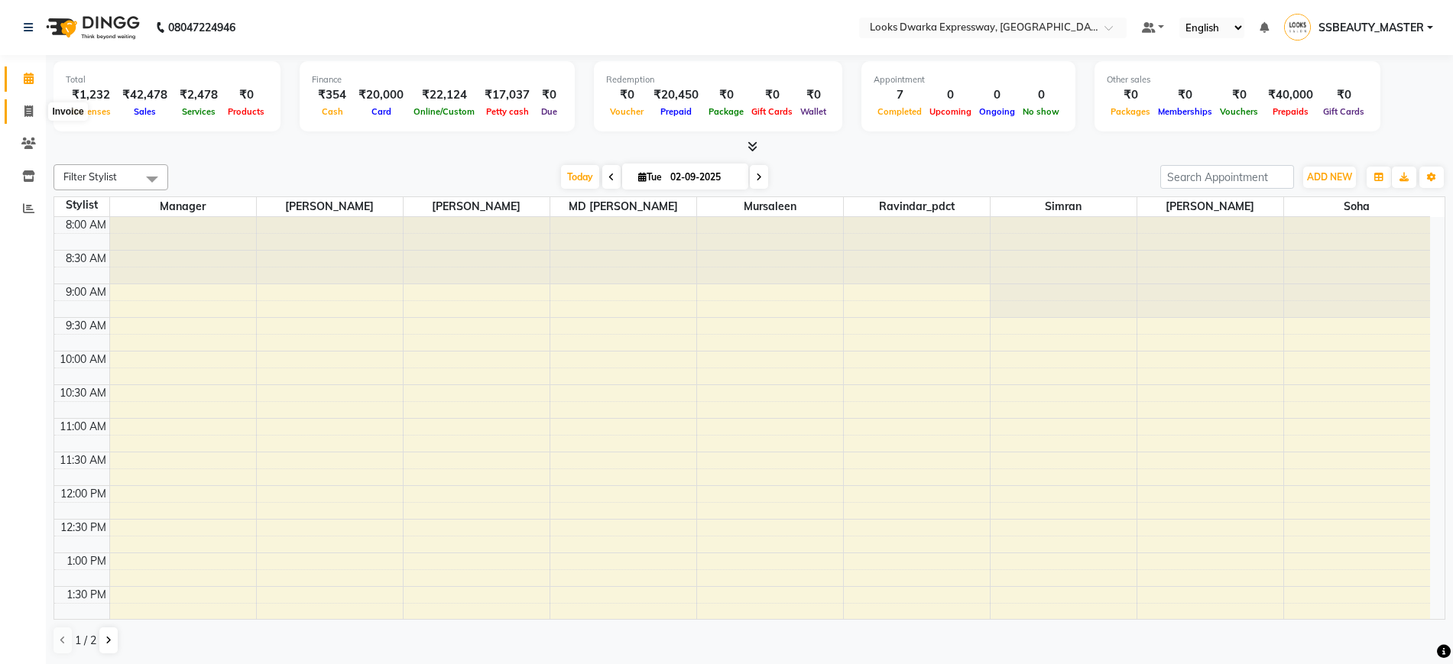
click at [24, 108] on icon at bounding box center [28, 110] width 8 height 11
select select "service"
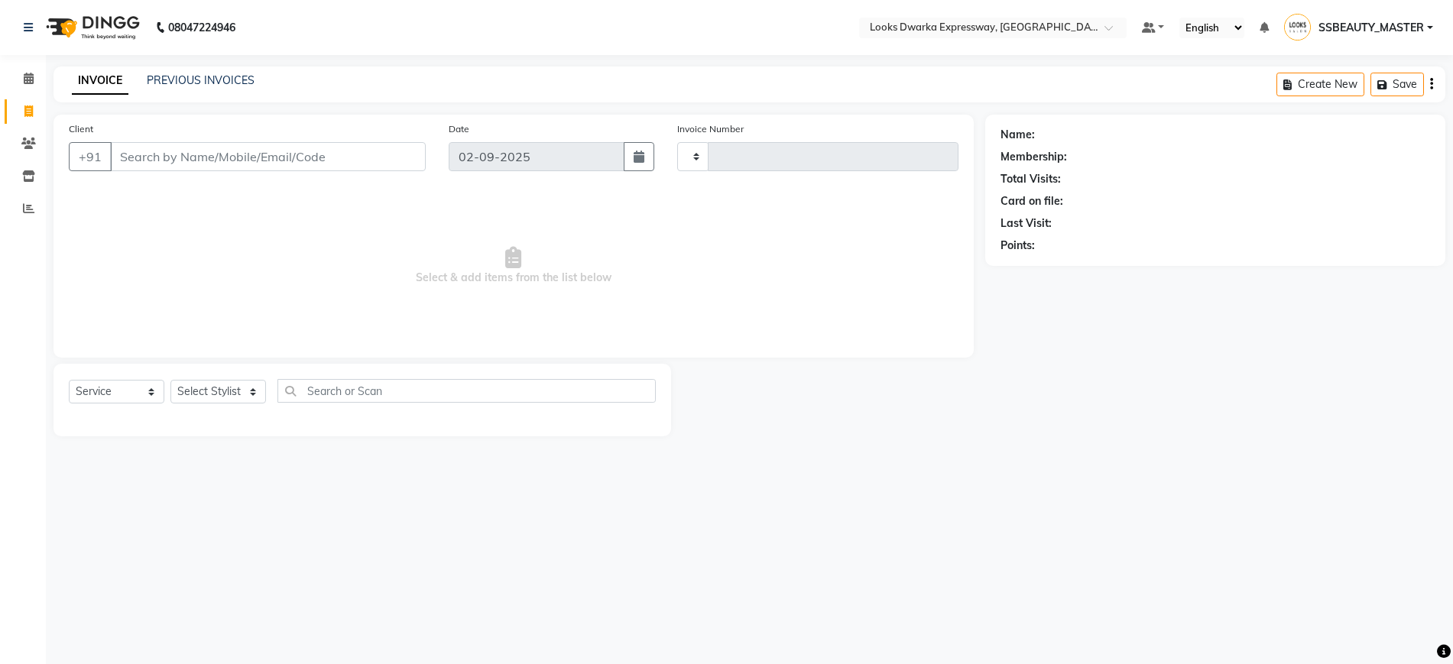
type input "1926"
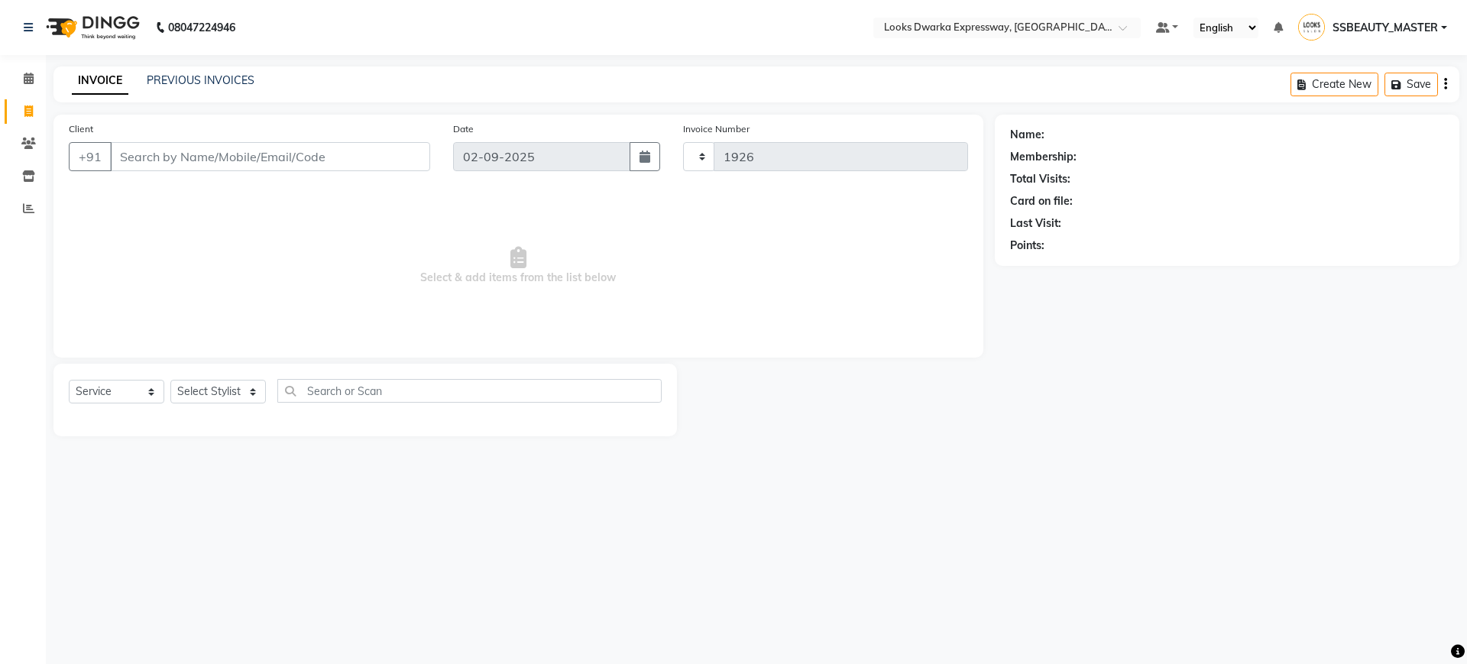
select select "6011"
click at [168, 73] on link "PREVIOUS INVOICES" at bounding box center [201, 80] width 108 height 14
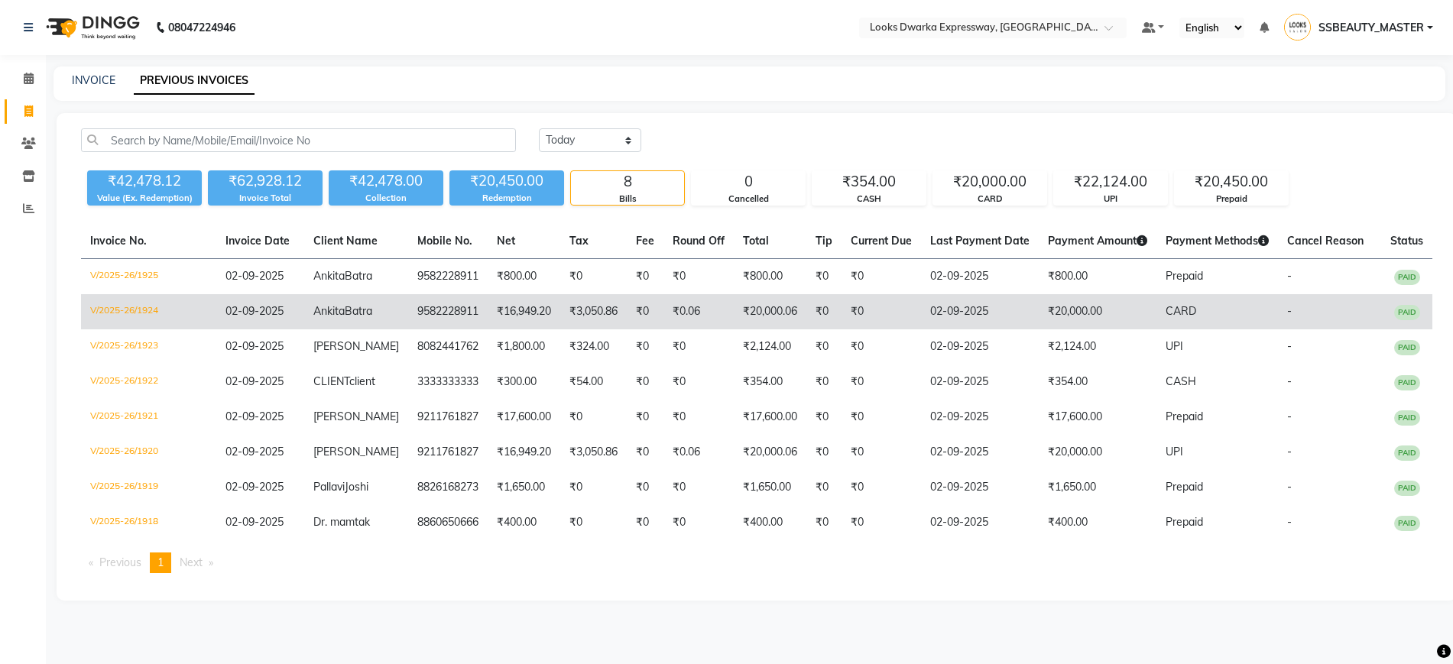
click at [779, 329] on td "₹20,000.06" at bounding box center [770, 311] width 73 height 35
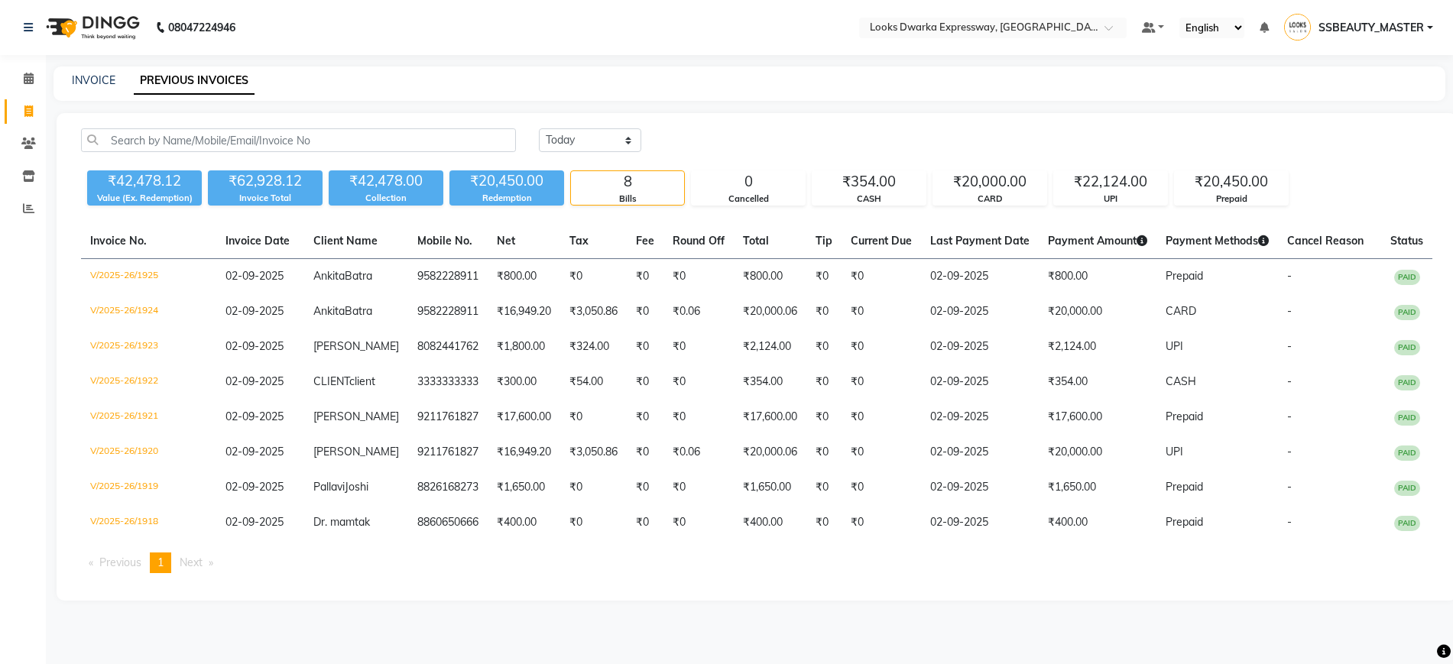
click at [487, 202] on div "[DATE] [DATE] Custom Range ₹42,478.12 Value (Ex. Redemption) ₹62,928.12 Invoice…" at bounding box center [757, 357] width 1400 height 488
click at [95, 87] on div "INVOICE PREVIOUS INVOICES" at bounding box center [748, 83] width 1391 height 34
click at [97, 76] on link "INVOICE" at bounding box center [94, 80] width 44 height 14
select select "service"
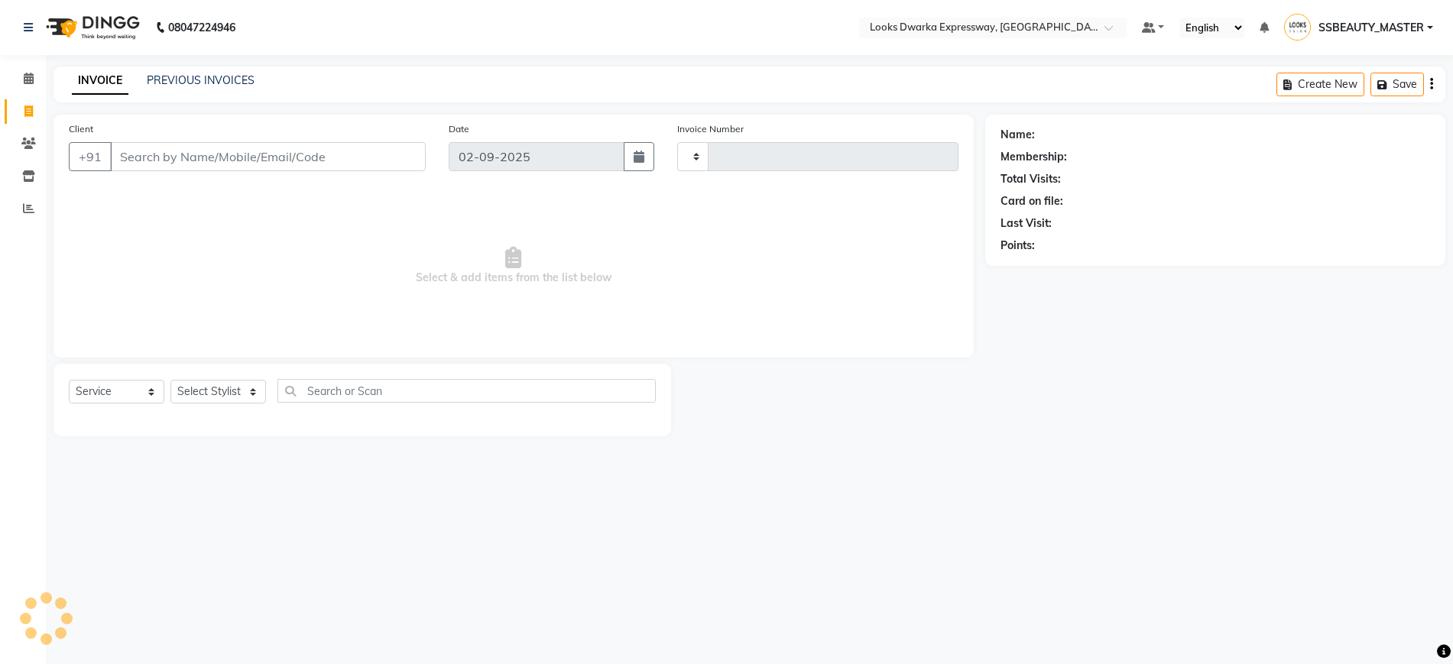
type input "1926"
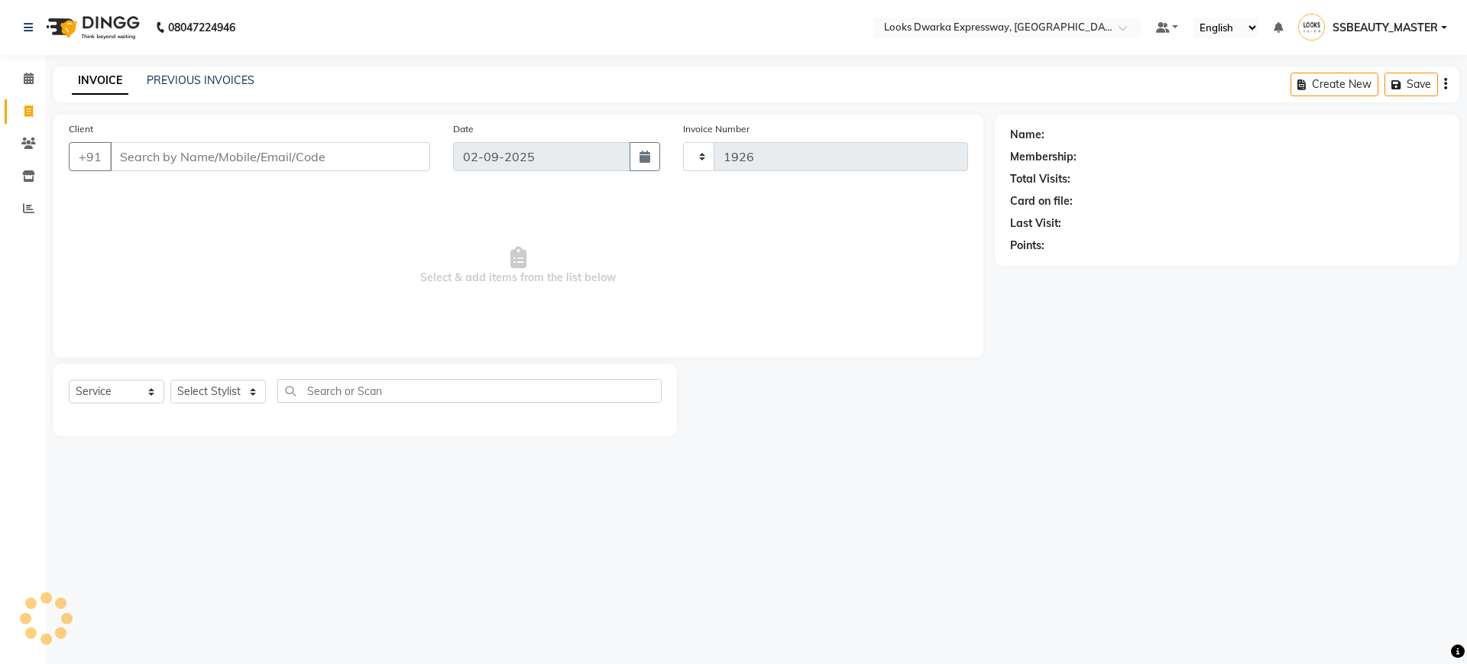
select select "6011"
click at [175, 79] on link "PREVIOUS INVOICES" at bounding box center [201, 80] width 108 height 14
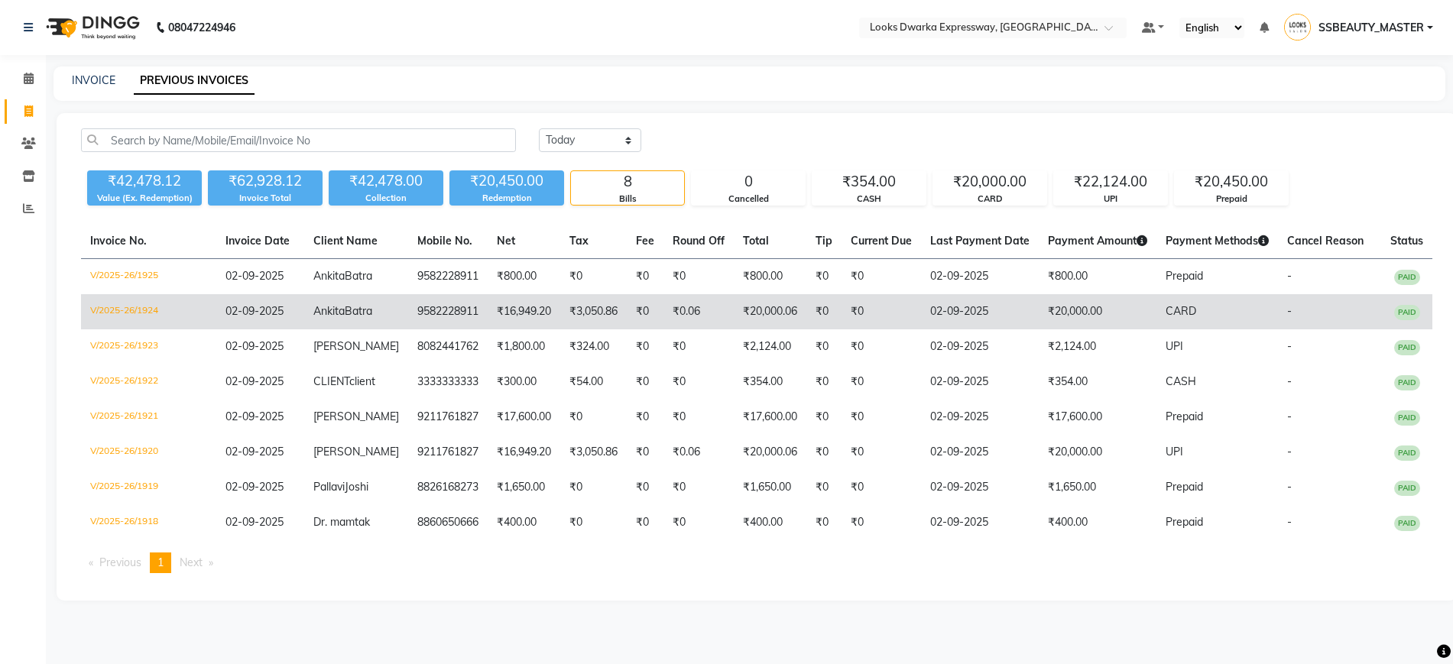
scroll to position [5, 0]
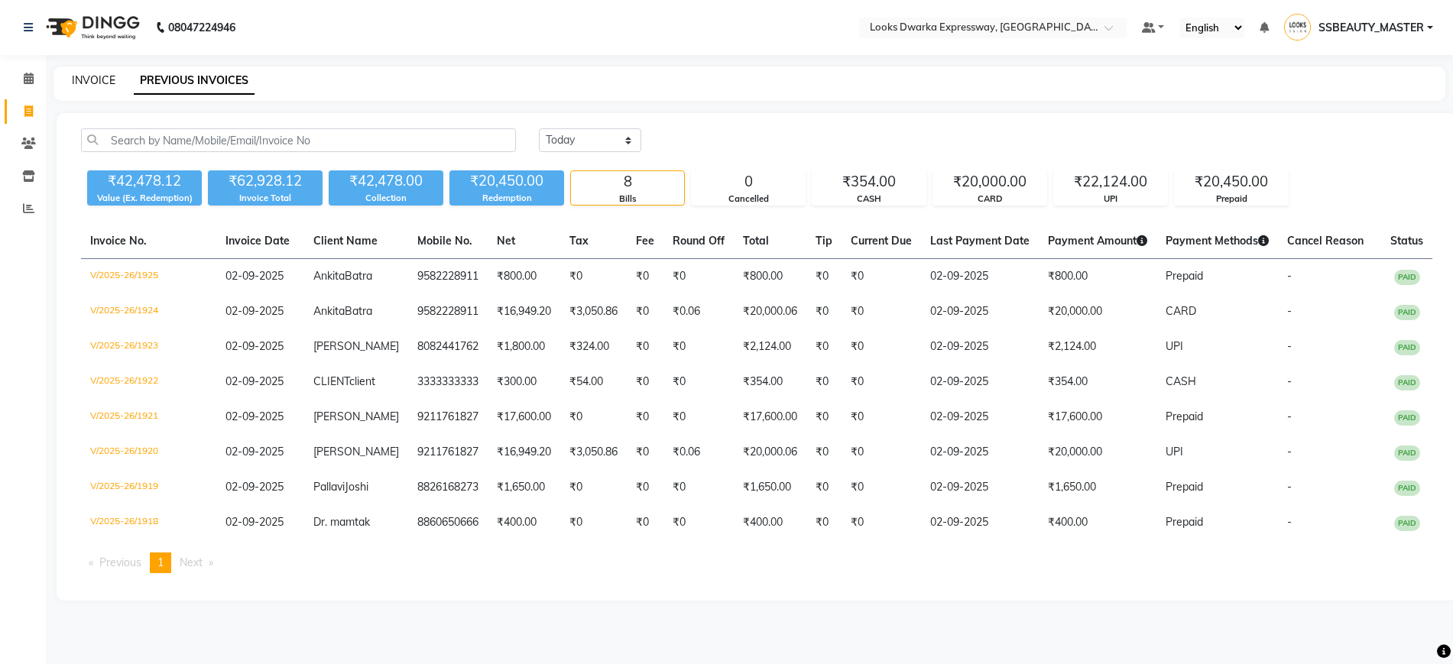
click at [102, 73] on link "INVOICE" at bounding box center [94, 80] width 44 height 14
select select "service"
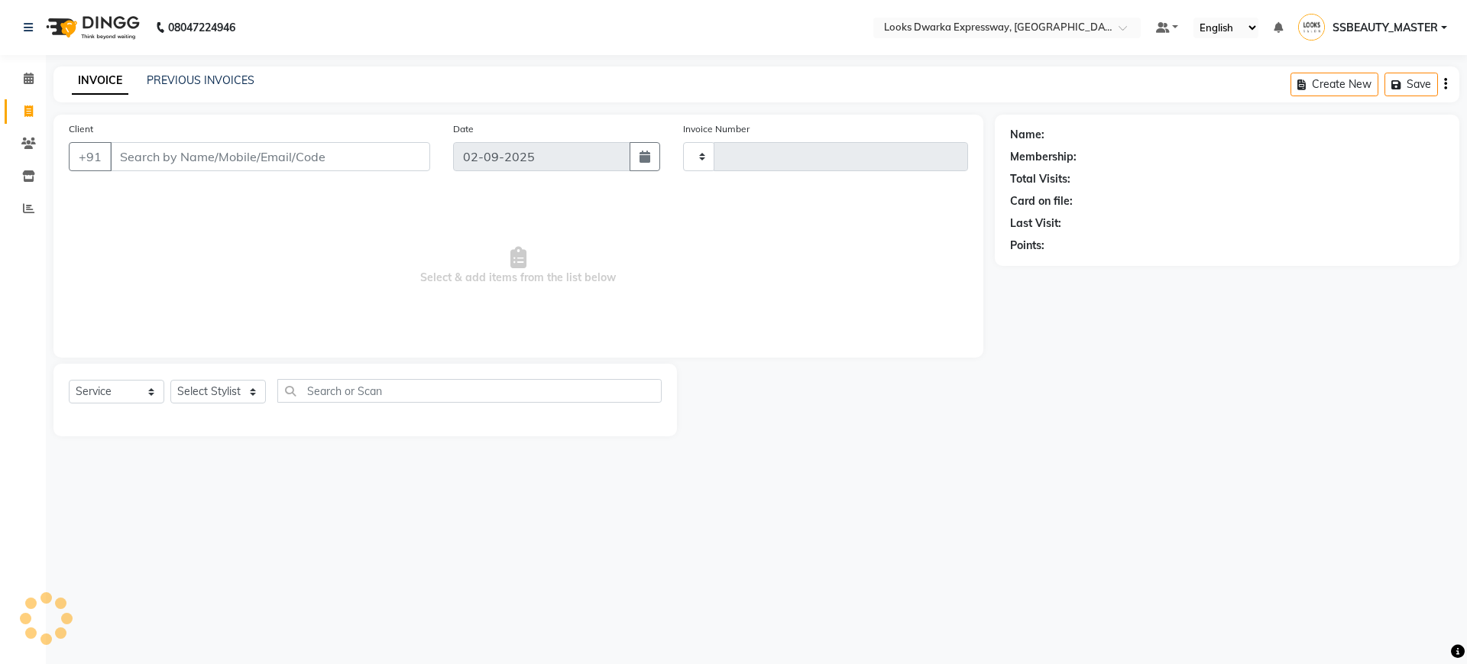
type input "1926"
select select "6011"
click at [657, 160] on button "button" at bounding box center [645, 156] width 31 height 29
select select "9"
select select "2025"
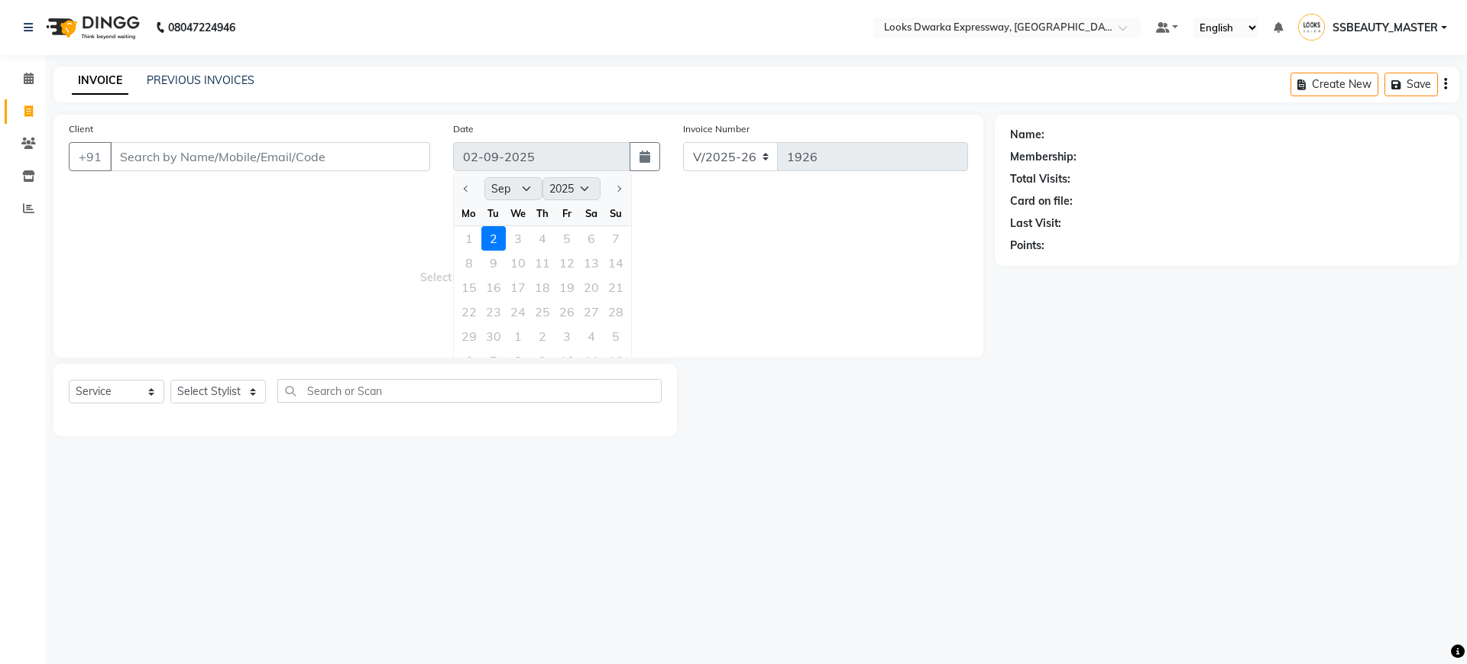
click at [468, 190] on div at bounding box center [469, 189] width 31 height 24
click at [180, 82] on link "PREVIOUS INVOICES" at bounding box center [201, 80] width 108 height 14
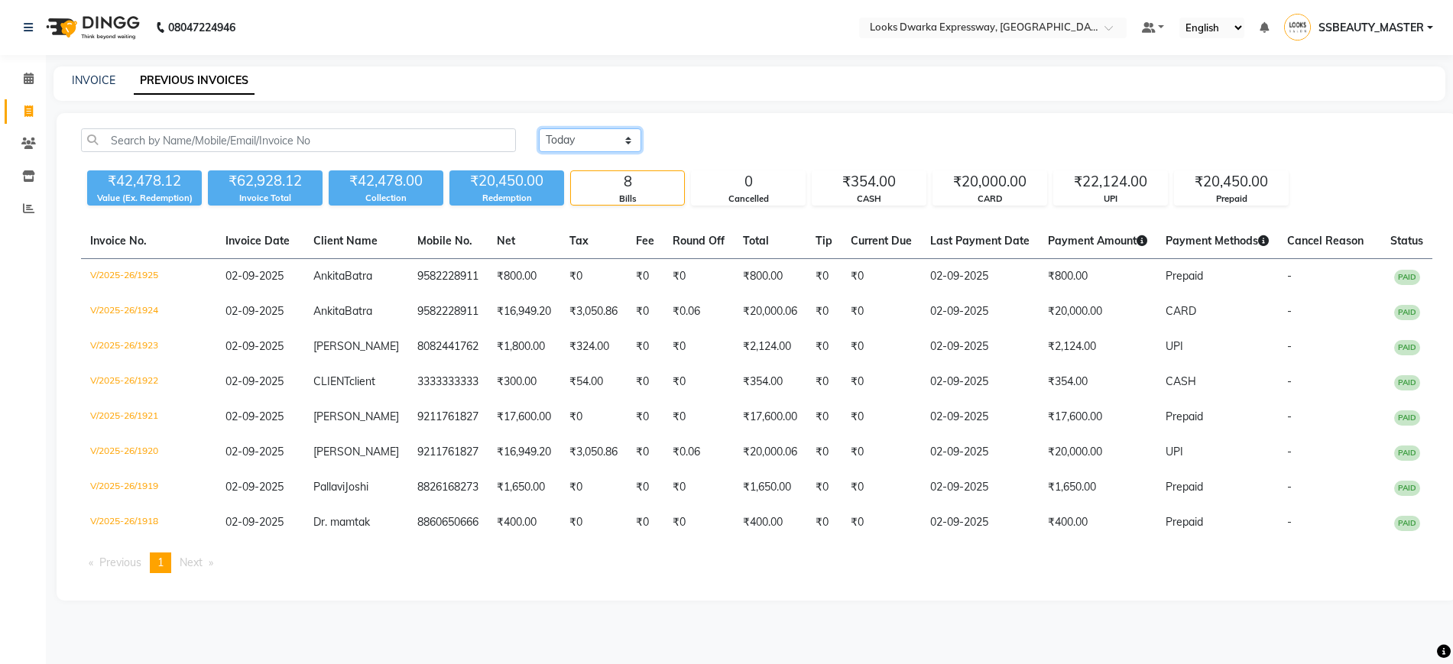
click at [594, 142] on select "[DATE] [DATE] Custom Range" at bounding box center [590, 140] width 102 height 24
select select "range"
click at [539, 128] on select "[DATE] [DATE] Custom Range" at bounding box center [590, 140] width 102 height 24
click at [700, 135] on input "02-09-2025" at bounding box center [714, 140] width 107 height 21
select select "9"
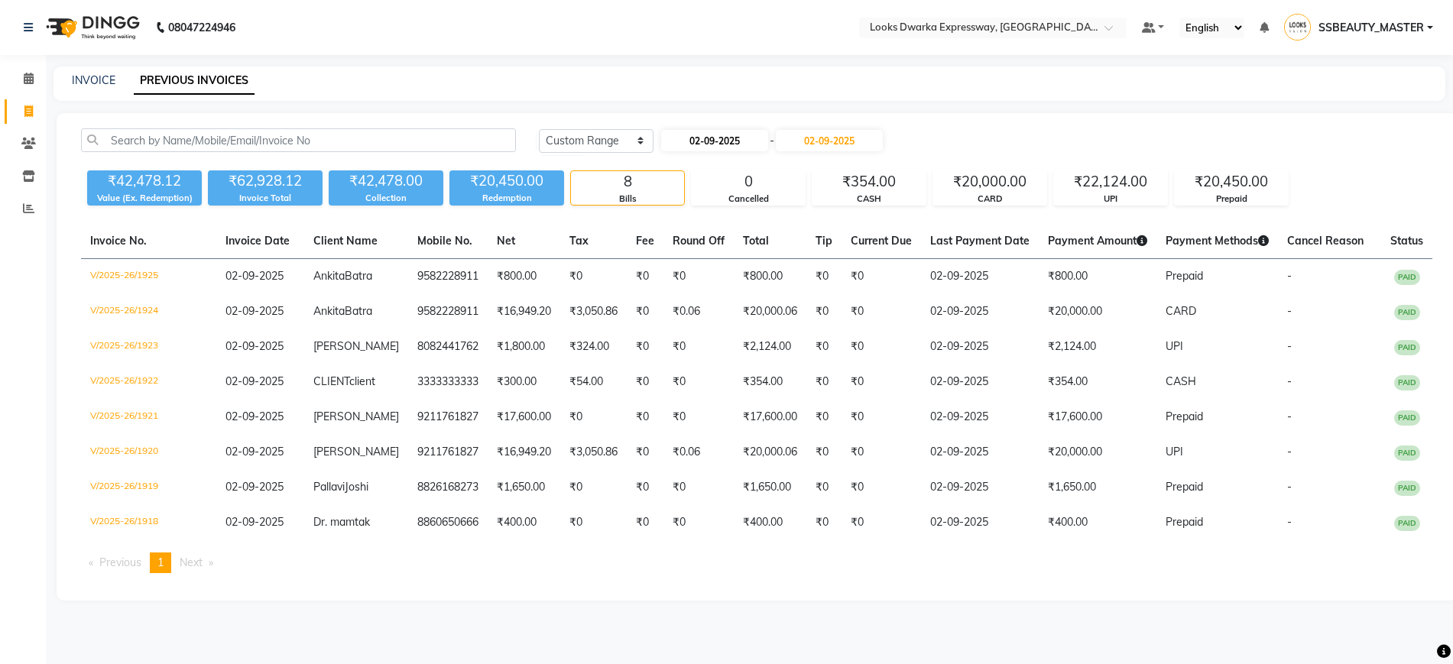
select select "2025"
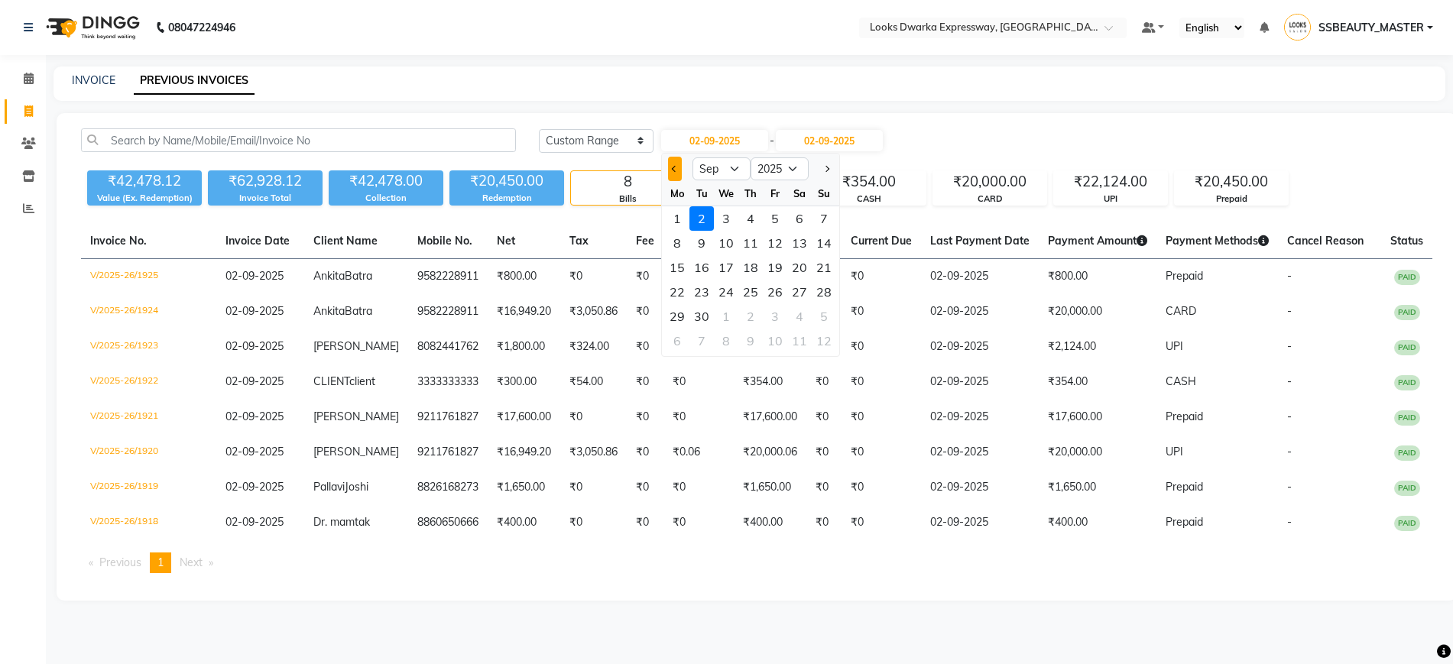
click at [673, 168] on span "Previous month" at bounding box center [675, 169] width 6 height 6
select select "8"
click at [827, 306] on div "31" at bounding box center [824, 316] width 24 height 24
type input "[DATE]"
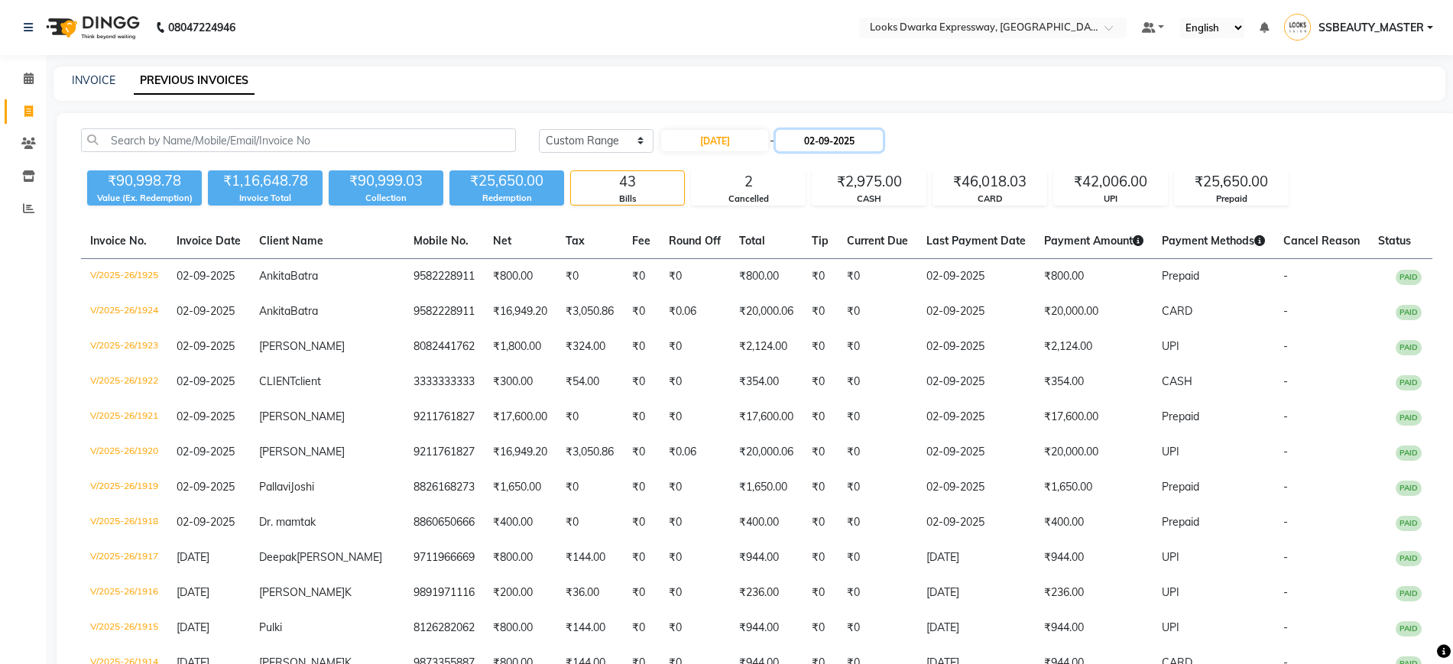
click at [857, 143] on input "02-09-2025" at bounding box center [829, 140] width 107 height 21
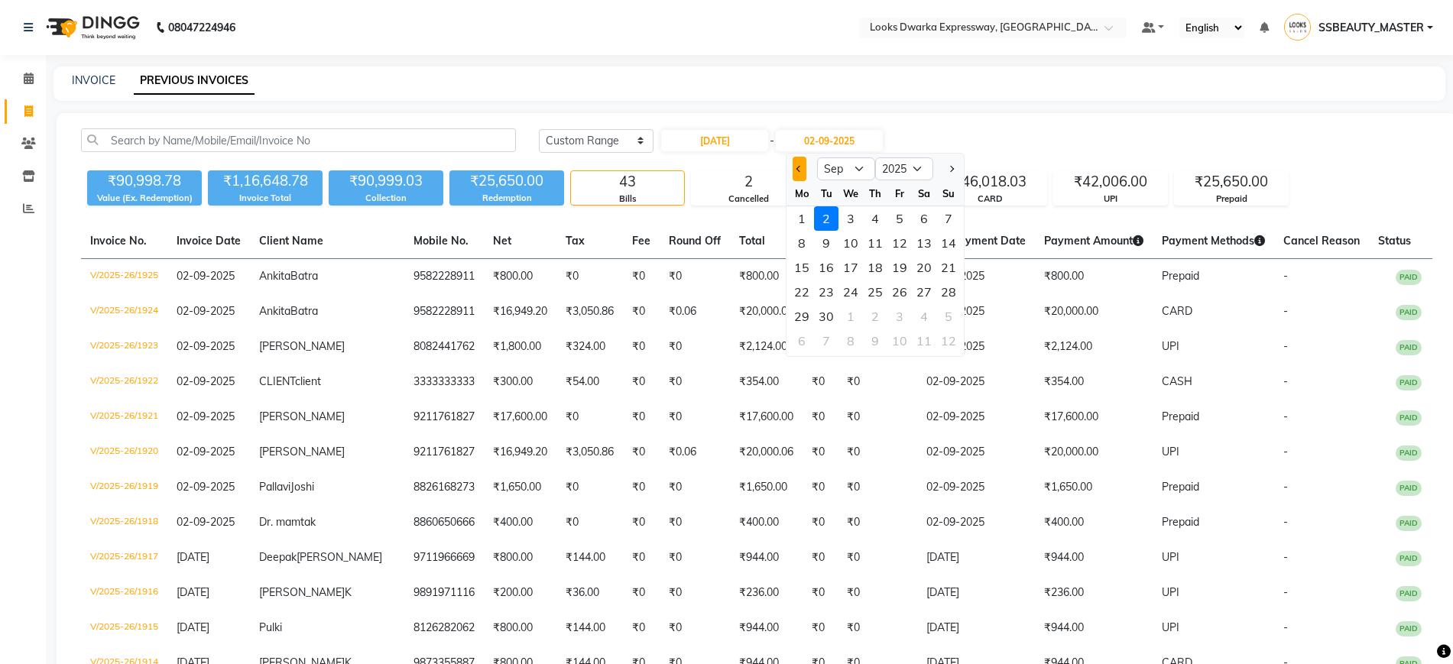
click at [805, 166] on button "Previous month" at bounding box center [798, 169] width 13 height 24
select select "8"
click at [947, 310] on div "31" at bounding box center [948, 316] width 24 height 24
type input "[DATE]"
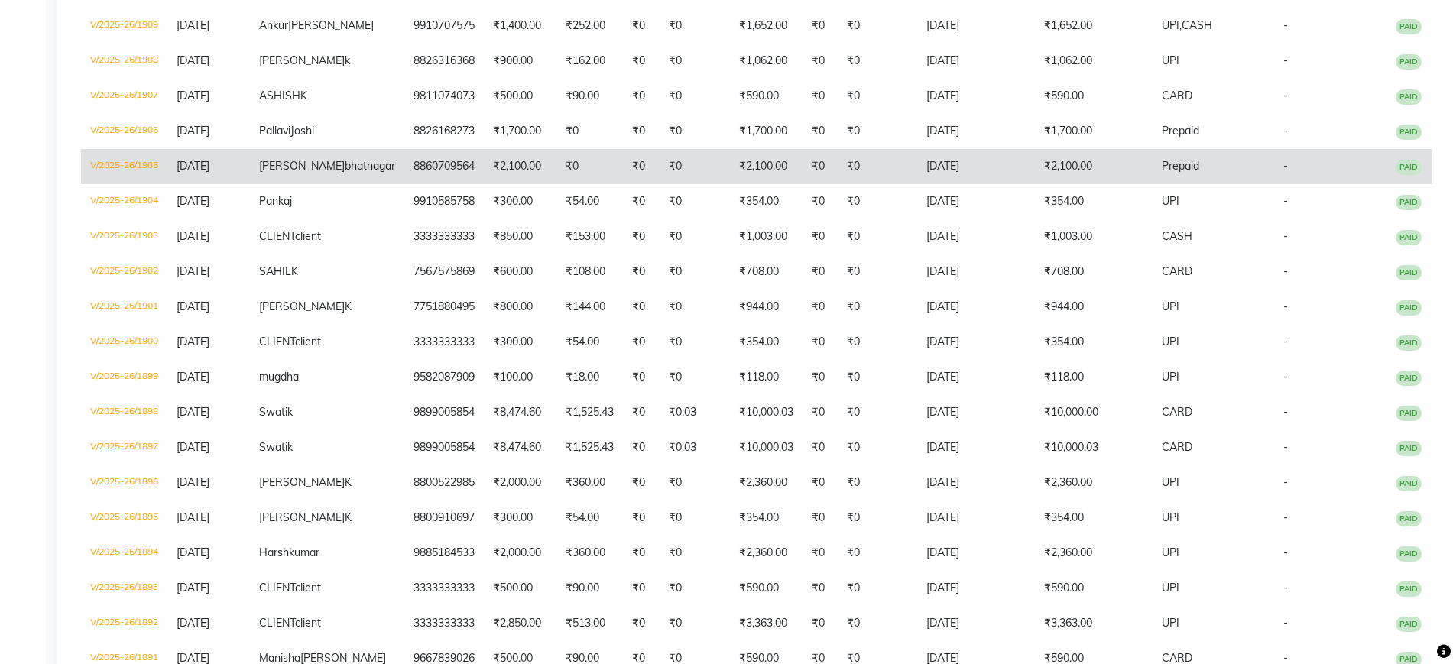
scroll to position [328, 0]
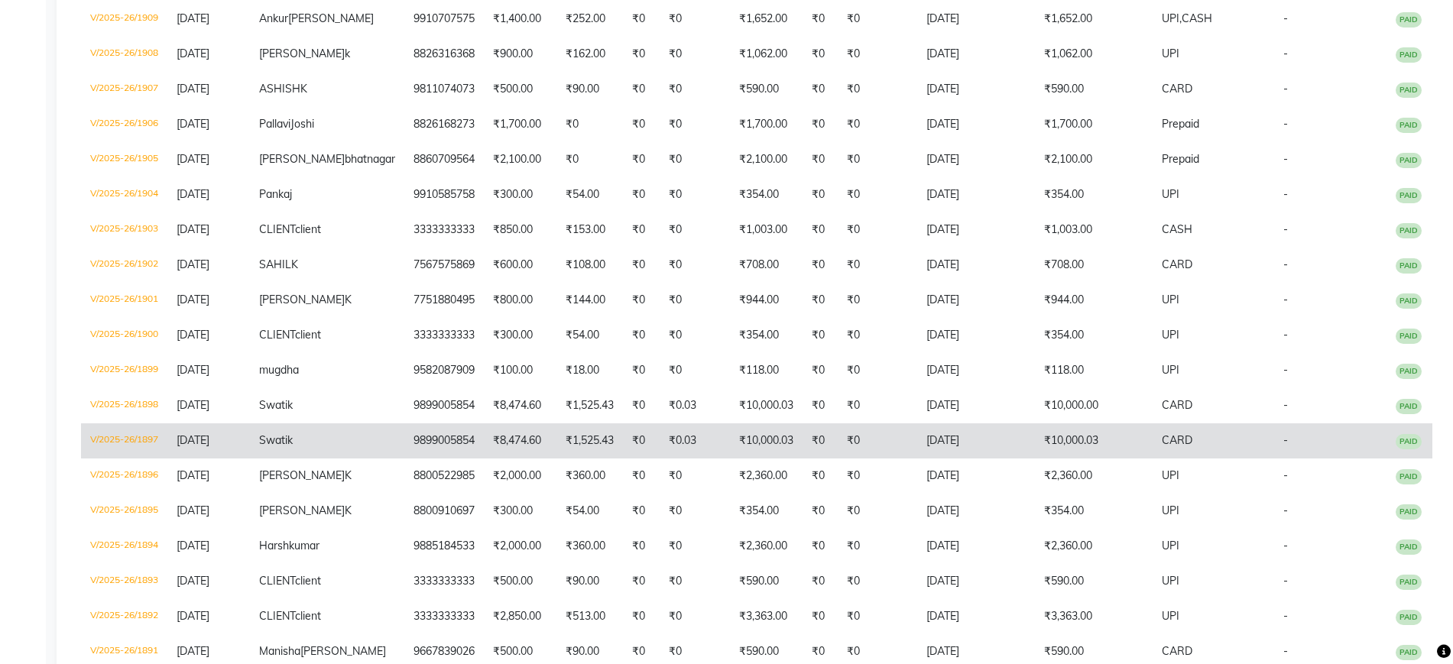
click at [557, 458] on td "₹1,525.43" at bounding box center [589, 440] width 66 height 35
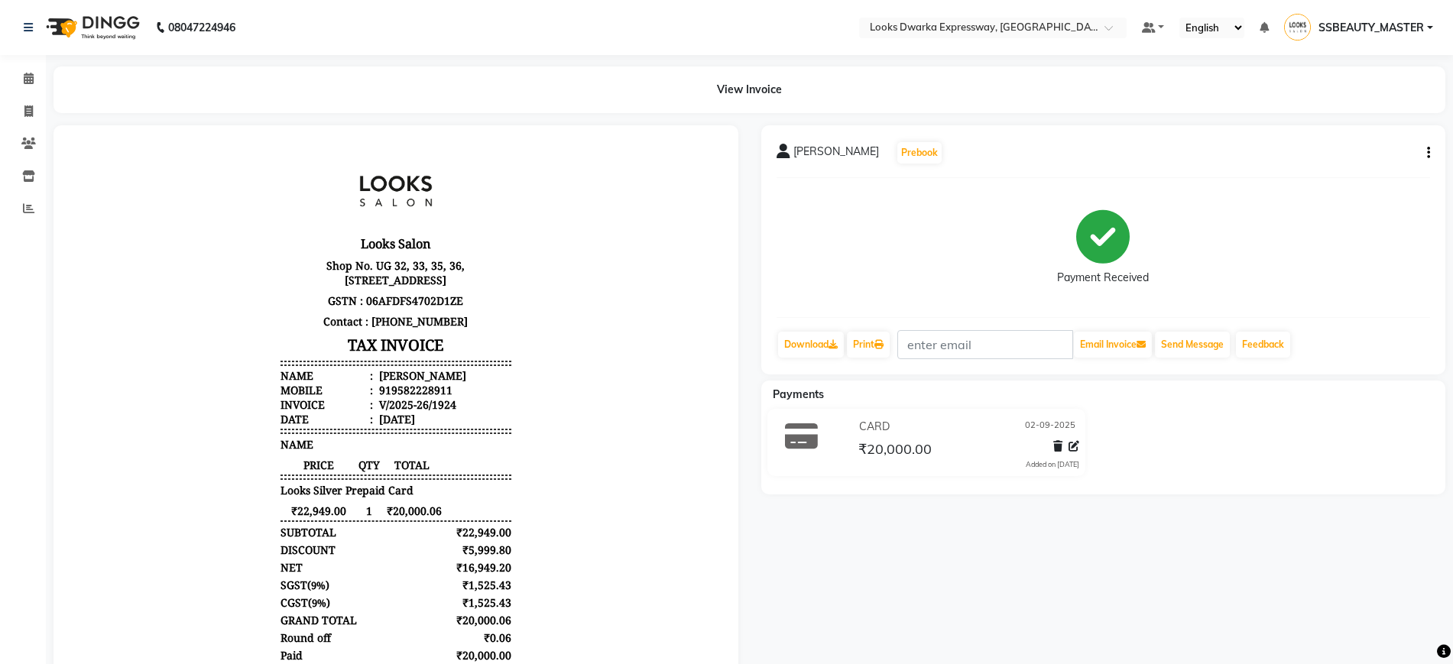
scroll to position [157, 0]
click at [1426, 160] on button "button" at bounding box center [1425, 153] width 9 height 16
click at [1362, 128] on div "Cancel Invoice" at bounding box center [1366, 134] width 76 height 19
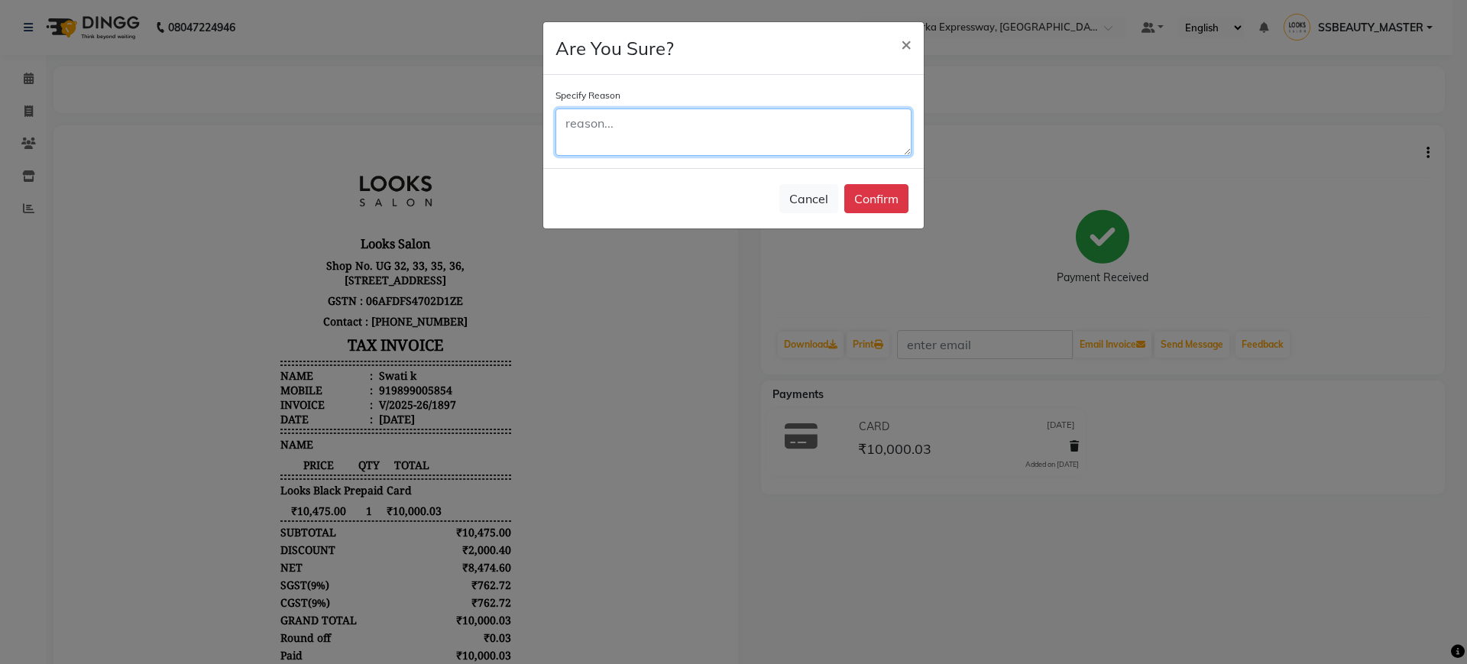
click at [802, 134] on textarea at bounding box center [734, 132] width 356 height 47
type textarea "2 time made by mistake"
click at [860, 203] on button "Confirm" at bounding box center [876, 198] width 64 height 29
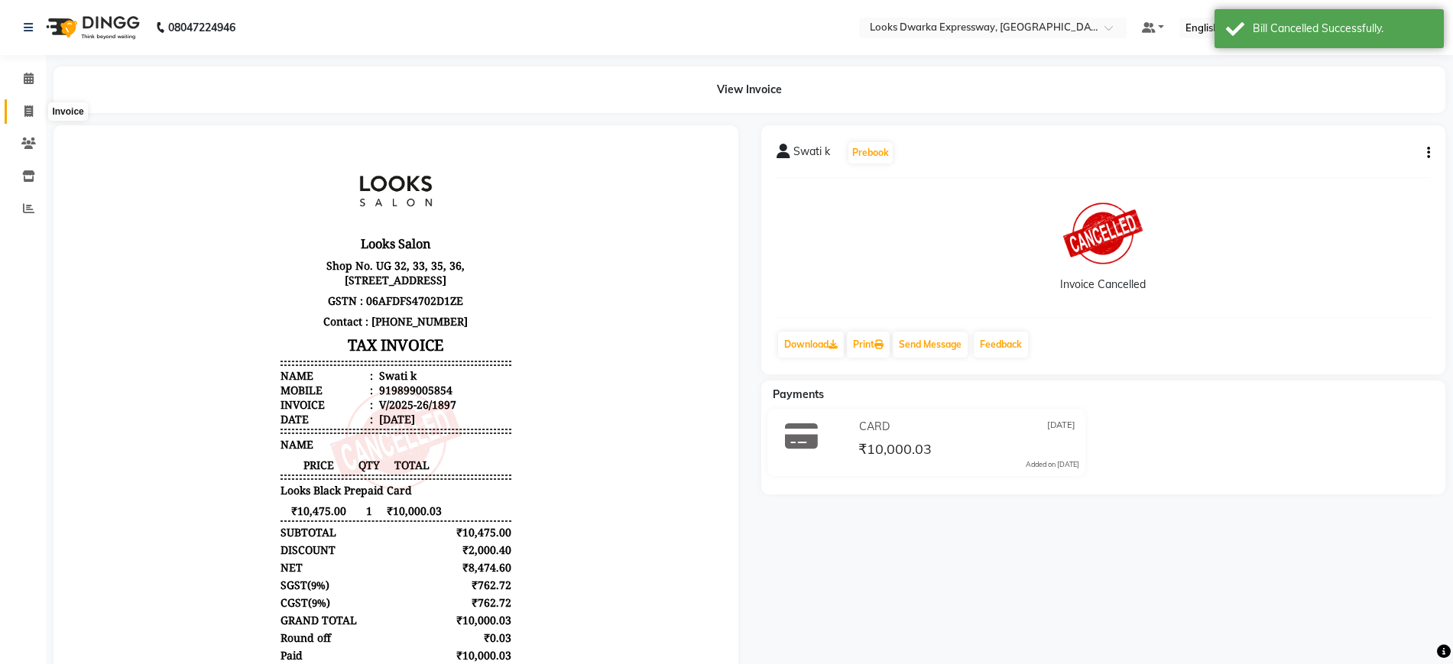
click at [26, 105] on icon at bounding box center [28, 110] width 8 height 11
select select "service"
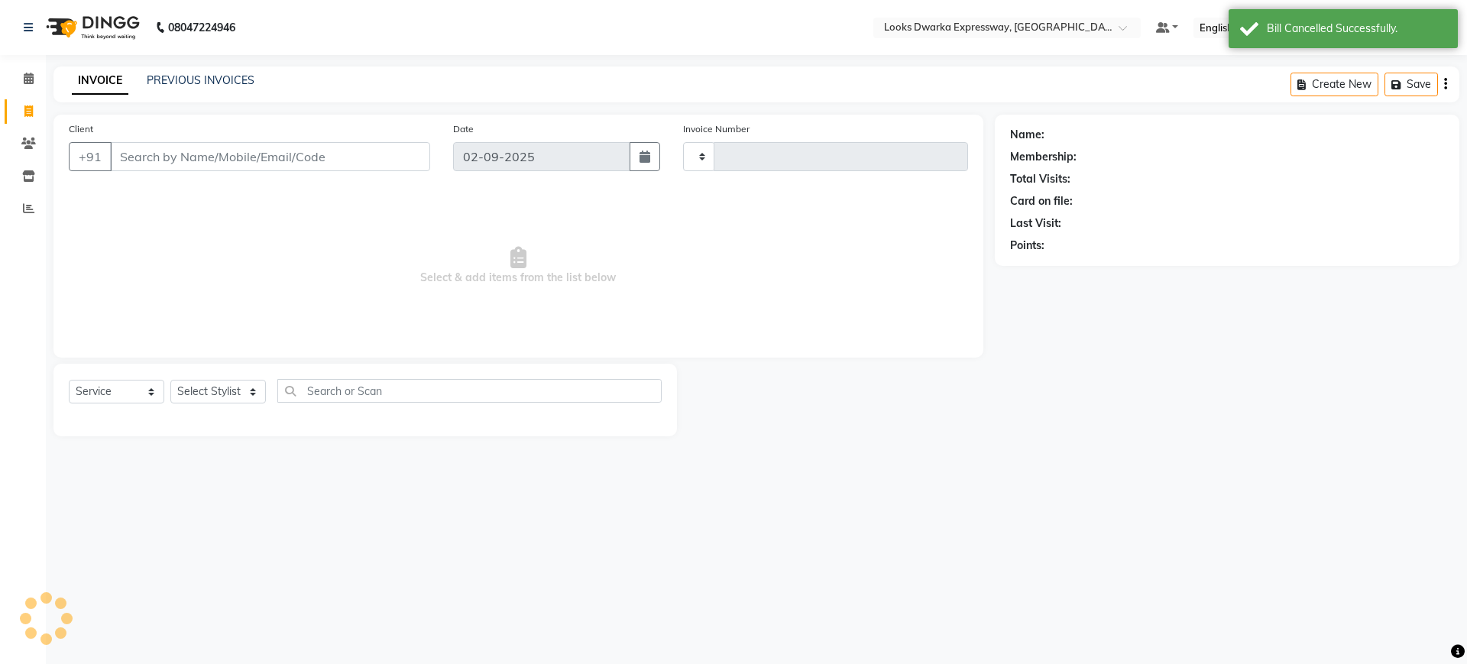
type input "1926"
select select "6011"
click at [184, 73] on link "PREVIOUS INVOICES" at bounding box center [201, 80] width 108 height 14
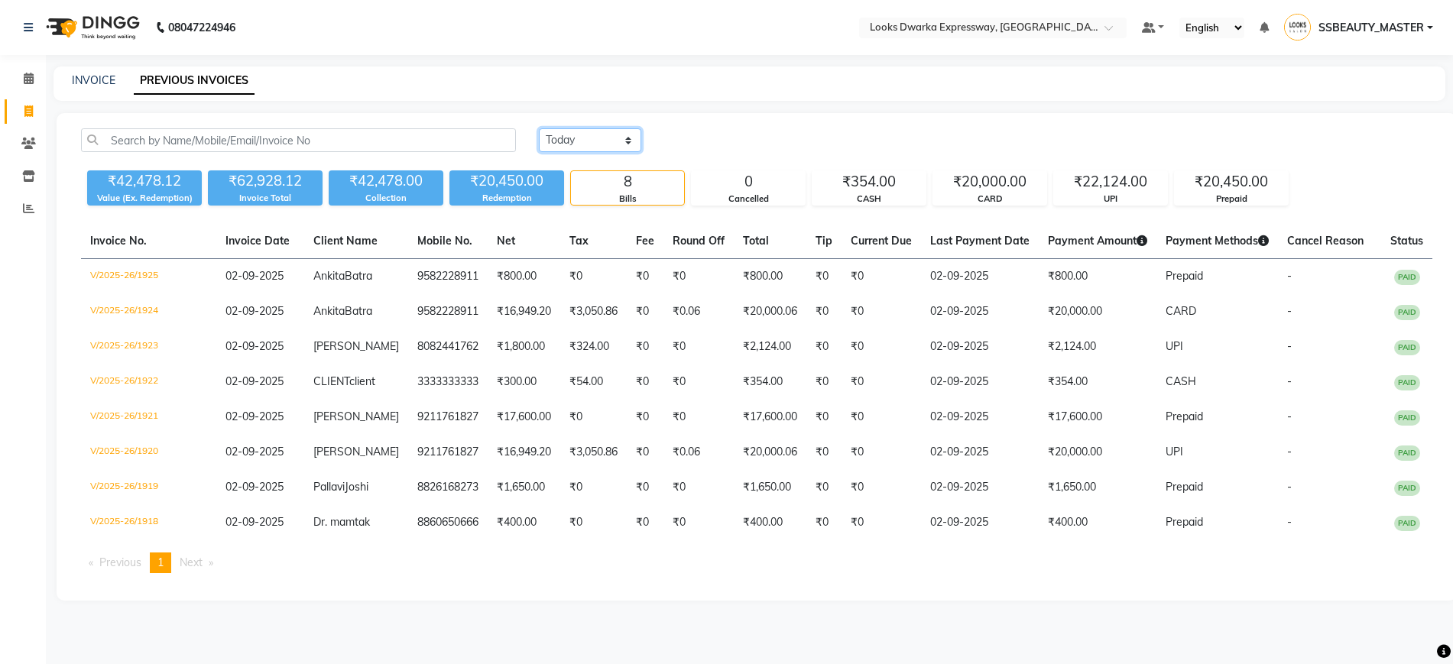
click at [587, 146] on select "Today Yesterday Custom Range" at bounding box center [590, 140] width 102 height 24
select select "range"
click at [539, 128] on select "Today Yesterday Custom Range" at bounding box center [590, 140] width 102 height 24
click at [737, 141] on input "02-09-2025" at bounding box center [714, 140] width 107 height 21
select select "9"
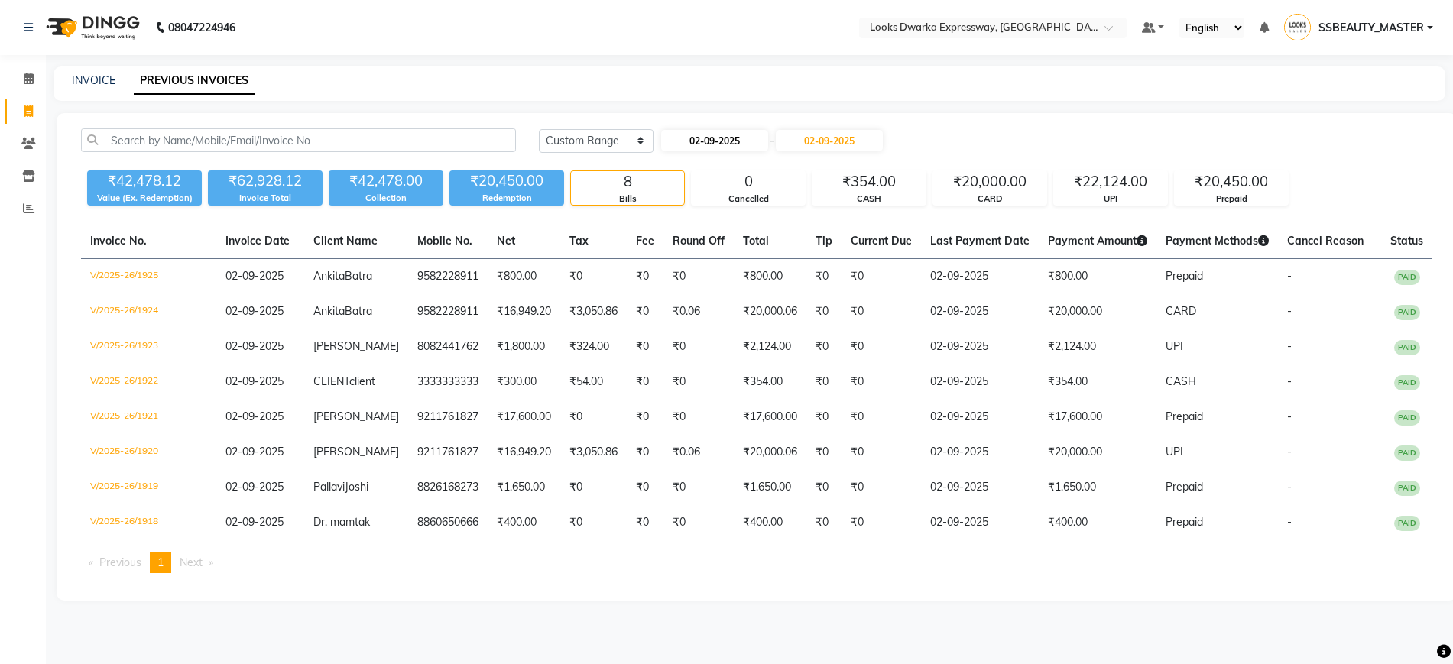
select select "2025"
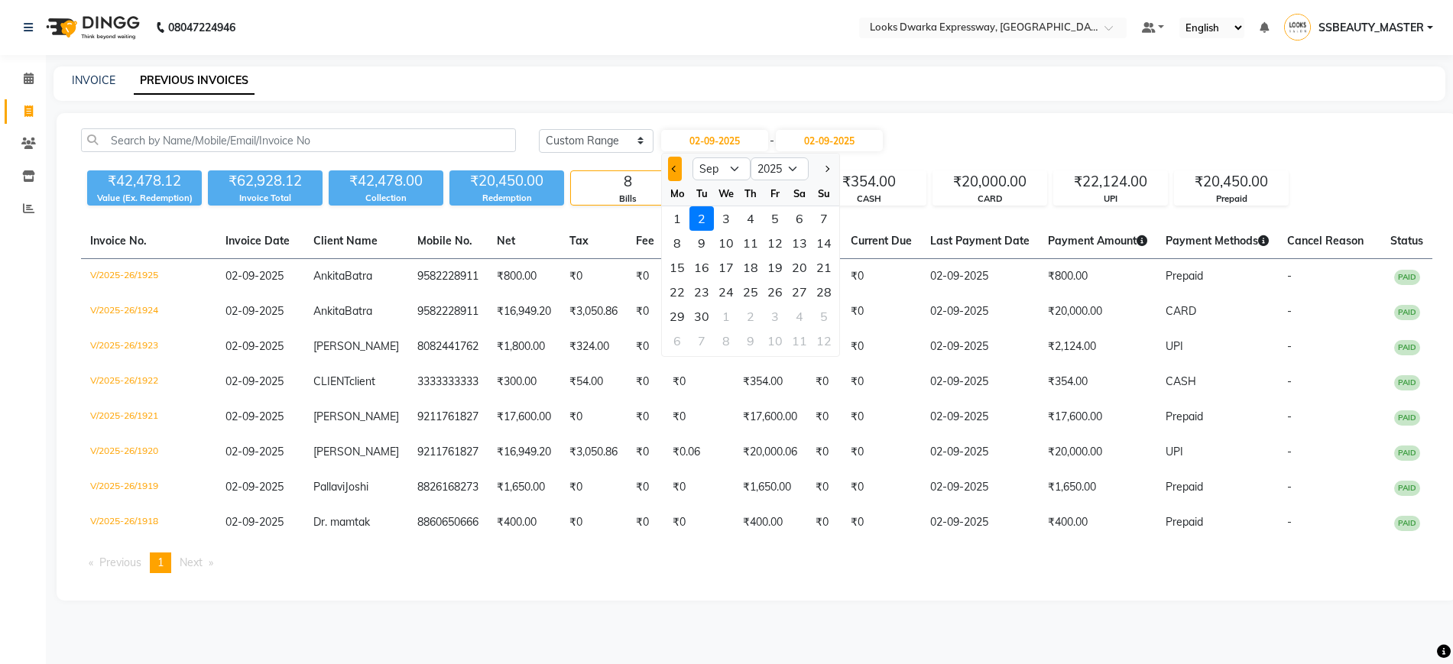
click at [672, 166] on button "Previous month" at bounding box center [674, 169] width 13 height 24
select select "8"
click at [820, 318] on div "31" at bounding box center [824, 316] width 24 height 24
type input "[DATE]"
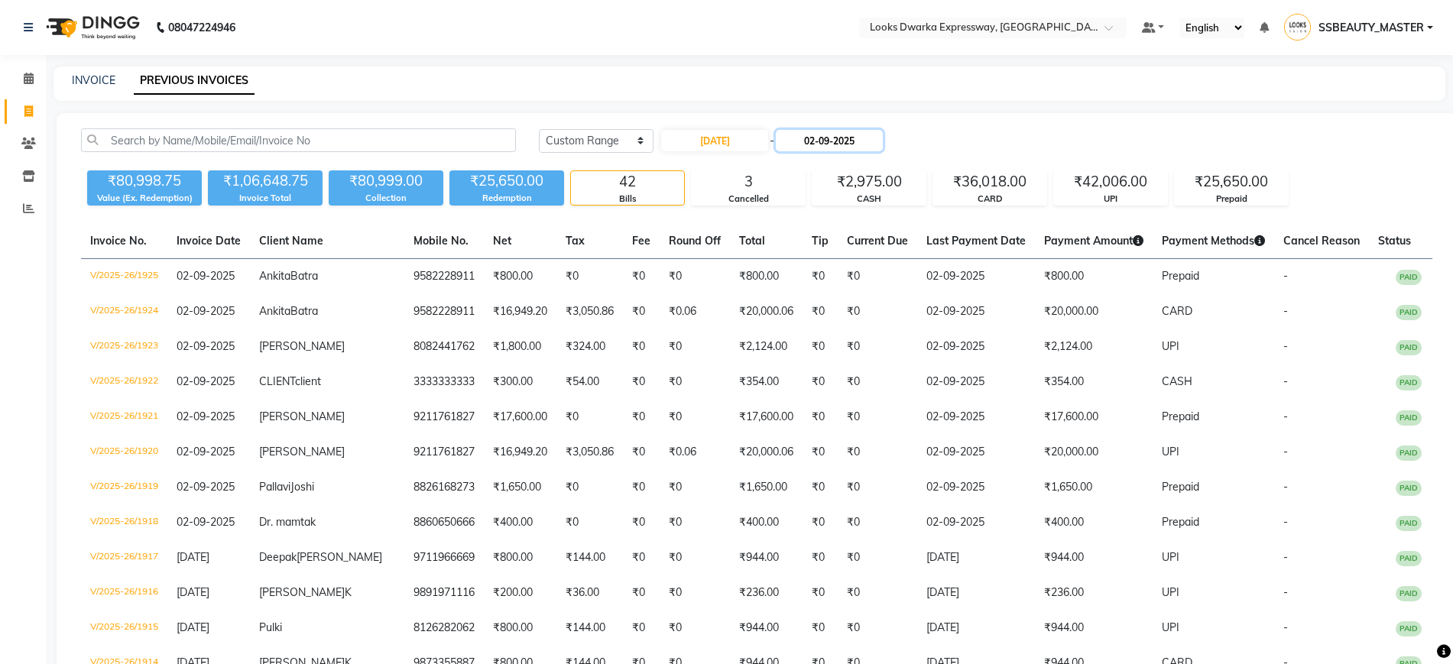
click at [839, 136] on input "02-09-2025" at bounding box center [829, 140] width 107 height 21
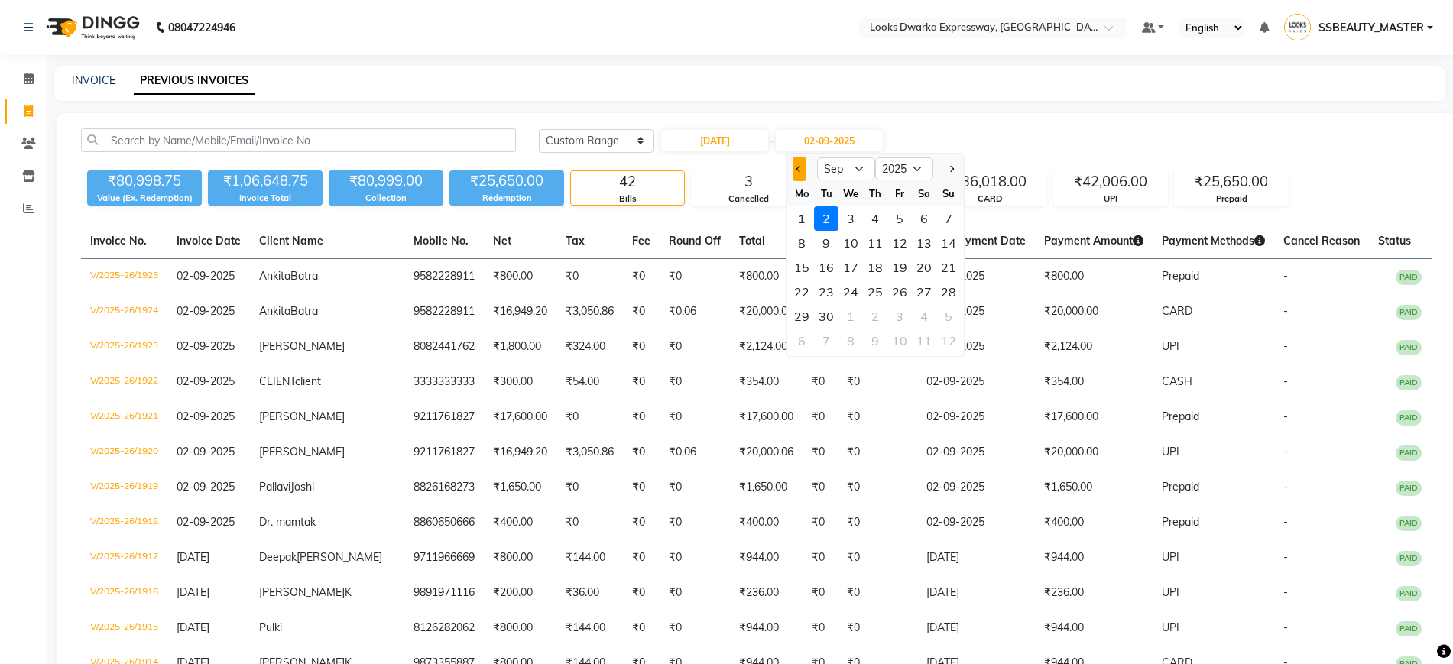
click at [804, 165] on button "Previous month" at bounding box center [798, 169] width 13 height 24
select select "8"
click at [942, 319] on div "31" at bounding box center [948, 316] width 24 height 24
type input "[DATE]"
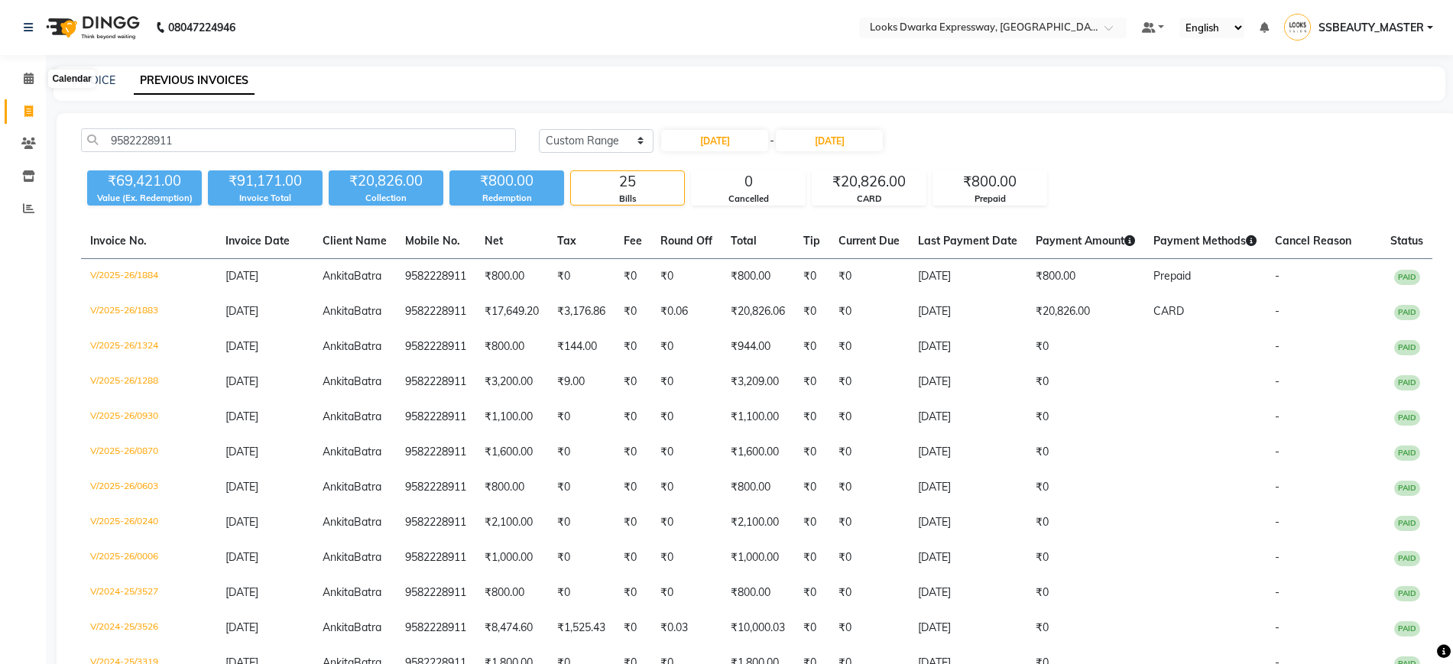
click at [24, 73] on icon at bounding box center [29, 78] width 10 height 11
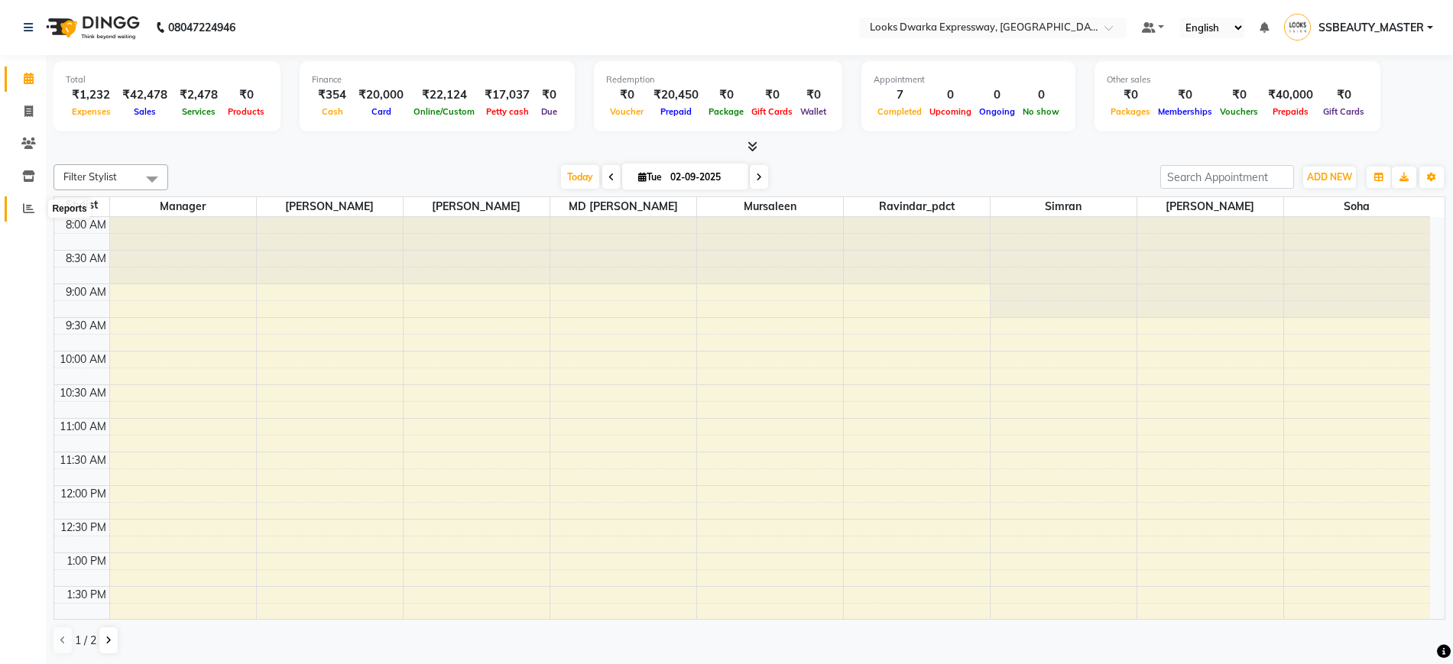
click at [21, 203] on span at bounding box center [28, 209] width 27 height 18
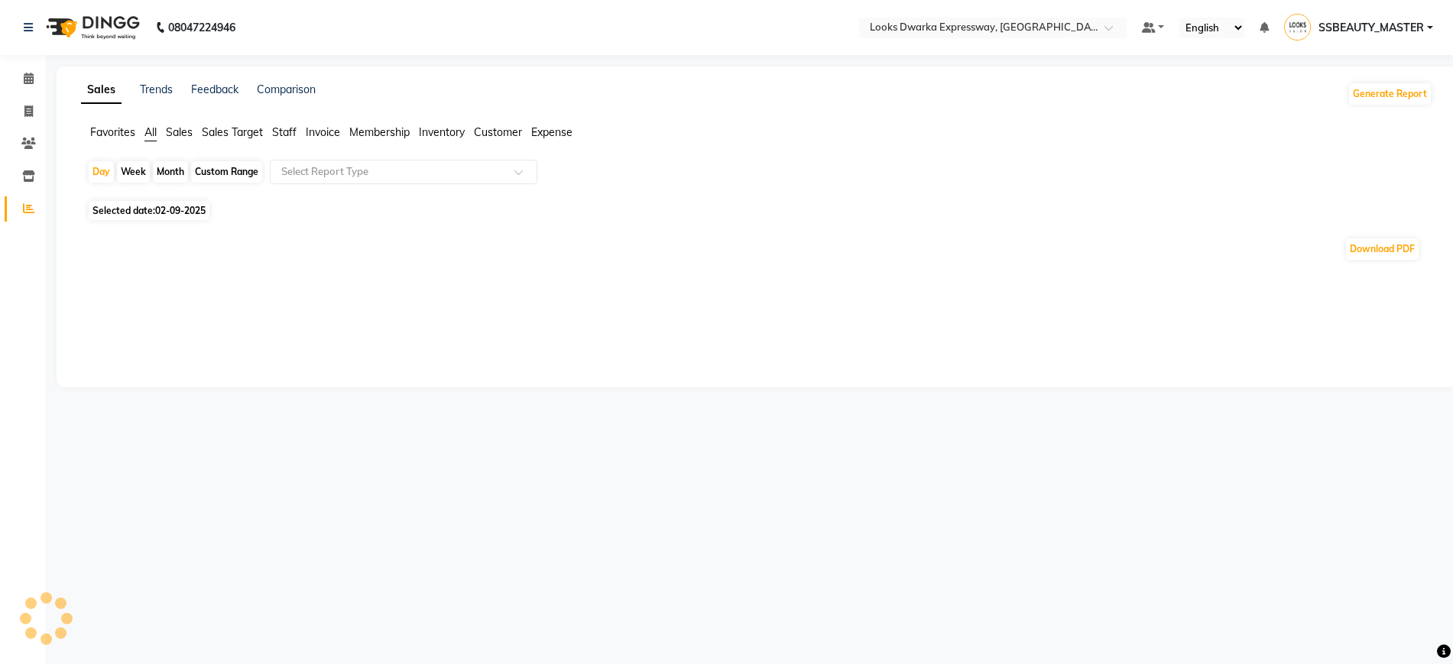
click at [178, 128] on span "Sales" at bounding box center [179, 132] width 27 height 14
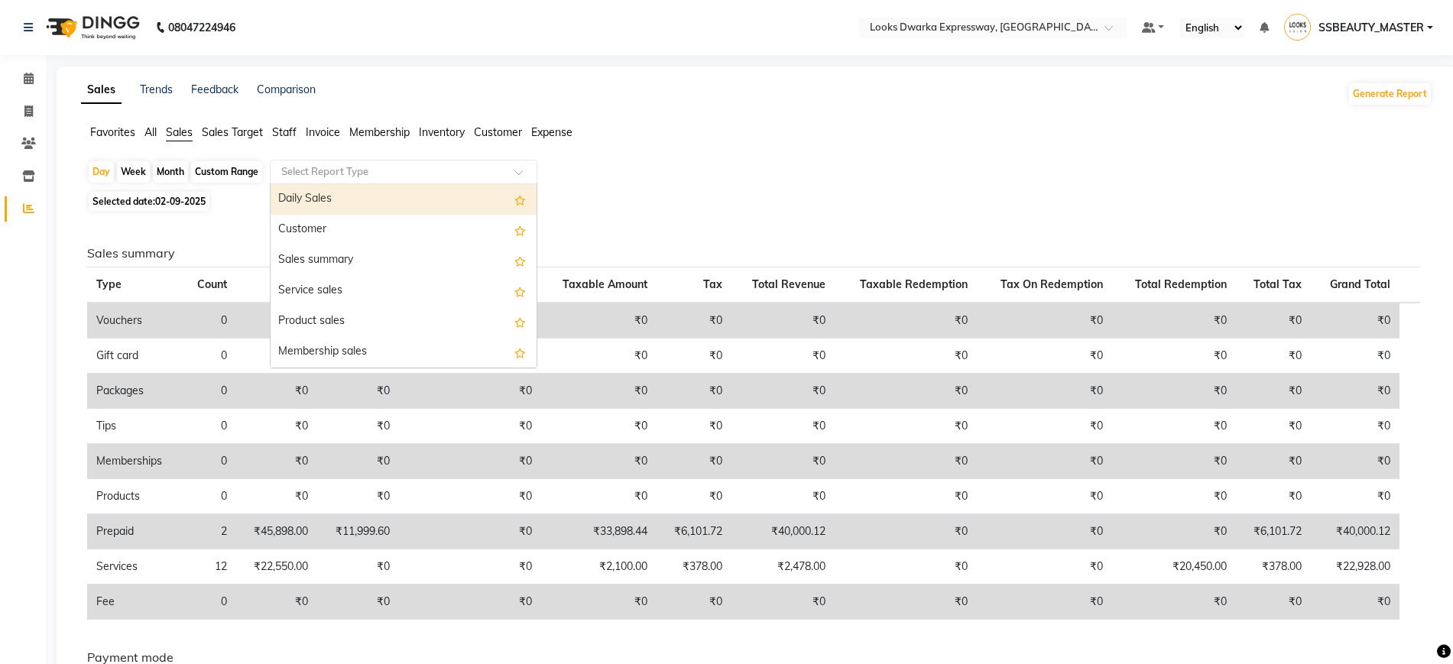
click at [355, 166] on input "text" at bounding box center [388, 171] width 220 height 15
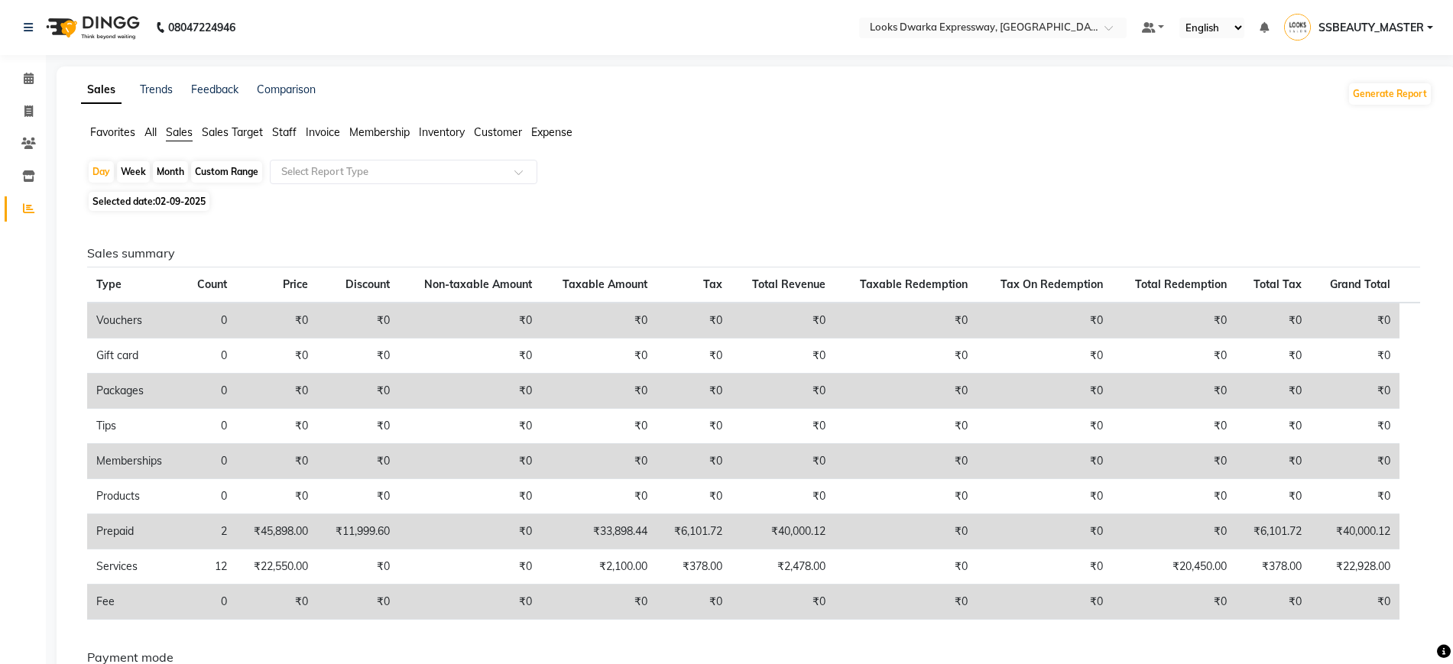
click at [614, 183] on div "Day Week Month Custom Range Select Report Type" at bounding box center [756, 174] width 1339 height 28
click at [174, 171] on div "Month" at bounding box center [170, 171] width 35 height 21
select select "9"
select select "2025"
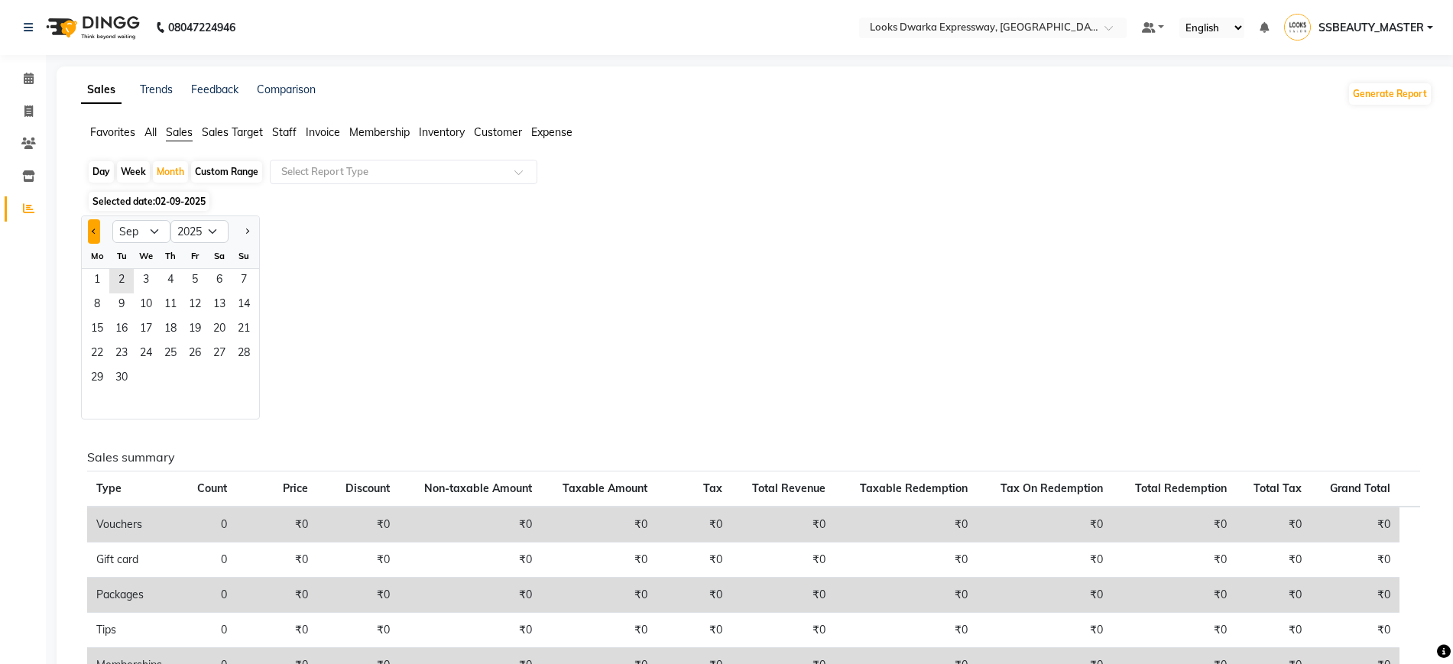
click at [100, 232] on button "Previous month" at bounding box center [94, 231] width 12 height 24
select select "8"
click at [193, 287] on span "1" at bounding box center [195, 281] width 24 height 24
